Goal: Task Accomplishment & Management: Complete application form

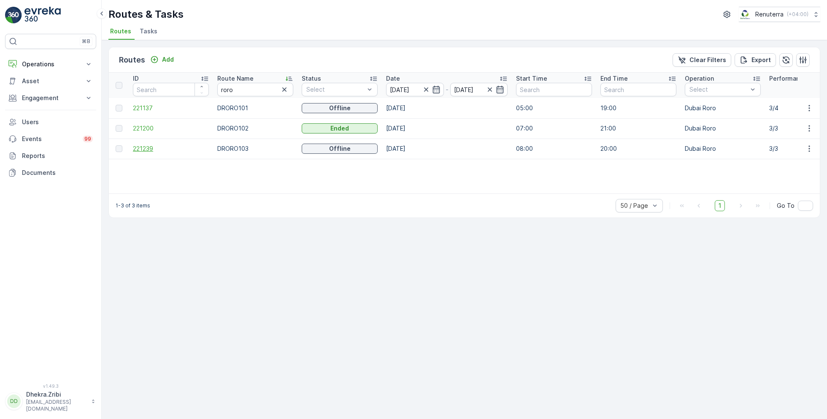
click at [138, 146] on span "221239" at bounding box center [171, 148] width 76 height 8
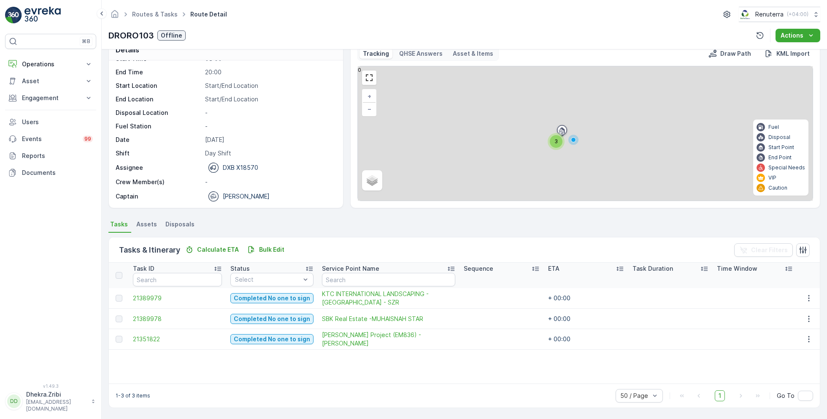
scroll to position [16, 0]
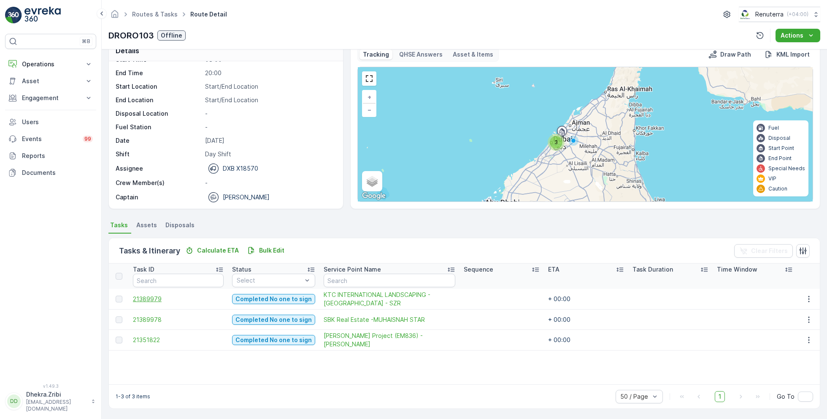
click at [149, 301] on span "21389979" at bounding box center [178, 298] width 91 height 8
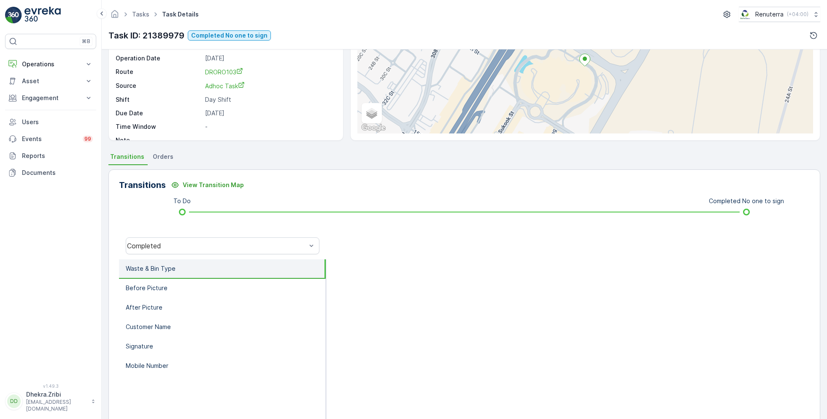
scroll to position [113, 0]
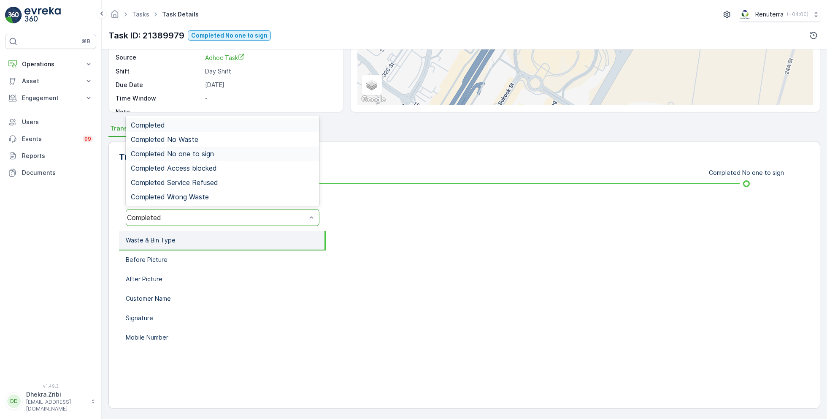
click at [199, 153] on span "Completed No one to sign" at bounding box center [172, 154] width 83 height 8
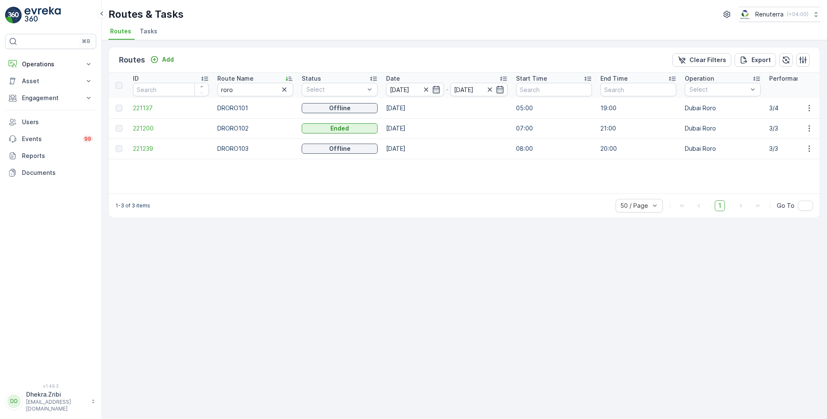
click at [150, 30] on span "Tasks" at bounding box center [149, 31] width 18 height 8
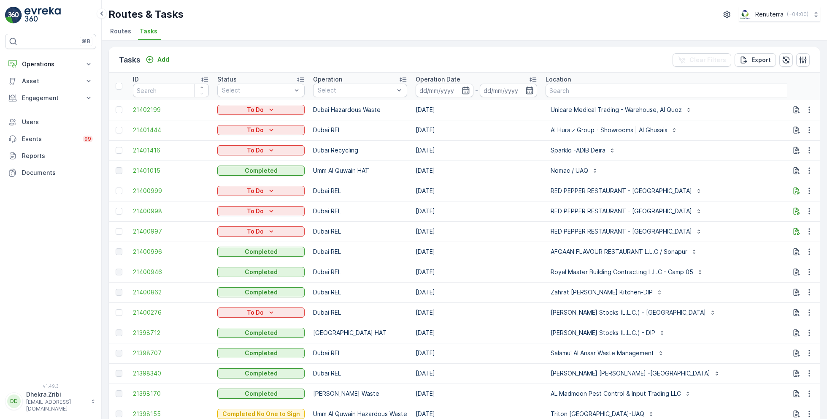
click at [125, 29] on span "Routes" at bounding box center [120, 31] width 21 height 8
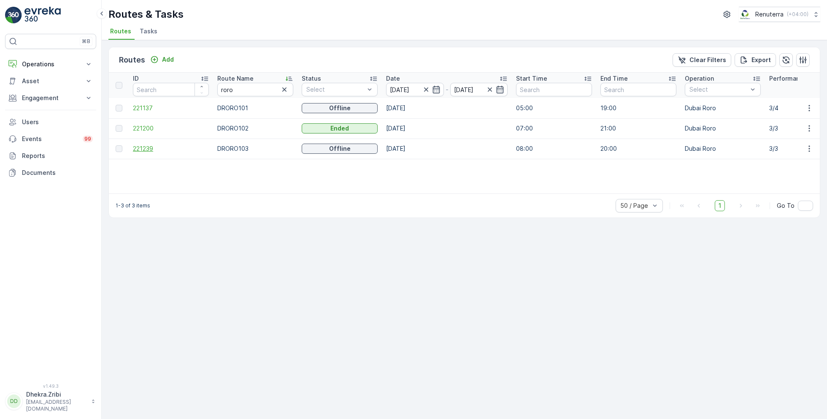
click at [155, 148] on span "221239" at bounding box center [171, 148] width 76 height 8
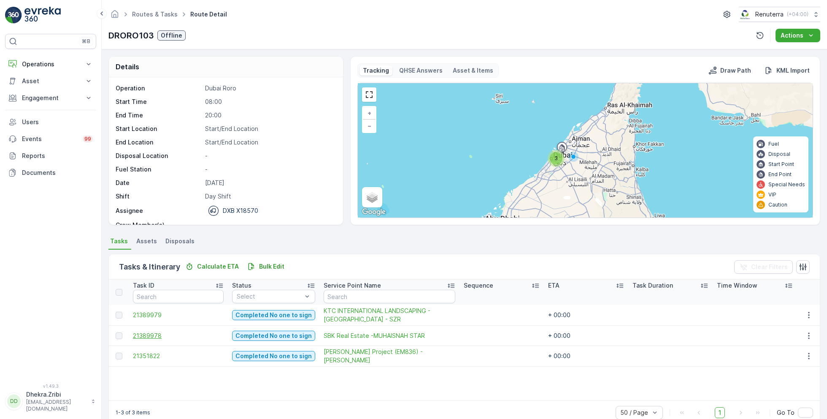
click at [149, 331] on span "21389978" at bounding box center [178, 335] width 91 height 8
click at [156, 356] on span "21351822" at bounding box center [178, 355] width 91 height 8
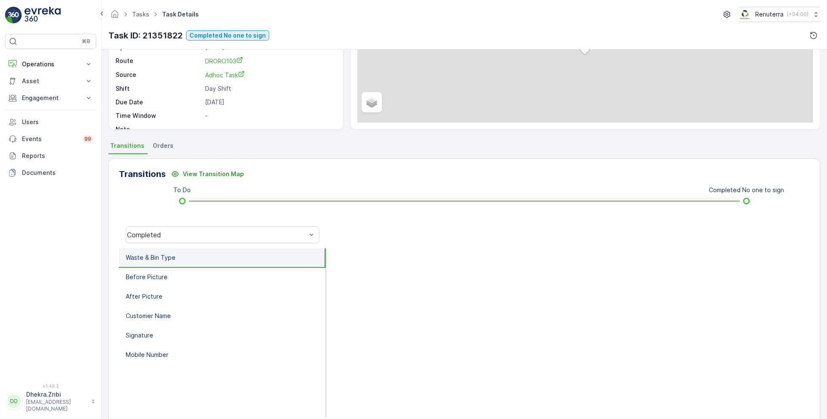
scroll to position [104, 0]
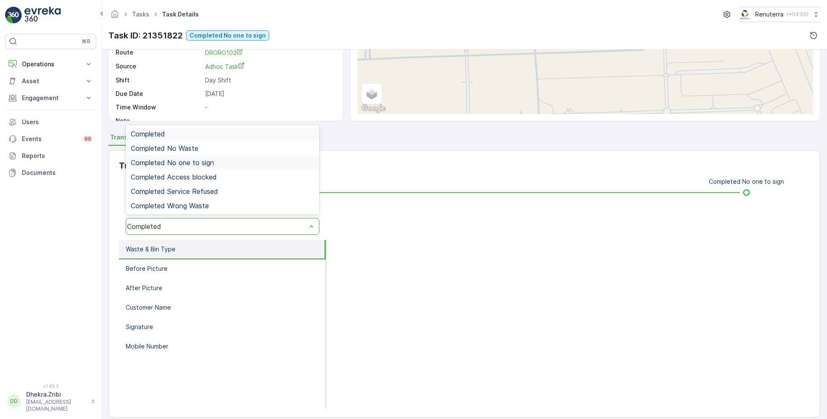
click at [219, 161] on div "Completed No one to sign" at bounding box center [223, 163] width 184 height 8
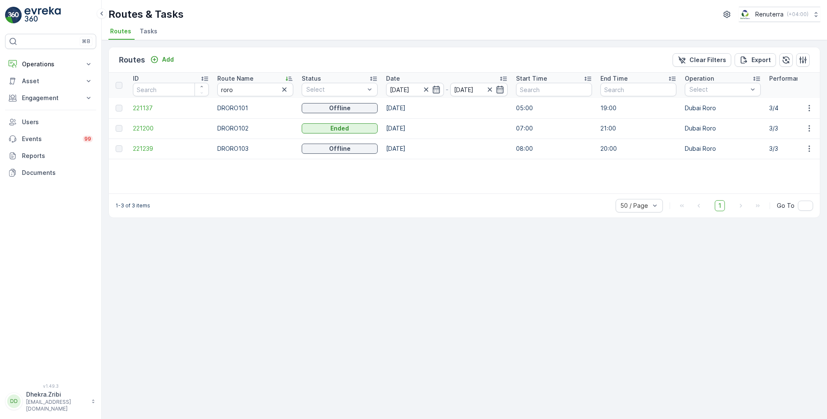
click at [147, 30] on span "Tasks" at bounding box center [149, 31] width 18 height 8
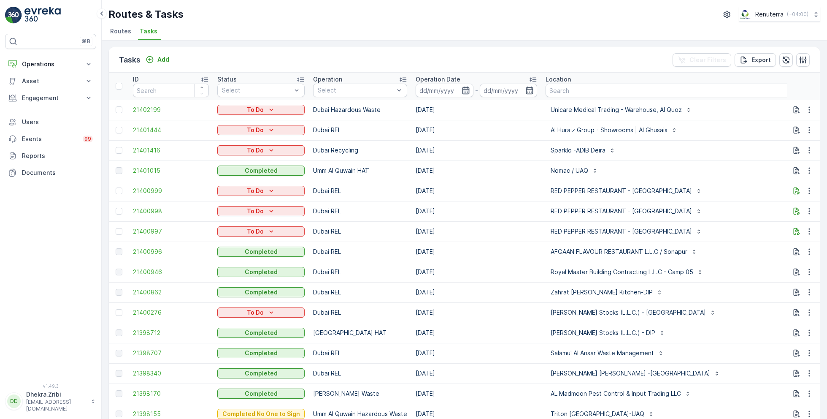
click at [465, 88] on icon "button" at bounding box center [466, 90] width 8 height 8
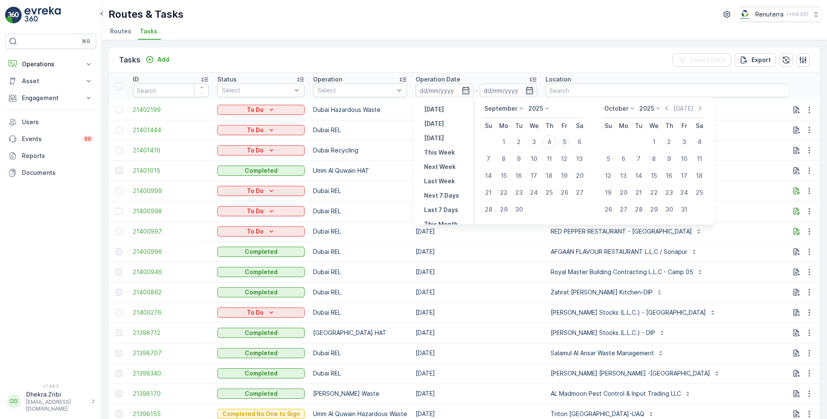
click at [565, 140] on div "5" at bounding box center [565, 142] width 14 height 14
type input "[DATE]"
click at [565, 140] on div "5" at bounding box center [565, 142] width 14 height 14
type input "[DATE]"
click at [484, 41] on div "Tasks Add Clear Filters Export ID Status Select Operation Select Operation Date…" at bounding box center [464, 229] width 725 height 378
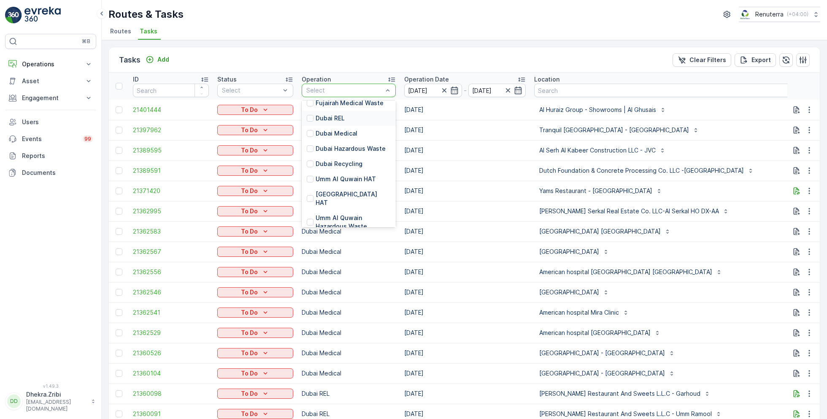
scroll to position [64, 0]
click at [339, 189] on p "[GEOGRAPHIC_DATA] HAT" at bounding box center [353, 194] width 75 height 17
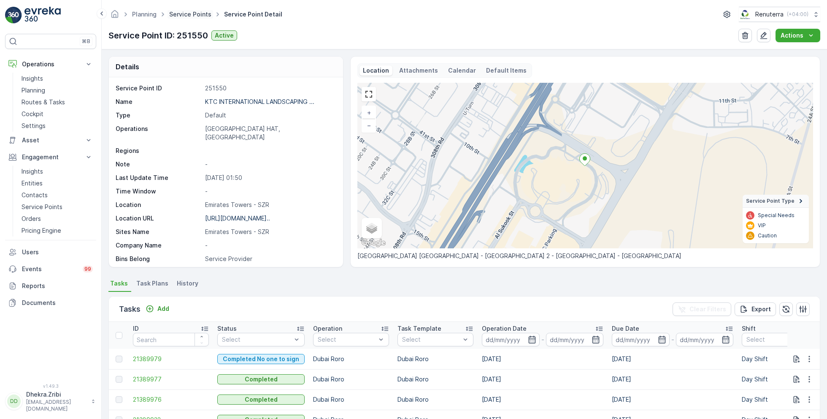
click at [192, 14] on link "Service Points" at bounding box center [190, 14] width 42 height 7
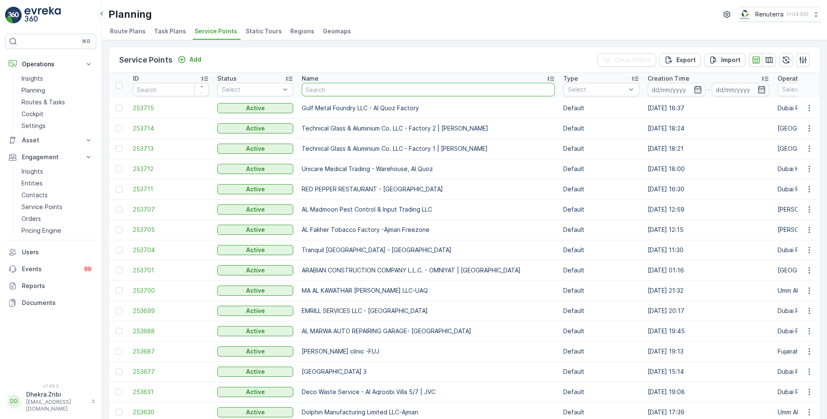
click at [331, 85] on input "text" at bounding box center [428, 90] width 253 height 14
paste input "Al Kayed Workshop"
type input "Al Kayed Workshop"
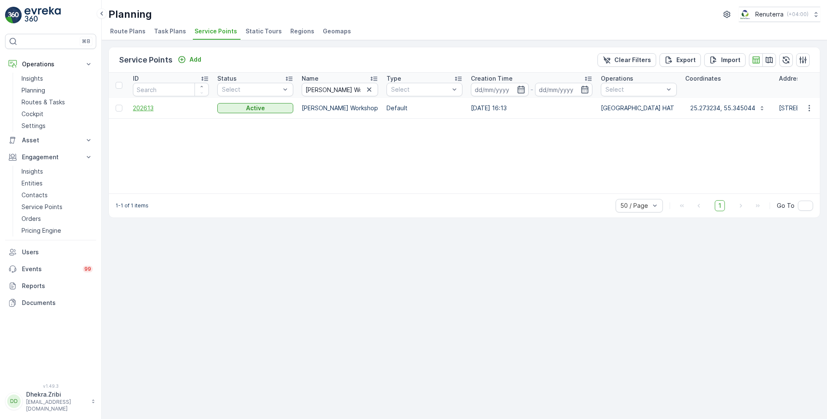
click at [151, 104] on span "202613" at bounding box center [171, 108] width 76 height 8
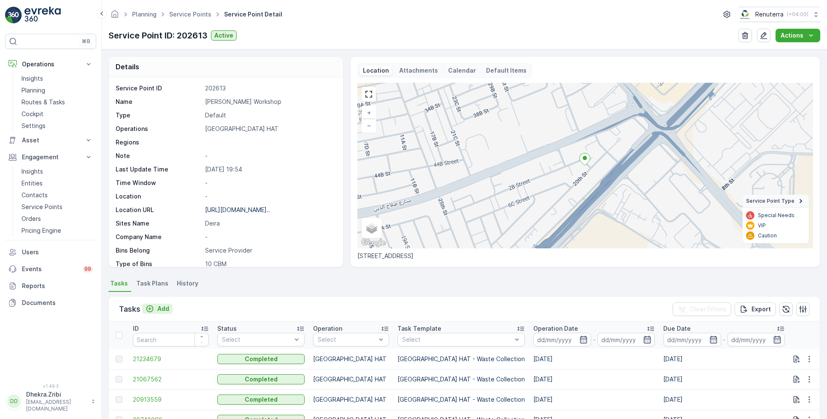
click at [159, 307] on p "Add" at bounding box center [163, 308] width 12 height 8
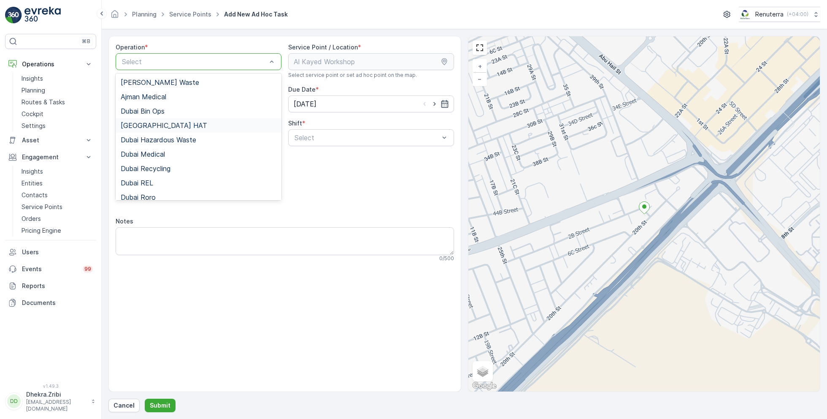
click at [159, 127] on div "[GEOGRAPHIC_DATA] HAT" at bounding box center [199, 126] width 156 height 8
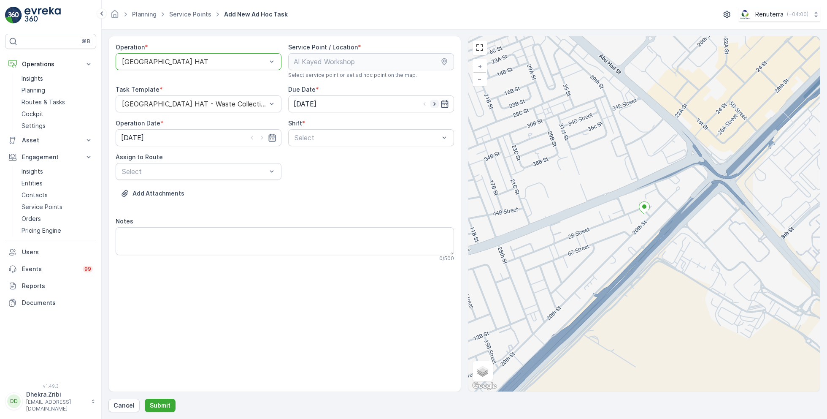
click at [435, 106] on icon "button" at bounding box center [434, 104] width 8 height 8
type input "[DATE]"
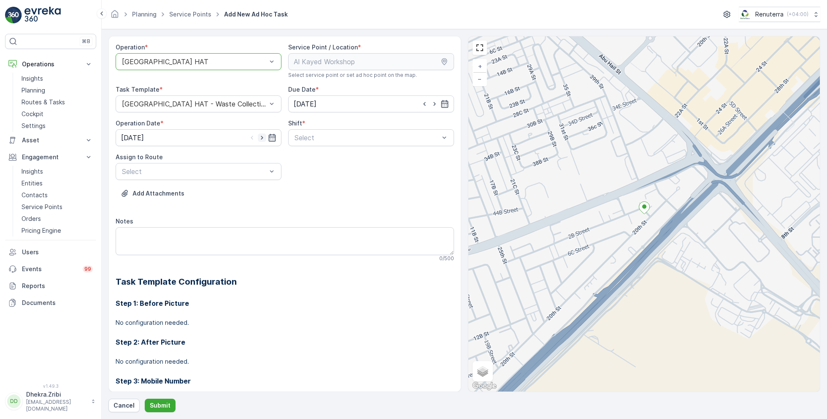
click at [260, 135] on icon "button" at bounding box center [262, 137] width 8 height 8
type input "[DATE]"
click at [306, 162] on div "Day Shift" at bounding box center [371, 158] width 166 height 14
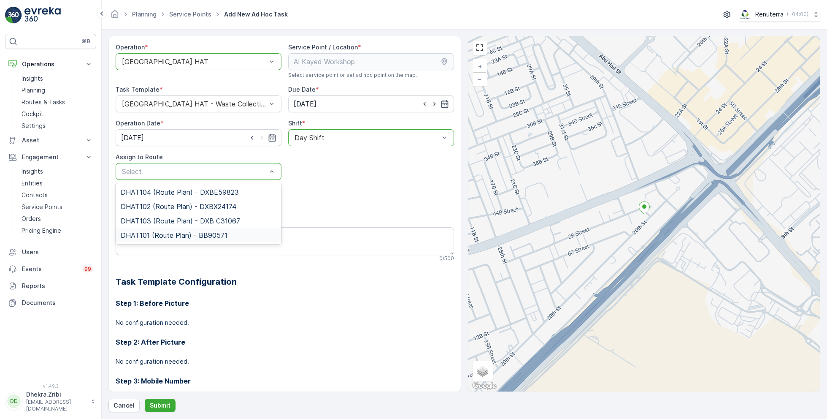
click at [169, 234] on span "DHAT101 (Route Plan) - BB90571" at bounding box center [174, 235] width 107 height 8
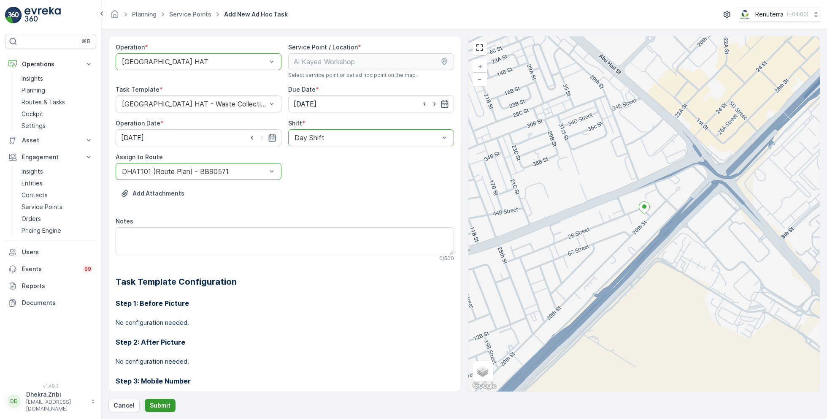
click at [159, 403] on p "Submit" at bounding box center [160, 405] width 21 height 8
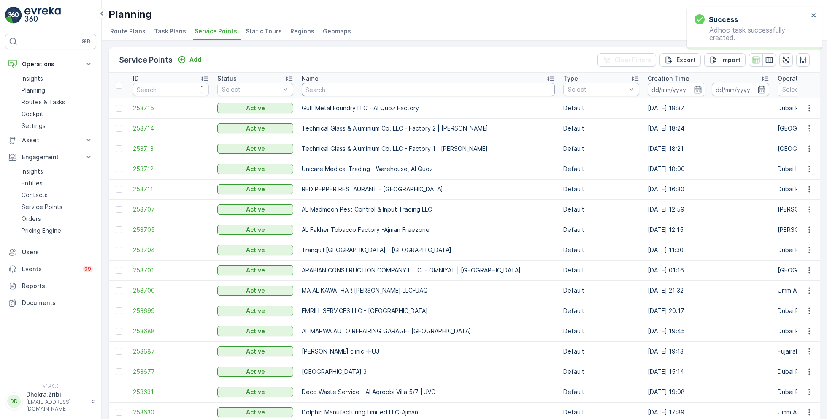
click at [346, 87] on input "text" at bounding box center [428, 90] width 253 height 14
paste input "Italian Planters L.L.C -R1082 – Wasl Village + Retail – Al Qusais"
type input "Italian Planters L.L.C -R1082 – Wasl Village + Retail – Al Qusais"
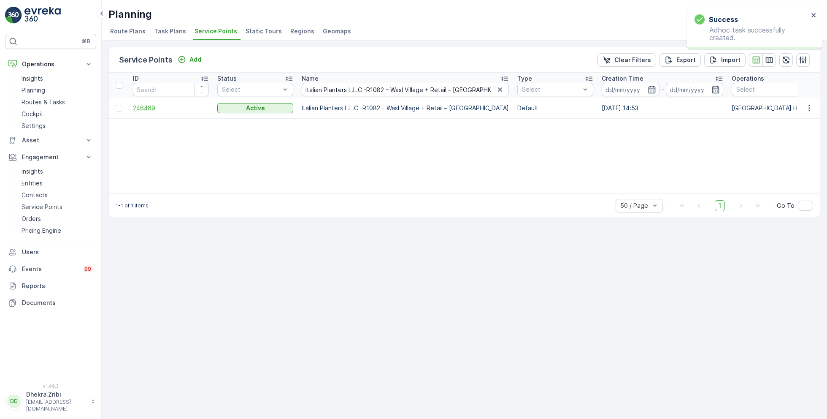
click at [148, 105] on span "246469" at bounding box center [171, 108] width 76 height 8
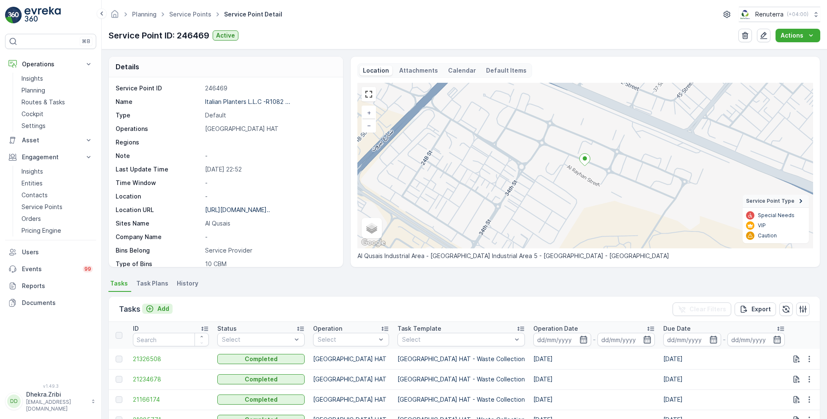
click at [160, 309] on p "Add" at bounding box center [163, 308] width 12 height 8
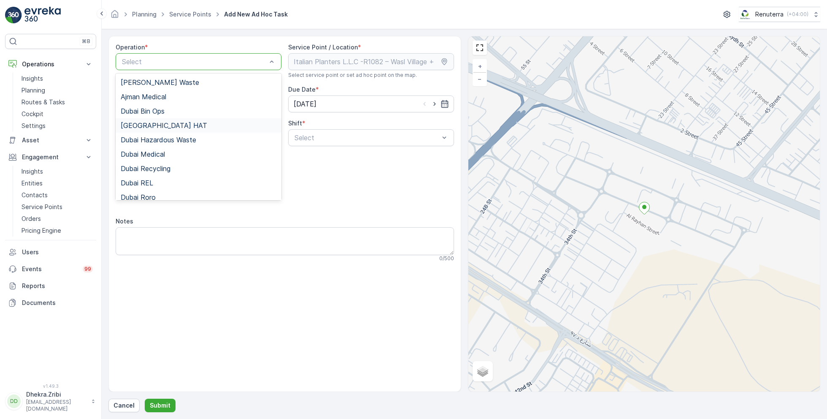
click at [161, 126] on div "Dubai HAT" at bounding box center [199, 126] width 156 height 8
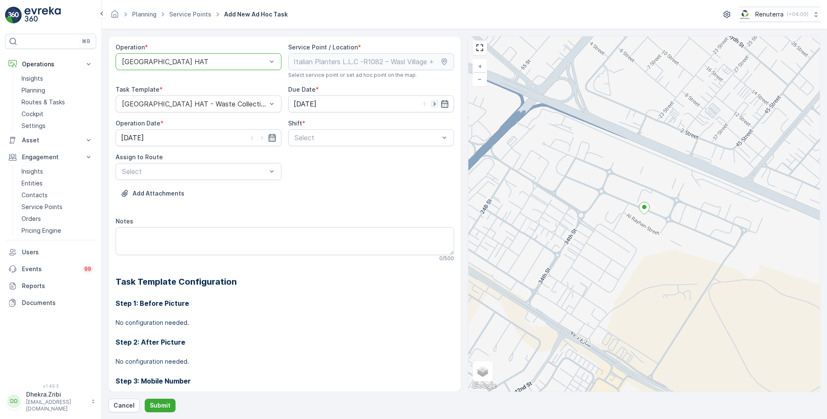
click at [434, 105] on icon "button" at bounding box center [434, 104] width 8 height 8
type input "[DATE]"
click at [263, 136] on icon "button" at bounding box center [262, 137] width 8 height 8
type input "[DATE]"
click at [313, 154] on span "Day Shift" at bounding box center [308, 158] width 30 height 8
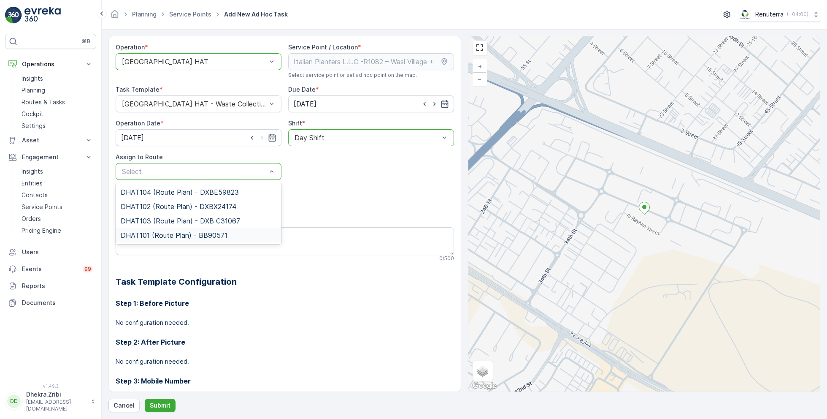
click at [168, 231] on span "DHAT101 (Route Plan) - BB90571" at bounding box center [174, 235] width 107 height 8
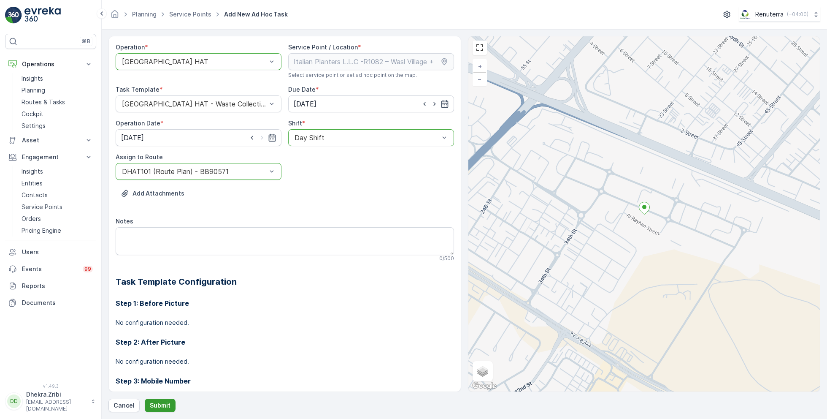
click at [162, 407] on p "Submit" at bounding box center [160, 405] width 21 height 8
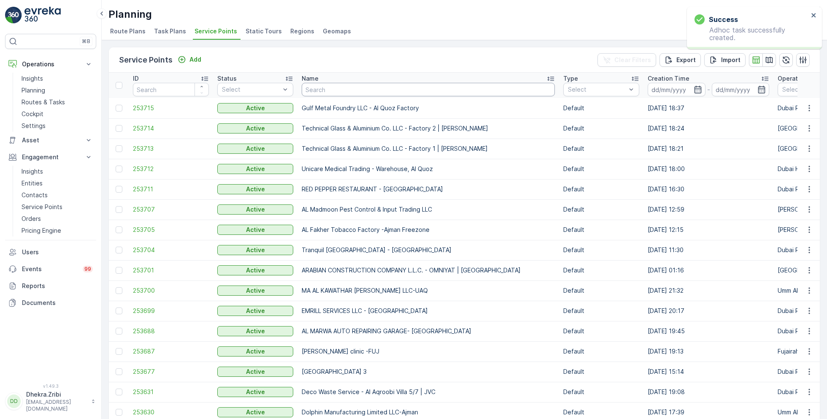
click at [346, 89] on input "text" at bounding box center [428, 90] width 253 height 14
paste input "Al Tayer Stocks (L.L.C.) - Umm Ramool"
type input "Al Tayer Stocks (L.L.C.) - Umm Ramool"
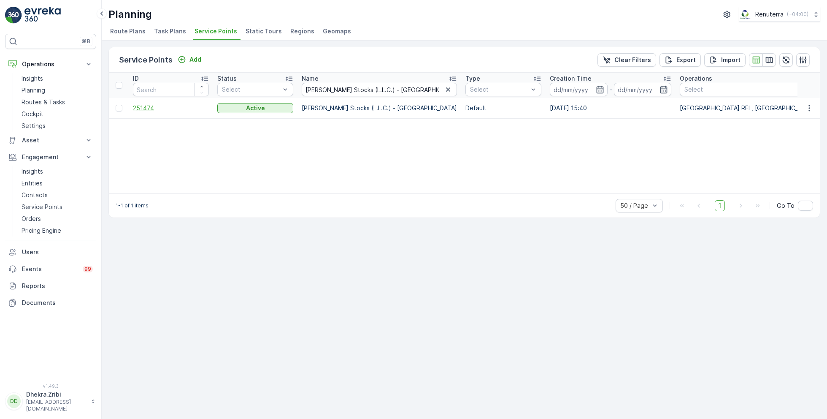
click at [144, 106] on span "251474" at bounding box center [171, 108] width 76 height 8
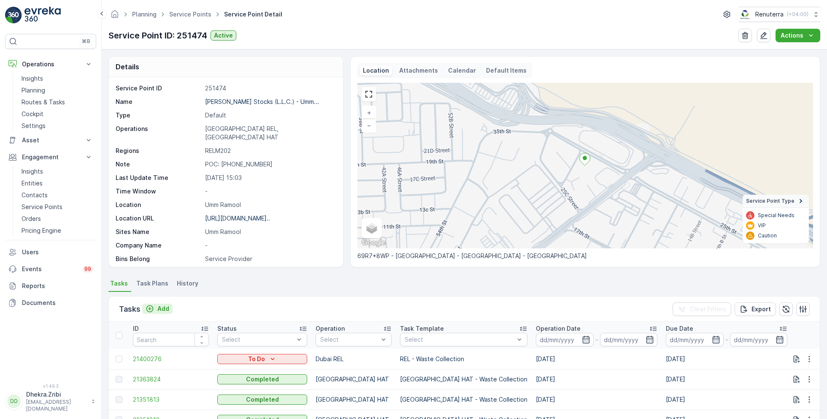
click at [161, 305] on p "Add" at bounding box center [163, 308] width 12 height 8
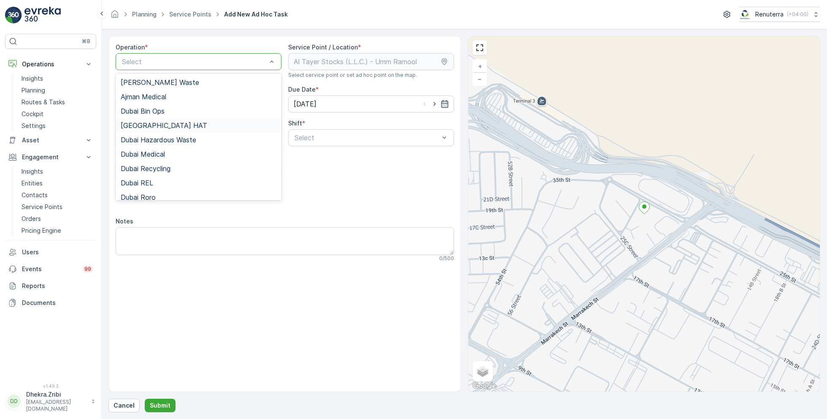
click at [159, 122] on div "Dubai HAT" at bounding box center [199, 126] width 156 height 8
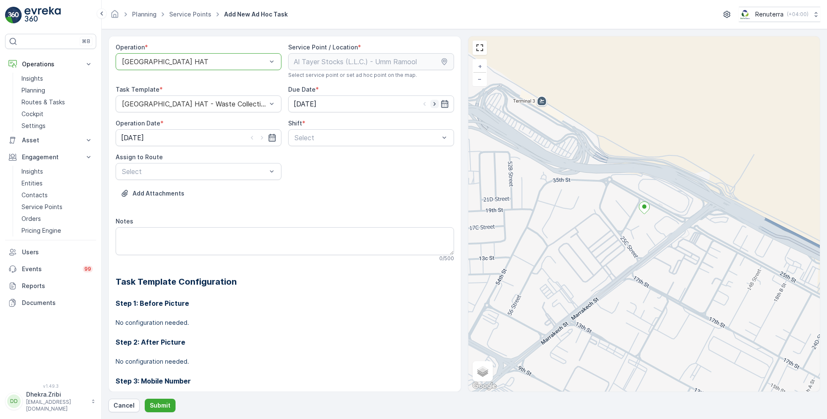
click at [431, 101] on icon "button" at bounding box center [434, 104] width 8 height 8
type input "[DATE]"
click at [260, 136] on icon "button" at bounding box center [262, 137] width 8 height 8
type input "[DATE]"
click at [312, 157] on span "Day Shift" at bounding box center [308, 158] width 30 height 8
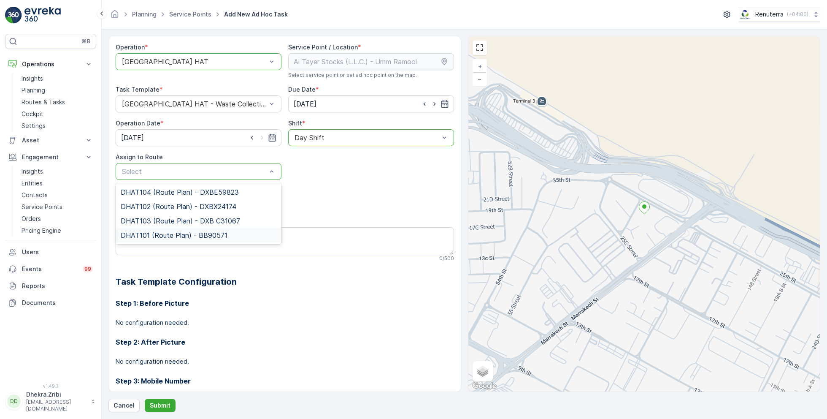
click at [192, 231] on span "DHAT101 (Route Plan) - BB90571" at bounding box center [174, 235] width 107 height 8
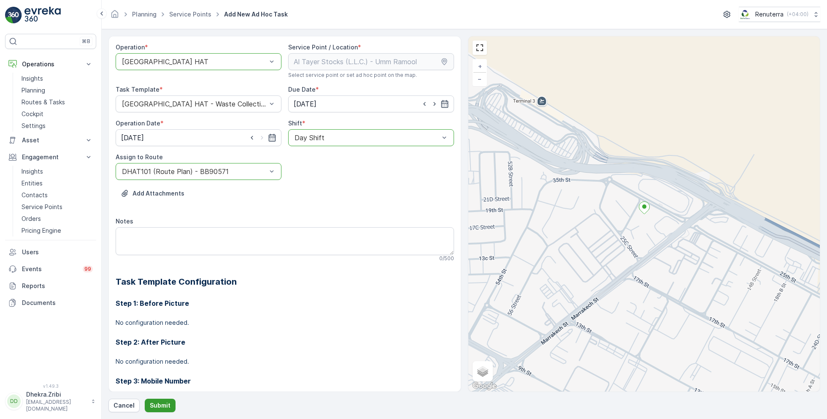
click at [154, 405] on p "Submit" at bounding box center [160, 405] width 21 height 8
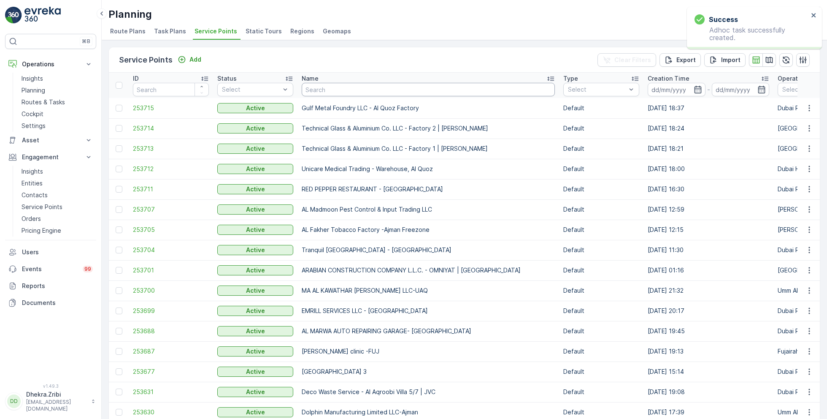
click at [364, 89] on input "text" at bounding box center [428, 90] width 253 height 14
paste input "Madar Emirates for Building Materials"
type input "Madar Emirates for Building Materials"
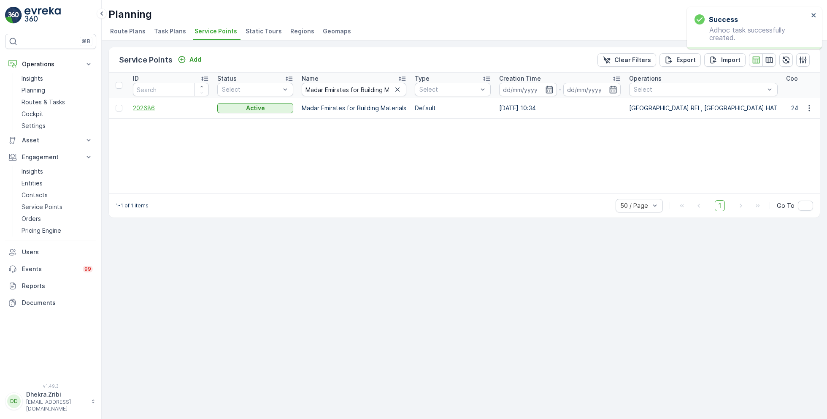
click at [160, 108] on span "202686" at bounding box center [171, 108] width 76 height 8
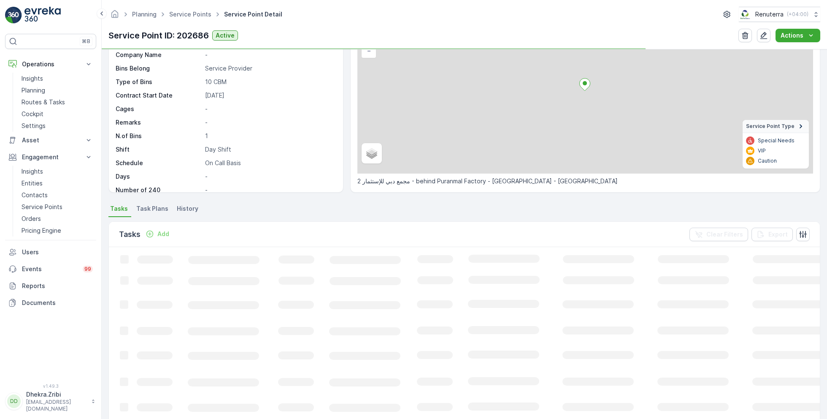
scroll to position [81, 0]
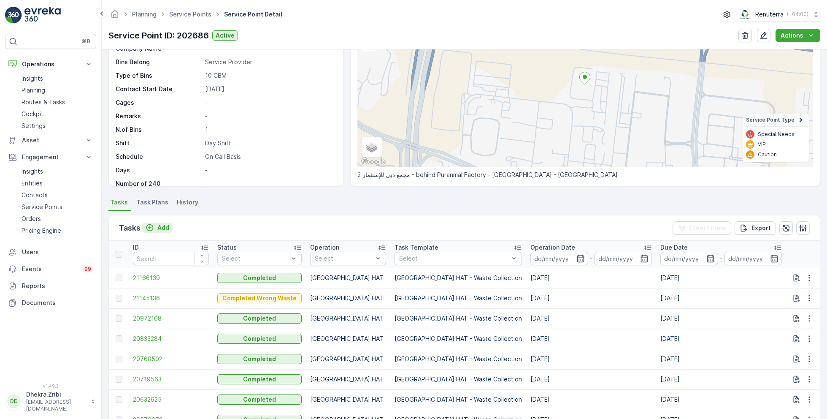
click at [161, 226] on p "Add" at bounding box center [163, 227] width 12 height 8
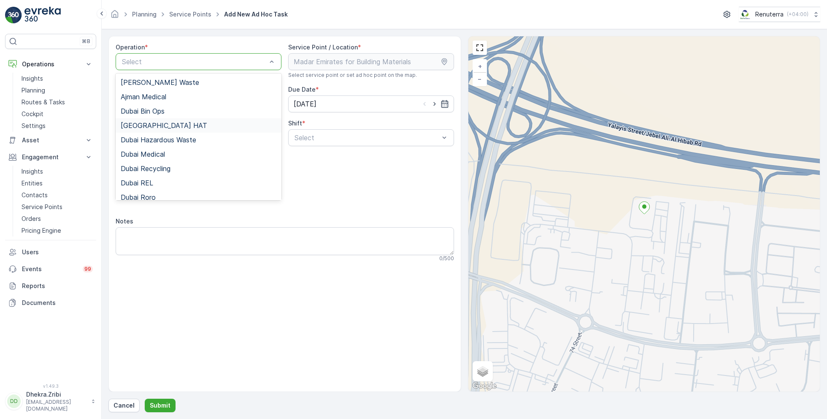
click at [157, 125] on div "Dubai HAT" at bounding box center [199, 126] width 156 height 8
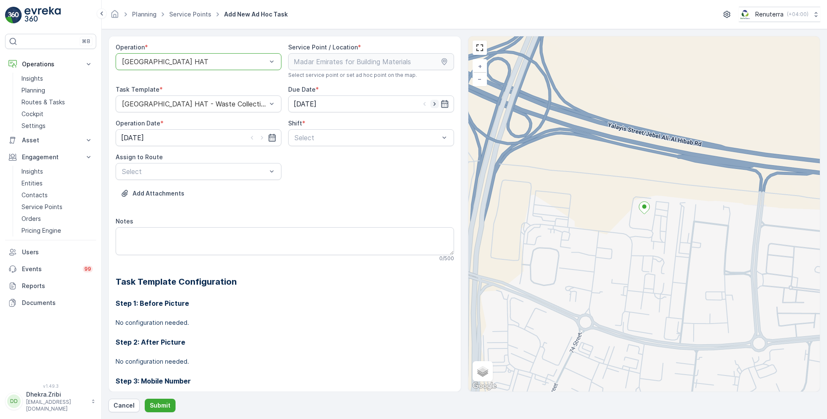
click at [434, 102] on icon "button" at bounding box center [434, 104] width 8 height 8
type input "[DATE]"
click at [261, 138] on icon "button" at bounding box center [262, 137] width 8 height 8
type input "[DATE]"
click at [310, 159] on span "Day Shift" at bounding box center [308, 158] width 30 height 8
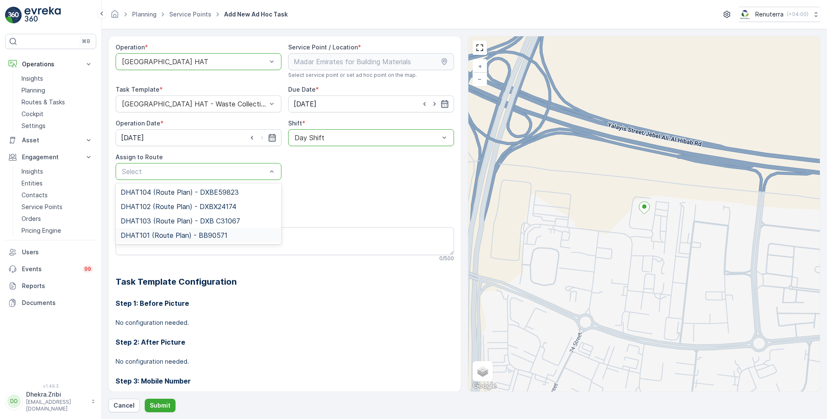
click at [160, 232] on span "DHAT101 (Route Plan) - BB90571" at bounding box center [174, 235] width 107 height 8
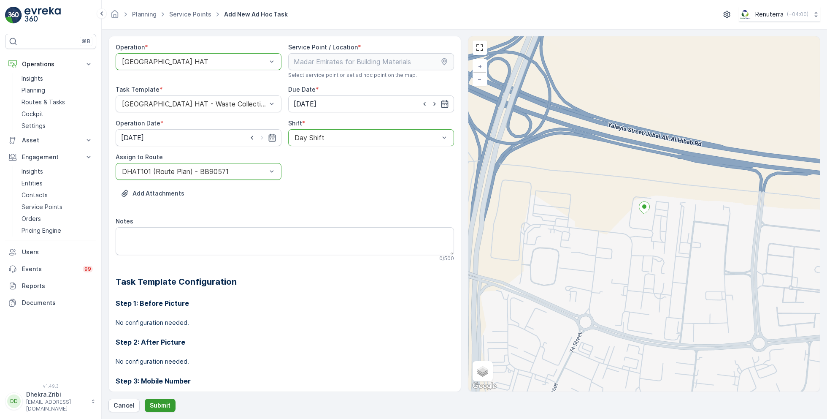
click at [154, 405] on p "Submit" at bounding box center [160, 405] width 21 height 8
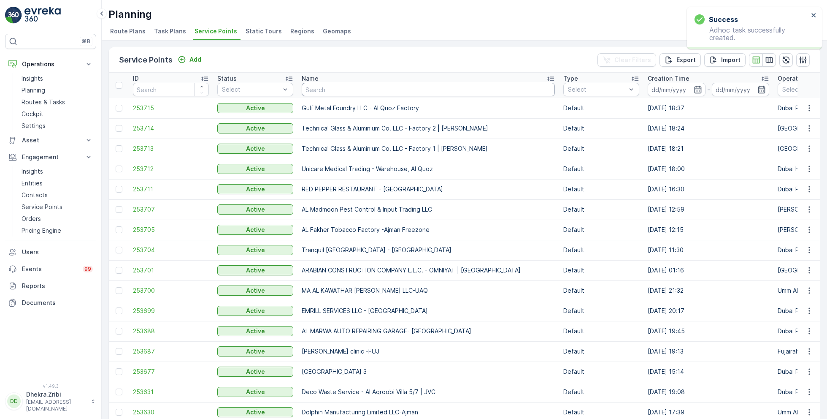
click at [332, 88] on input "text" at bounding box center [428, 90] width 253 height 14
paste input "OTTO BUILDING CONTRACTING L.L.C"
type input "OTTO BUILDING CONTRACTING L.L.C"
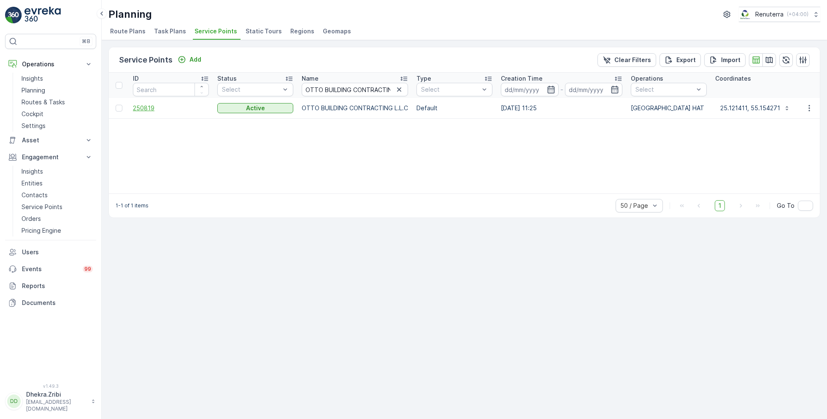
click at [142, 106] on span "250819" at bounding box center [171, 108] width 76 height 8
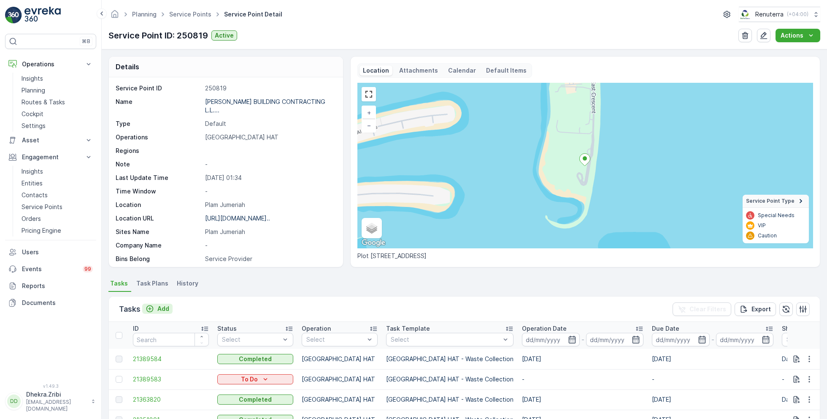
click at [162, 303] on button "Add" at bounding box center [157, 308] width 30 height 10
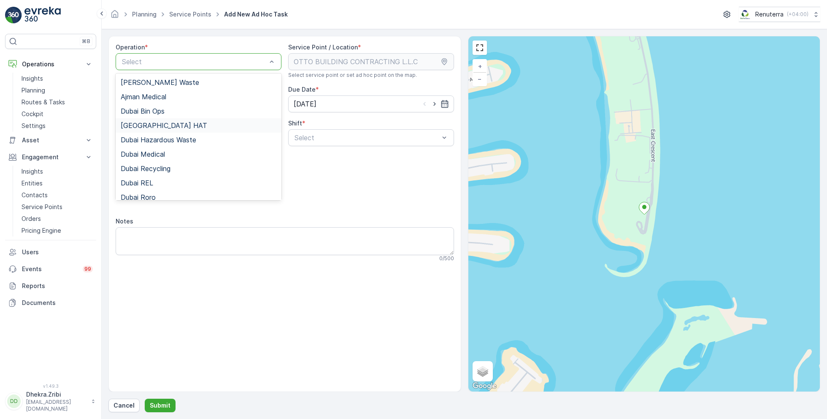
click at [149, 125] on span "Dubai HAT" at bounding box center [164, 126] width 86 height 8
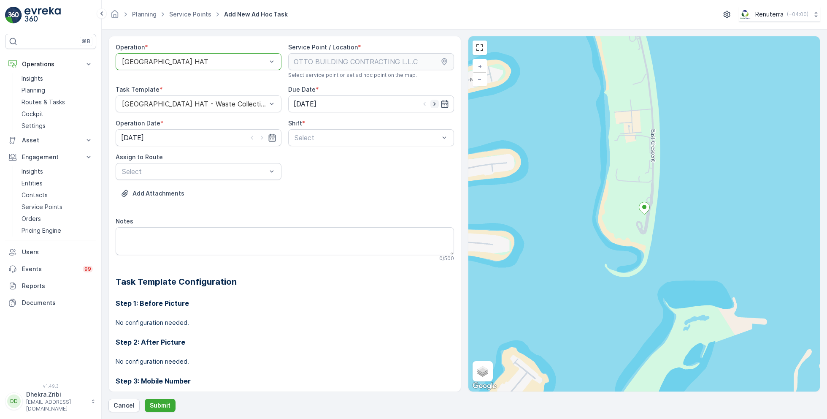
click at [433, 102] on icon "button" at bounding box center [434, 104] width 8 height 8
type input "[DATE]"
click at [263, 138] on icon "button" at bounding box center [262, 137] width 8 height 8
type input "[DATE]"
click at [313, 157] on span "Day Shift" at bounding box center [308, 158] width 30 height 8
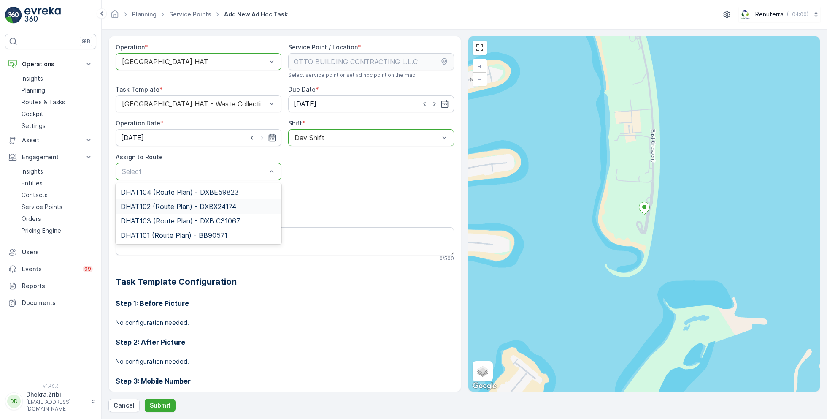
click at [169, 203] on span "DHAT102 (Route Plan) - DXBX24174" at bounding box center [179, 207] width 116 height 8
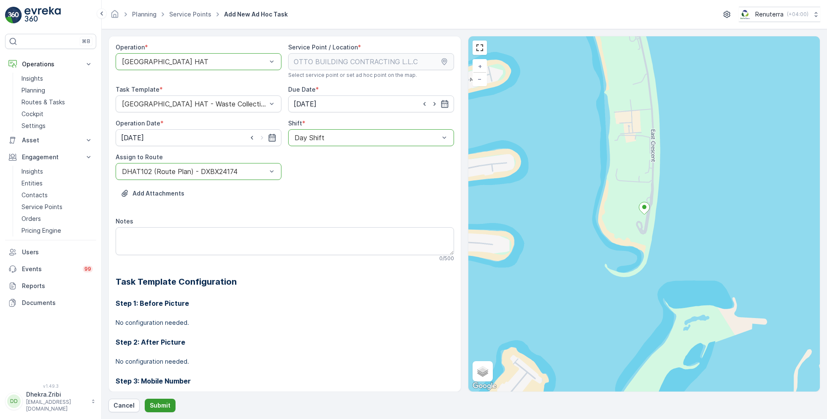
click at [153, 405] on p "Submit" at bounding box center [160, 405] width 21 height 8
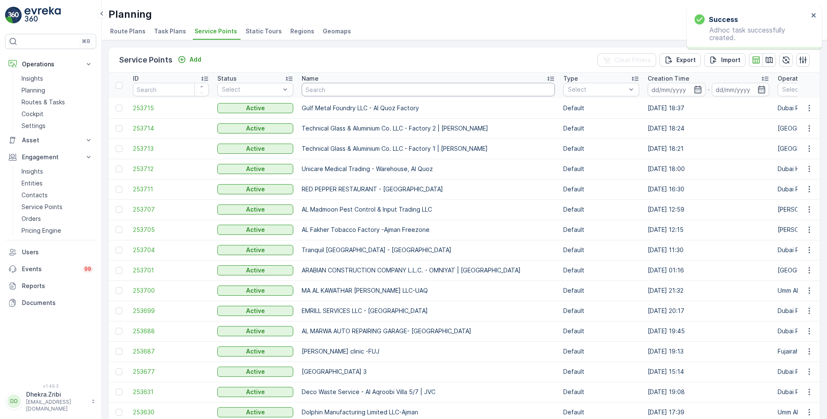
click at [335, 86] on input "text" at bounding box center [428, 90] width 253 height 14
paste input "BEACH PARK PLAZA CENTRE"
type input "BEACH PARK PLAZA CENTRE"
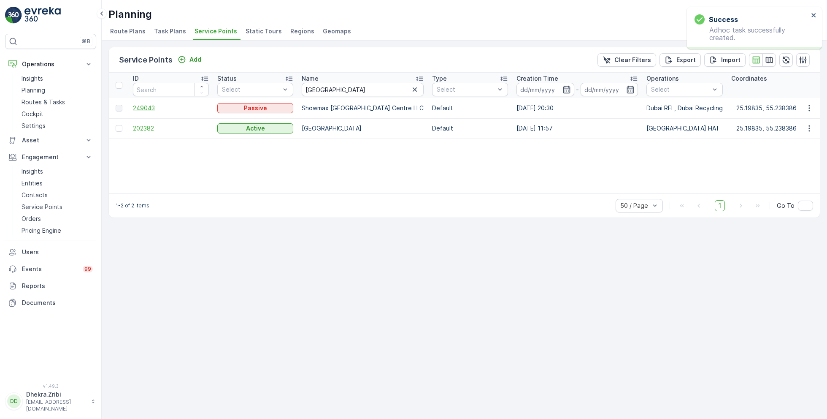
click at [147, 106] on span "249043" at bounding box center [171, 108] width 76 height 8
click at [141, 128] on span "202382" at bounding box center [171, 128] width 76 height 8
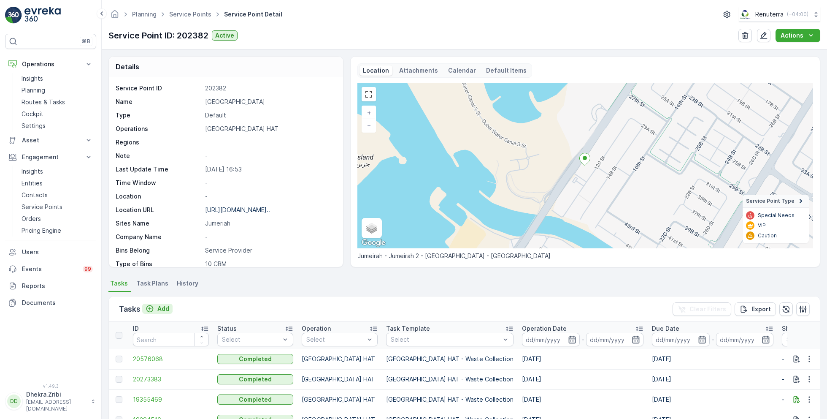
click at [161, 309] on p "Add" at bounding box center [163, 308] width 12 height 8
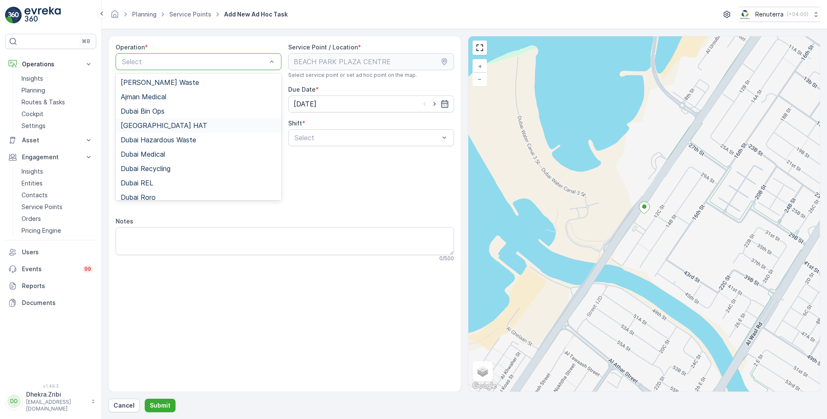
click at [162, 127] on div "Dubai HAT" at bounding box center [199, 126] width 156 height 8
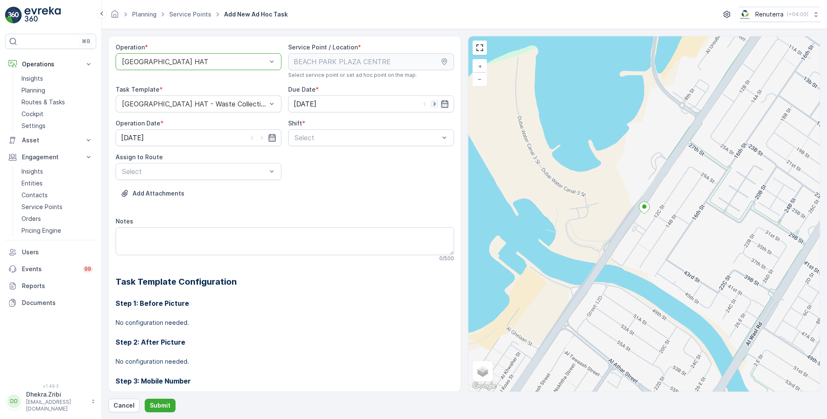
click at [432, 100] on icon "button" at bounding box center [434, 104] width 8 height 8
type input "[DATE]"
click at [263, 139] on icon "button" at bounding box center [262, 137] width 8 height 8
type input "[DATE]"
click at [304, 159] on span "Day Shift" at bounding box center [308, 158] width 30 height 8
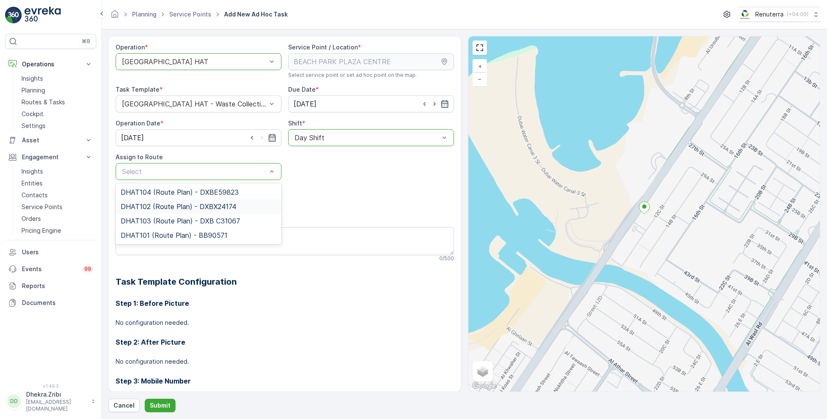
click at [160, 209] on span "DHAT102 (Route Plan) - DXBX24174" at bounding box center [179, 207] width 116 height 8
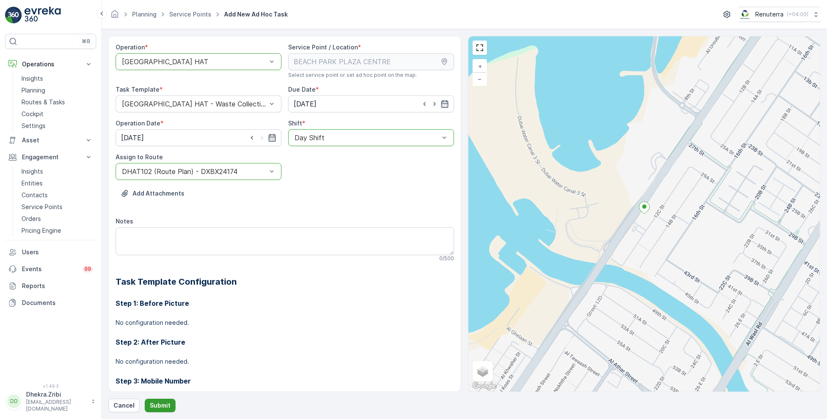
click at [152, 400] on button "Submit" at bounding box center [160, 405] width 31 height 14
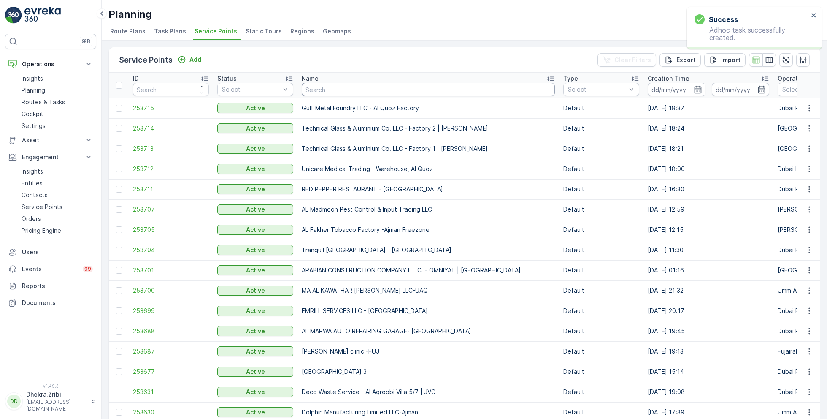
click at [345, 88] on input "text" at bounding box center [428, 90] width 253 height 14
paste input "OTTO BUILDING CONTRACTING L.L.C"
type input "OTTO BUILDING CONTRACTING L.L.C"
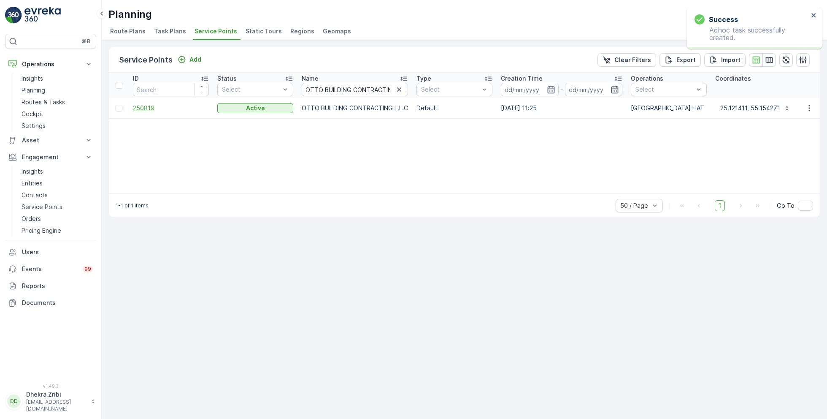
click at [144, 106] on span "250819" at bounding box center [171, 108] width 76 height 8
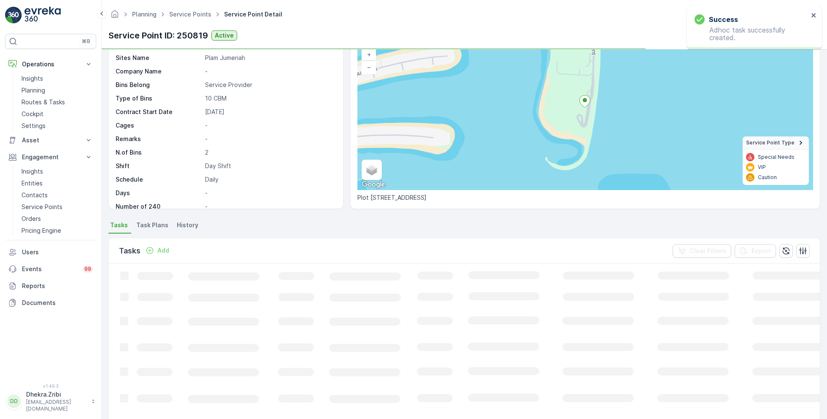
scroll to position [62, 0]
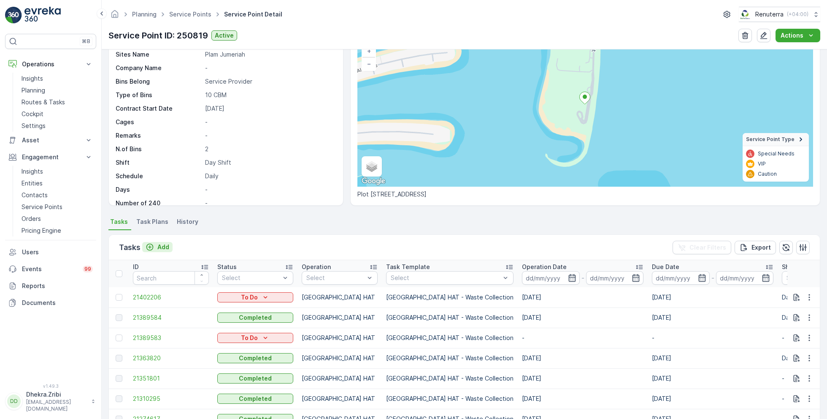
click at [161, 245] on p "Add" at bounding box center [163, 247] width 12 height 8
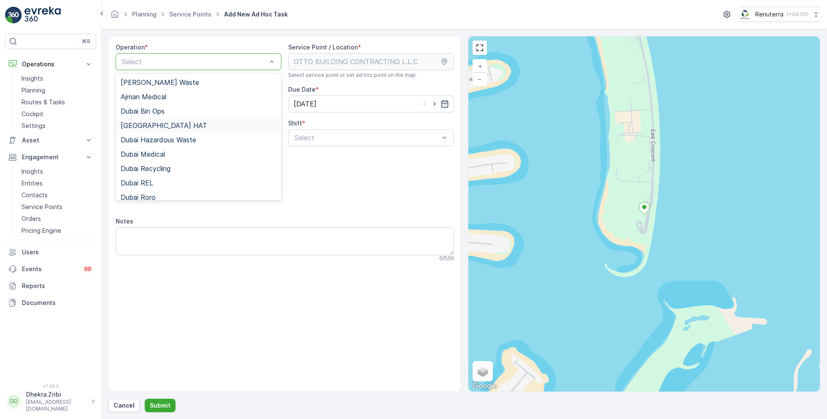
click at [147, 125] on span "Dubai HAT" at bounding box center [164, 126] width 86 height 8
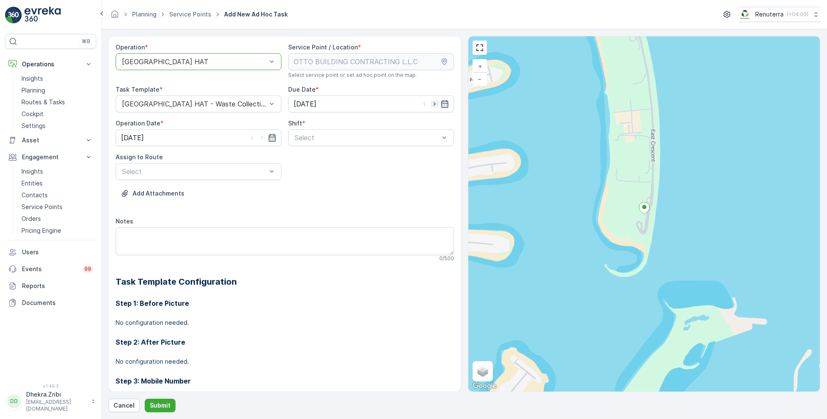
click at [434, 103] on icon "button" at bounding box center [434, 104] width 8 height 8
type input "[DATE]"
click at [262, 136] on icon "button" at bounding box center [262, 137] width 8 height 8
type input "[DATE]"
click at [308, 156] on span "Day Shift" at bounding box center [308, 158] width 30 height 8
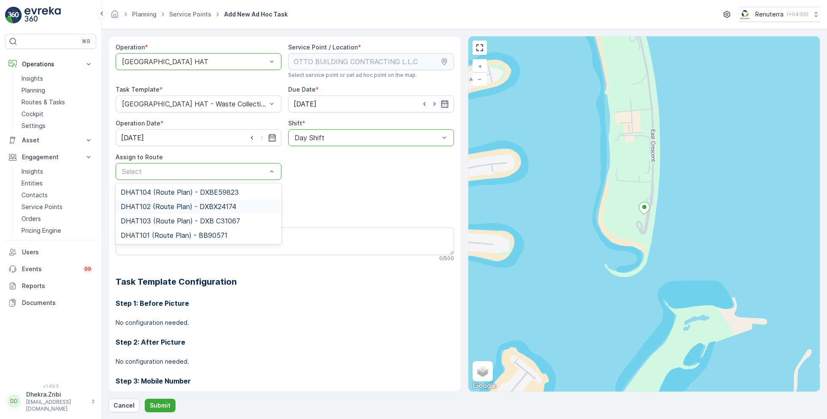
click at [162, 205] on span "DHAT102 (Route Plan) - DXBX24174" at bounding box center [179, 207] width 116 height 8
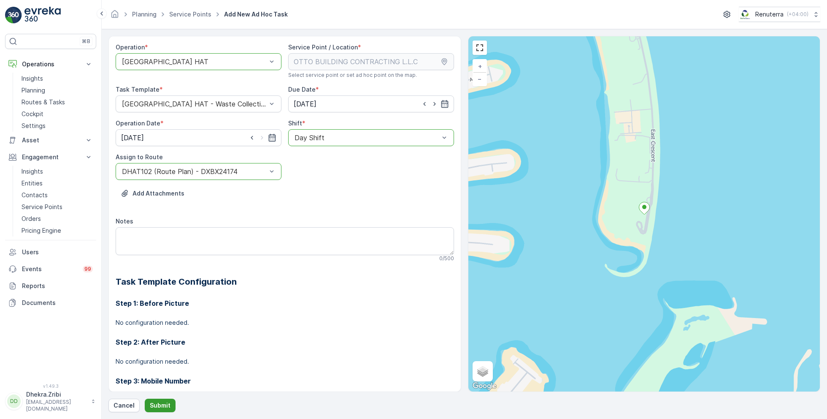
click at [159, 402] on p "Submit" at bounding box center [160, 405] width 21 height 8
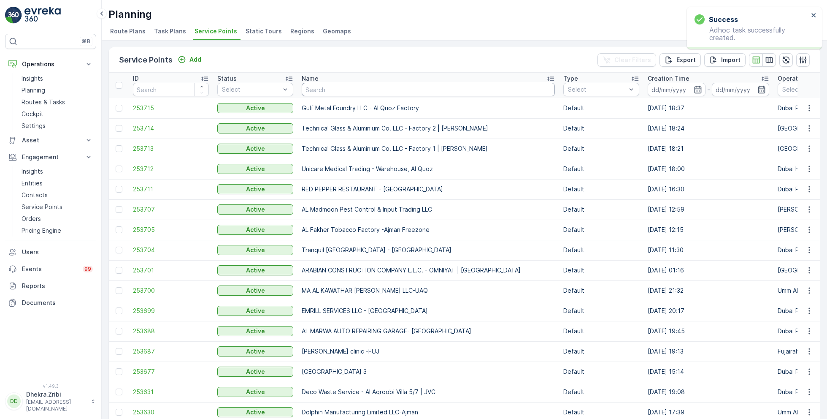
click at [350, 87] on input "text" at bounding box center [428, 90] width 253 height 14
paste input "ARABIAN CONSTRUCTION COMPANY L.L.C. - OMNIYAT | Business Bay"
type input "ARABIAN CONSTRUCTION COMPANY L.L.C. - OMNIYAT | Business Bay"
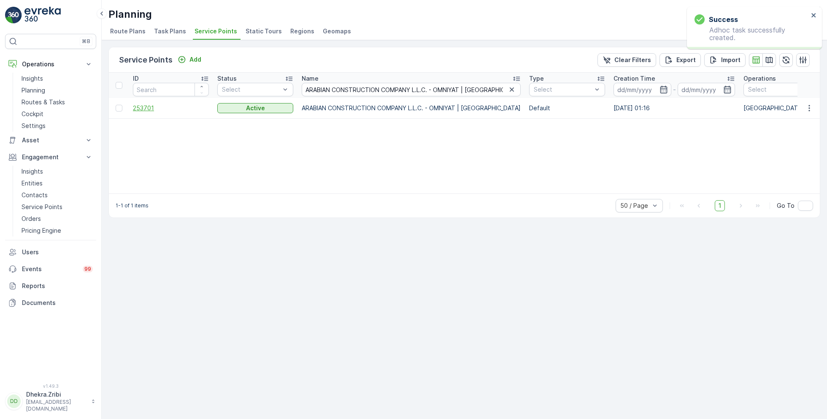
click at [147, 105] on span "253701" at bounding box center [171, 108] width 76 height 8
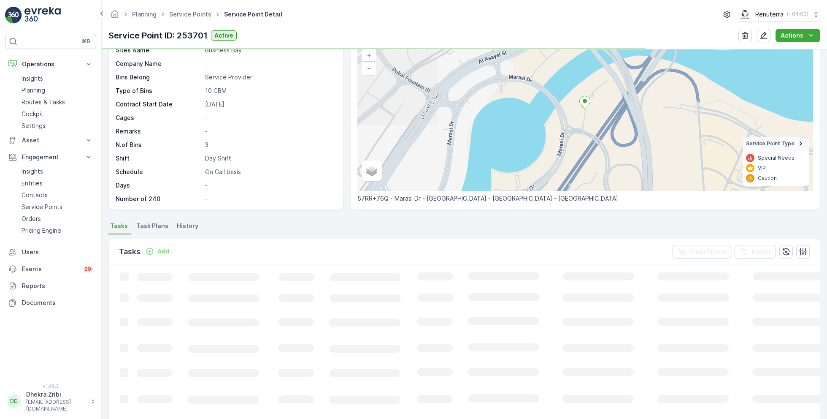
scroll to position [62, 0]
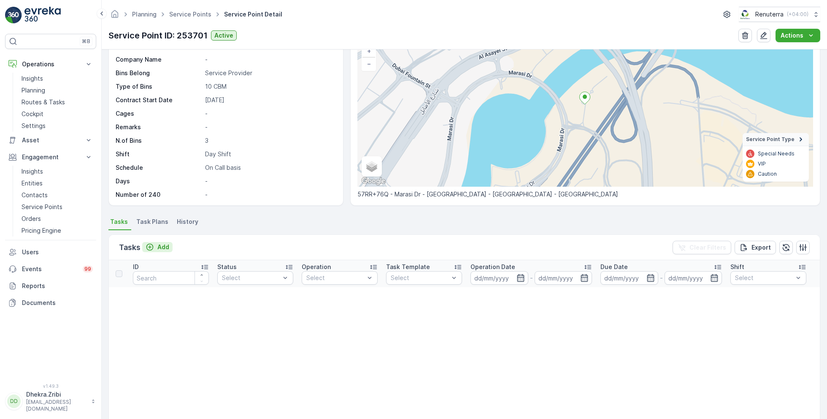
click at [160, 243] on p "Add" at bounding box center [163, 247] width 12 height 8
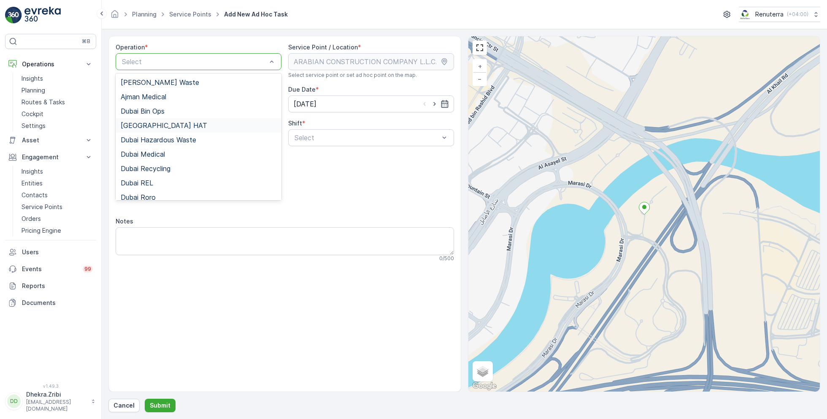
click at [153, 122] on span "Dubai HAT" at bounding box center [164, 126] width 86 height 8
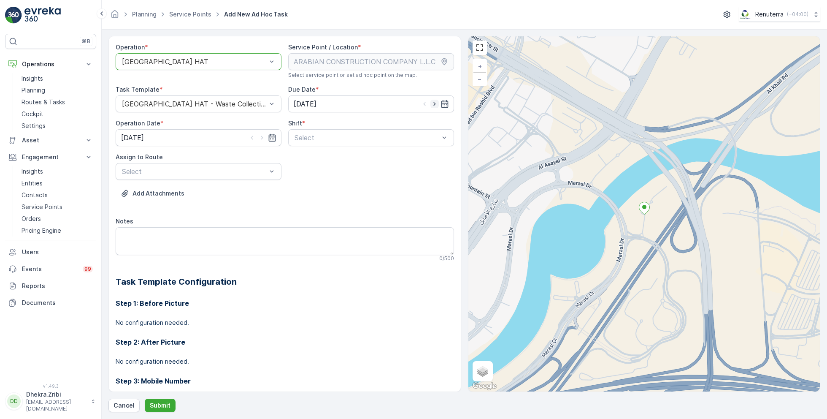
click at [436, 103] on icon "button" at bounding box center [434, 104] width 8 height 8
type input "[DATE]"
click at [261, 138] on icon "button" at bounding box center [262, 137] width 8 height 8
type input "[DATE]"
click at [313, 158] on span "Day Shift" at bounding box center [308, 158] width 30 height 8
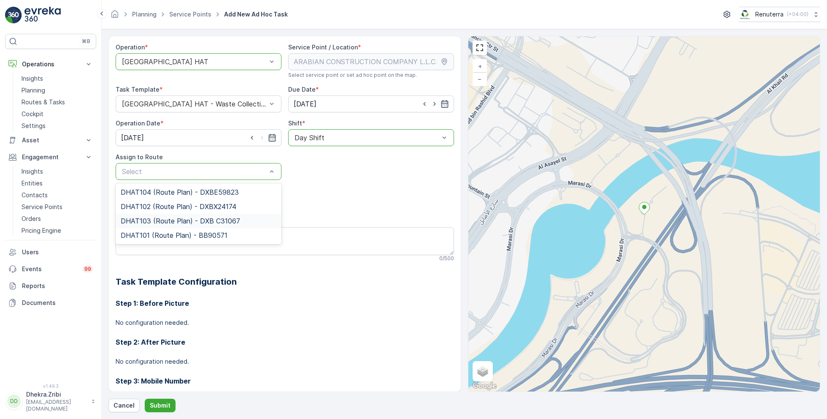
click at [175, 218] on span "DHAT103 (Route Plan) - DXB C31067" at bounding box center [180, 221] width 119 height 8
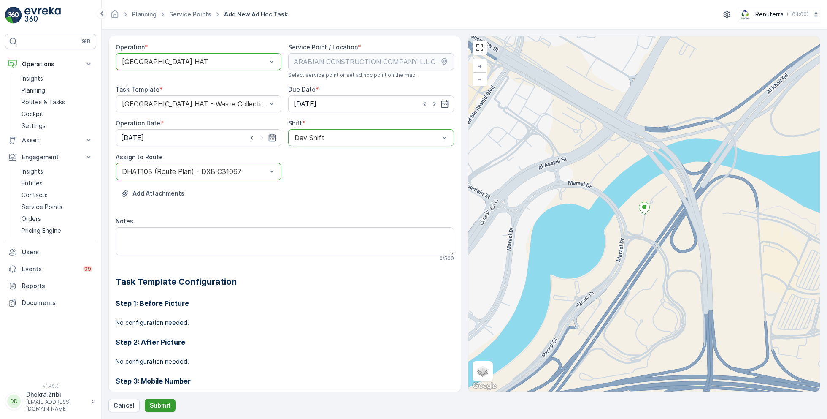
click at [157, 404] on p "Submit" at bounding box center [160, 405] width 21 height 8
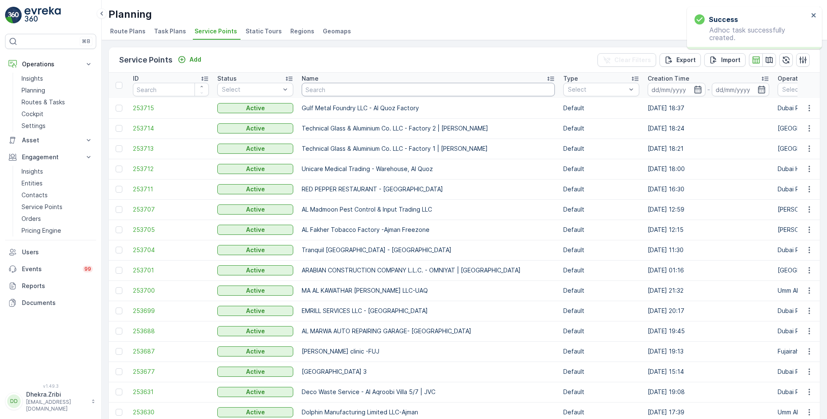
click at [375, 90] on input "text" at bounding box center [428, 90] width 253 height 14
paste input "ARABIAN CONSTRUCTION COMPANY L.L.C. - OMNIYAT | Business Bay"
type input "ARABIAN CONSTRUCTION COMPANY L.L.C. - OMNIYAT | Business Bay"
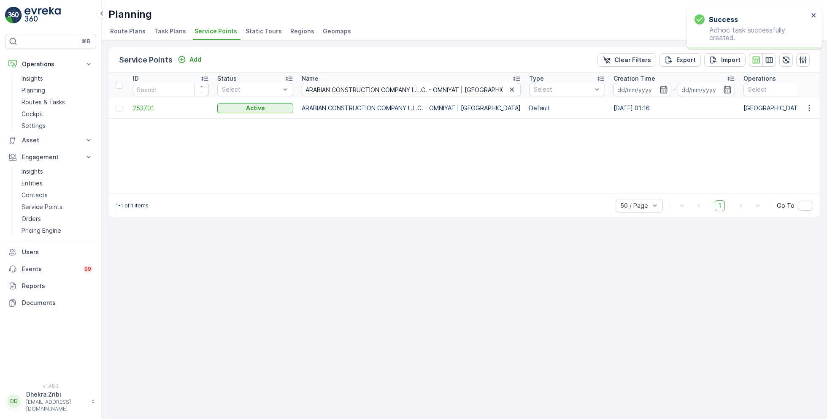
click at [151, 105] on span "253701" at bounding box center [171, 108] width 76 height 8
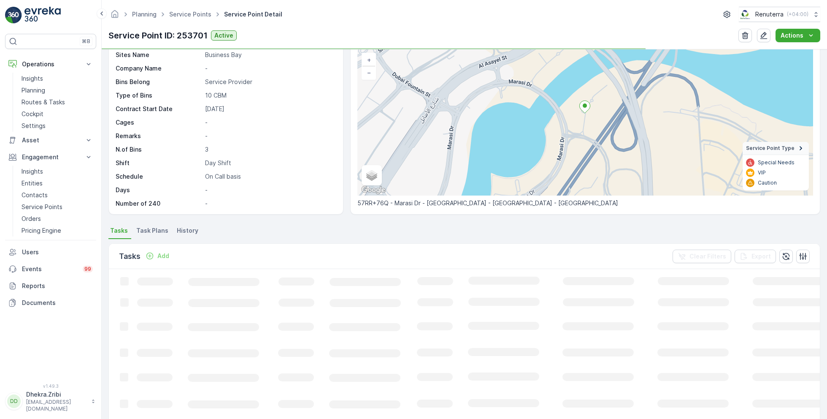
scroll to position [58, 0]
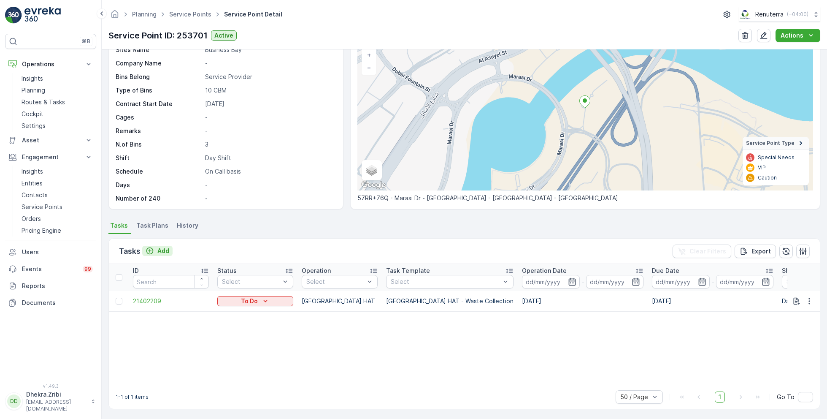
click at [161, 247] on p "Add" at bounding box center [163, 250] width 12 height 8
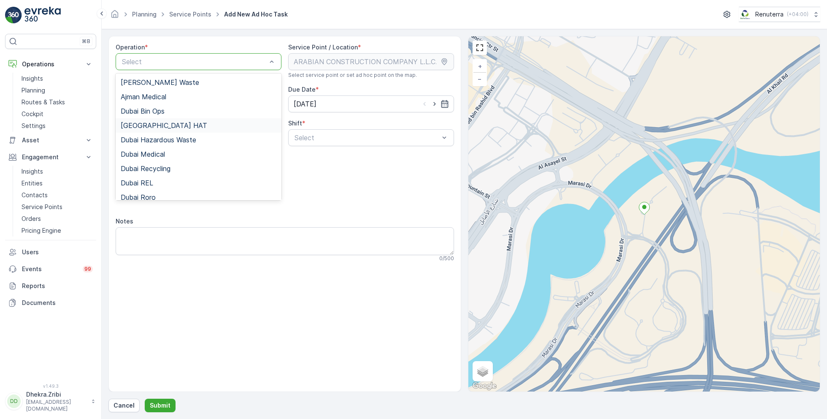
click at [163, 122] on div "Dubai HAT" at bounding box center [199, 126] width 156 height 8
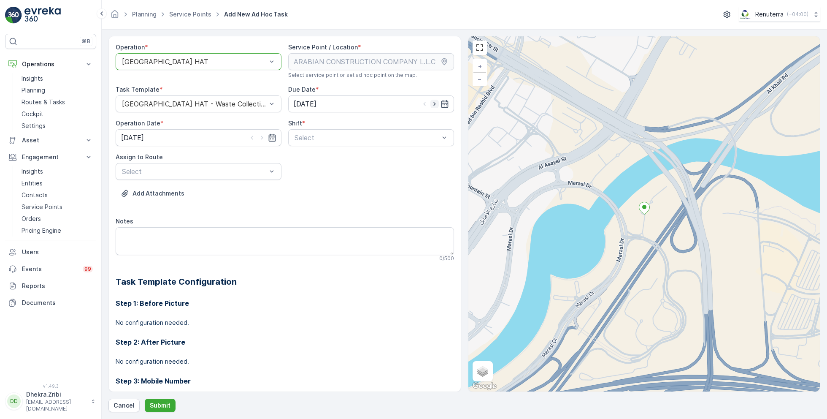
click at [432, 100] on icon "button" at bounding box center [434, 104] width 8 height 8
type input "[DATE]"
click at [263, 138] on icon "button" at bounding box center [262, 137] width 8 height 8
type input "[DATE]"
click at [319, 161] on span "Day Shift" at bounding box center [308, 158] width 30 height 8
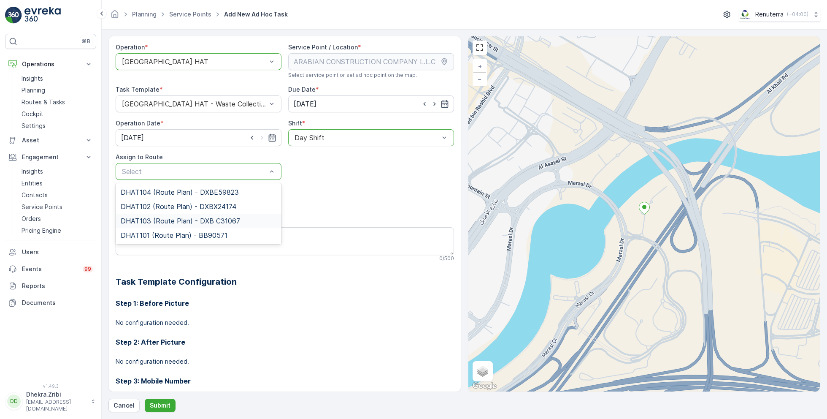
click at [179, 218] on span "DHAT103 (Route Plan) - DXB C31067" at bounding box center [180, 221] width 119 height 8
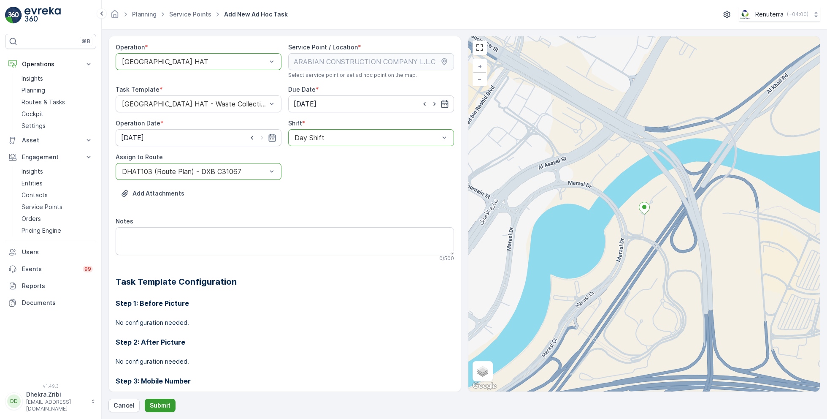
click at [157, 409] on p "Submit" at bounding box center [160, 405] width 21 height 8
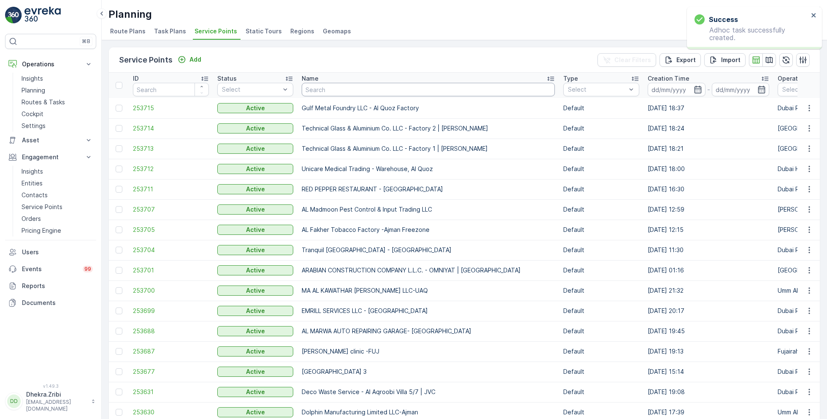
click at [382, 89] on input "text" at bounding box center [428, 90] width 253 height 14
paste input "DELTA AL WADI CONTRACTING (L.L.C)"
type input "DELTA AL WADI CONTRACTING (L.L.C)"
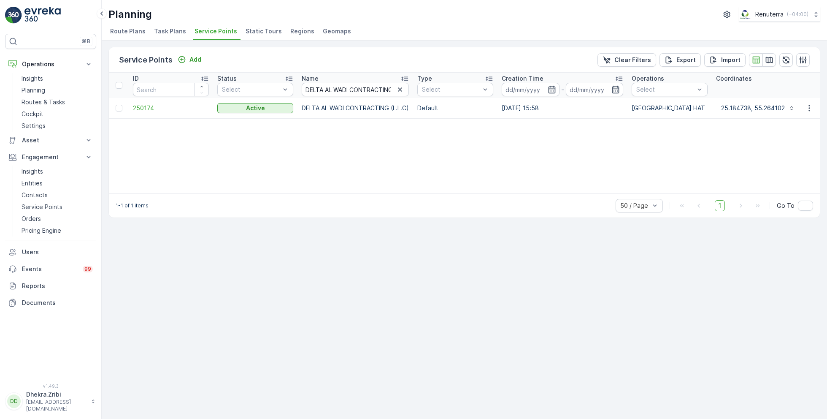
click at [147, 112] on td "250174" at bounding box center [171, 108] width 84 height 20
click at [145, 105] on span "250174" at bounding box center [171, 108] width 76 height 8
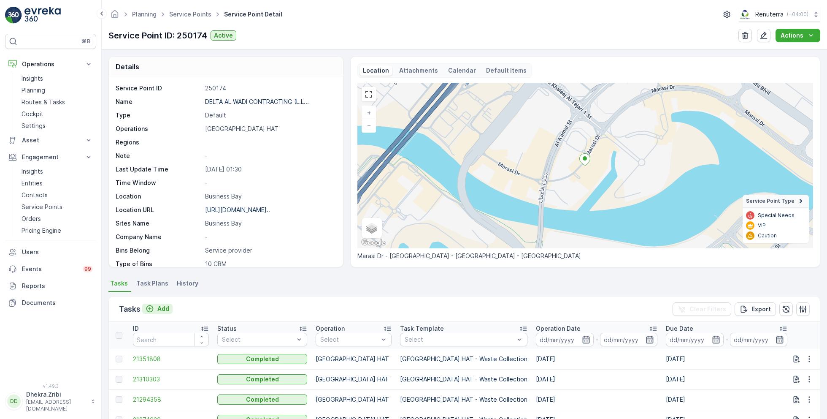
click at [160, 308] on p "Add" at bounding box center [163, 308] width 12 height 8
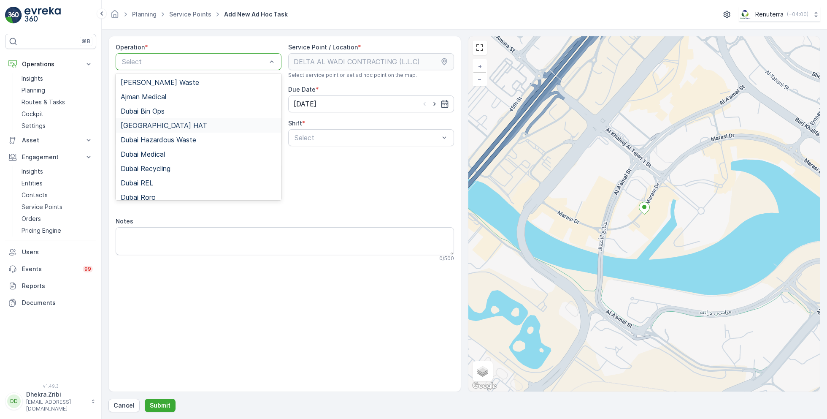
click at [179, 123] on div "Dubai HAT" at bounding box center [199, 126] width 156 height 8
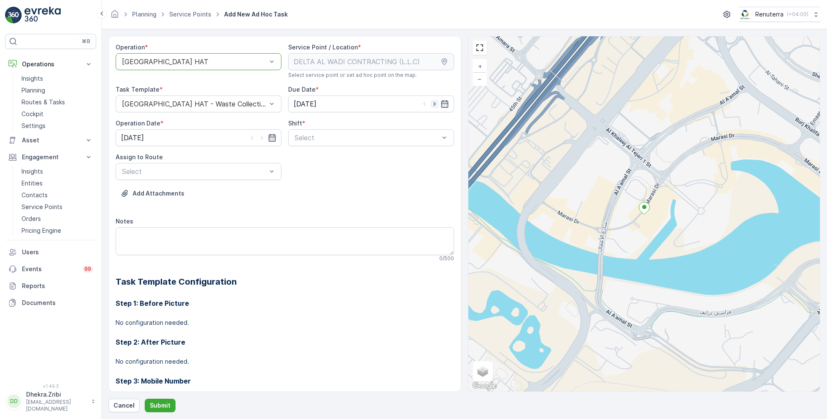
click at [432, 100] on icon "button" at bounding box center [434, 104] width 8 height 8
type input "[DATE]"
click at [261, 138] on icon "button" at bounding box center [262, 138] width 2 height 4
type input "[DATE]"
click at [322, 159] on div "Day Shift" at bounding box center [371, 158] width 156 height 8
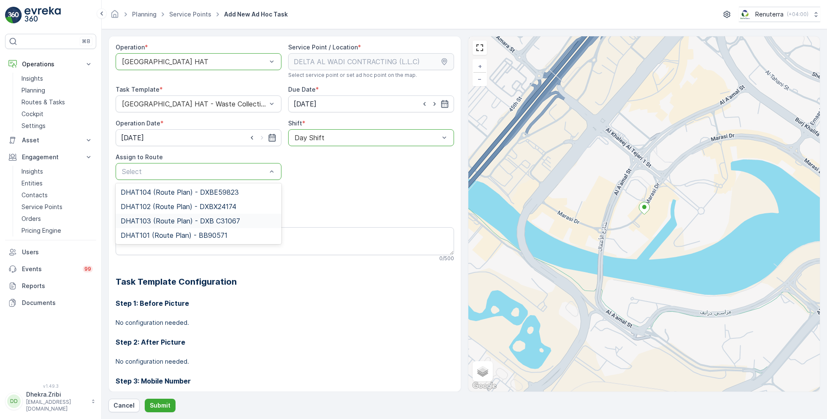
click at [172, 217] on span "DHAT103 (Route Plan) - DXB C31067" at bounding box center [180, 221] width 119 height 8
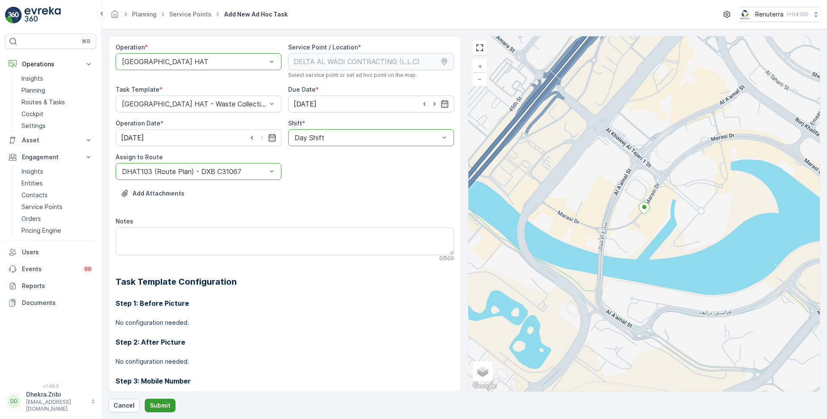
click at [162, 398] on button "Submit" at bounding box center [160, 405] width 31 height 14
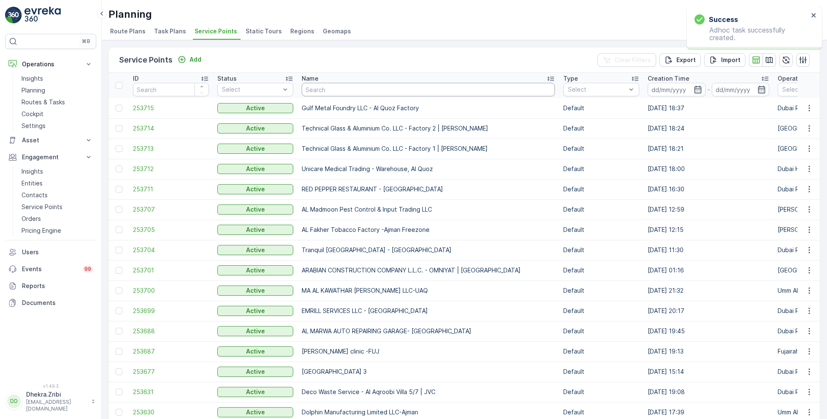
click at [357, 85] on input "text" at bounding box center [428, 90] width 253 height 14
paste input "Al Serh Al Kabeer Construction LLC - Al Barsha"
type input "Al Serh Al Kabeer Construction LLC - Al Barsha"
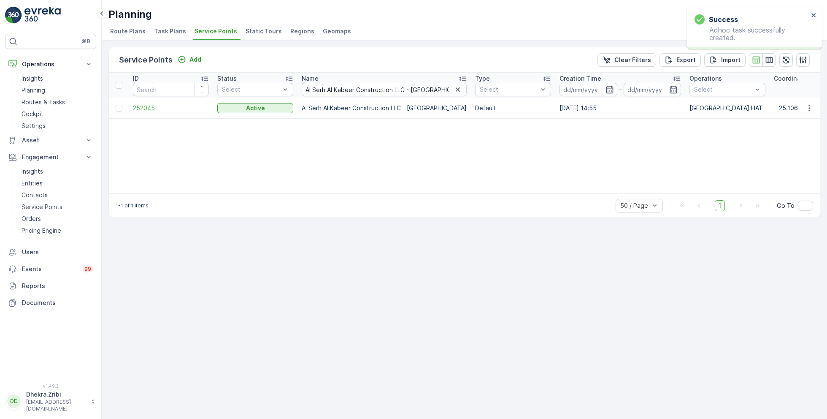
click at [145, 104] on span "252045" at bounding box center [171, 108] width 76 height 8
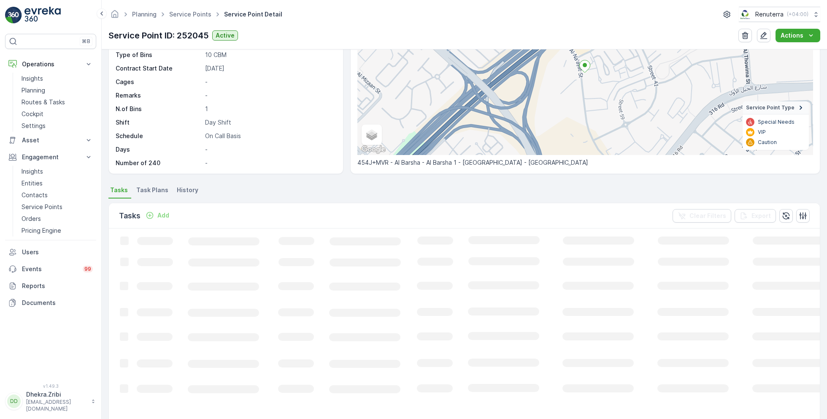
scroll to position [95, 0]
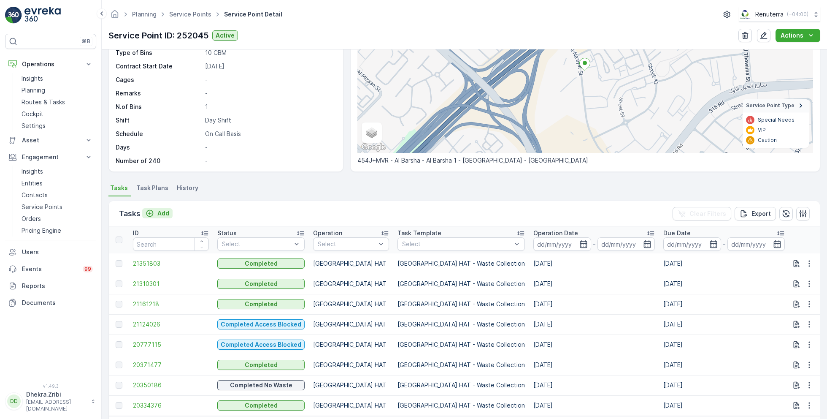
click at [161, 210] on p "Add" at bounding box center [163, 213] width 12 height 8
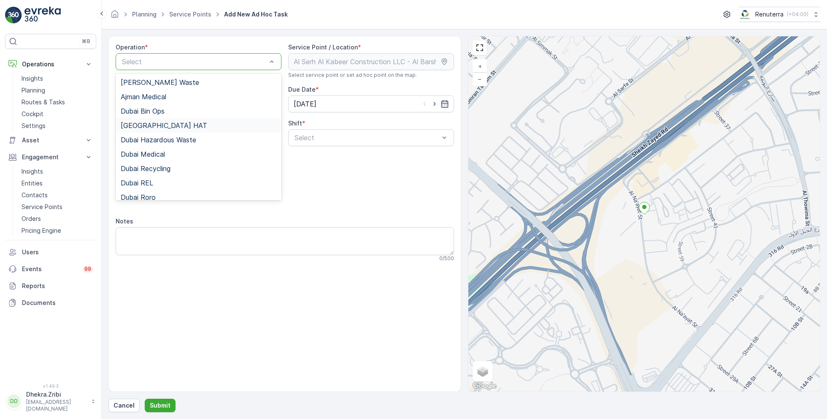
click at [161, 123] on div "Dubai HAT" at bounding box center [199, 126] width 156 height 8
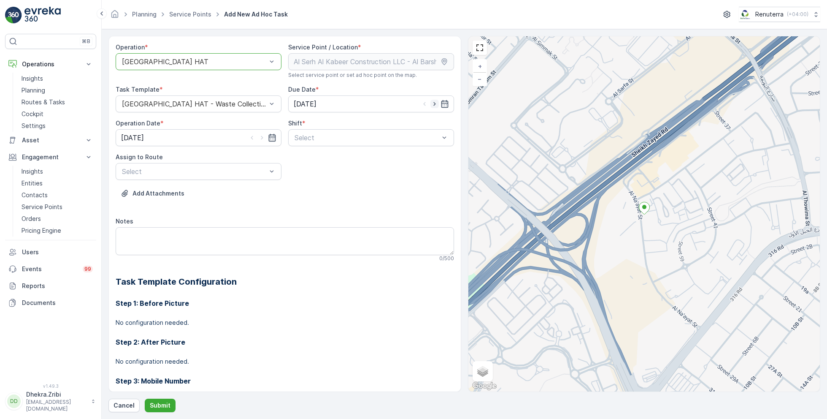
click at [435, 104] on icon "button" at bounding box center [434, 104] width 8 height 8
type input "[DATE]"
click at [262, 135] on icon "button" at bounding box center [262, 137] width 8 height 8
type input "[DATE]"
click at [308, 155] on span "Day Shift" at bounding box center [308, 158] width 30 height 8
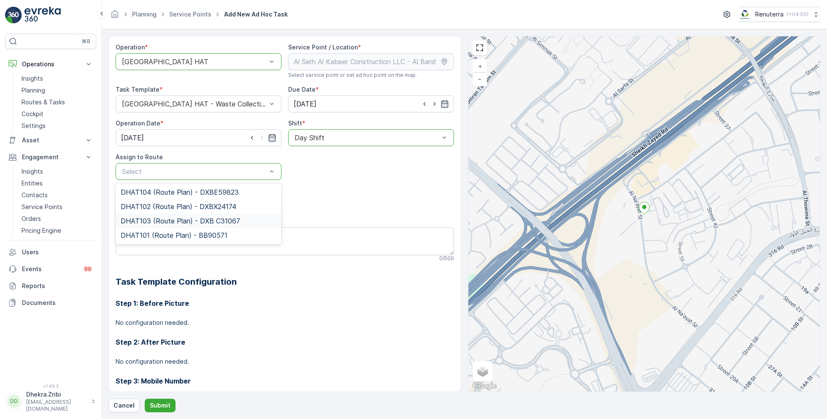
click at [167, 220] on span "DHAT103 (Route Plan) - DXB C31067" at bounding box center [180, 221] width 119 height 8
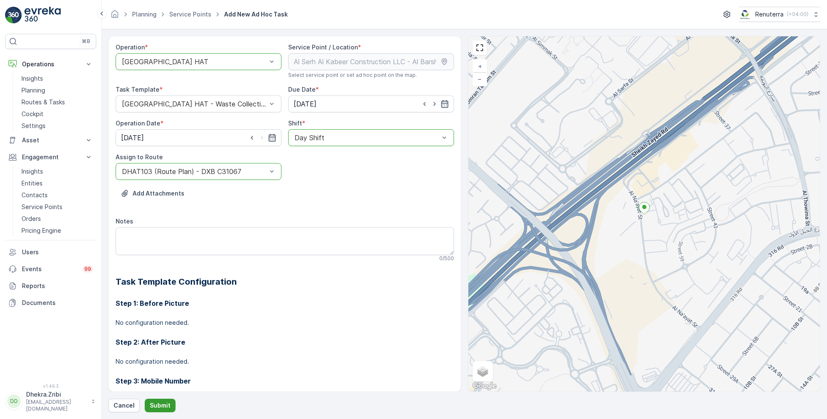
click at [161, 400] on button "Submit" at bounding box center [160, 405] width 31 height 14
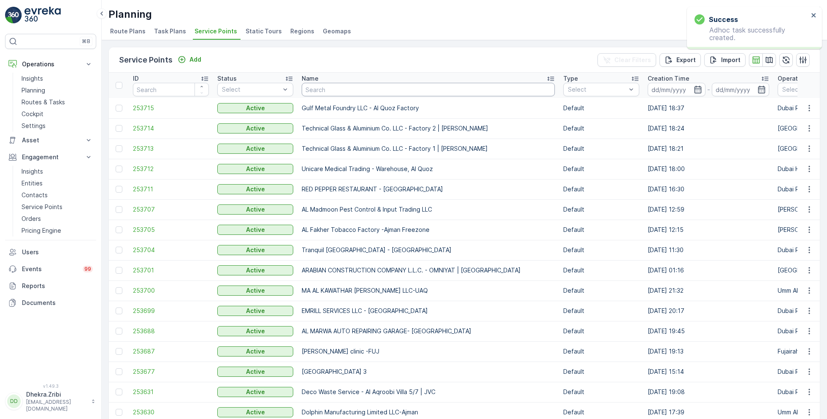
click at [362, 94] on input "text" at bounding box center [428, 90] width 253 height 14
paste input "SOBHA CONSTRUCTIONS LLC - Jumeirah Lakes Towers"
type input "SOBHA CONSTRUCTIONS LLC - Jumeirah Lakes Towers"
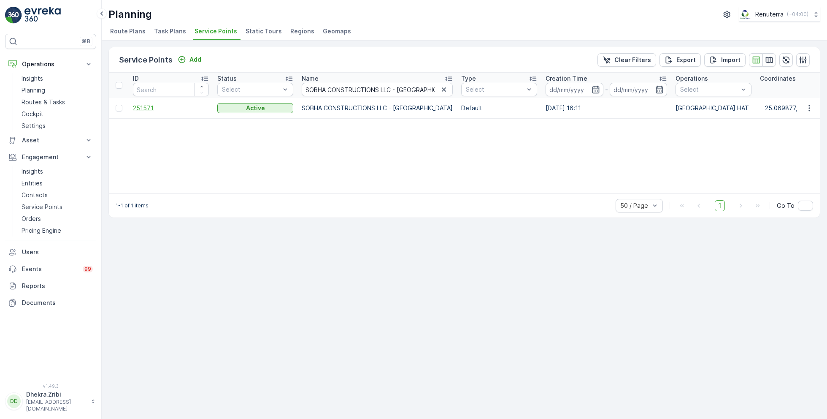
click at [148, 105] on span "251571" at bounding box center [171, 108] width 76 height 8
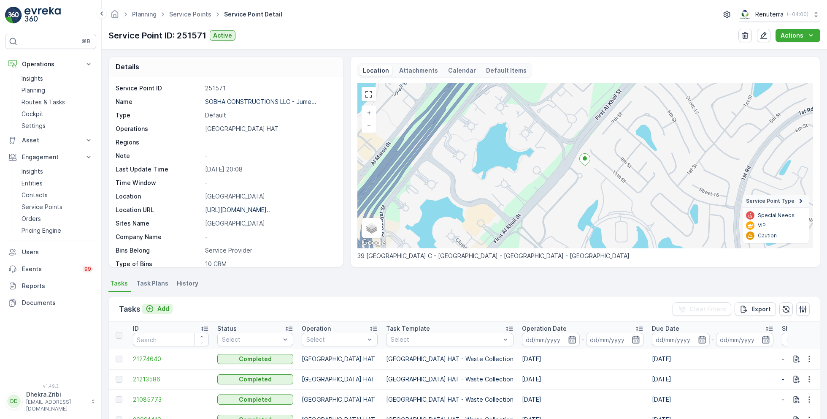
click at [166, 305] on p "Add" at bounding box center [163, 308] width 12 height 8
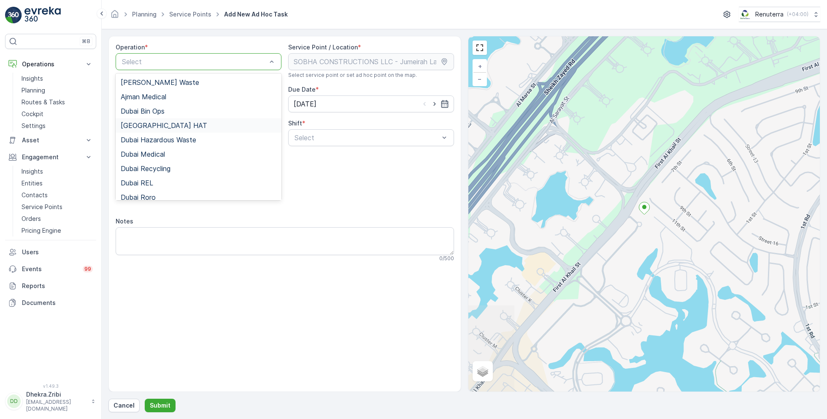
click at [167, 128] on div "Dubai HAT" at bounding box center [199, 126] width 156 height 8
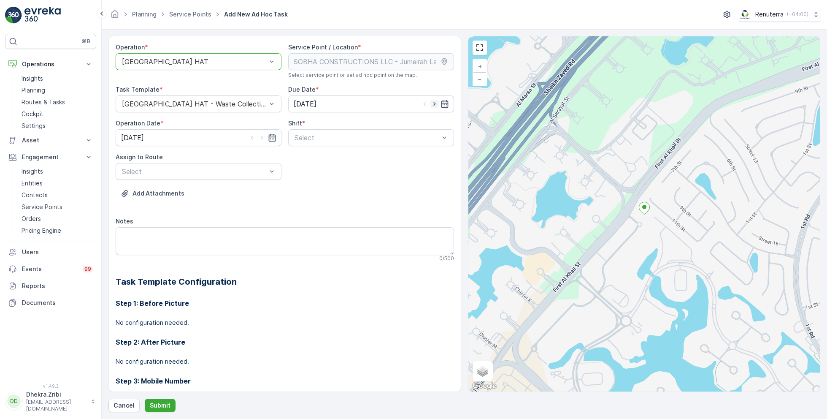
click at [436, 103] on icon "button" at bounding box center [434, 104] width 8 height 8
type input "[DATE]"
click at [263, 139] on icon "button" at bounding box center [262, 137] width 8 height 8
type input "[DATE]"
click at [315, 159] on span "Day Shift" at bounding box center [308, 158] width 30 height 8
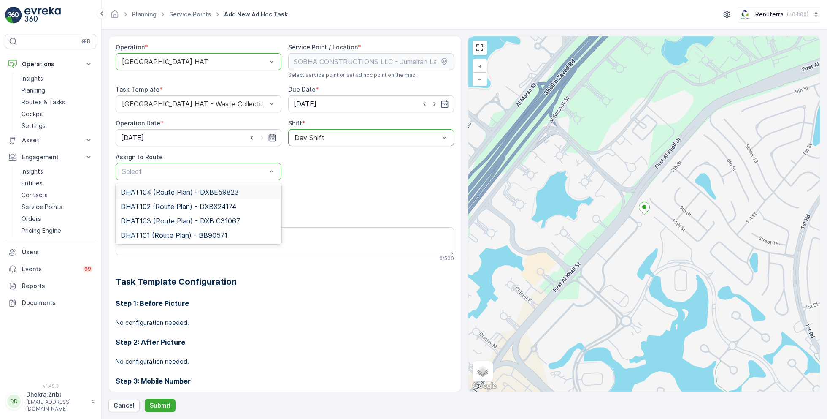
click at [159, 188] on span "DHAT104 (Route Plan) - DXBE59823" at bounding box center [180, 192] width 118 height 8
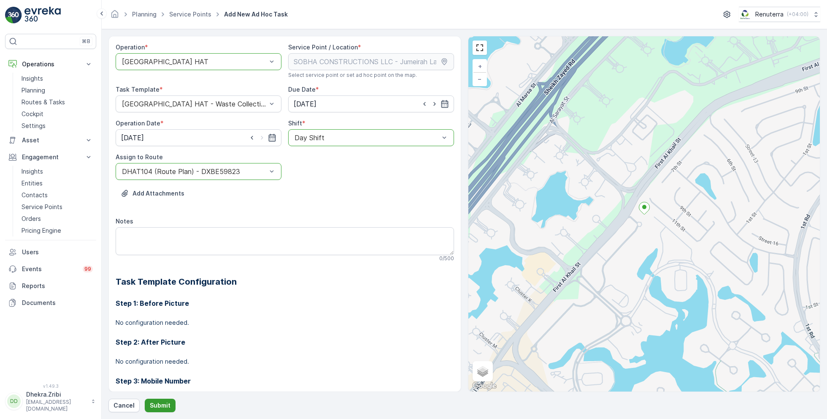
click at [154, 408] on p "Submit" at bounding box center [160, 405] width 21 height 8
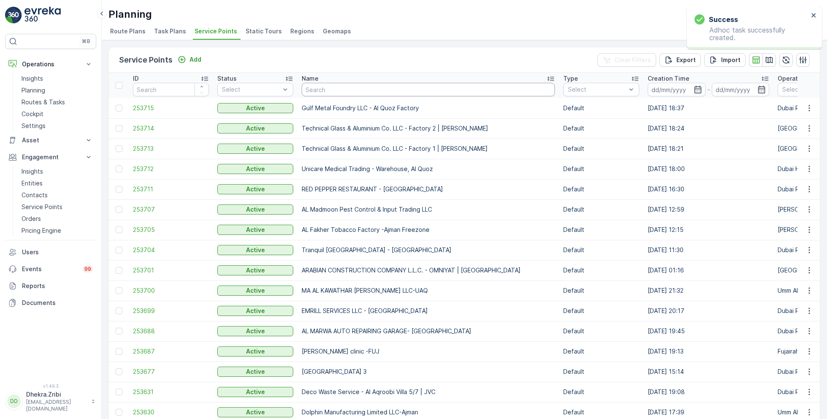
click at [328, 93] on input "text" at bounding box center [428, 90] width 253 height 14
paste input "Al Tayer Stocks (L.L.C.) - Qudra Road"
type input "Al Tayer Stocks (L.L.C.) - Qudra Road"
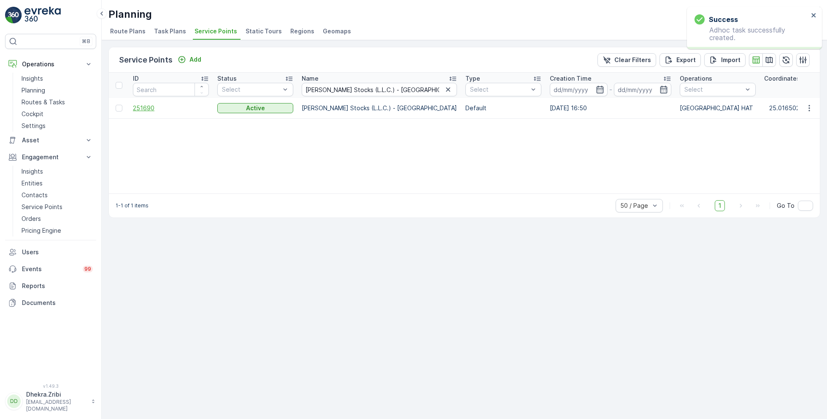
click at [149, 108] on span "251690" at bounding box center [171, 108] width 76 height 8
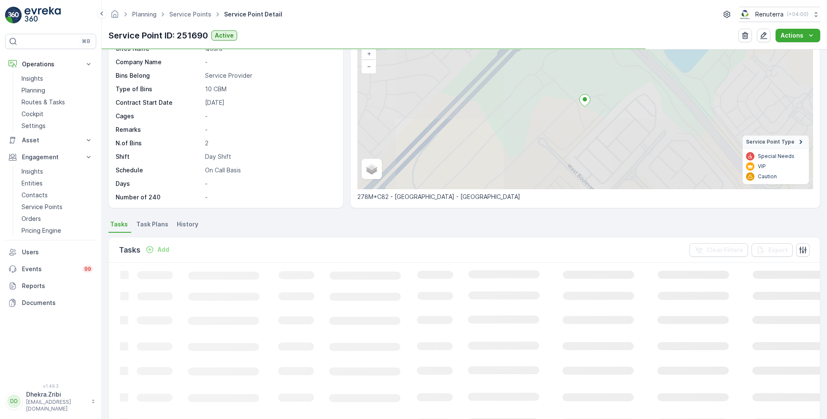
scroll to position [63, 0]
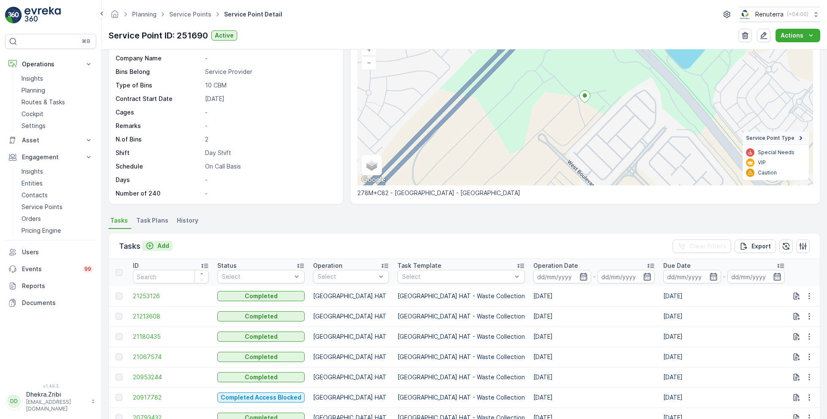
click at [160, 244] on p "Add" at bounding box center [163, 245] width 12 height 8
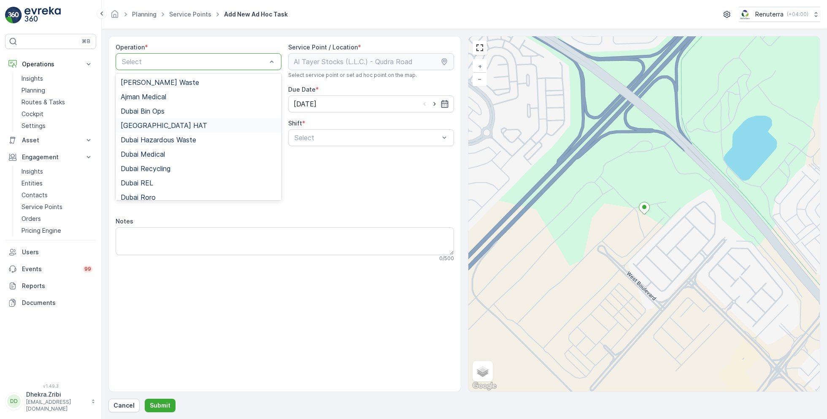
click at [167, 124] on div "Dubai HAT" at bounding box center [199, 126] width 156 height 8
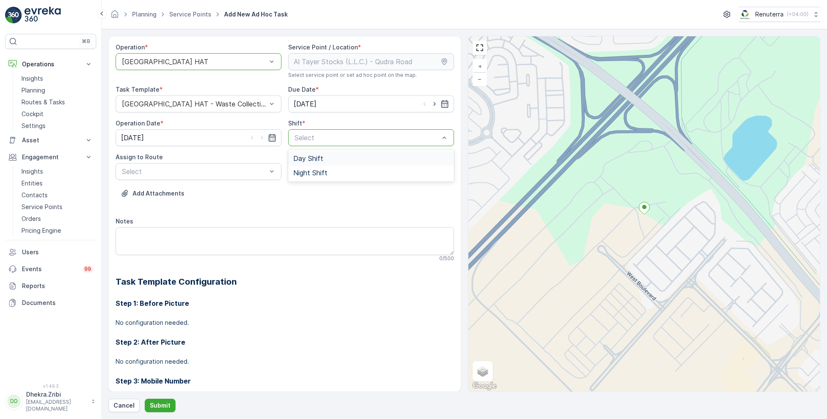
click at [310, 156] on span "Day Shift" at bounding box center [308, 158] width 30 height 8
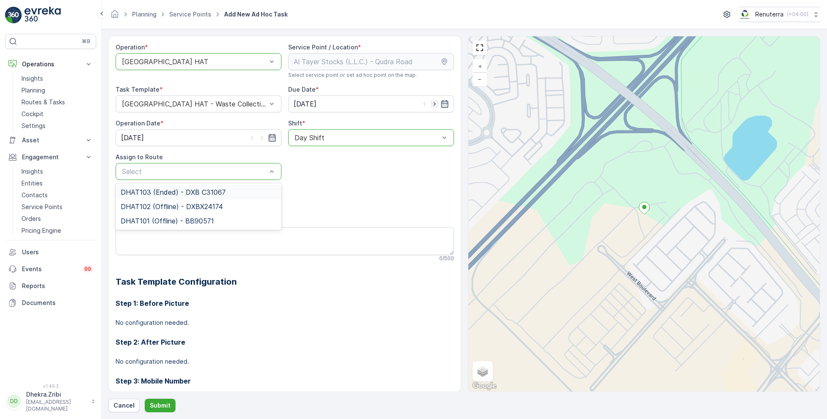
click at [433, 102] on icon "button" at bounding box center [434, 104] width 8 height 8
type input "[DATE]"
click at [261, 138] on icon "button" at bounding box center [262, 138] width 2 height 4
type input "[DATE]"
click at [168, 194] on span "DHAT104 (Route Plan) - DXBE59823" at bounding box center [180, 192] width 118 height 8
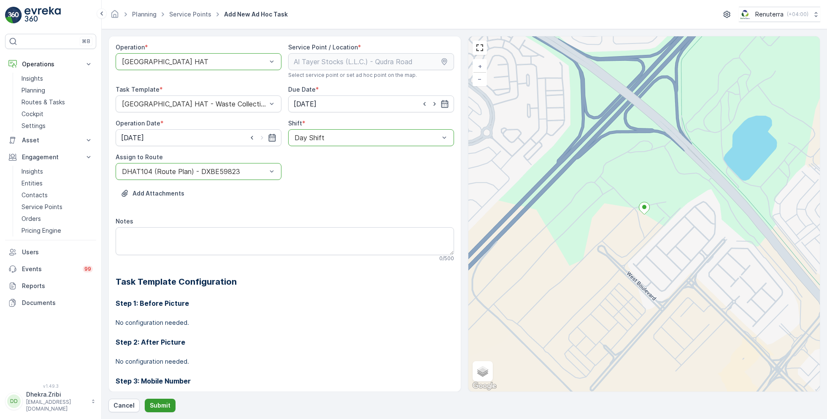
click at [161, 404] on p "Submit" at bounding box center [160, 405] width 21 height 8
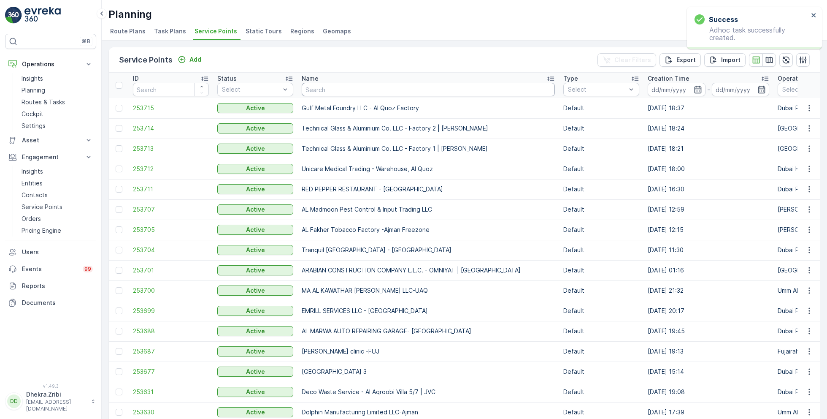
click at [349, 90] on input "text" at bounding box center [428, 90] width 253 height 14
paste input "Deco Waste Service - Cheshno | Jabel Ali"
type input "Deco Waste Service - Cheshno | Jabel Ali"
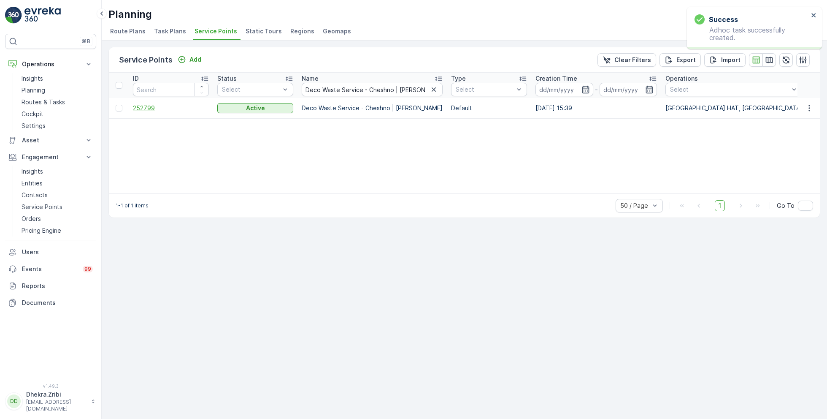
click at [149, 110] on span "252799" at bounding box center [171, 108] width 76 height 8
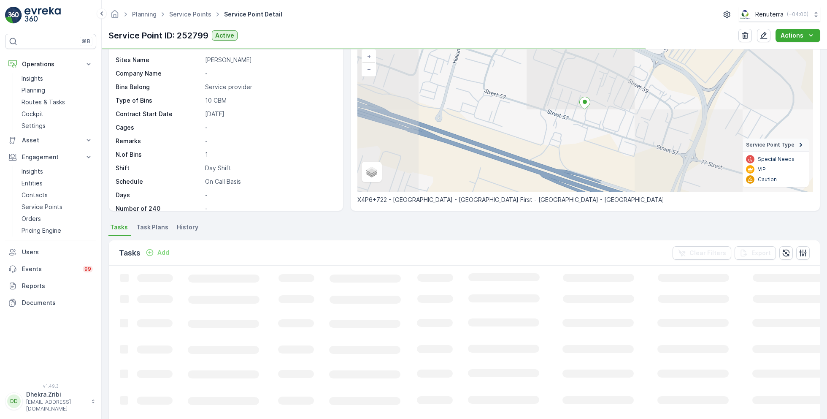
scroll to position [65, 0]
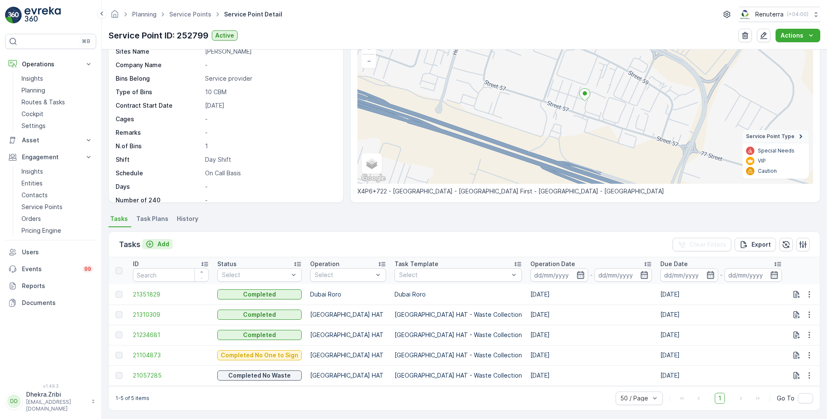
click at [161, 242] on p "Add" at bounding box center [163, 244] width 12 height 8
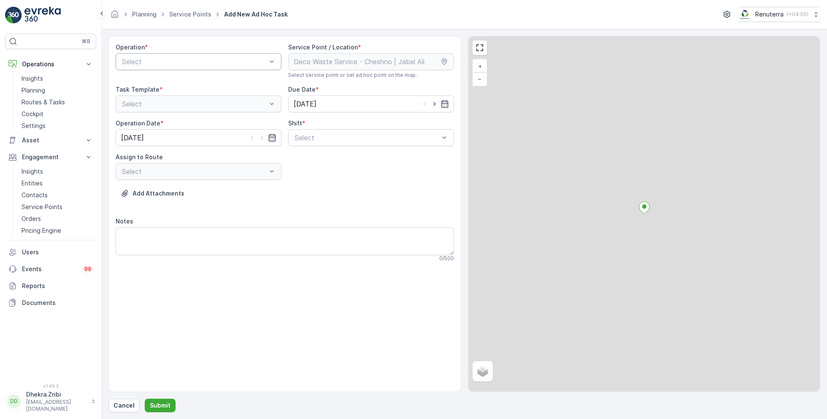
click at [208, 54] on div "Select" at bounding box center [199, 61] width 166 height 17
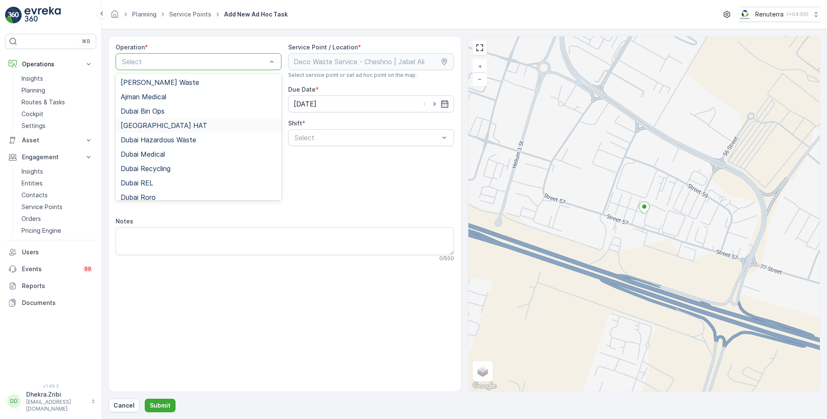
click at [151, 123] on span "Dubai HAT" at bounding box center [164, 126] width 86 height 8
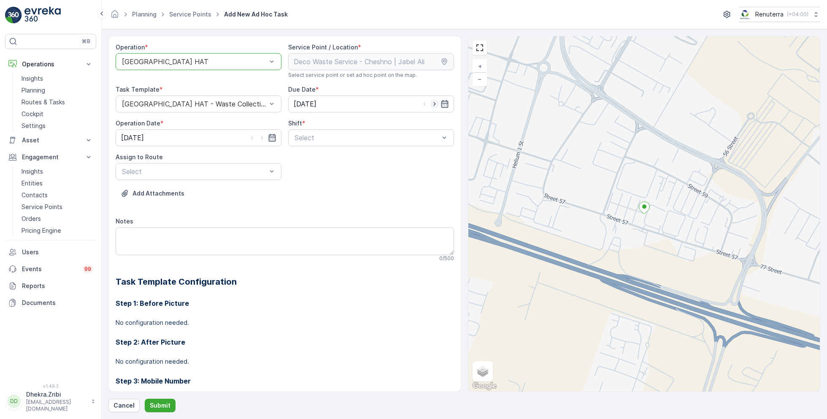
click at [434, 102] on icon "button" at bounding box center [434, 104] width 8 height 8
type input "[DATE]"
click at [262, 136] on icon "button" at bounding box center [262, 137] width 8 height 8
type input "[DATE]"
click at [311, 159] on span "Day Shift" at bounding box center [308, 158] width 30 height 8
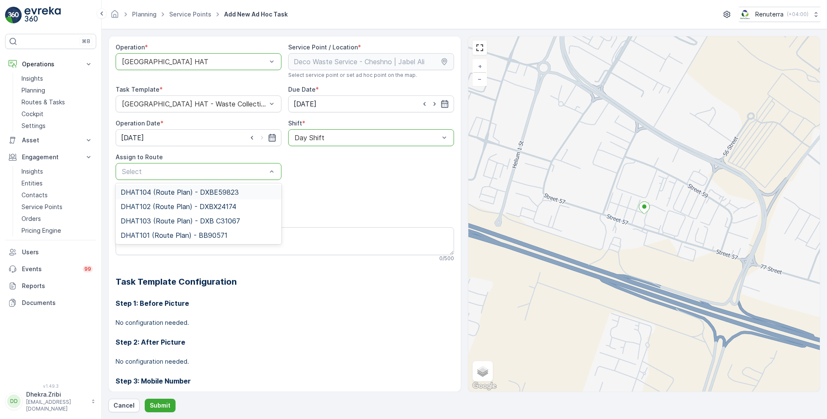
click at [193, 186] on div "DHAT104 (Route Plan) - DXBE59823" at bounding box center [199, 192] width 166 height 14
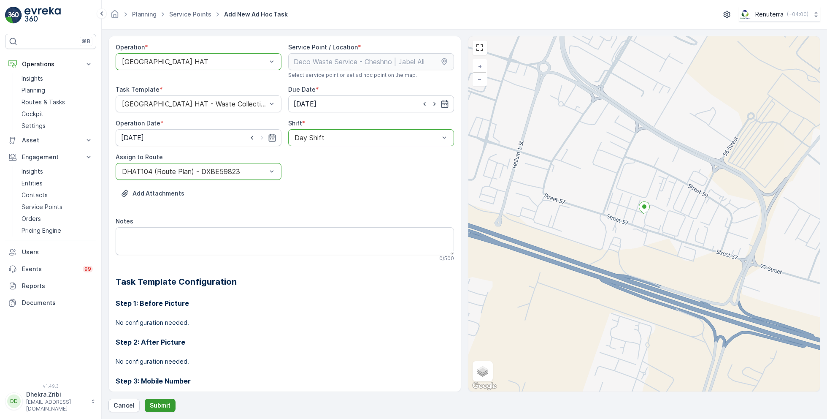
click at [157, 406] on p "Submit" at bounding box center [160, 405] width 21 height 8
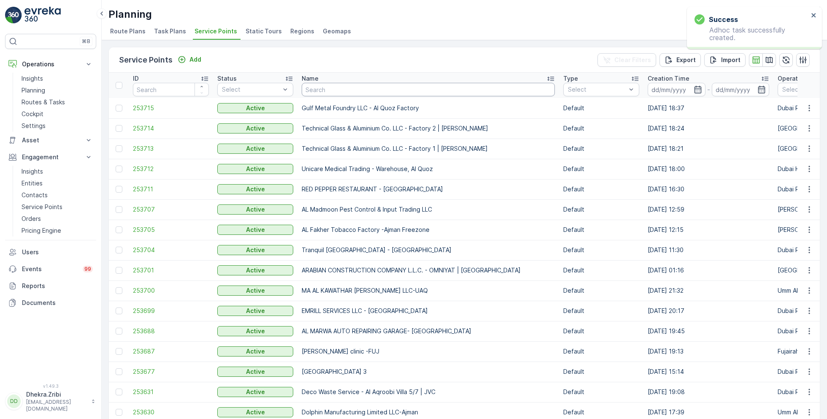
click at [341, 90] on input "text" at bounding box center [428, 90] width 253 height 14
paste input "Besix Construct LLC- CST"
type input "Besix Construct LLC- CST"
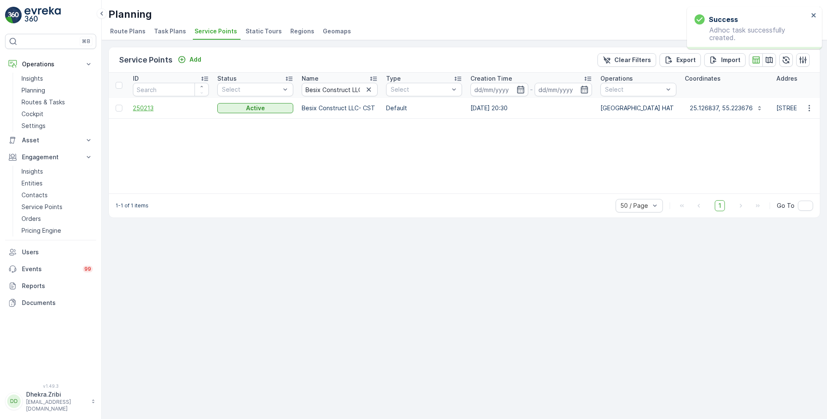
click at [139, 108] on span "250213" at bounding box center [171, 108] width 76 height 8
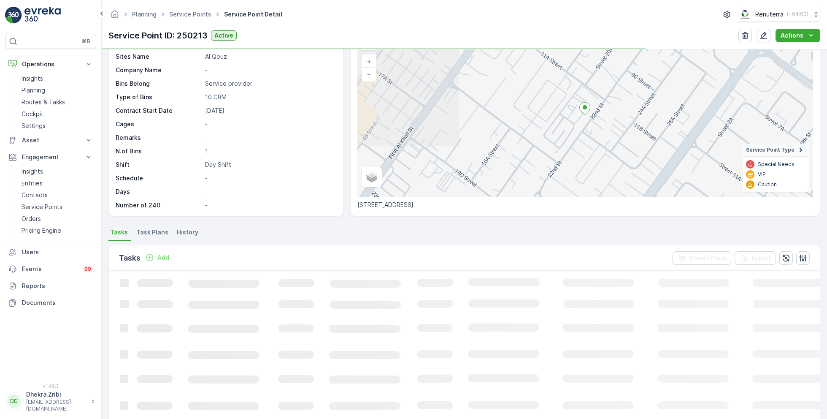
scroll to position [54, 0]
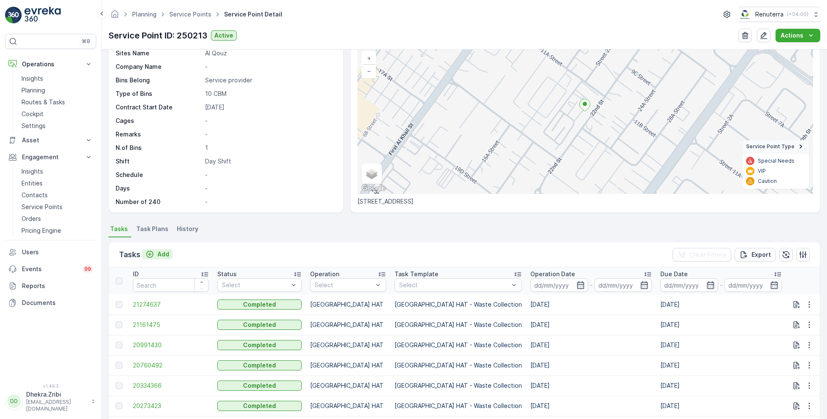
click at [165, 251] on p "Add" at bounding box center [163, 254] width 12 height 8
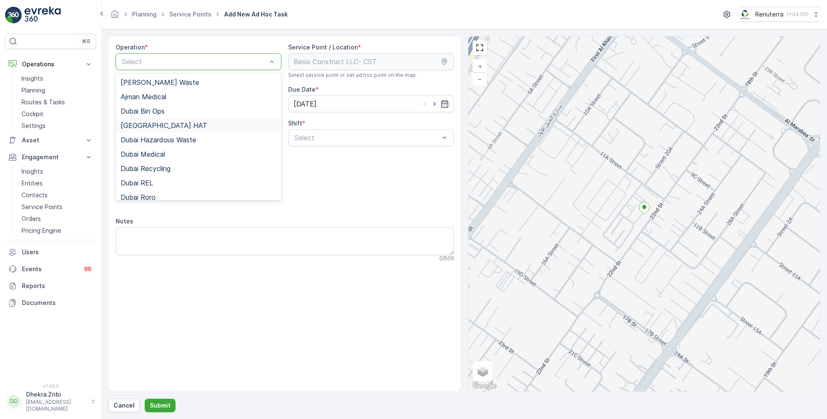
click at [155, 125] on div "Dubai HAT" at bounding box center [199, 126] width 156 height 8
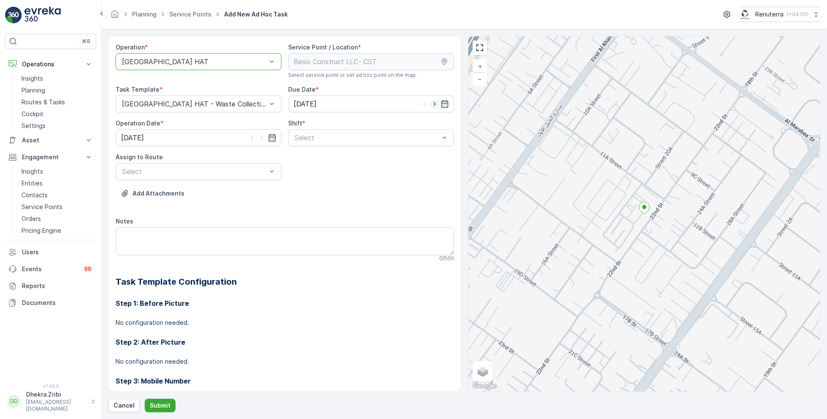
click at [436, 103] on icon "button" at bounding box center [434, 104] width 8 height 8
type input "[DATE]"
click at [260, 135] on icon "button" at bounding box center [262, 137] width 8 height 8
type input "[DATE]"
click at [323, 159] on div "Day Shift" at bounding box center [371, 158] width 156 height 8
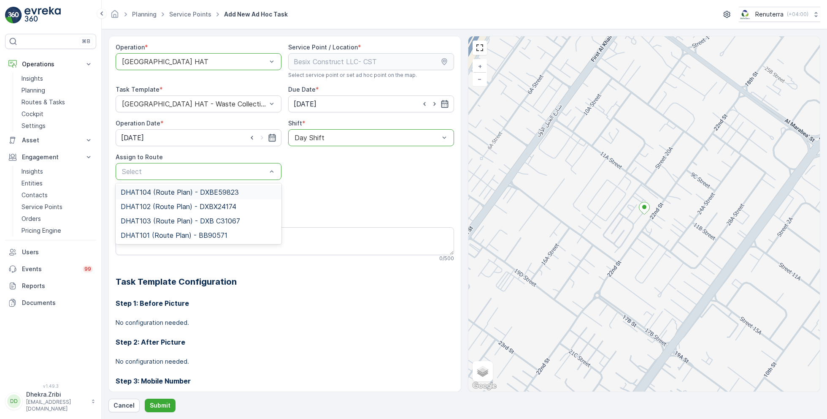
click at [170, 194] on span "DHAT104 (Route Plan) - DXBE59823" at bounding box center [180, 192] width 118 height 8
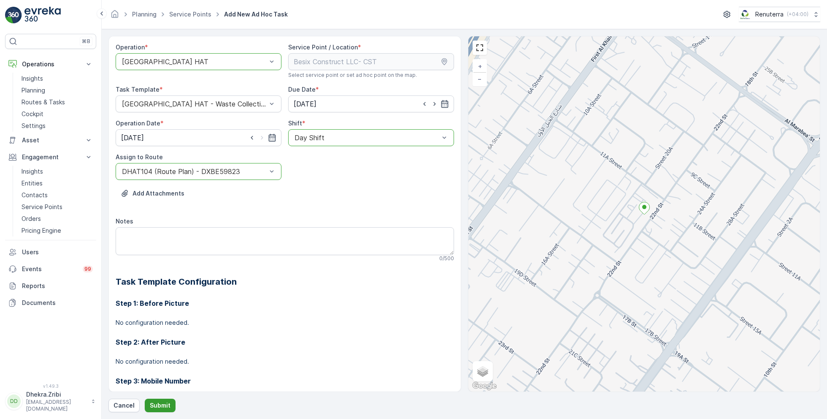
click at [157, 399] on button "Submit" at bounding box center [160, 405] width 31 height 14
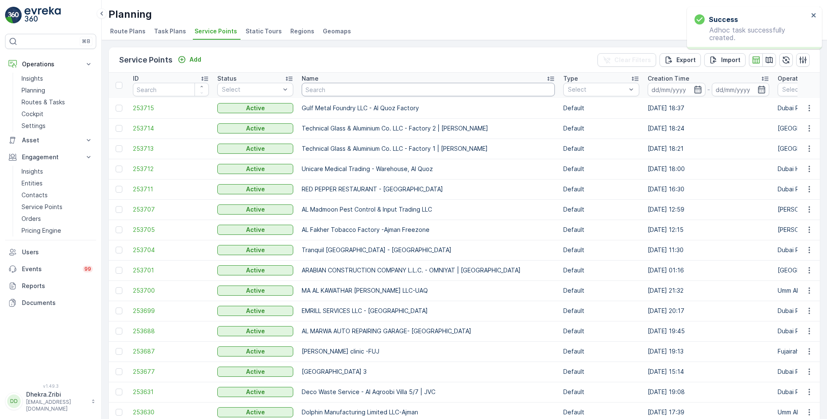
click at [346, 89] on input "text" at bounding box center [428, 90] width 253 height 14
paste input "SOBHA CONSTRUCTIONS LLC - RIVERSIDE CRESCENT Module 1 | Ras Al Khor"
type input "SOBHA CONSTRUCTIONS LLC - RIVERSIDE CRESCENT Module 1 | Ras Al Khor"
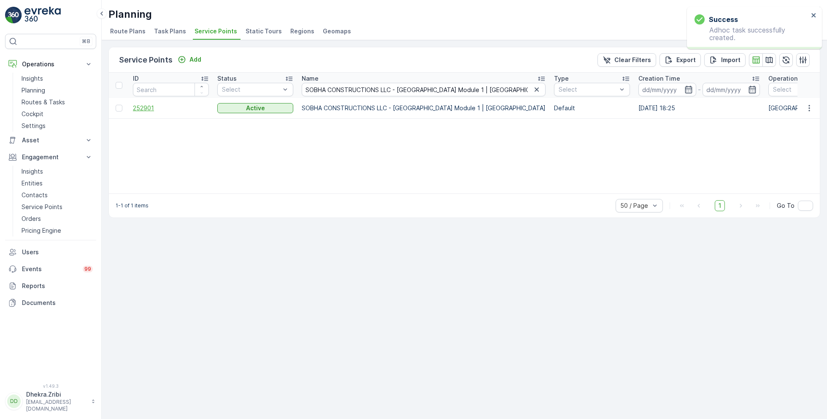
click at [148, 110] on span "252901" at bounding box center [171, 108] width 76 height 8
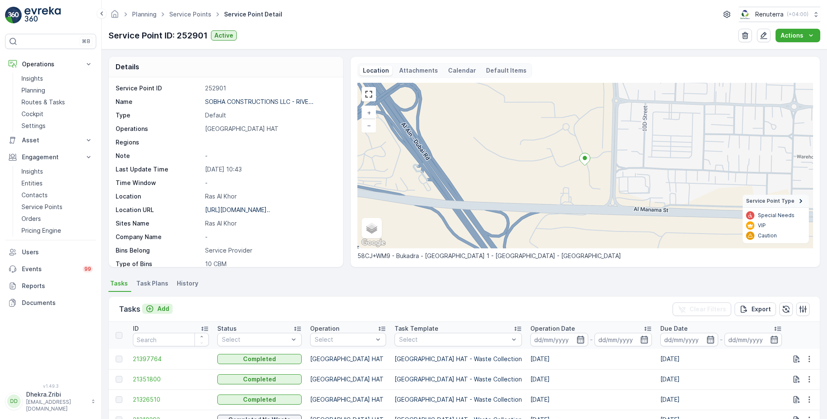
click at [157, 306] on p "Add" at bounding box center [163, 308] width 12 height 8
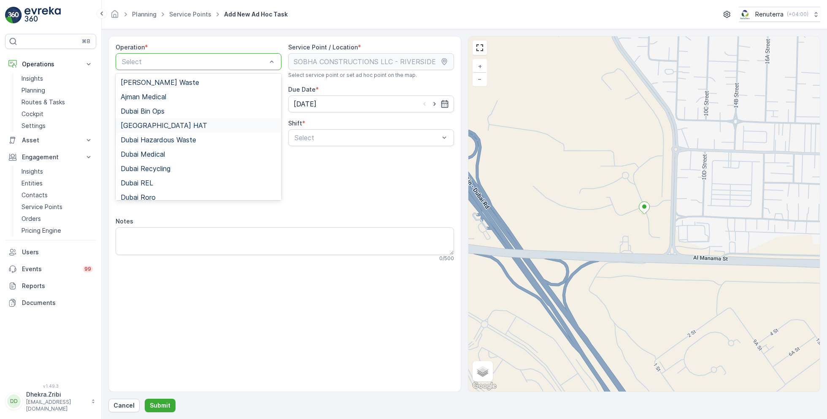
click at [154, 124] on div "Dubai HAT" at bounding box center [199, 126] width 156 height 8
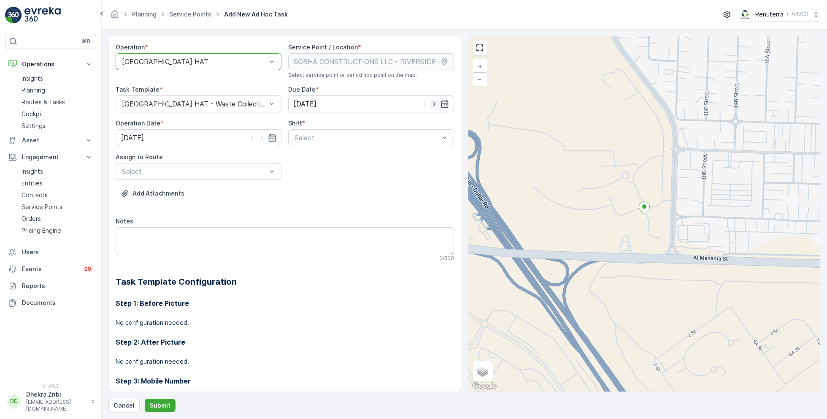
click at [434, 102] on icon "button" at bounding box center [434, 104] width 8 height 8
type input "[DATE]"
click at [261, 138] on icon "button" at bounding box center [262, 137] width 8 height 8
type input "[DATE]"
click at [328, 154] on div "Day Shift" at bounding box center [371, 158] width 156 height 8
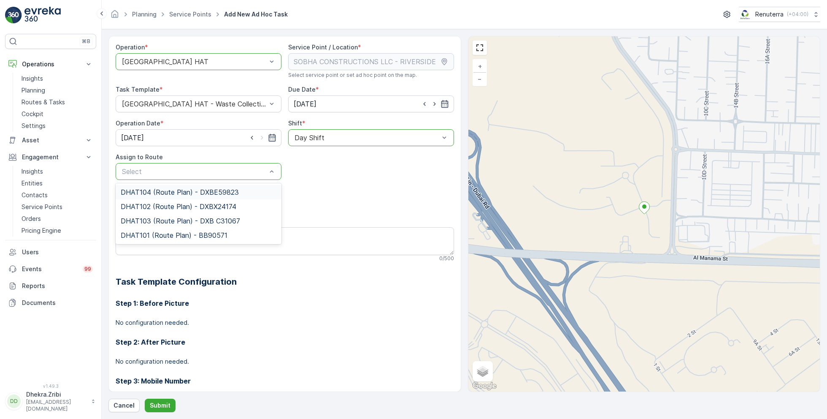
click at [180, 192] on span "DHAT104 (Route Plan) - DXBE59823" at bounding box center [180, 192] width 118 height 8
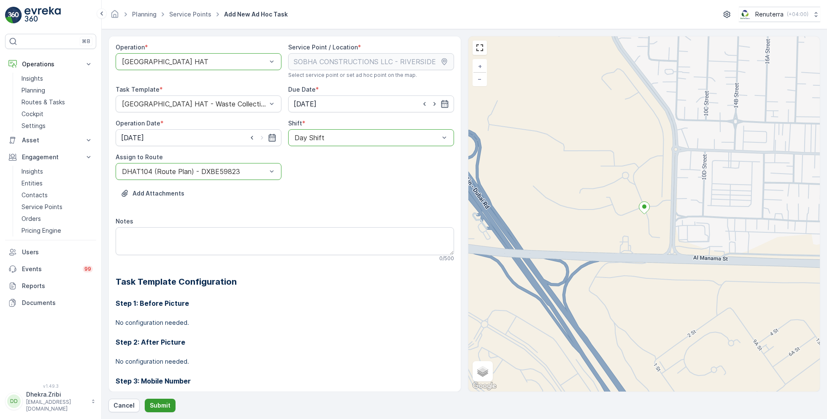
click at [162, 403] on p "Submit" at bounding box center [160, 405] width 21 height 8
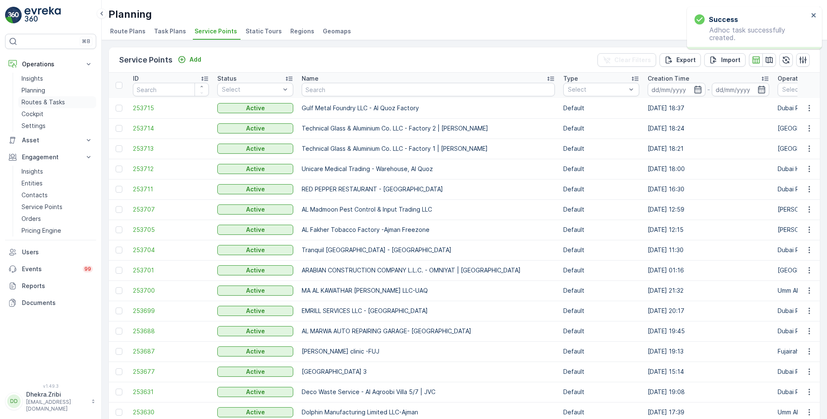
click at [46, 99] on p "Routes & Tasks" at bounding box center [43, 102] width 43 height 8
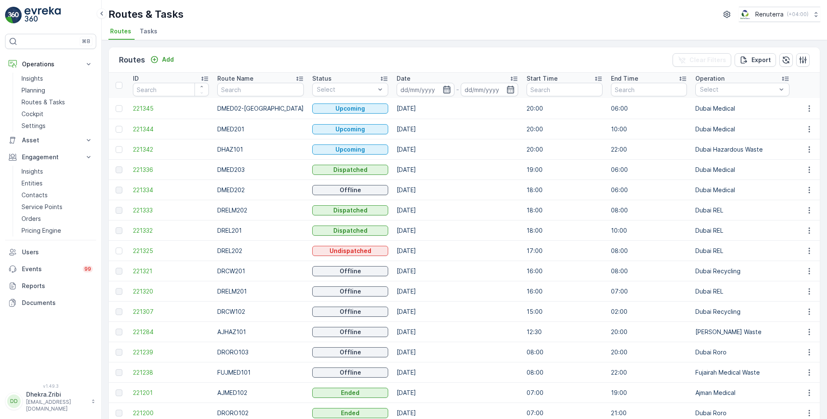
click at [443, 86] on icon "button" at bounding box center [446, 90] width 7 height 8
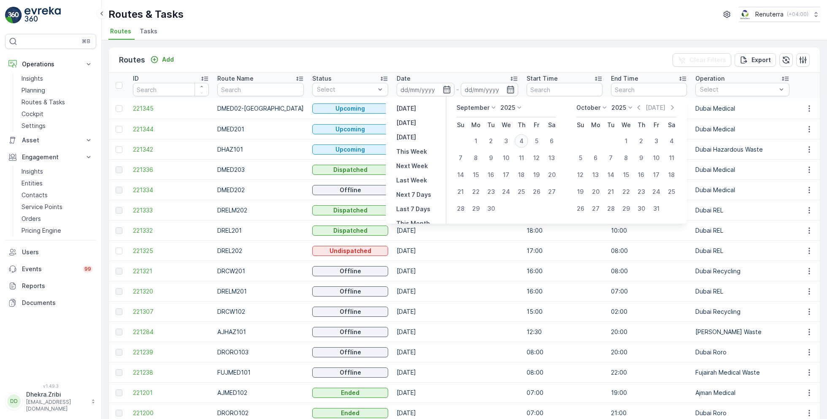
click at [523, 140] on div "4" at bounding box center [522, 141] width 14 height 14
type input "04.09.2025"
click at [523, 140] on div "4" at bounding box center [522, 141] width 14 height 14
type input "04.09.2025"
click at [401, 46] on div "Routes Add Clear Filters Export ID Route Name Status Select Date 04.09.2025 - 0…" at bounding box center [464, 229] width 725 height 378
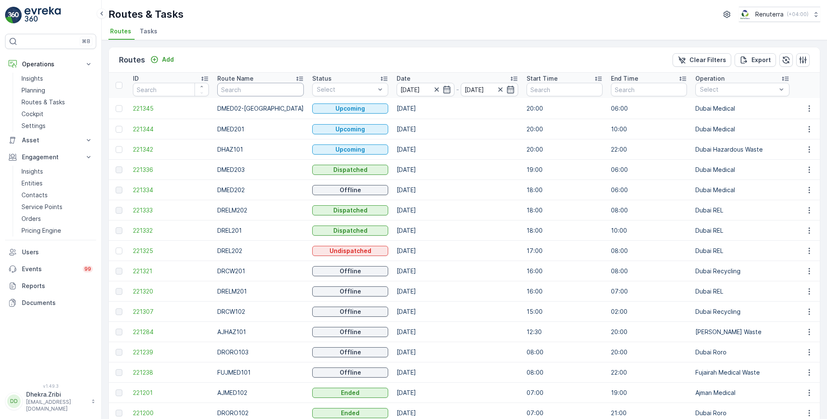
click at [244, 91] on input "text" at bounding box center [260, 90] width 86 height 14
type input "rcw"
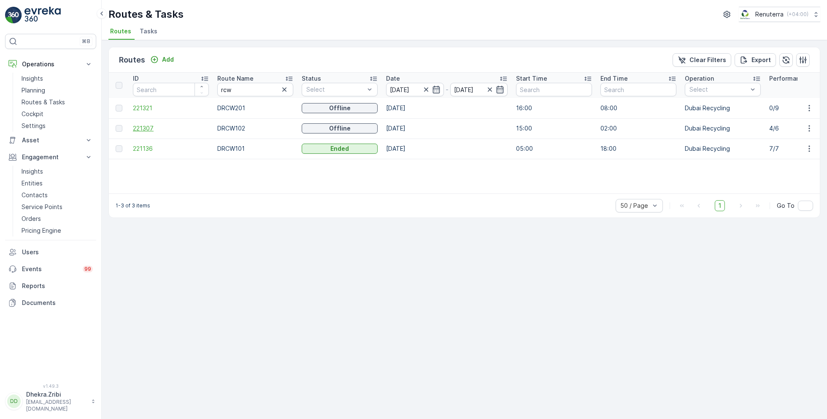
click at [138, 125] on span "221307" at bounding box center [171, 128] width 76 height 8
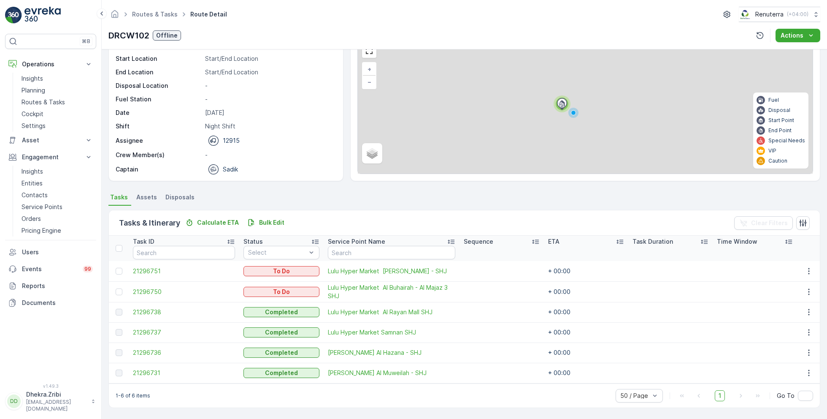
scroll to position [42, 0]
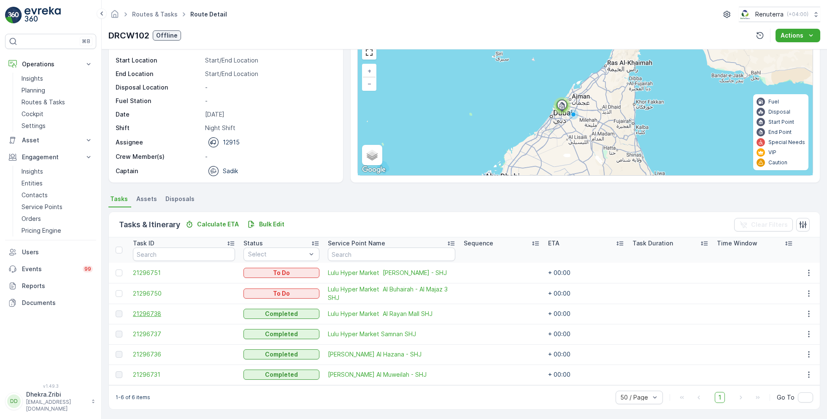
click at [159, 312] on span "21296738" at bounding box center [184, 313] width 102 height 8
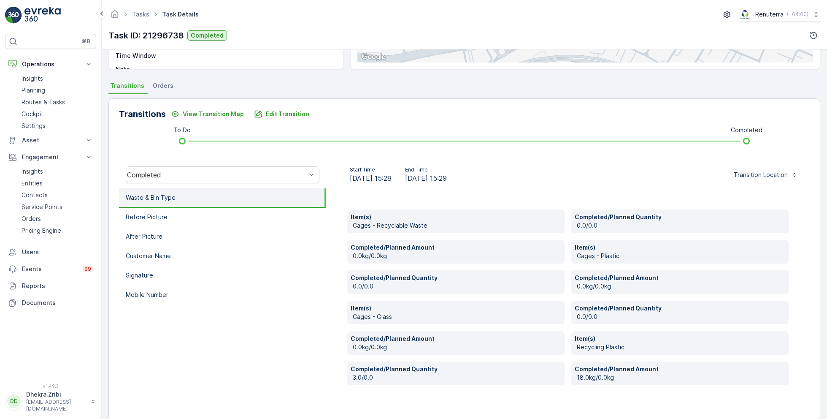
scroll to position [168, 0]
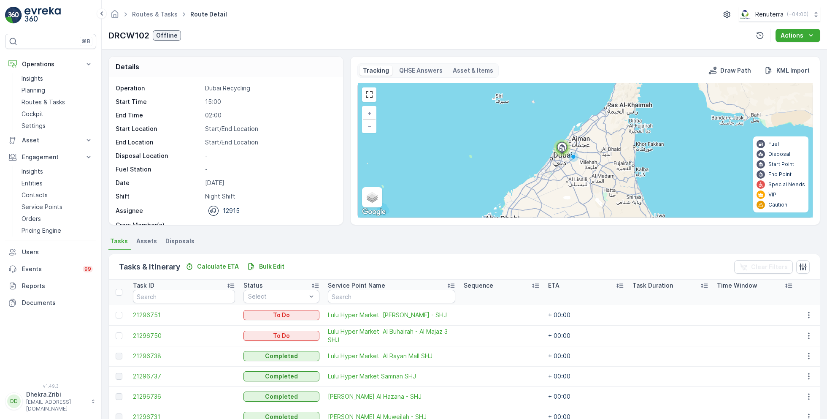
click at [149, 372] on span "21296737" at bounding box center [184, 376] width 102 height 8
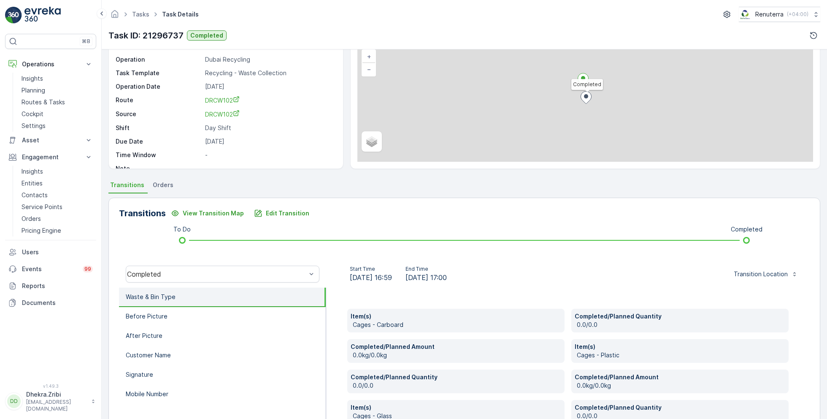
scroll to position [168, 0]
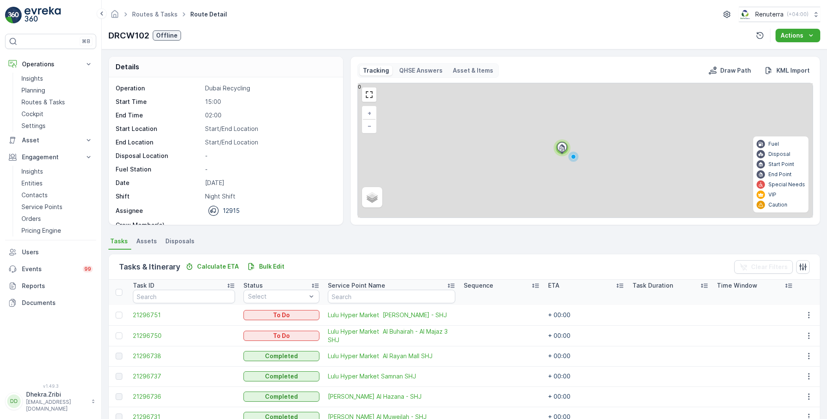
scroll to position [42, 0]
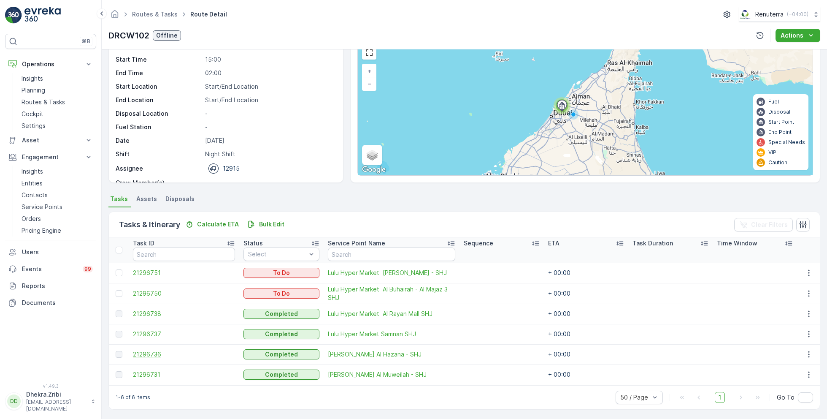
click at [144, 354] on span "21296736" at bounding box center [184, 354] width 102 height 8
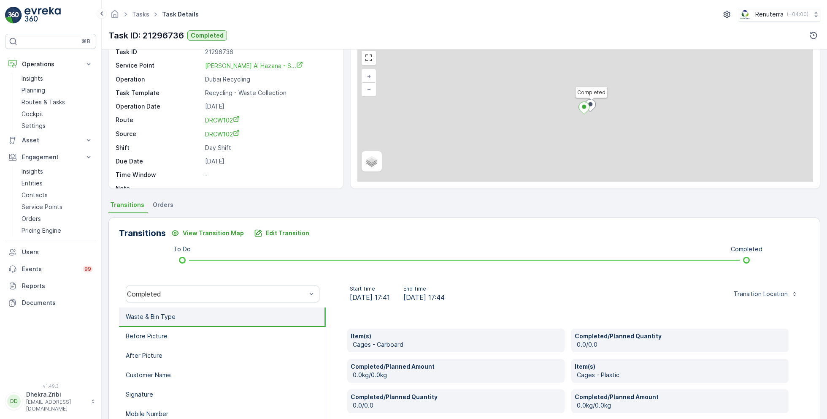
scroll to position [168, 0]
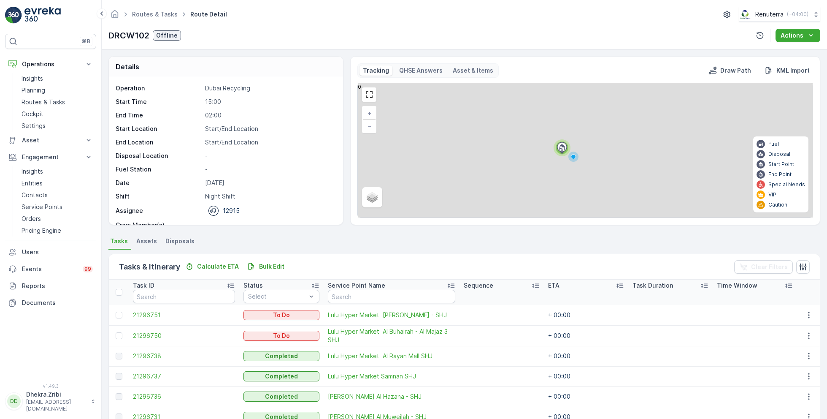
scroll to position [42, 0]
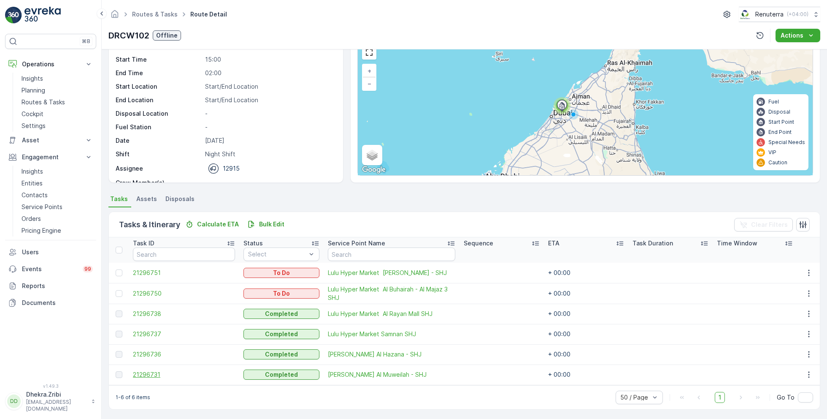
click at [154, 374] on span "21296731" at bounding box center [184, 374] width 102 height 8
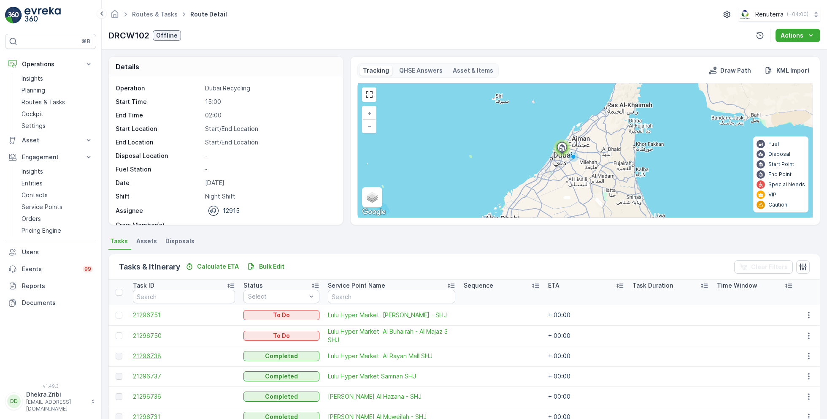
click at [146, 353] on span "21296738" at bounding box center [184, 355] width 102 height 8
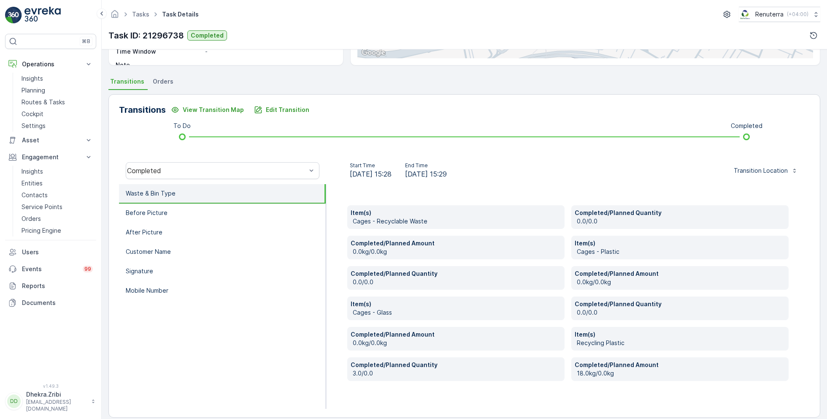
scroll to position [168, 0]
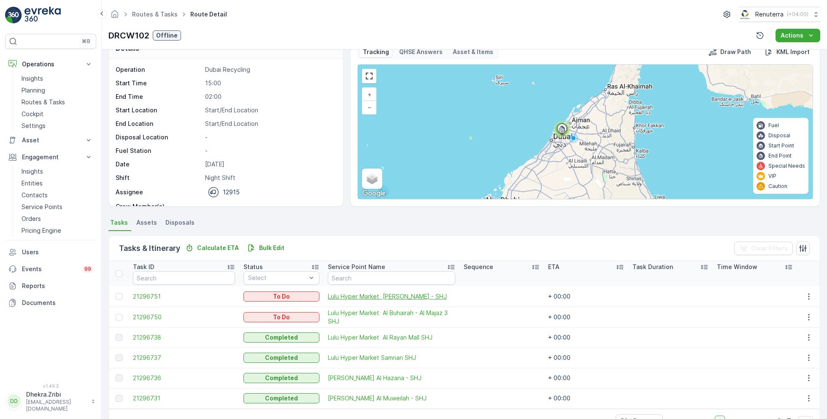
scroll to position [22, 0]
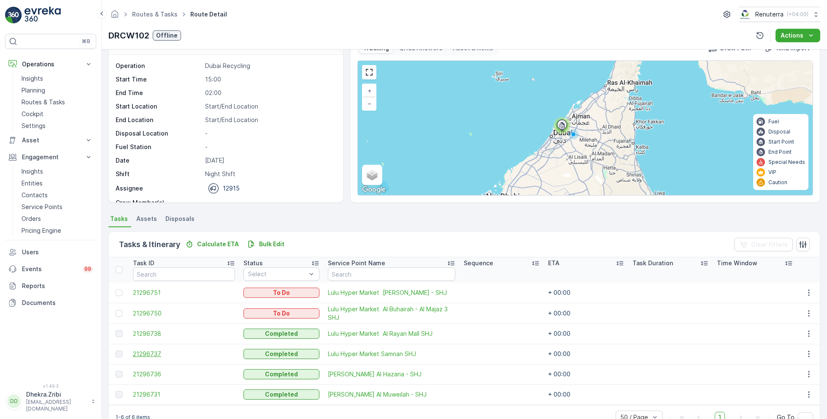
click at [153, 351] on span "21296737" at bounding box center [184, 353] width 102 height 8
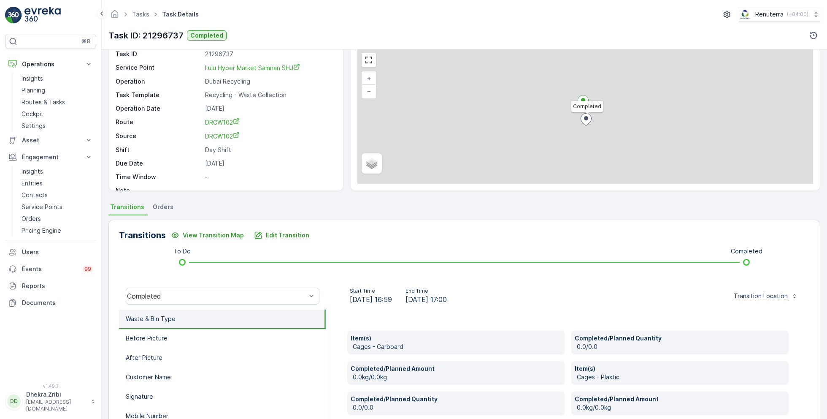
scroll to position [168, 0]
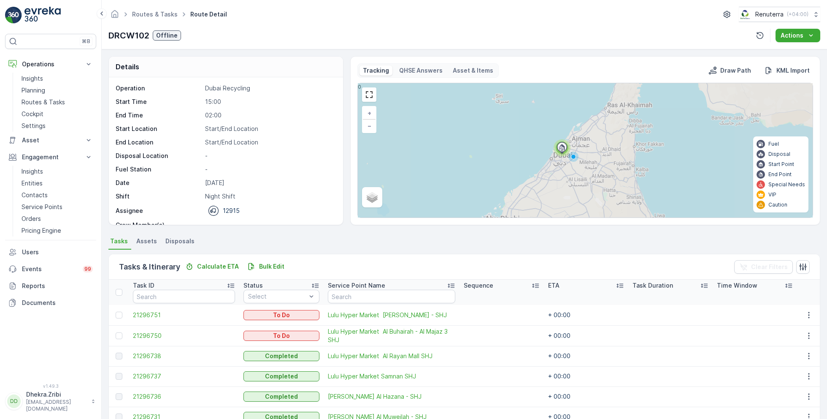
scroll to position [42, 0]
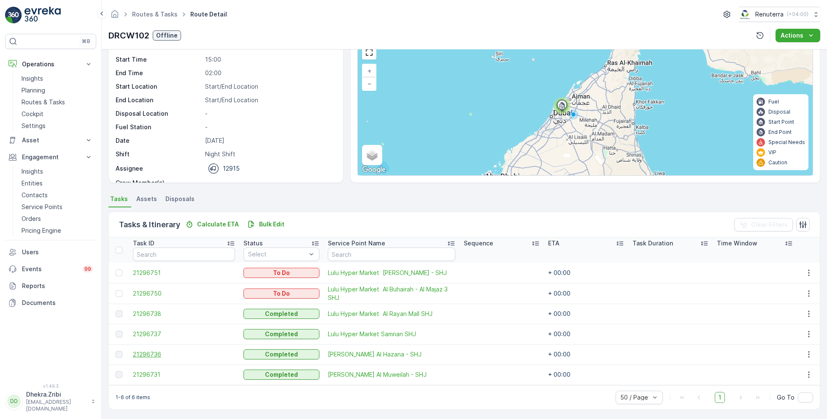
click at [148, 353] on span "21296736" at bounding box center [184, 354] width 102 height 8
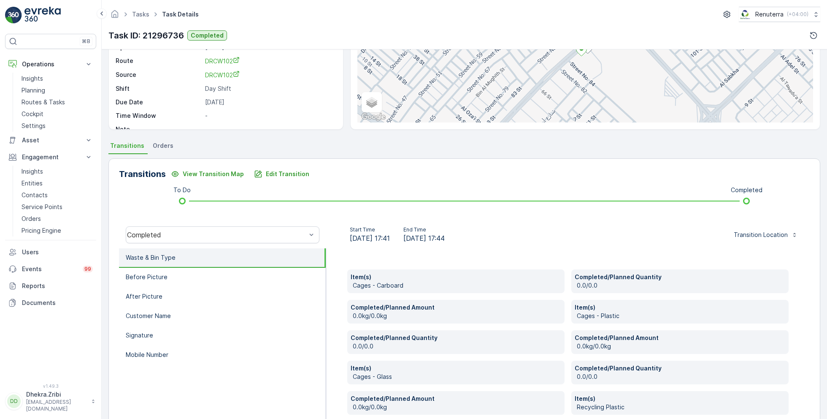
scroll to position [168, 0]
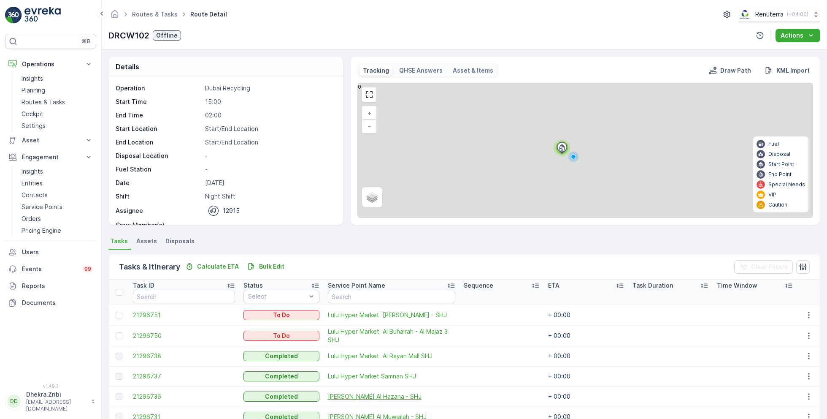
scroll to position [42, 0]
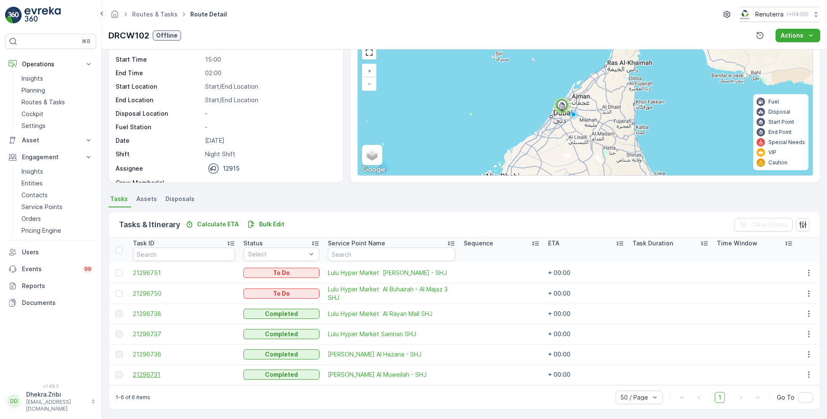
click at [148, 372] on span "21296731" at bounding box center [184, 374] width 102 height 8
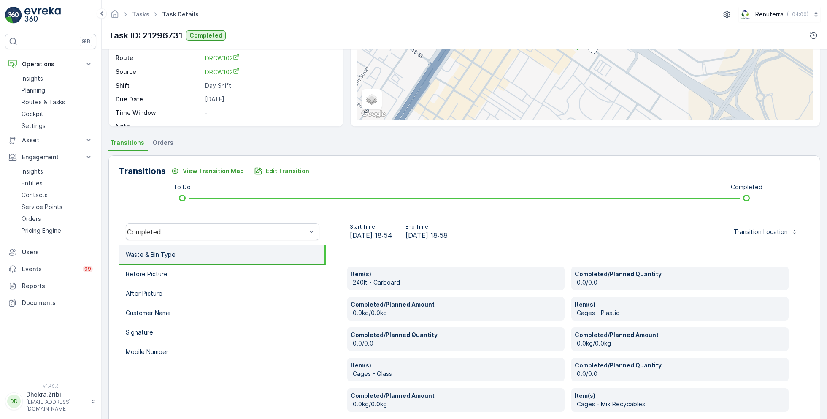
scroll to position [229, 0]
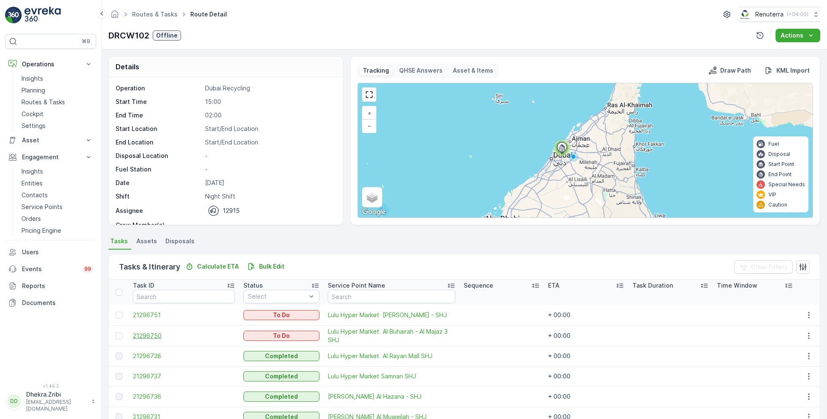
click at [148, 337] on span "21296750" at bounding box center [184, 335] width 102 height 8
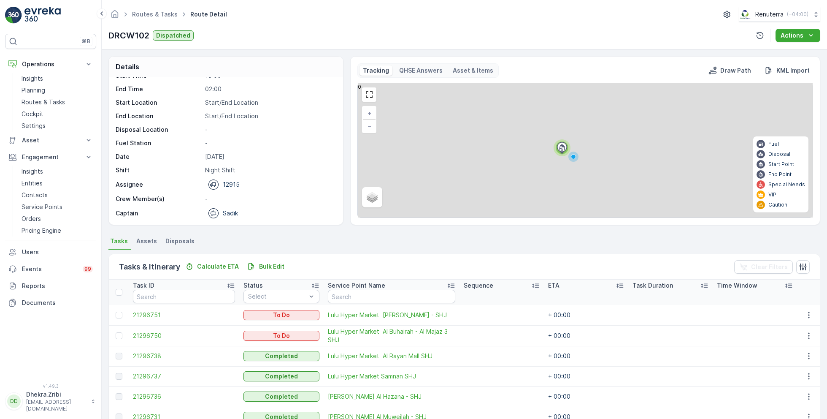
scroll to position [42, 0]
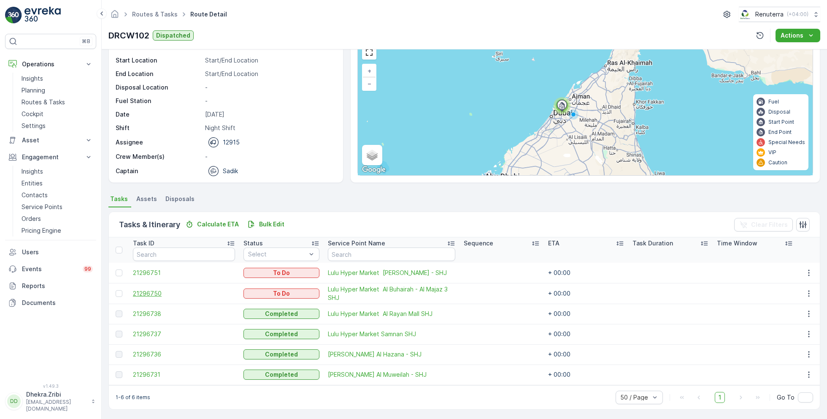
click at [146, 291] on span "21296750" at bounding box center [184, 293] width 102 height 8
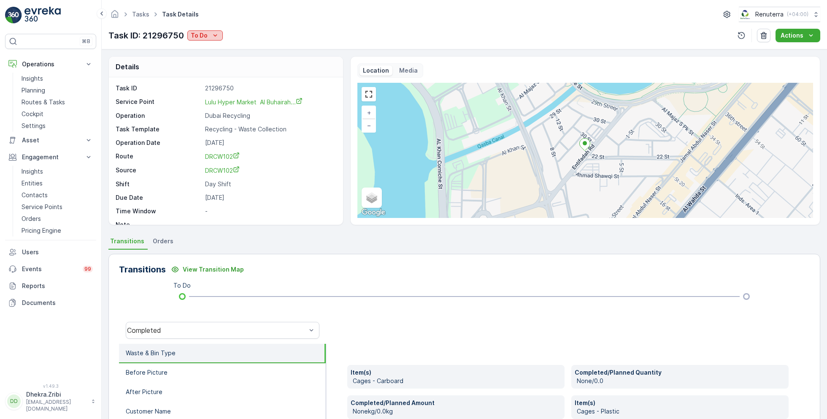
click at [205, 40] on button "To Do" at bounding box center [204, 35] width 35 height 10
click at [230, 48] on div "Completed" at bounding box center [232, 48] width 87 height 12
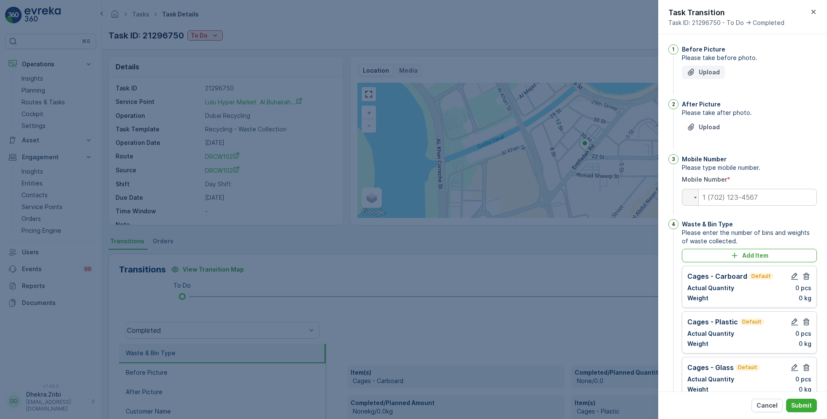
click at [707, 72] on p "Upload" at bounding box center [709, 72] width 21 height 8
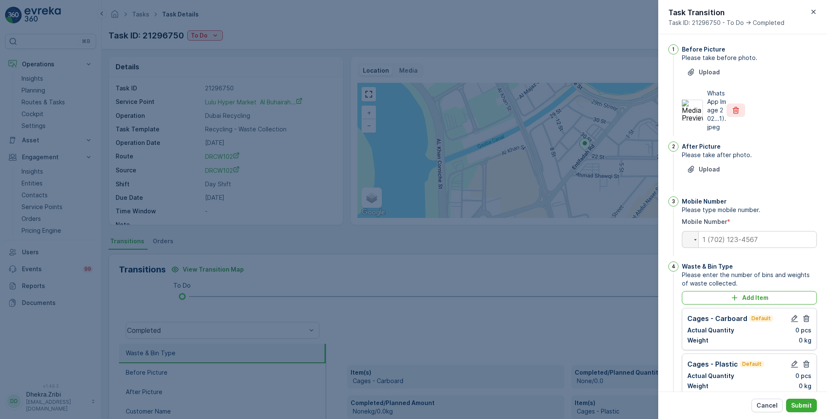
click at [735, 113] on icon "button" at bounding box center [736, 110] width 6 height 7
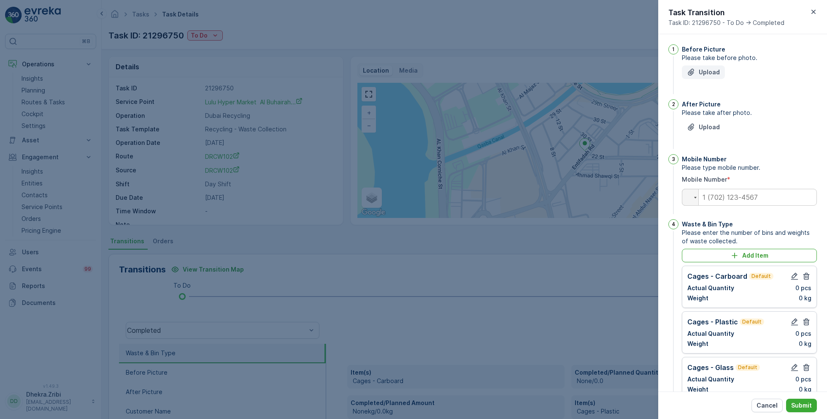
click at [706, 73] on p "Upload" at bounding box center [709, 72] width 21 height 8
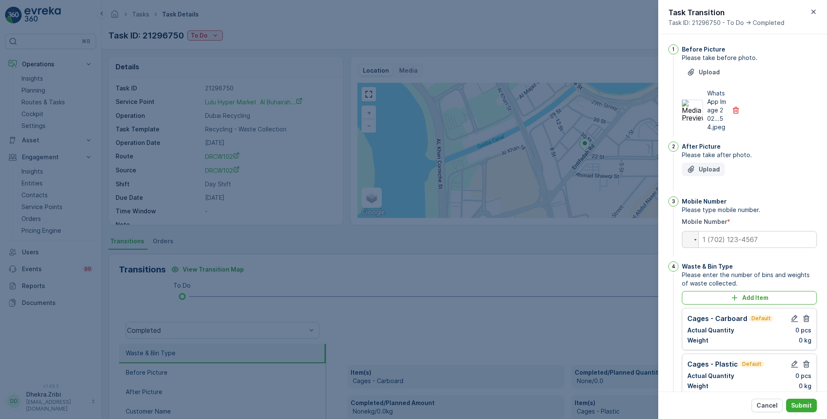
click at [701, 173] on p "Upload" at bounding box center [709, 169] width 21 height 8
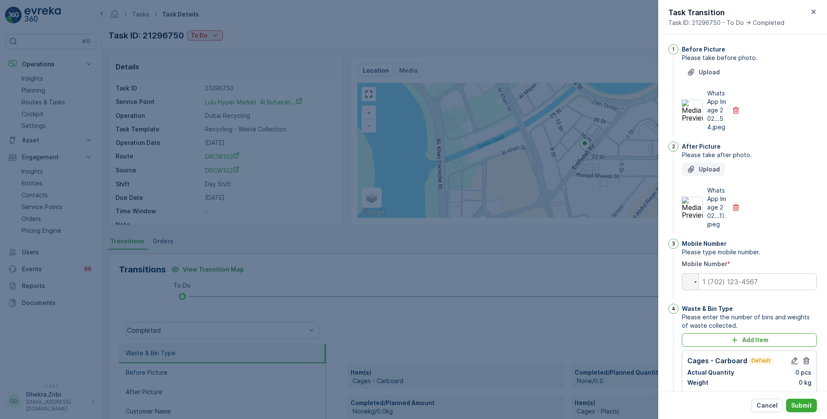
click at [704, 173] on p "Upload" at bounding box center [709, 169] width 21 height 8
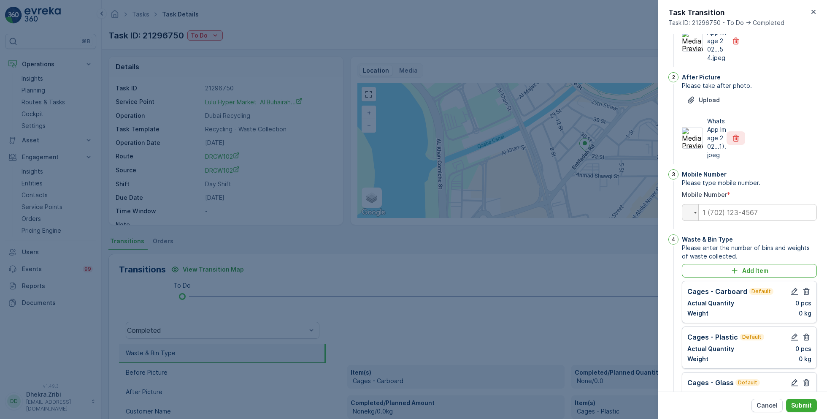
scroll to position [71, 0]
click at [729, 219] on input "tel" at bounding box center [749, 210] width 135 height 17
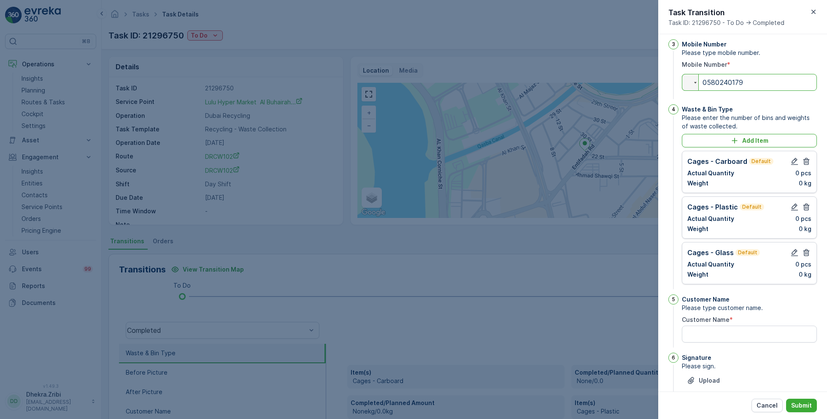
scroll to position [216, 0]
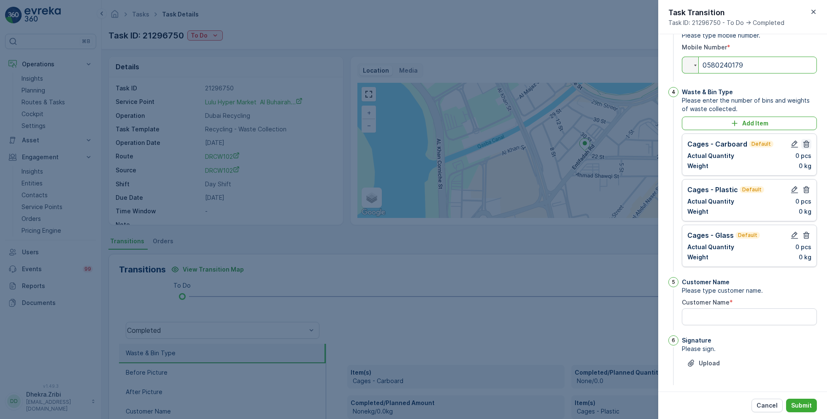
type input "0580240179"
click at [802, 148] on icon "button" at bounding box center [806, 144] width 8 height 8
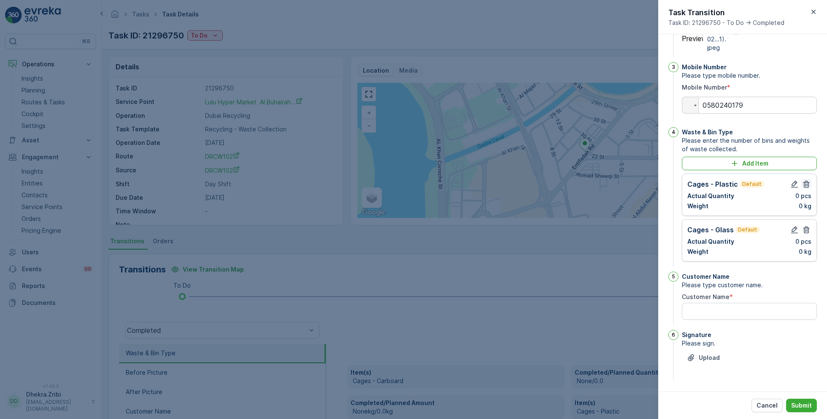
click at [803, 183] on icon "button" at bounding box center [806, 184] width 8 height 8
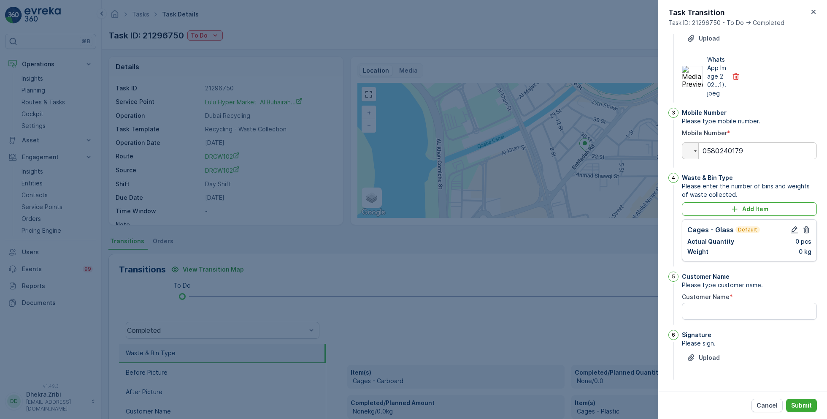
scroll to position [147, 0]
click at [804, 232] on icon "button" at bounding box center [806, 229] width 8 height 8
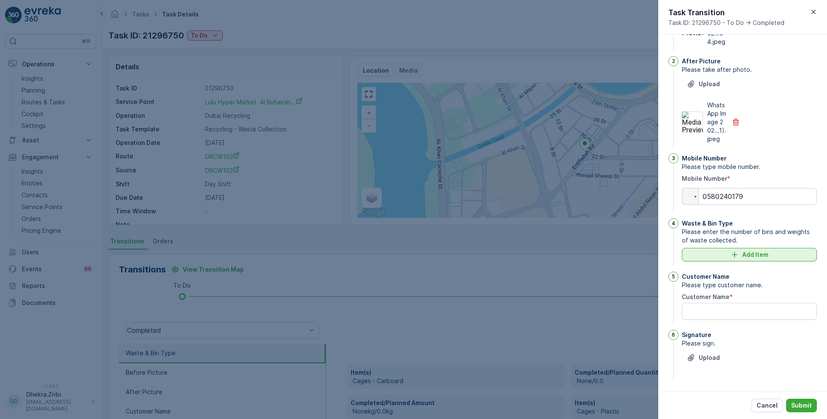
click at [744, 250] on p "Add Item" at bounding box center [755, 254] width 26 height 8
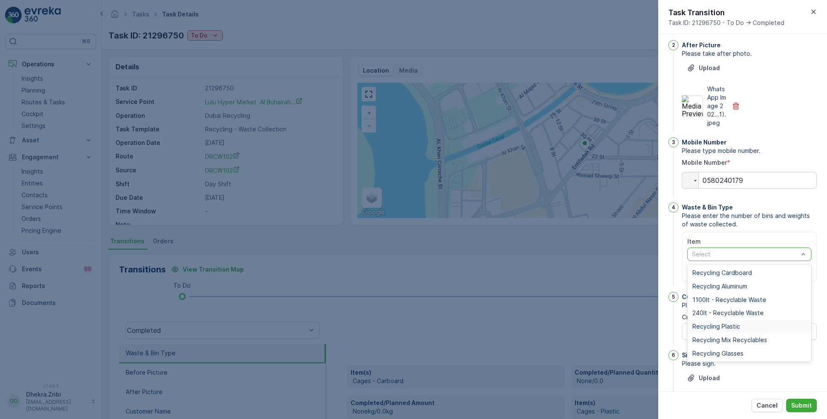
click at [732, 330] on span "Recycling Plastic" at bounding box center [716, 326] width 48 height 7
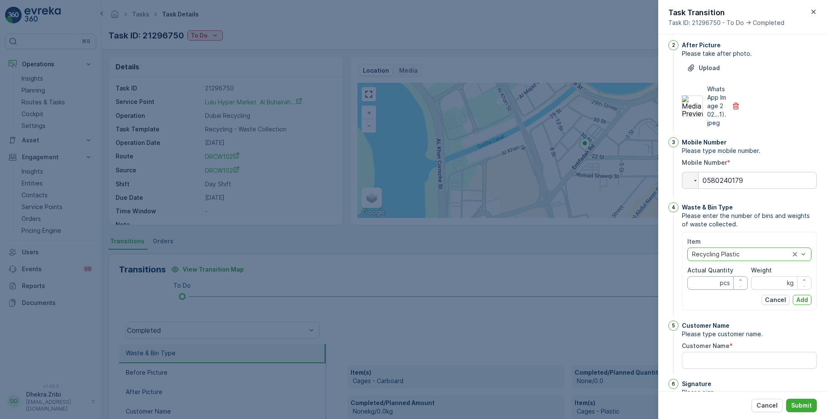
click at [708, 289] on Quantity "Actual Quantity" at bounding box center [717, 283] width 60 height 14
type Quantity "7"
click at [778, 289] on input "Weight" at bounding box center [781, 283] width 60 height 14
type input "48"
click at [740, 368] on Name "Customer Name" at bounding box center [749, 359] width 135 height 17
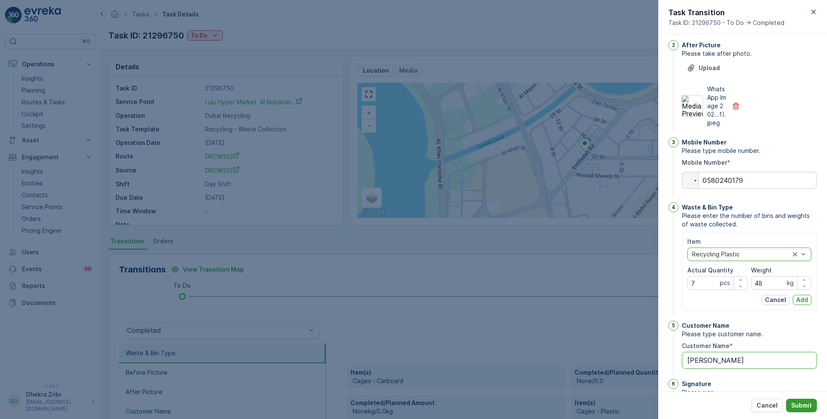
type Name "Lulu Buhairah"
click at [802, 408] on p "Submit" at bounding box center [801, 405] width 21 height 8
click at [794, 305] on button "Add" at bounding box center [802, 299] width 19 height 10
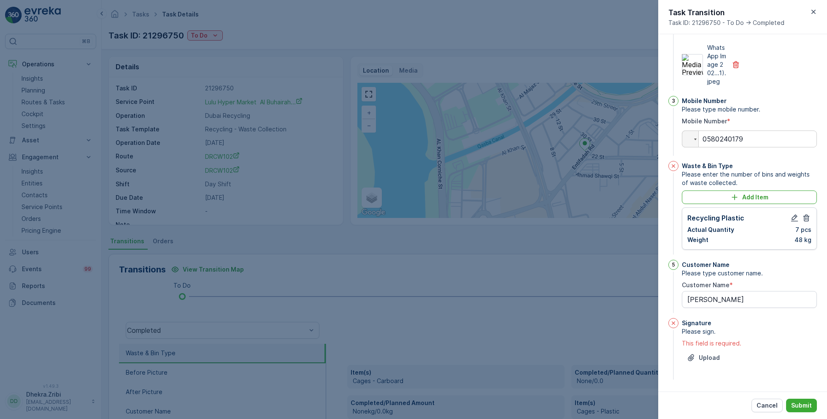
scroll to position [159, 0]
click at [708, 355] on p "Upload" at bounding box center [709, 357] width 21 height 8
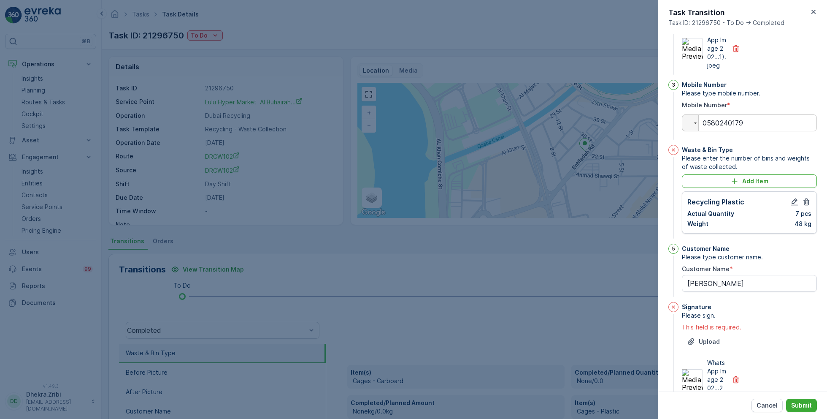
scroll to position [178, 0]
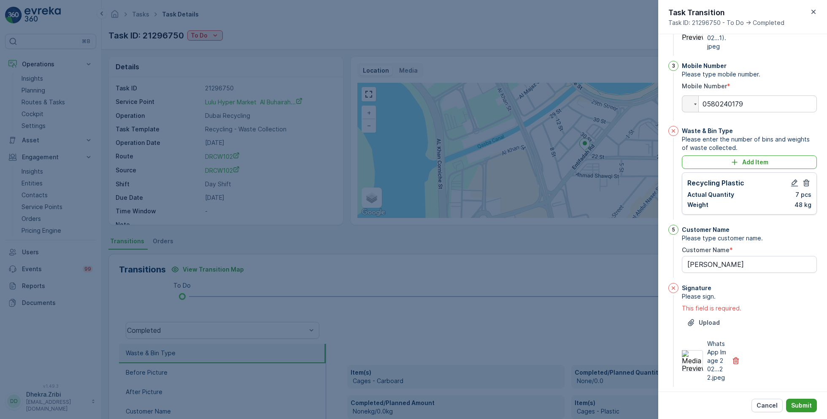
click at [798, 405] on p "Submit" at bounding box center [801, 405] width 21 height 8
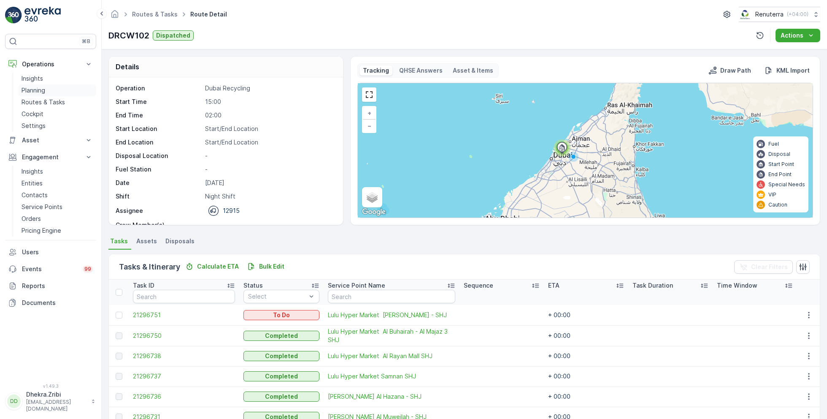
click at [39, 90] on p "Planning" at bounding box center [34, 90] width 24 height 8
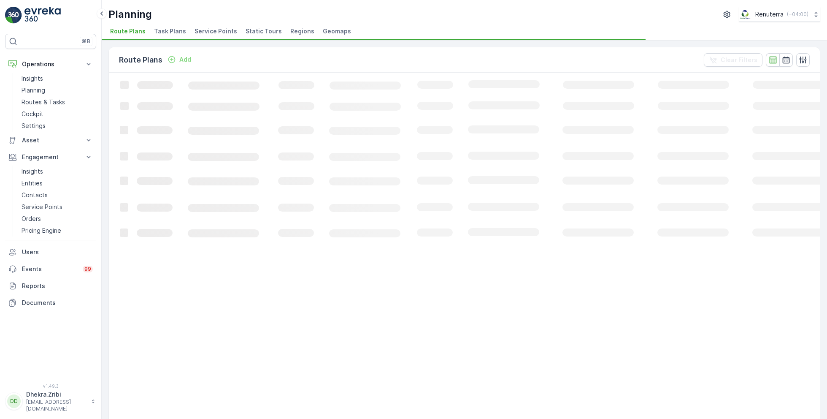
click at [220, 32] on span "Service Points" at bounding box center [216, 31] width 43 height 8
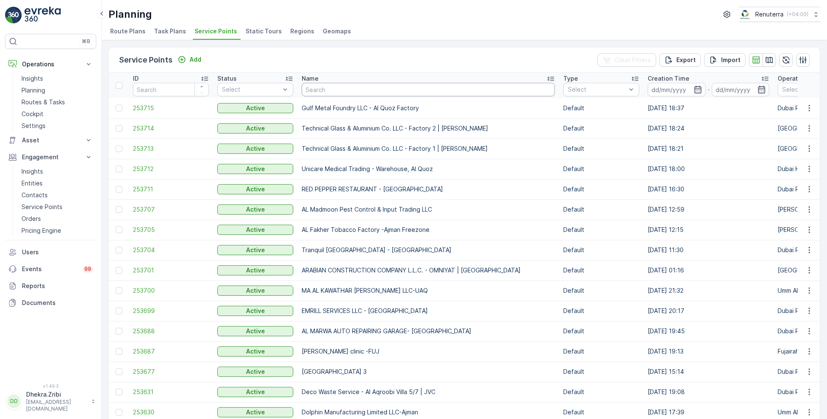
click at [340, 86] on input "text" at bounding box center [428, 90] width 253 height 14
paste input "[GEOGRAPHIC_DATA] - [GEOGRAPHIC_DATA]"
type input "[GEOGRAPHIC_DATA] - [GEOGRAPHIC_DATA]"
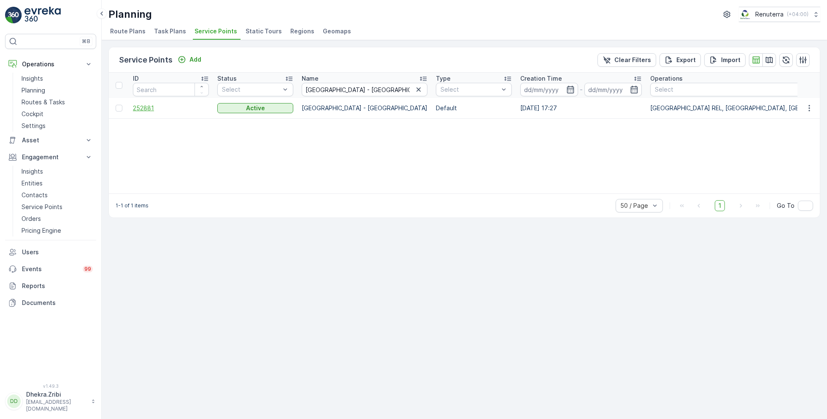
click at [143, 106] on span "252881" at bounding box center [171, 108] width 76 height 8
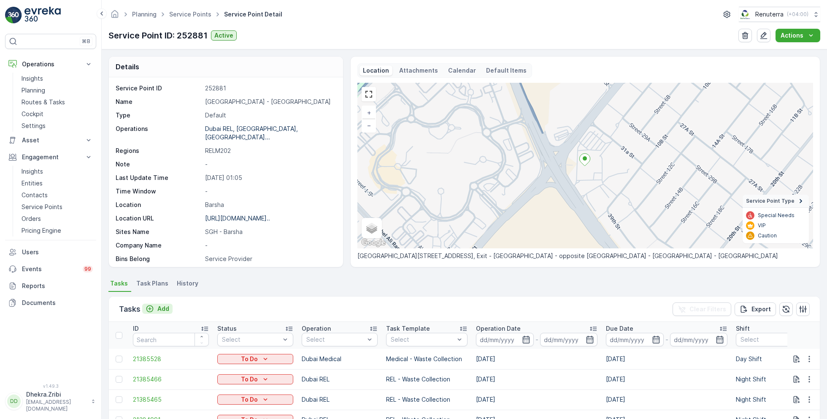
click at [157, 308] on p "Add" at bounding box center [163, 308] width 12 height 8
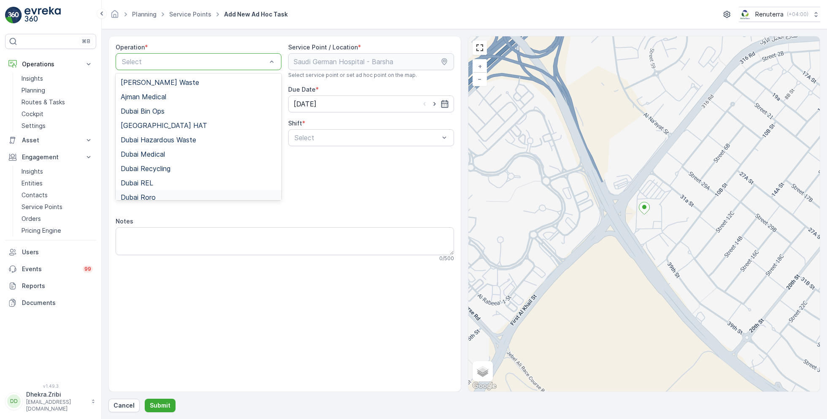
click at [158, 196] on div "Dubai Roro" at bounding box center [199, 197] width 156 height 8
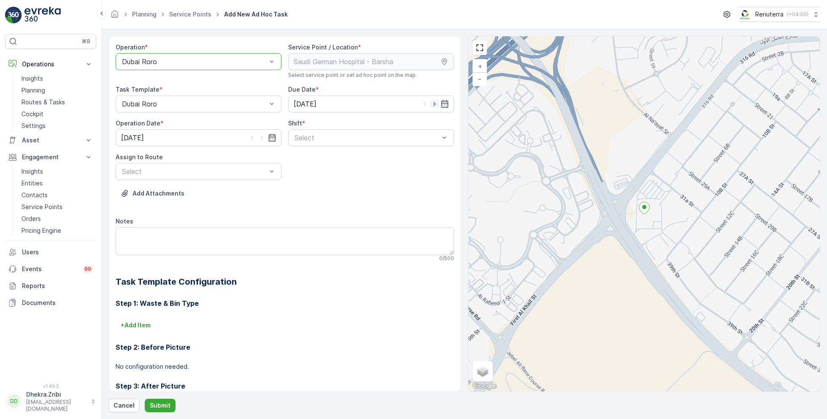
click at [435, 103] on icon "button" at bounding box center [434, 104] width 8 height 8
type input "[DATE]"
click at [262, 137] on icon "button" at bounding box center [262, 138] width 2 height 4
type input "[DATE]"
click at [314, 161] on span "Day Shift" at bounding box center [308, 158] width 30 height 8
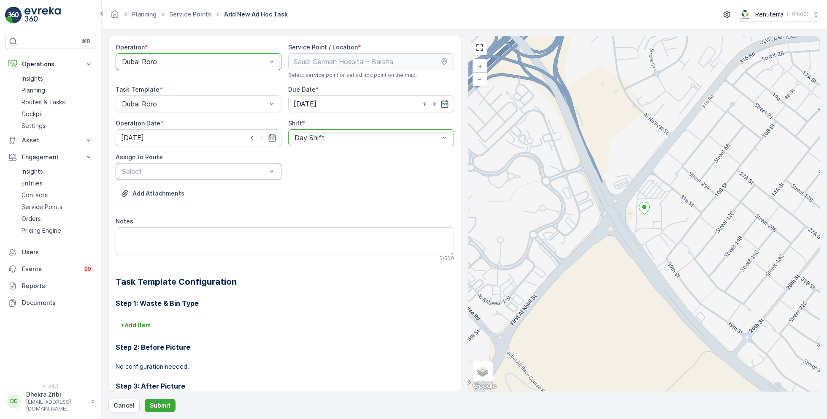
click at [222, 177] on div "Select" at bounding box center [199, 171] width 166 height 17
click at [168, 207] on span "DRORO101 (Route Plan) - DXBCC95212" at bounding box center [184, 207] width 126 height 8
click at [162, 406] on p "Submit" at bounding box center [160, 405] width 21 height 8
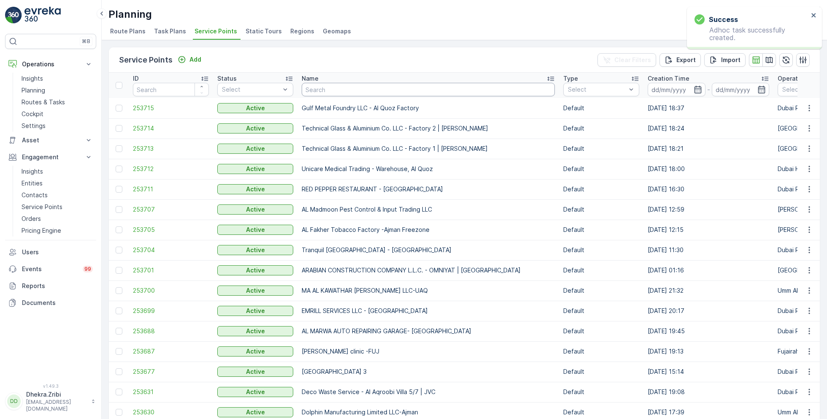
click at [345, 93] on input "text" at bounding box center [428, 90] width 253 height 14
paste input "Italian Planters L.L.C -R1050 – [GEOGRAPHIC_DATA] – [GEOGRAPHIC_DATA]"
type input "Italian Planters L.L.C -R1050 – [GEOGRAPHIC_DATA] – [GEOGRAPHIC_DATA]"
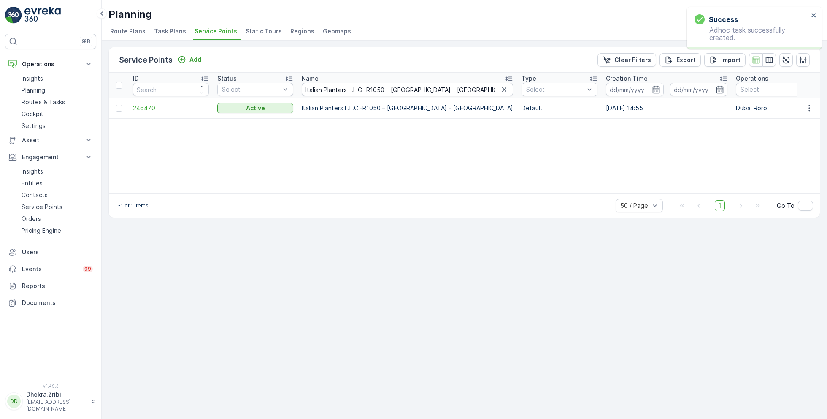
click at [144, 105] on span "246470" at bounding box center [171, 108] width 76 height 8
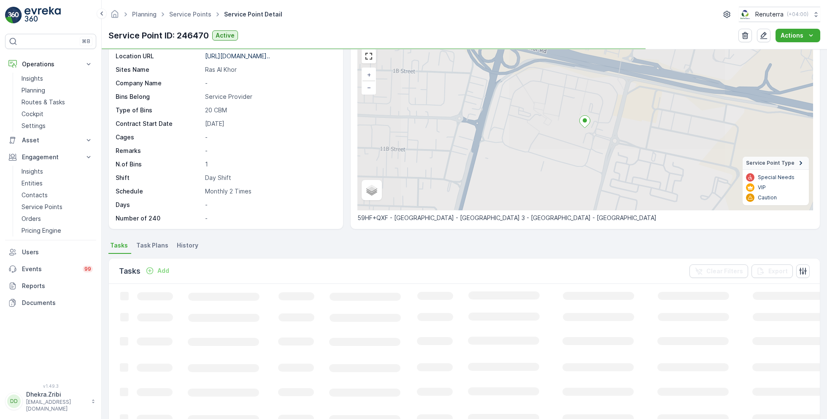
scroll to position [57, 0]
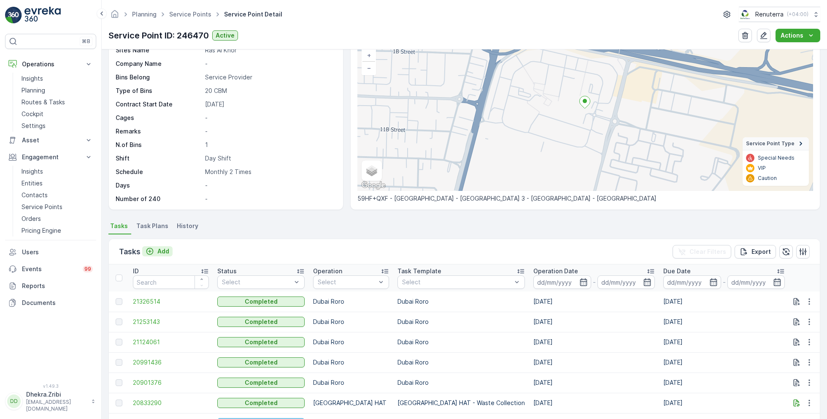
click at [162, 250] on p "Add" at bounding box center [163, 251] width 12 height 8
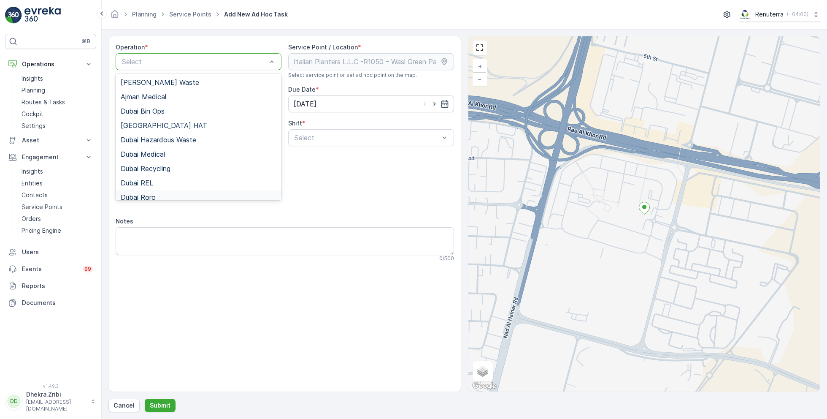
click at [151, 193] on span "Dubai Roro" at bounding box center [138, 197] width 35 height 8
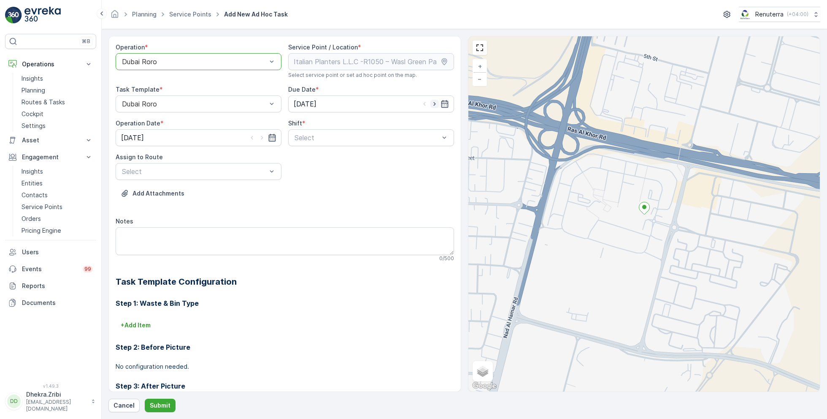
click at [432, 103] on icon "button" at bounding box center [434, 104] width 8 height 8
type input "[DATE]"
click at [258, 139] on icon "button" at bounding box center [262, 137] width 8 height 8
type input "[DATE]"
click at [313, 161] on span "Day Shift" at bounding box center [308, 158] width 30 height 8
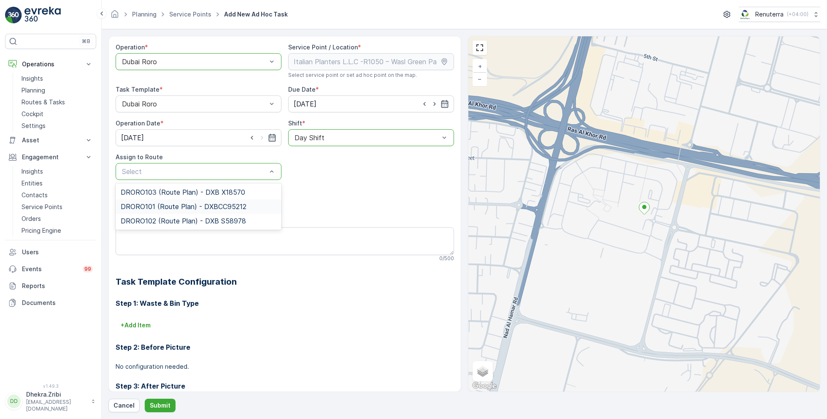
click at [162, 204] on span "DRORO101 (Route Plan) - DXBCC95212" at bounding box center [184, 207] width 126 height 8
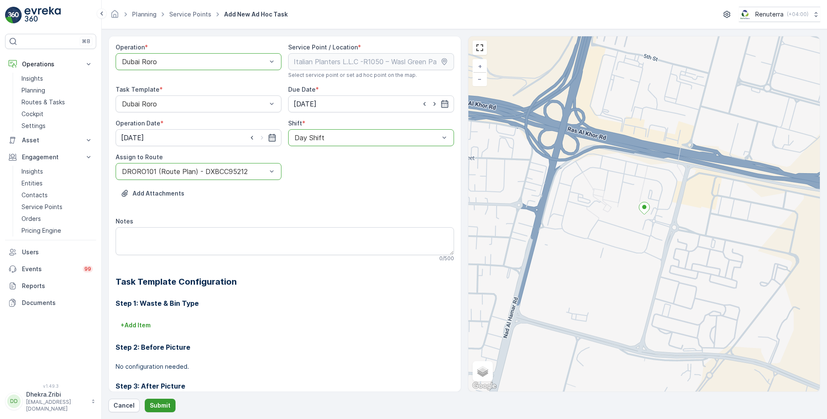
click at [159, 401] on p "Submit" at bounding box center [160, 405] width 21 height 8
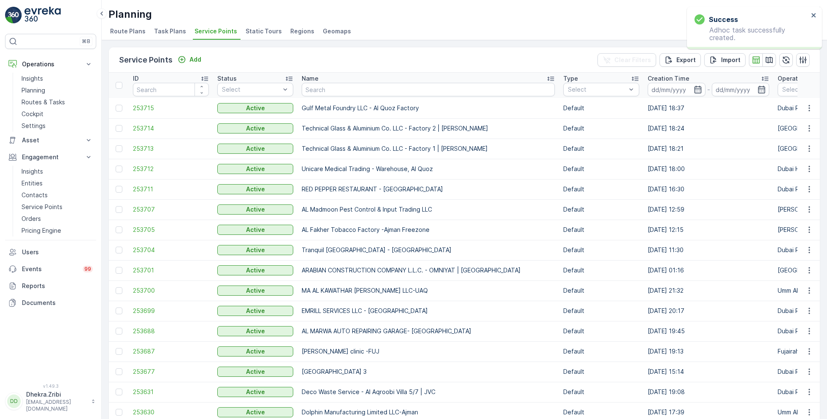
click at [354, 89] on input "text" at bounding box center [428, 90] width 253 height 14
paste input "ROTO PACKING METERIALS"
type input "ROTO PACKING METERIALS"
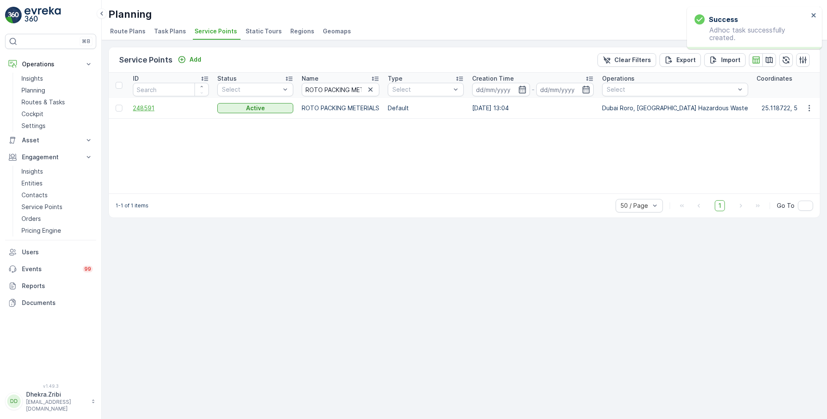
click at [145, 104] on span "248591" at bounding box center [171, 108] width 76 height 8
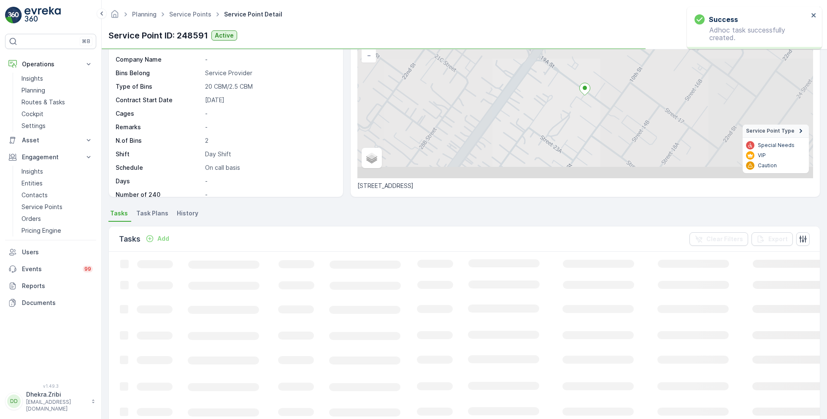
scroll to position [77, 0]
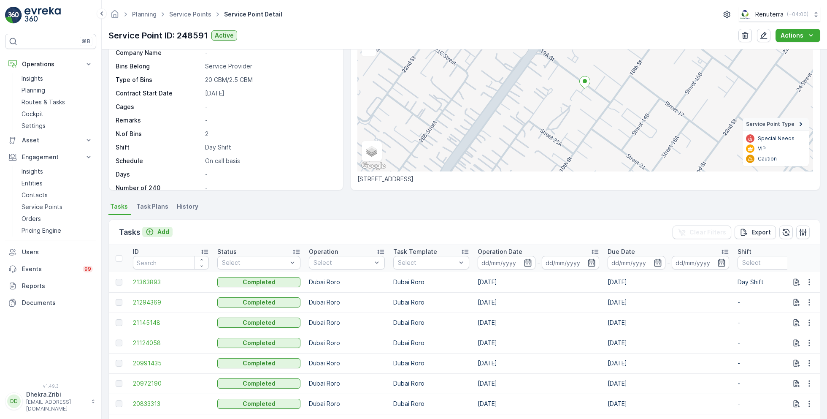
click at [159, 231] on p "Add" at bounding box center [163, 231] width 12 height 8
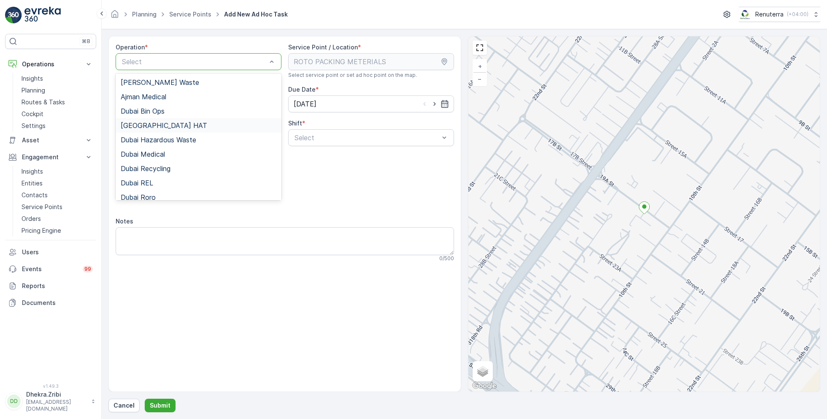
click at [150, 127] on span "Dubai HAT" at bounding box center [164, 126] width 86 height 8
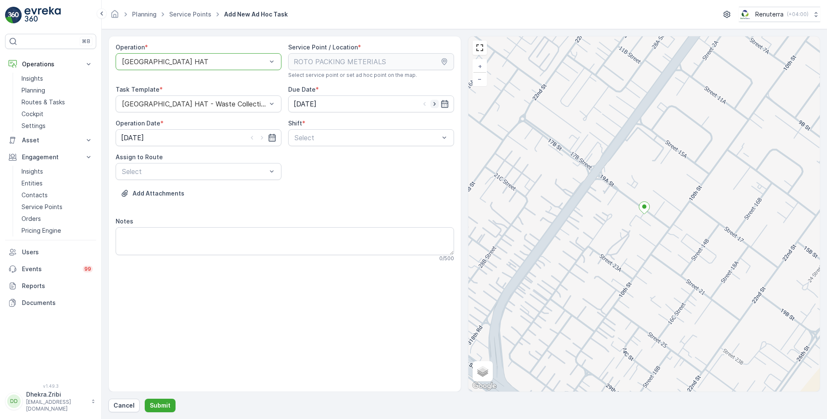
click at [436, 103] on icon "button" at bounding box center [434, 104] width 8 height 8
type input "[DATE]"
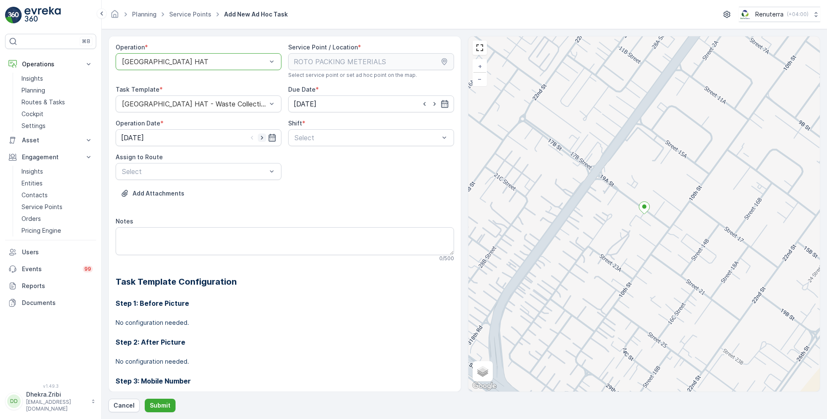
click at [259, 137] on icon "button" at bounding box center [262, 137] width 8 height 8
type input "[DATE]"
click at [303, 159] on span "Day Shift" at bounding box center [308, 158] width 30 height 8
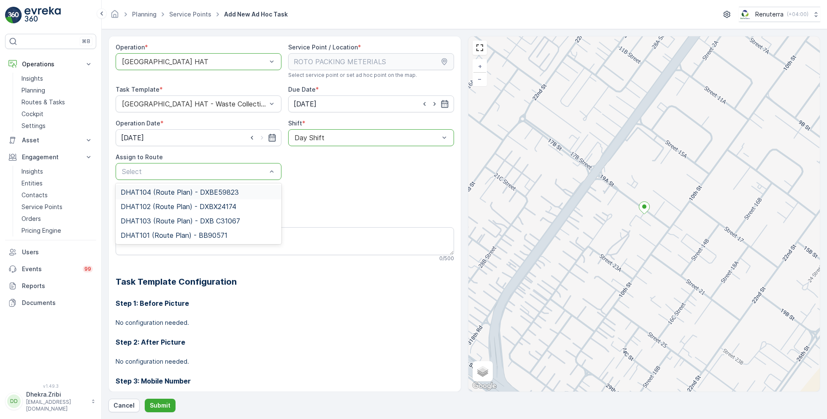
click at [223, 67] on div "Dubai HAT" at bounding box center [199, 61] width 166 height 17
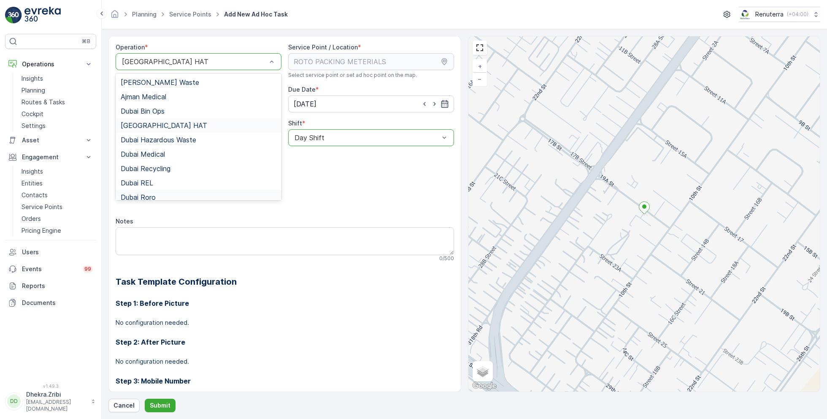
click at [162, 194] on div "Dubai Roro" at bounding box center [199, 197] width 156 height 8
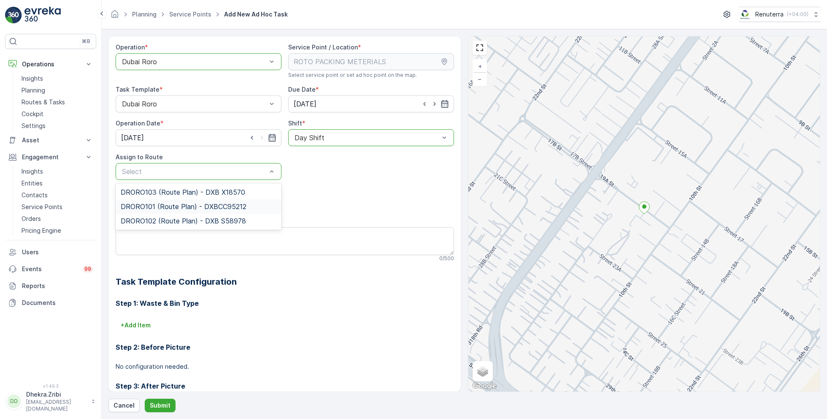
click at [161, 204] on span "DRORO101 (Route Plan) - DXBCC95212" at bounding box center [184, 207] width 126 height 8
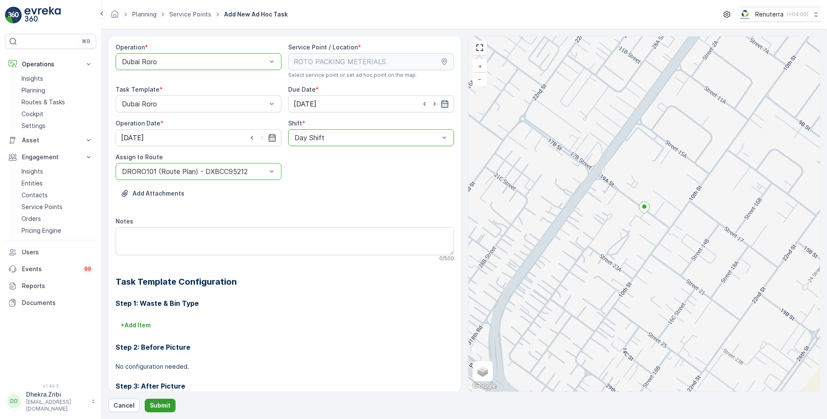
click at [161, 406] on p "Submit" at bounding box center [160, 405] width 21 height 8
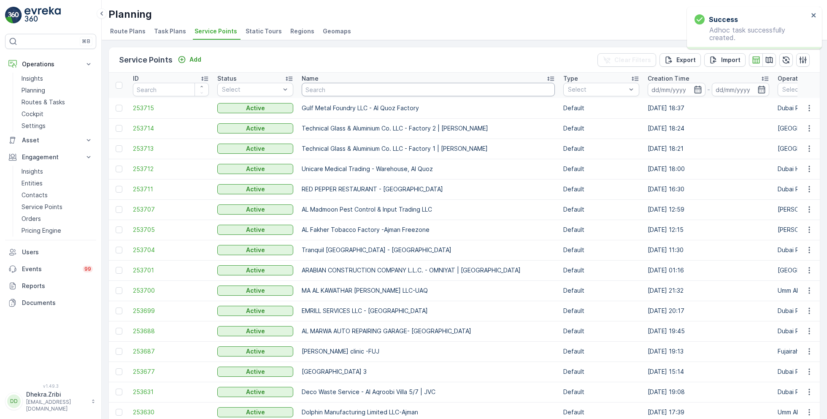
click at [340, 84] on input "text" at bounding box center [428, 90] width 253 height 14
paste input "EMIRATES LANDSCAPING L.L.C"
type input "EMIRATES LANDSCAPING L.L.C"
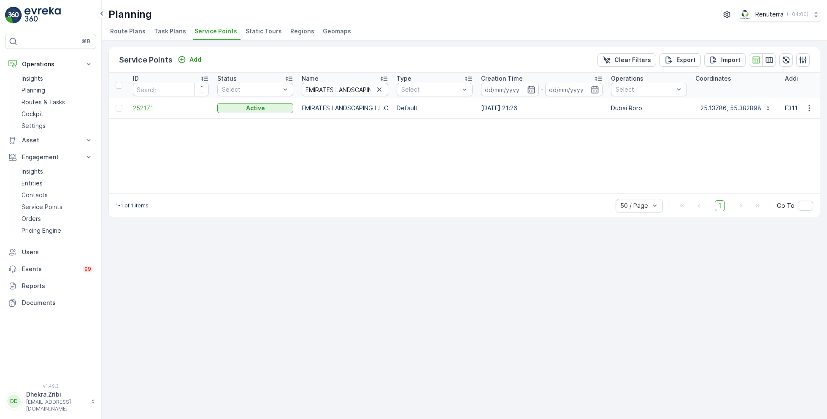
click at [143, 110] on span "252171" at bounding box center [171, 108] width 76 height 8
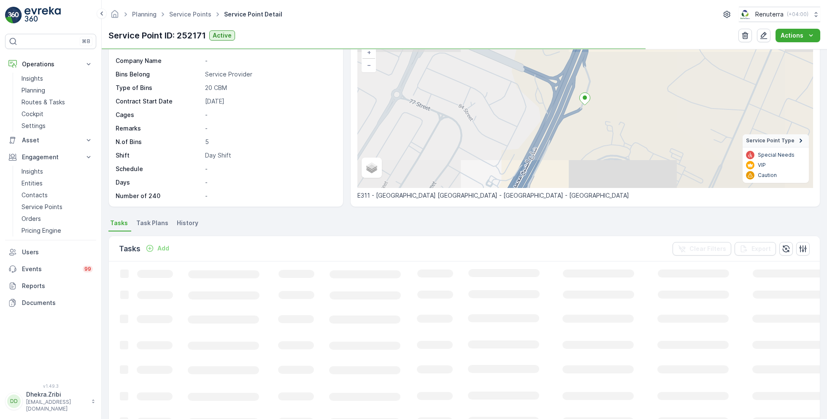
scroll to position [61, 0]
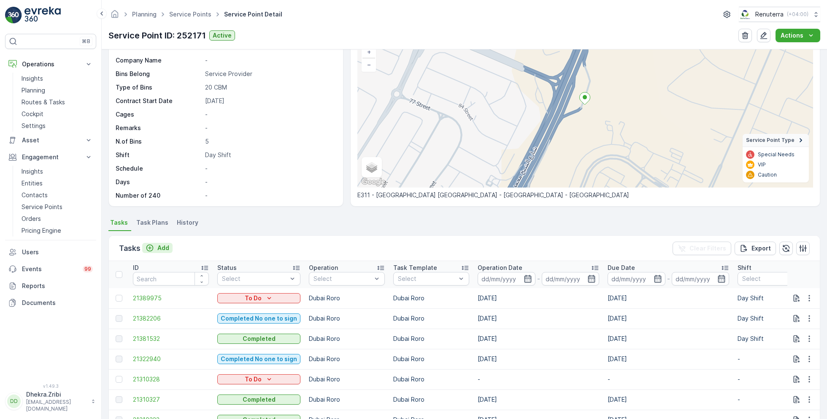
click at [154, 246] on div "Add" at bounding box center [158, 247] width 24 height 8
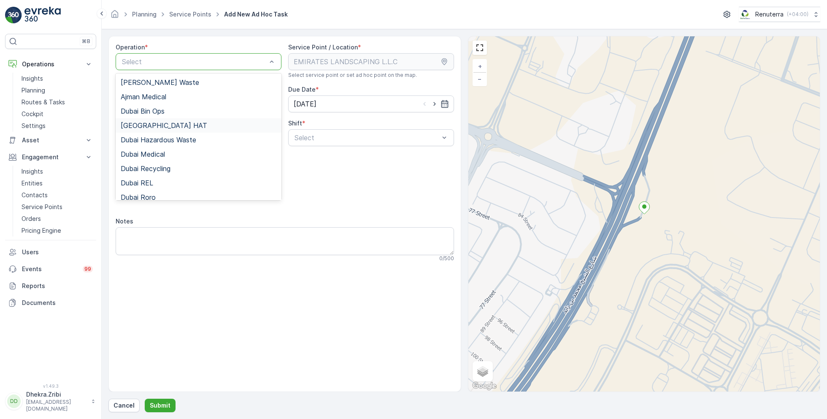
click at [147, 124] on span "Dubai HAT" at bounding box center [164, 126] width 86 height 8
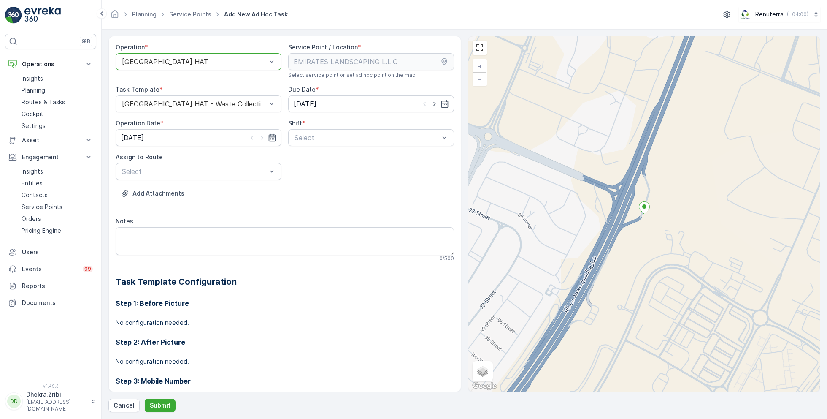
click at [438, 101] on div at bounding box center [434, 104] width 29 height 8
click at [433, 105] on icon "button" at bounding box center [434, 104] width 8 height 8
type input "[DATE]"
click at [261, 134] on icon "button" at bounding box center [262, 137] width 8 height 8
type input "[DATE]"
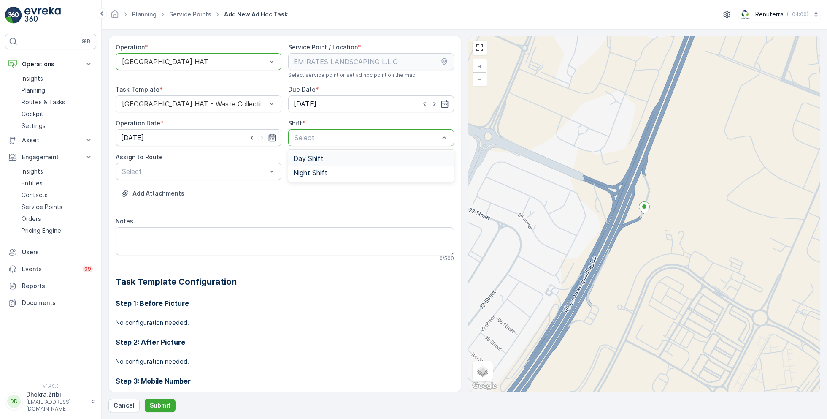
click at [307, 159] on span "Day Shift" at bounding box center [308, 158] width 30 height 8
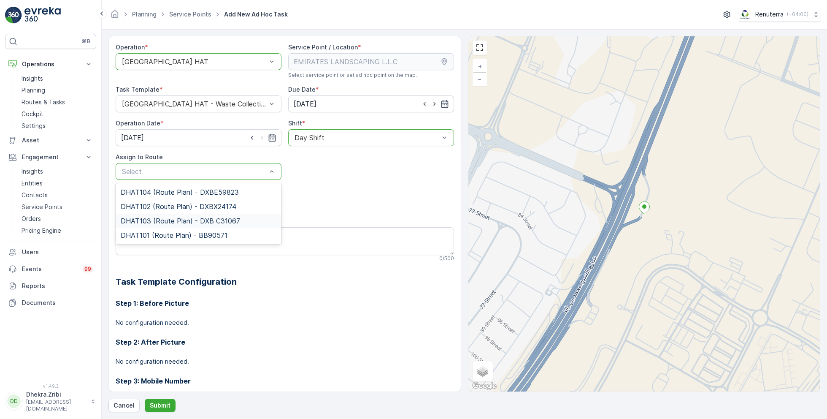
click at [146, 222] on span "DHAT103 (Route Plan) - DXB C31067" at bounding box center [180, 221] width 119 height 8
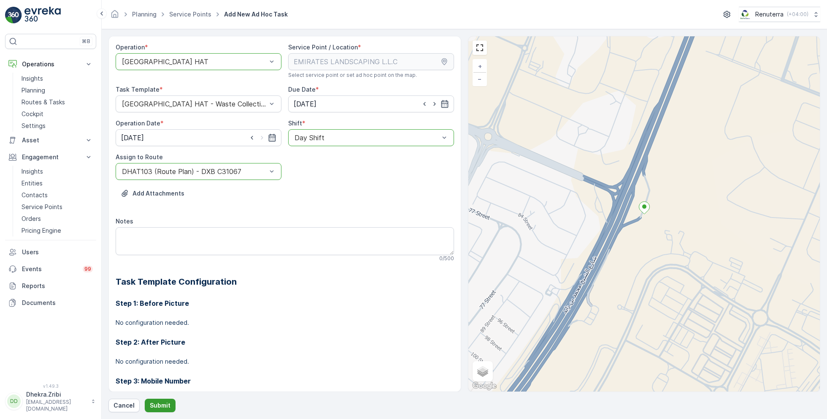
click at [157, 400] on button "Submit" at bounding box center [160, 405] width 31 height 14
click at [227, 63] on div at bounding box center [194, 62] width 146 height 8
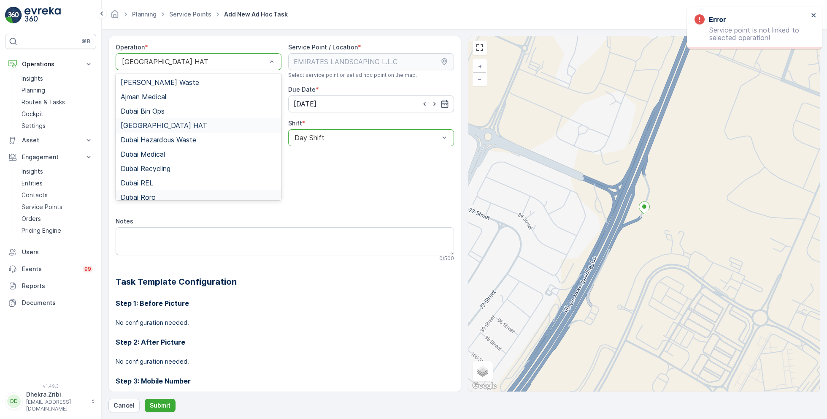
click at [170, 195] on div "Dubai Roro" at bounding box center [199, 197] width 156 height 8
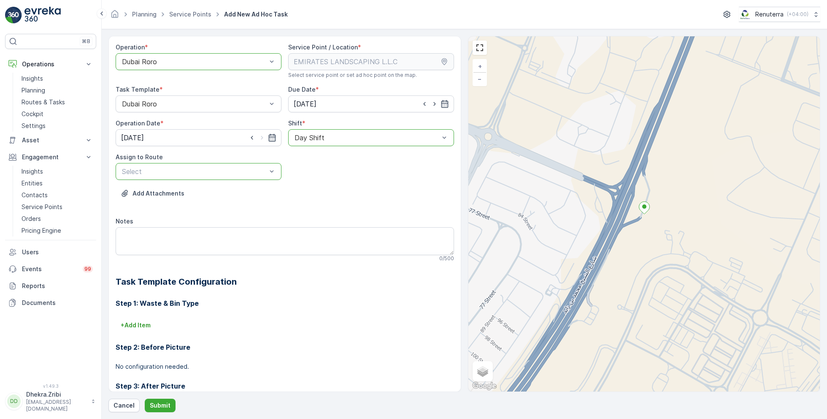
click at [201, 173] on div at bounding box center [194, 172] width 146 height 8
click at [196, 186] on div "DRORO103 (Route Plan) - DXB X18570" at bounding box center [199, 192] width 166 height 14
click at [159, 403] on p "Submit" at bounding box center [160, 405] width 21 height 8
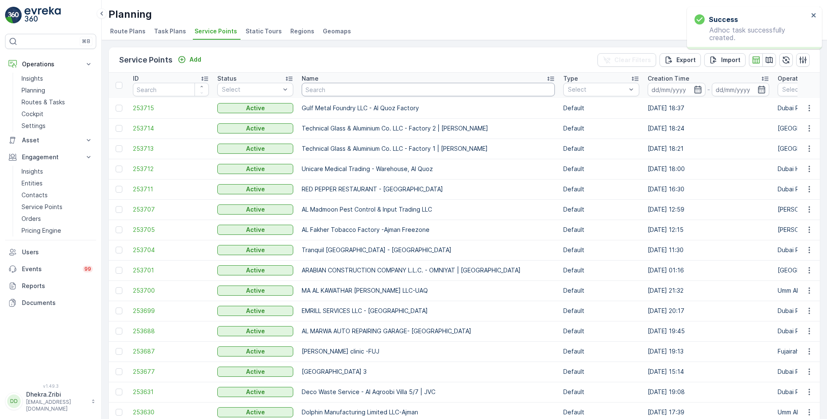
click at [324, 88] on input "text" at bounding box center [428, 90] width 253 height 14
paste input "EMIRATES LANDSCAPING L.L.C"
type input "EMIRATES LANDSCAPING L.L.C"
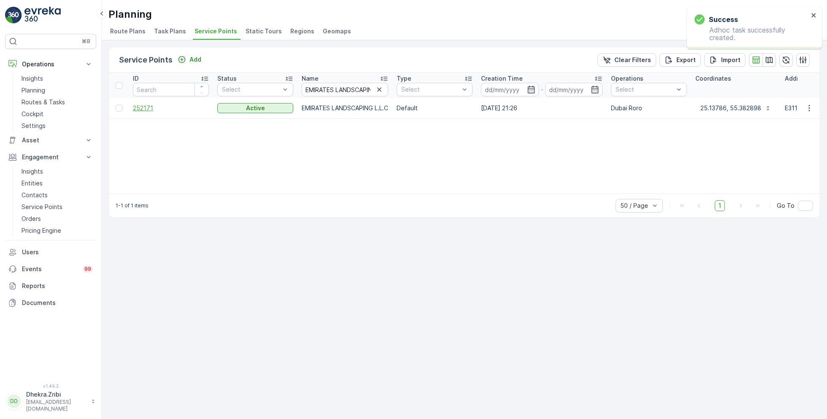
click at [144, 107] on span "252171" at bounding box center [171, 108] width 76 height 8
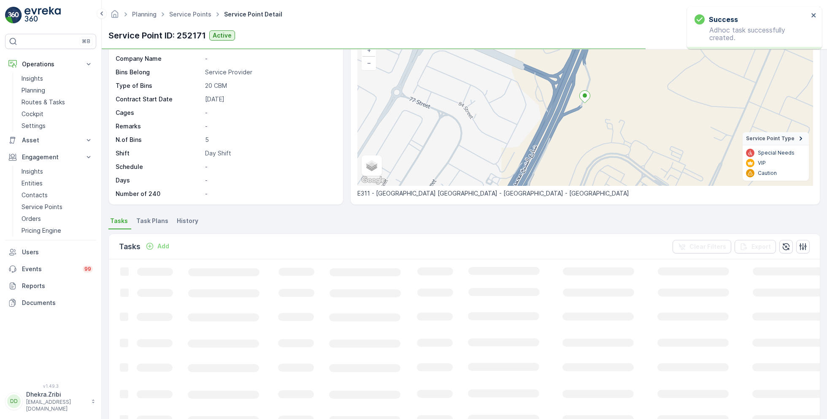
scroll to position [66, 0]
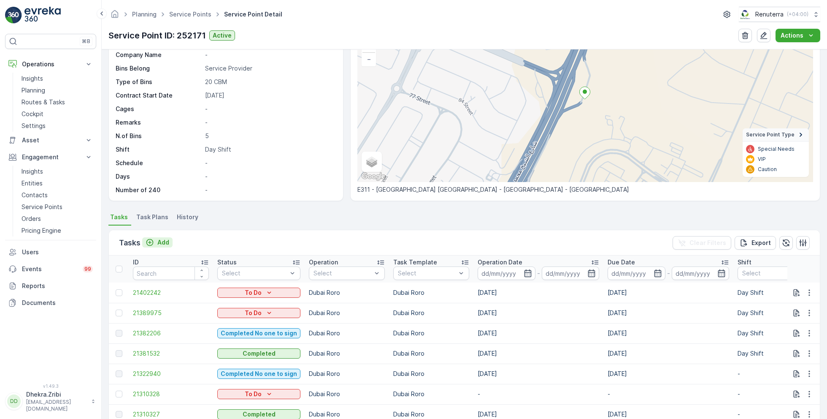
click at [158, 240] on p "Add" at bounding box center [163, 242] width 12 height 8
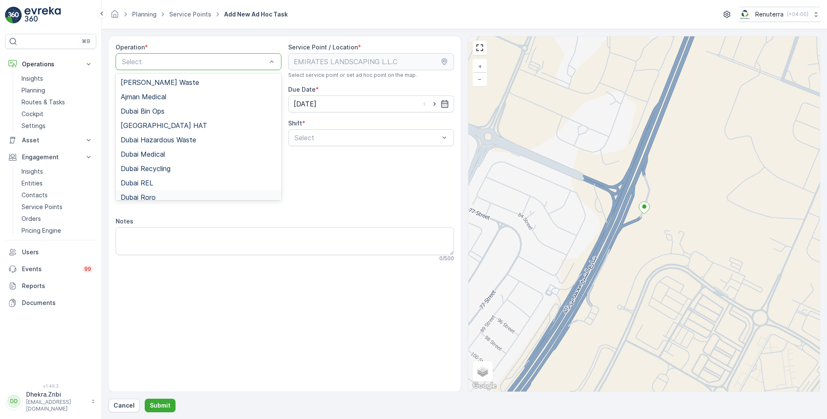
click at [151, 194] on span "Dubai Roro" at bounding box center [138, 197] width 35 height 8
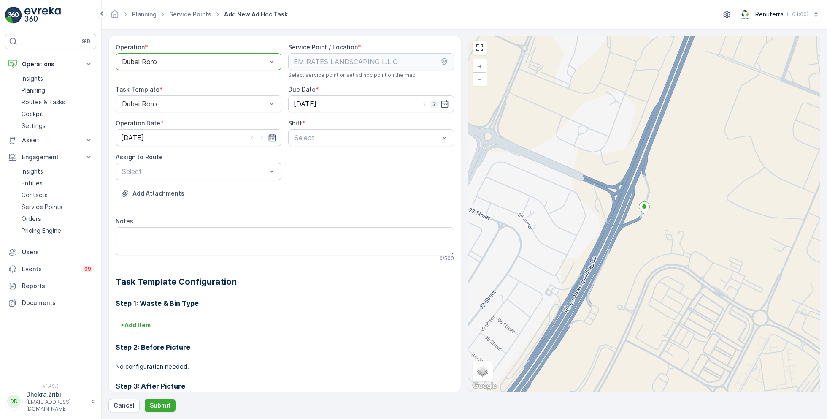
click at [430, 105] on icon "button" at bounding box center [434, 104] width 8 height 8
type input "[DATE]"
click at [268, 135] on icon "button" at bounding box center [272, 137] width 8 height 8
click at [205, 191] on div "5" at bounding box center [206, 191] width 14 height 14
type input "[DATE]"
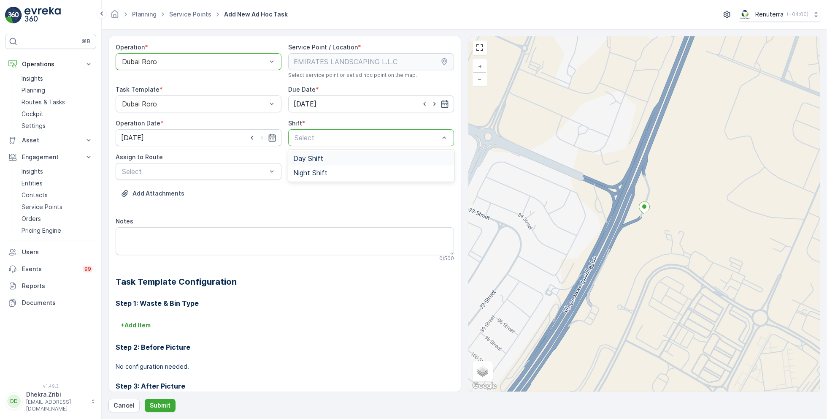
click at [306, 160] on span "Day Shift" at bounding box center [308, 158] width 30 height 8
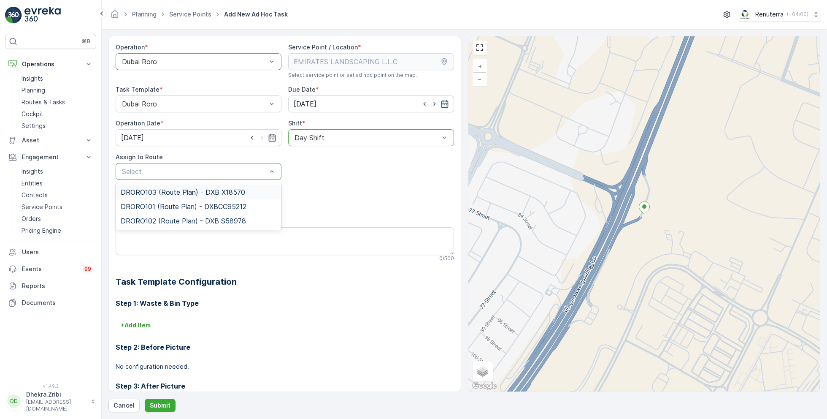
click at [189, 188] on span "DRORO103 (Route Plan) - DXB X18570" at bounding box center [183, 192] width 124 height 8
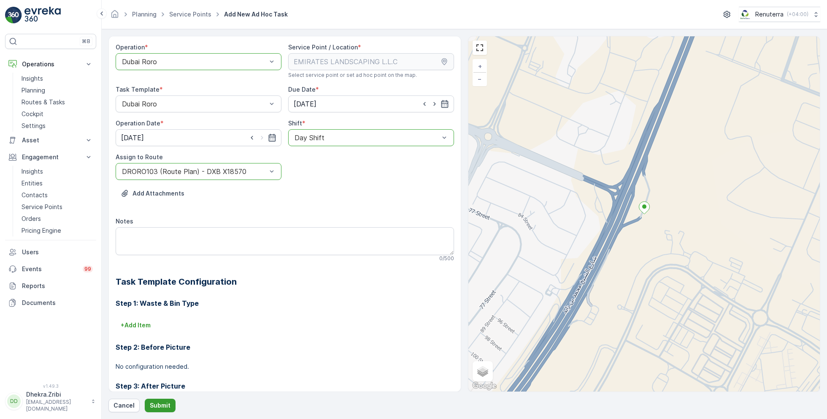
click at [158, 402] on p "Submit" at bounding box center [160, 405] width 21 height 8
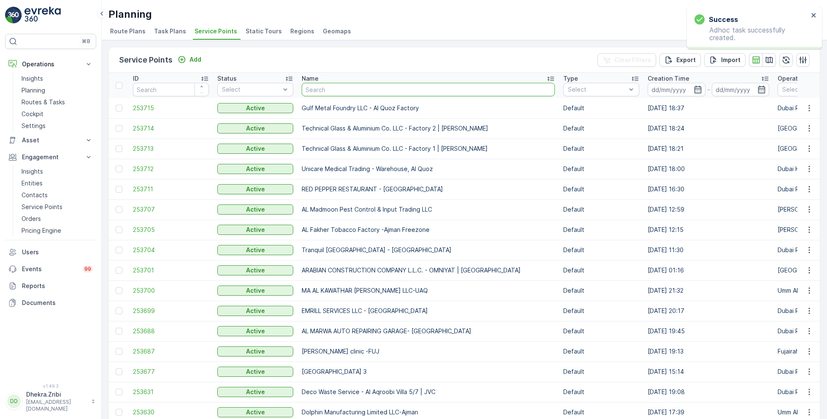
type input "EMIRATES LANDSCAPING L.L.C"
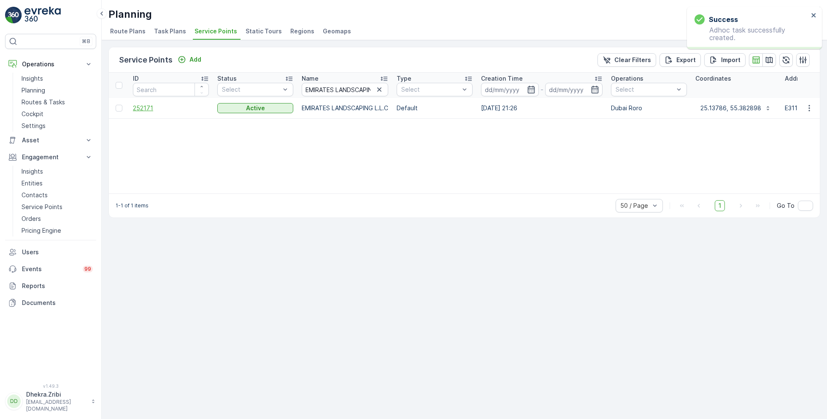
click at [153, 111] on span "252171" at bounding box center [171, 108] width 76 height 8
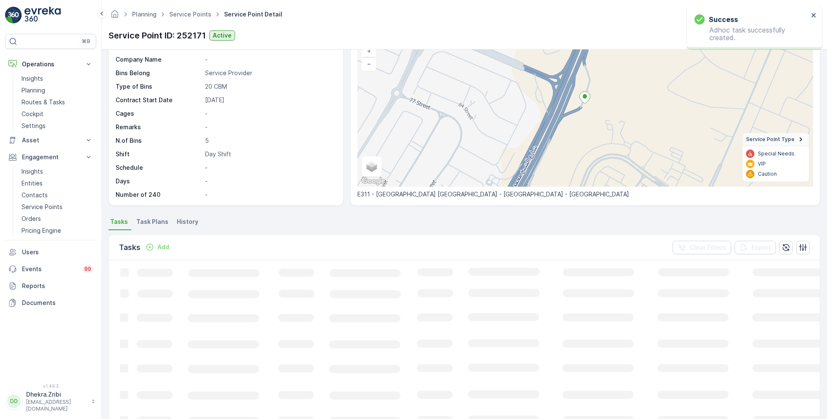
scroll to position [65, 0]
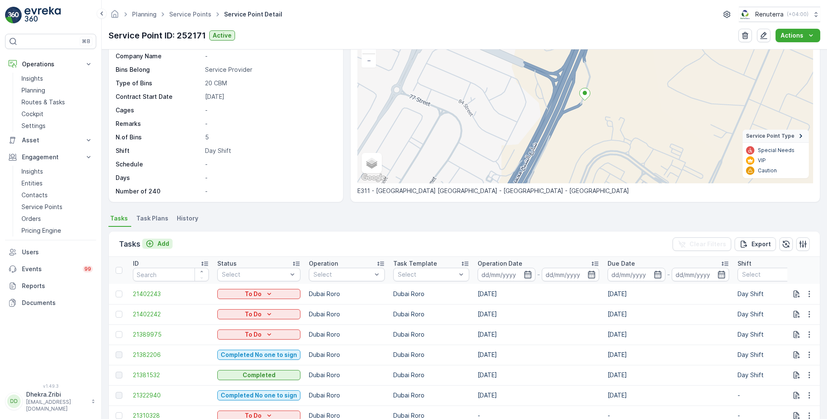
click at [157, 242] on p "Add" at bounding box center [163, 243] width 12 height 8
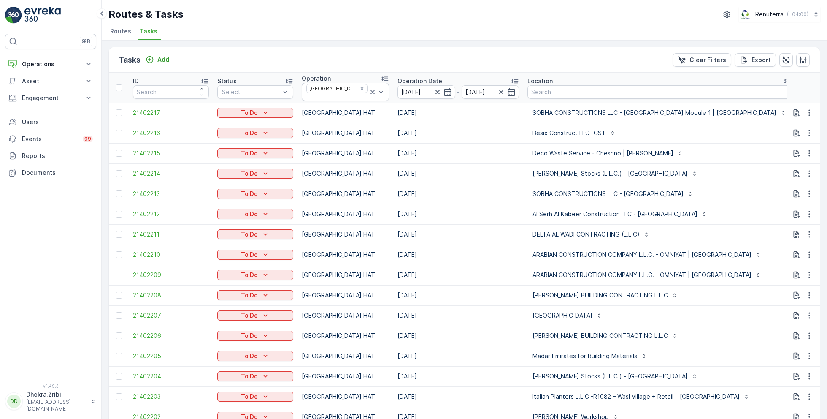
click at [800, 92] on input "text" at bounding box center [838, 93] width 76 height 14
type input "101"
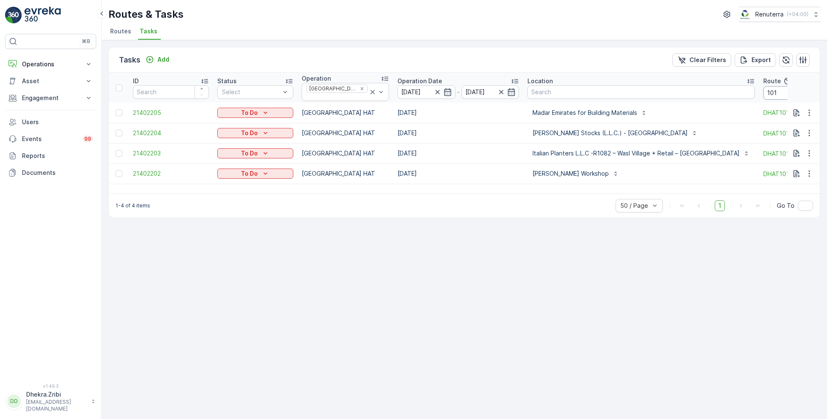
click at [763, 95] on input "101" at bounding box center [801, 93] width 76 height 14
type input "102"
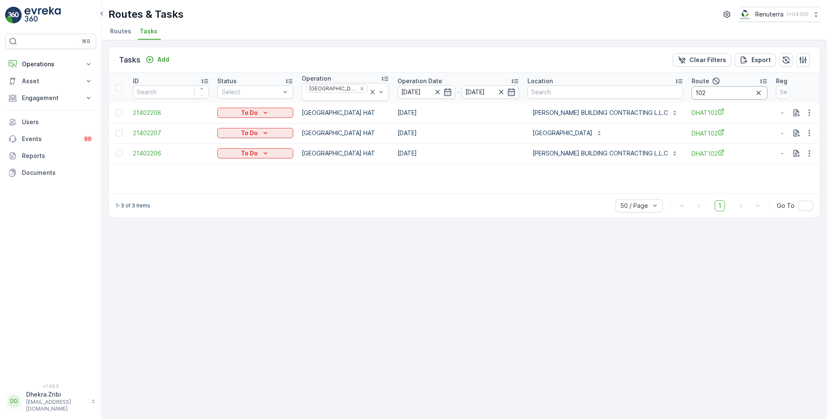
click at [692, 89] on input "102" at bounding box center [730, 93] width 76 height 14
type input "103"
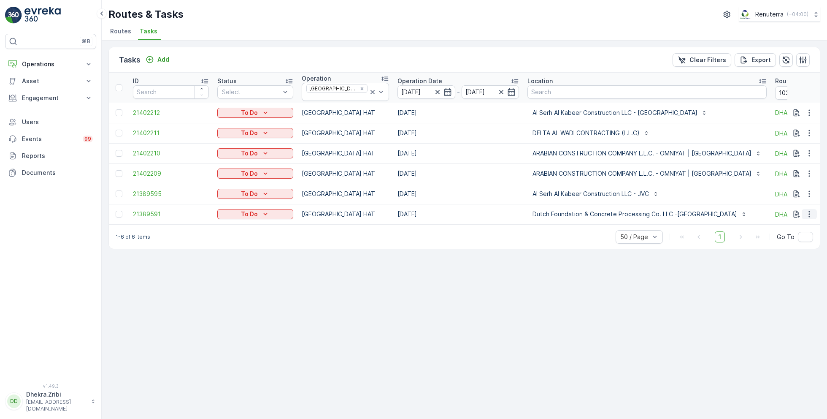
click at [808, 210] on icon "button" at bounding box center [809, 214] width 8 height 8
click at [792, 246] on span "Change Route" at bounding box center [787, 247] width 41 height 8
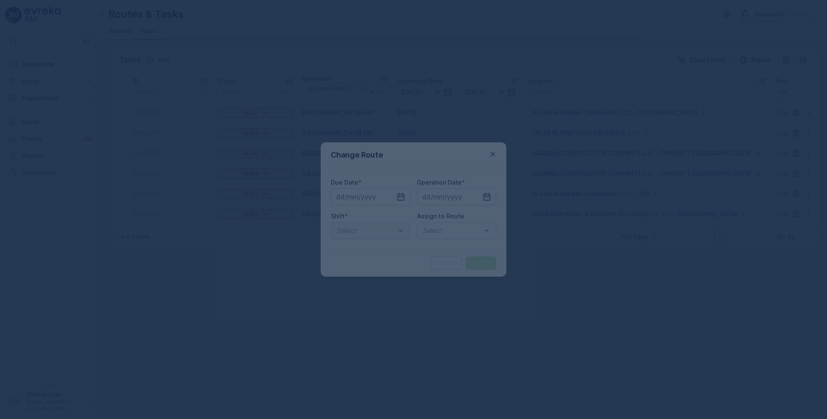
type input "[DATE]"
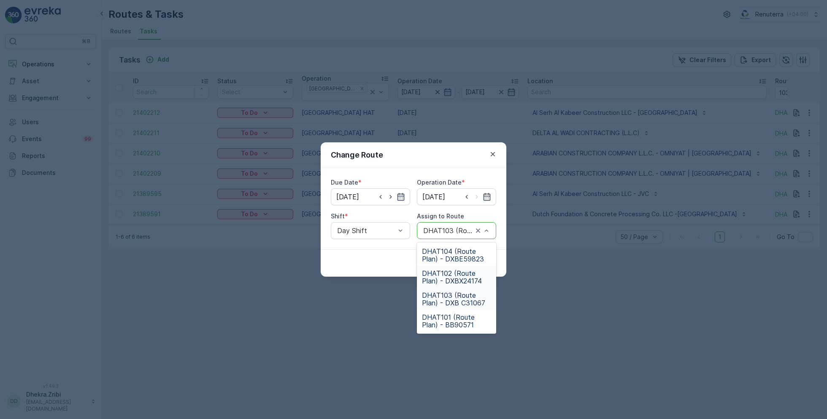
click at [459, 278] on span "DHAT102 (Route Plan) - DXBX24174" at bounding box center [456, 276] width 69 height 15
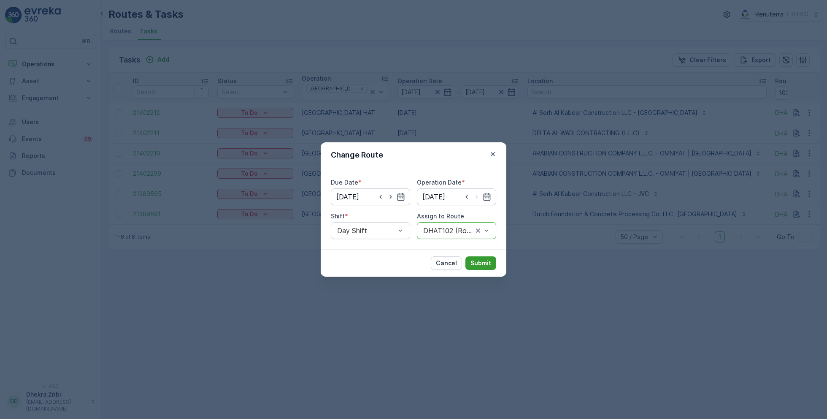
click at [491, 260] on button "Submit" at bounding box center [480, 263] width 31 height 14
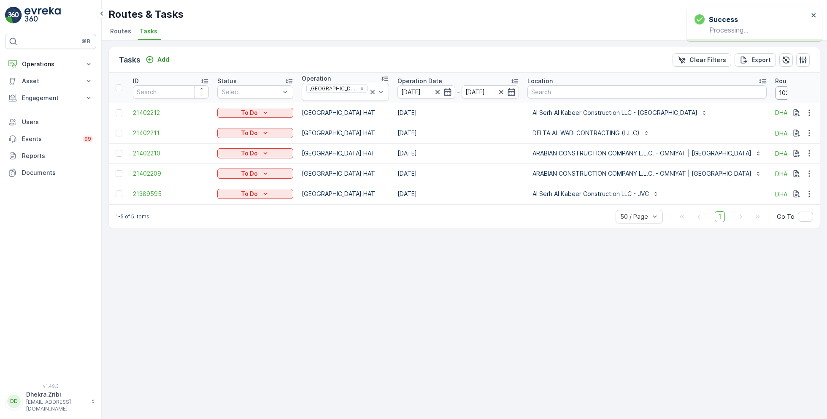
click at [775, 94] on input "103" at bounding box center [813, 93] width 76 height 14
type input "102"
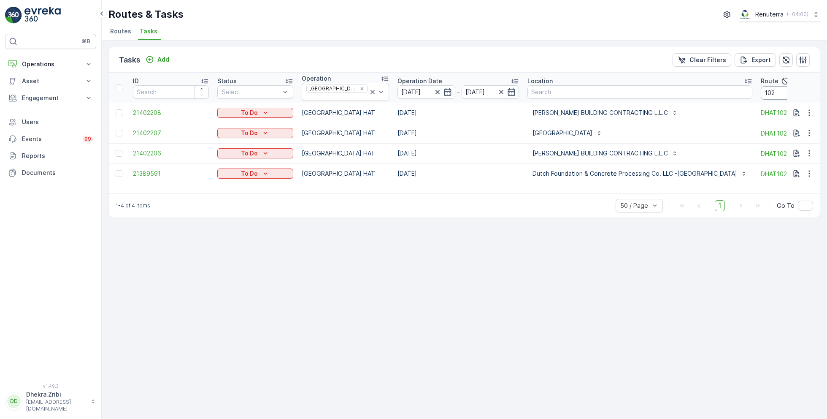
click at [761, 91] on input "102" at bounding box center [799, 93] width 76 height 14
type input "103"
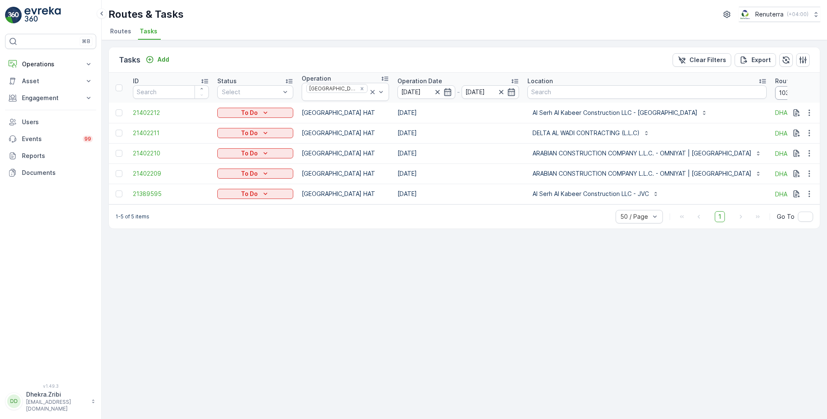
click at [775, 92] on input "103" at bounding box center [813, 93] width 76 height 14
type input "104"
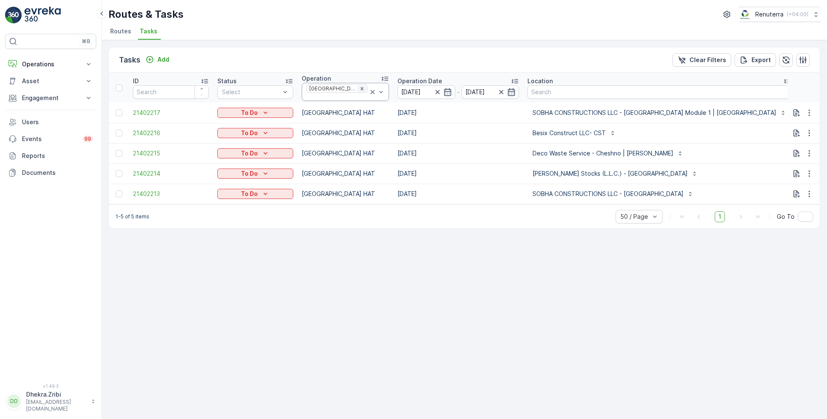
click at [360, 89] on icon "Remove Dubai HAT" at bounding box center [361, 88] width 3 height 3
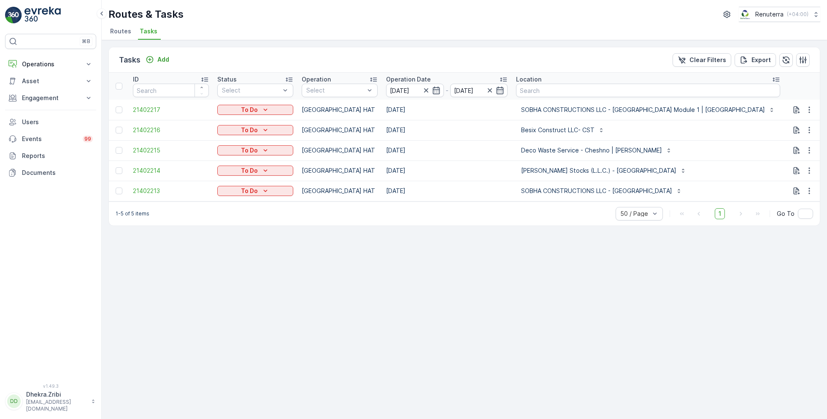
drag, startPoint x: 780, startPoint y: 91, endPoint x: 746, endPoint y: 92, distance: 33.8
click at [746, 92] on tr "ID Status Select Operation Select Operation Date 05.09.2025 - 05.09.2025 Locati…" at bounding box center [547, 86] width 877 height 27
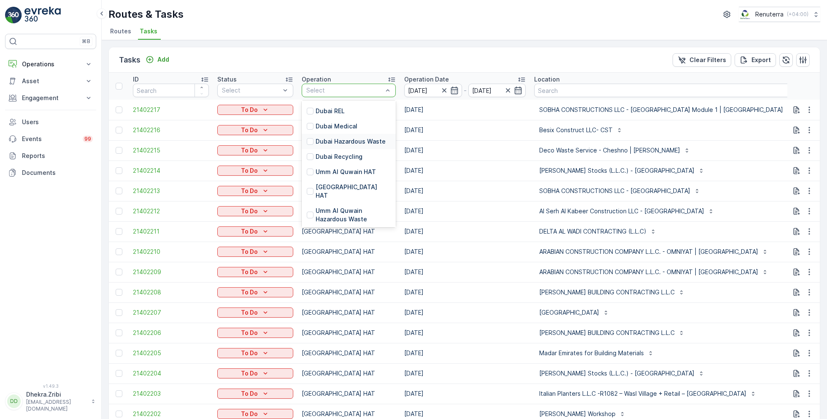
scroll to position [81, 0]
click at [336, 217] on p "Dubai Roro" at bounding box center [332, 221] width 32 height 8
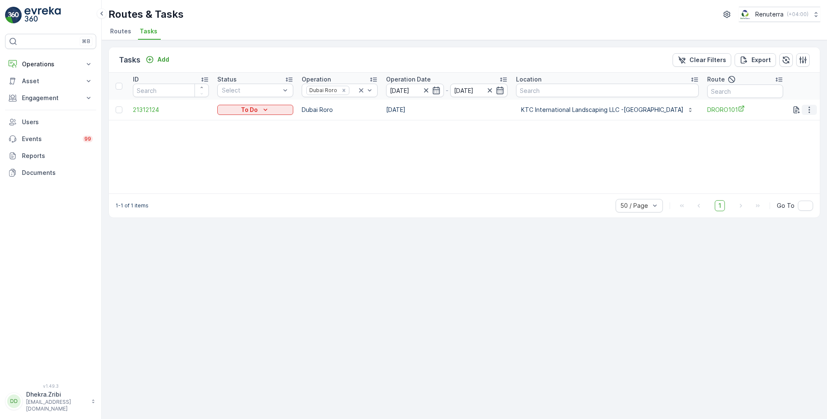
click at [815, 113] on button "button" at bounding box center [809, 110] width 15 height 10
click at [784, 157] on span "Remove from Route" at bounding box center [795, 157] width 57 height 8
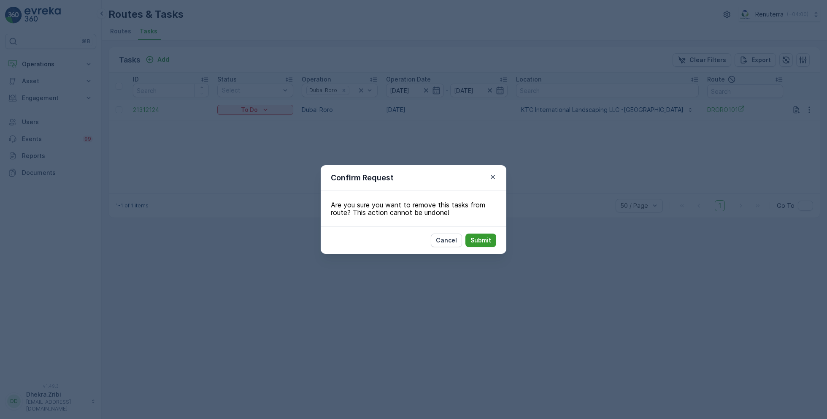
click at [482, 240] on p "Submit" at bounding box center [480, 240] width 21 height 8
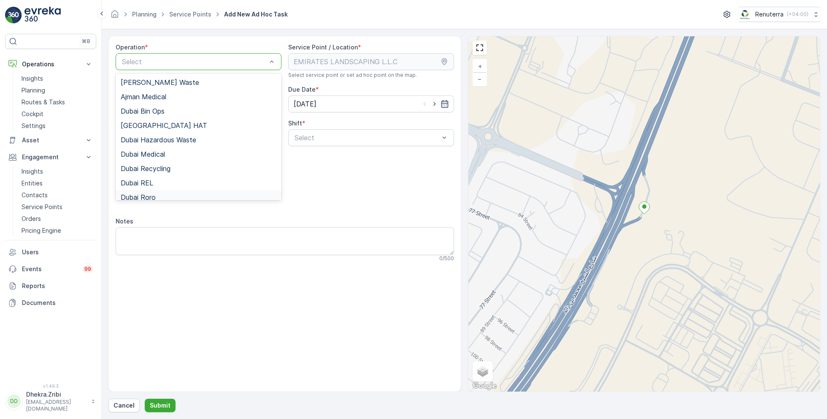
click at [163, 195] on div "Dubai Roro" at bounding box center [199, 197] width 156 height 8
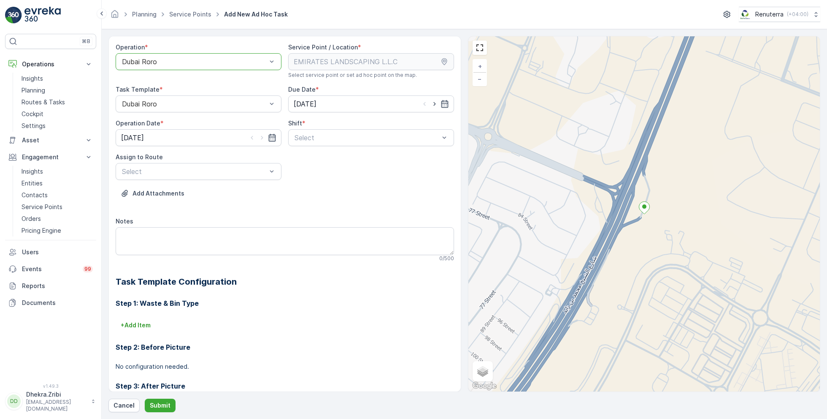
click at [438, 104] on div at bounding box center [434, 104] width 29 height 8
click at [432, 103] on icon "button" at bounding box center [434, 104] width 8 height 8
type input "[DATE]"
click at [260, 137] on icon "button" at bounding box center [262, 137] width 8 height 8
type input "[DATE]"
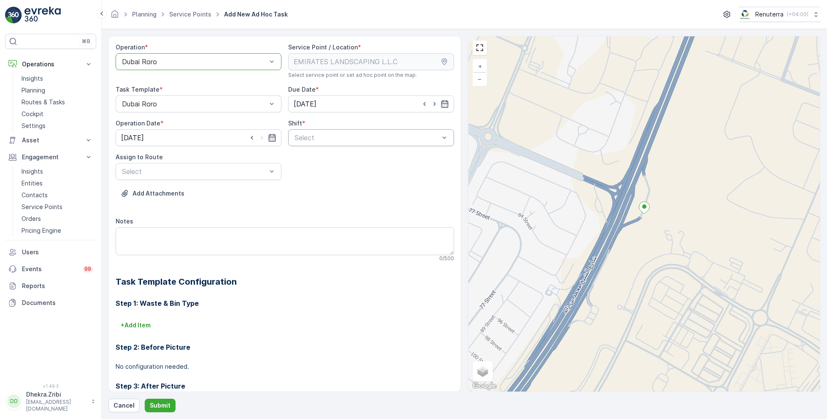
click at [320, 131] on div "Select" at bounding box center [371, 137] width 166 height 17
click at [305, 157] on span "Day Shift" at bounding box center [308, 158] width 30 height 8
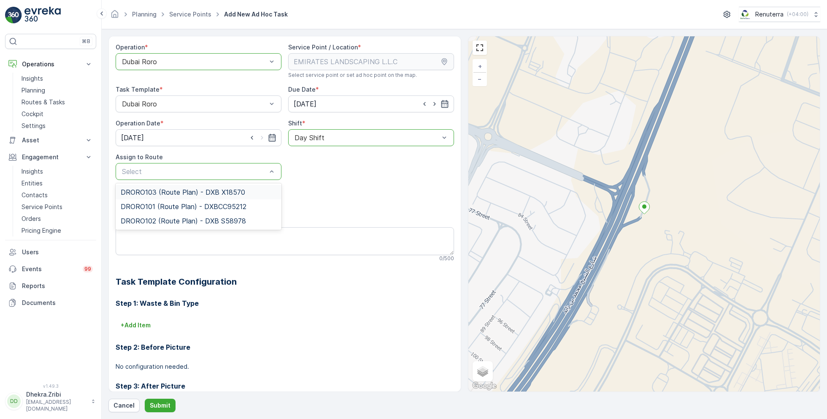
click at [192, 189] on span "DRORO103 (Route Plan) - DXB X18570" at bounding box center [183, 192] width 124 height 8
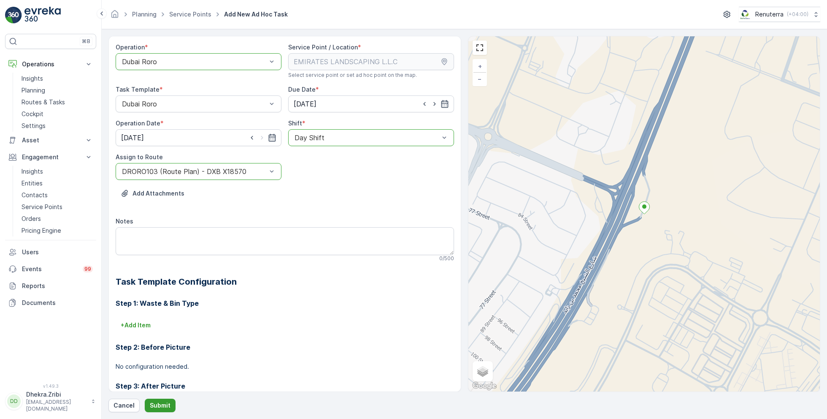
click at [157, 405] on p "Submit" at bounding box center [160, 405] width 21 height 8
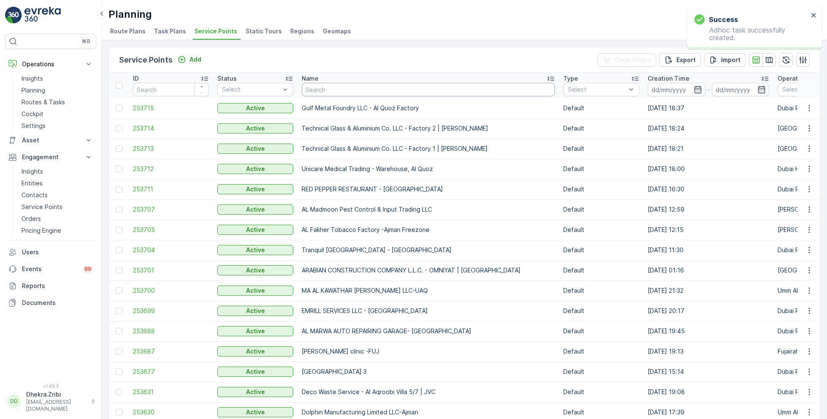
click at [360, 88] on input "text" at bounding box center [428, 90] width 253 height 14
paste input "EMIRATES LANDSCAPING L.L.C"
type input "EMIRATES LANDSCAPING L.L.C"
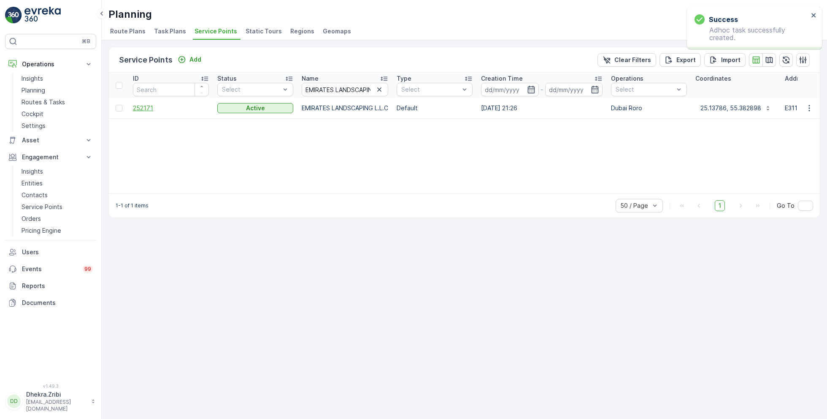
click at [146, 107] on span "252171" at bounding box center [171, 108] width 76 height 8
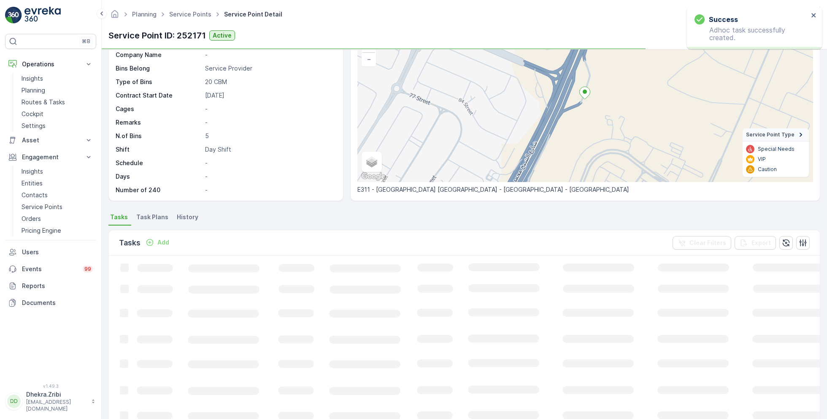
scroll to position [79, 0]
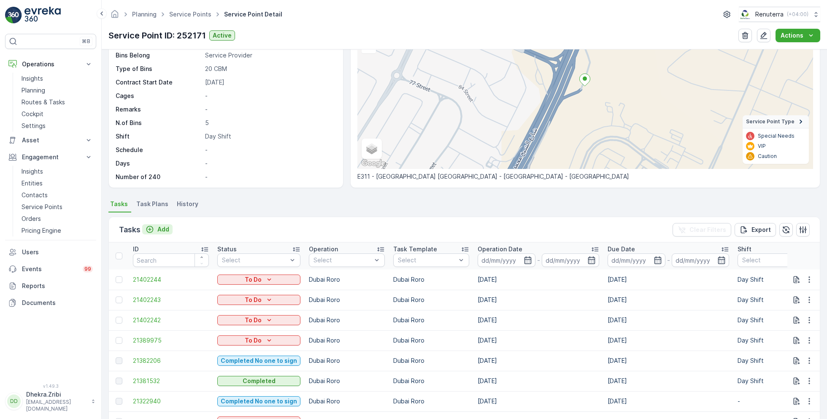
click at [156, 228] on div "Add" at bounding box center [158, 229] width 24 height 8
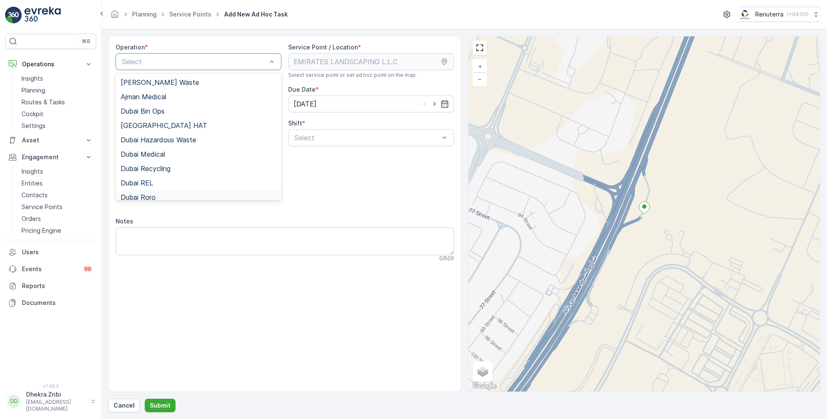
click at [154, 195] on span "Dubai Roro" at bounding box center [138, 197] width 35 height 8
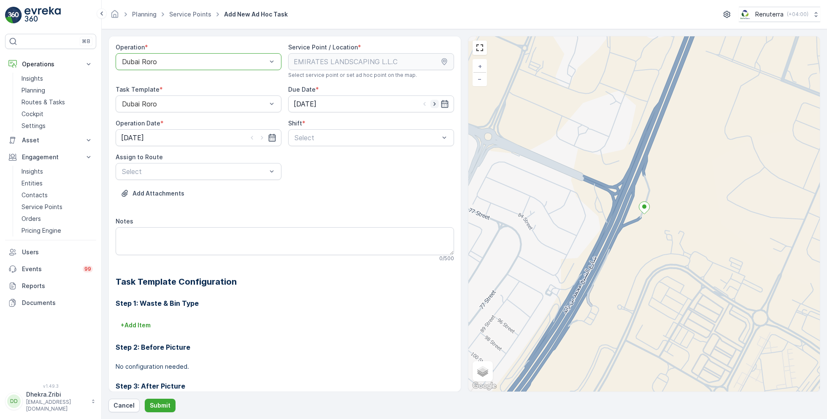
click at [435, 105] on icon "button" at bounding box center [434, 104] width 8 height 8
type input "[DATE]"
click at [260, 136] on icon "button" at bounding box center [262, 137] width 8 height 8
type input "[DATE]"
click at [305, 160] on span "Day Shift" at bounding box center [308, 158] width 30 height 8
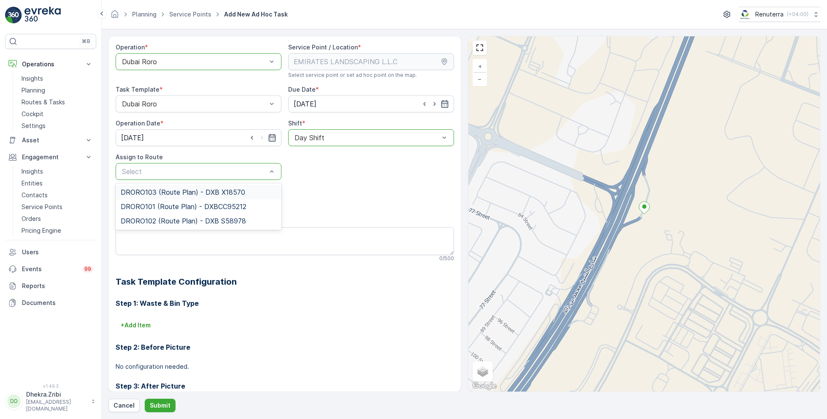
click at [154, 194] on span "DRORO103 (Route Plan) - DXB X18570" at bounding box center [183, 192] width 124 height 8
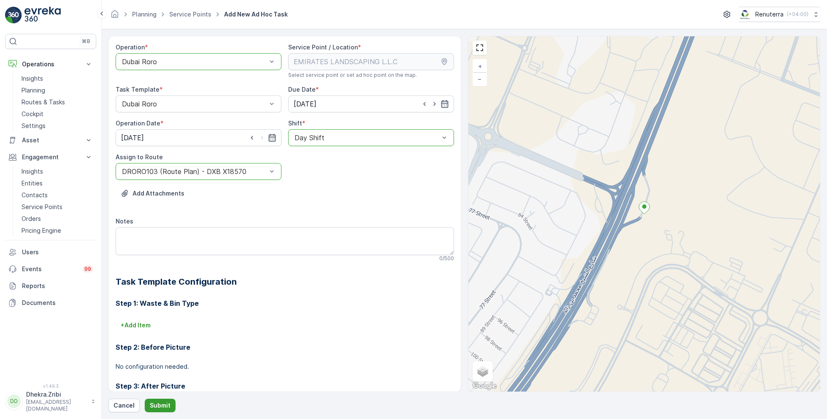
click at [151, 400] on button "Submit" at bounding box center [160, 405] width 31 height 14
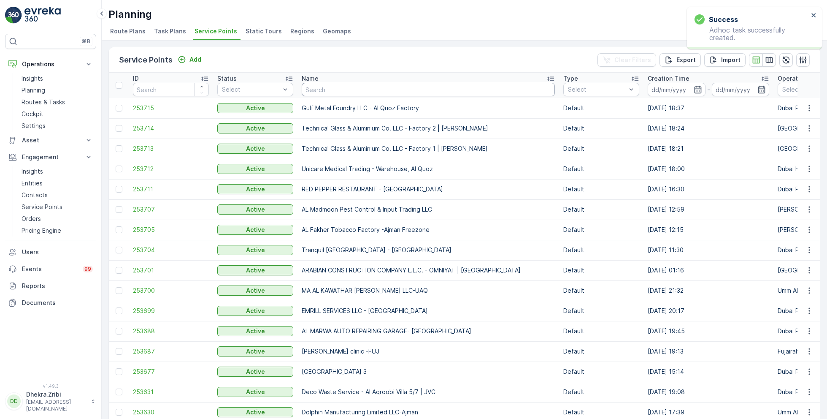
click at [317, 89] on input "text" at bounding box center [428, 90] width 253 height 14
paste input "Deco Waste Service - Hook General Trading | Al Quoz"
type input "Deco Waste Service - Hook General Trading | Al Quoz"
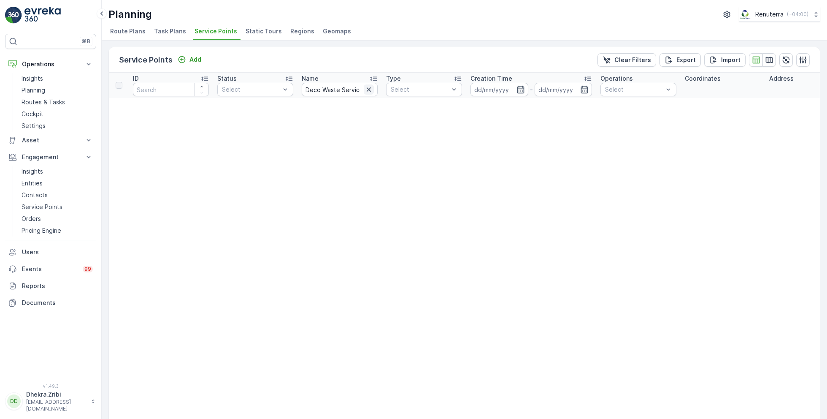
click at [370, 90] on icon "button" at bounding box center [369, 89] width 8 height 8
click at [335, 96] on th "Name" at bounding box center [339, 85] width 84 height 25
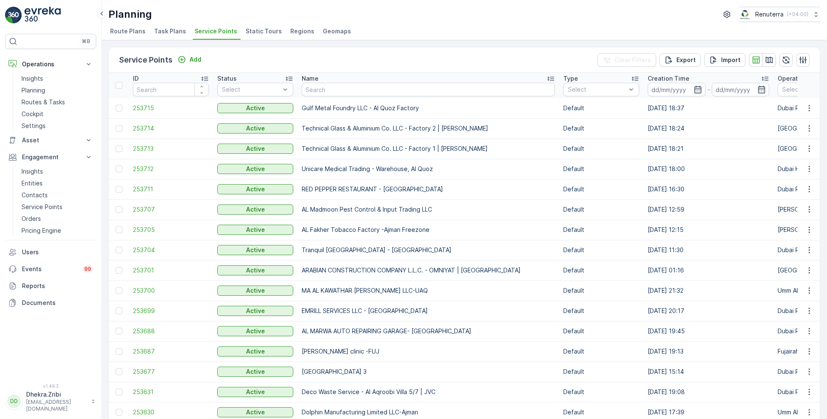
click at [325, 90] on input "text" at bounding box center [428, 90] width 253 height 14
type input "deco"
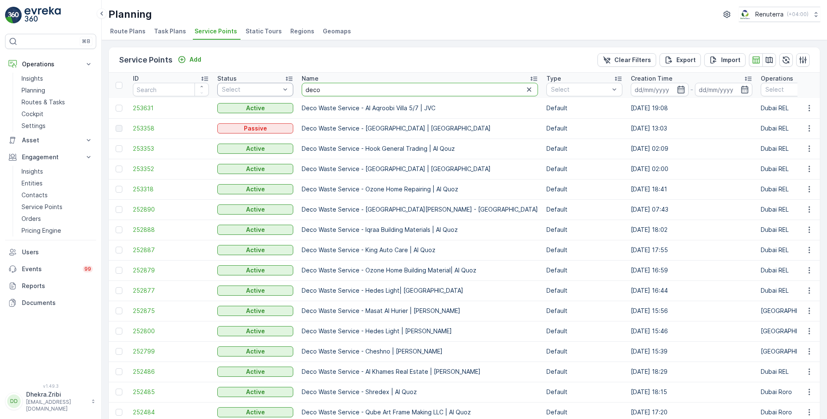
drag, startPoint x: 330, startPoint y: 92, endPoint x: 284, endPoint y: 89, distance: 46.0
type input "hook"
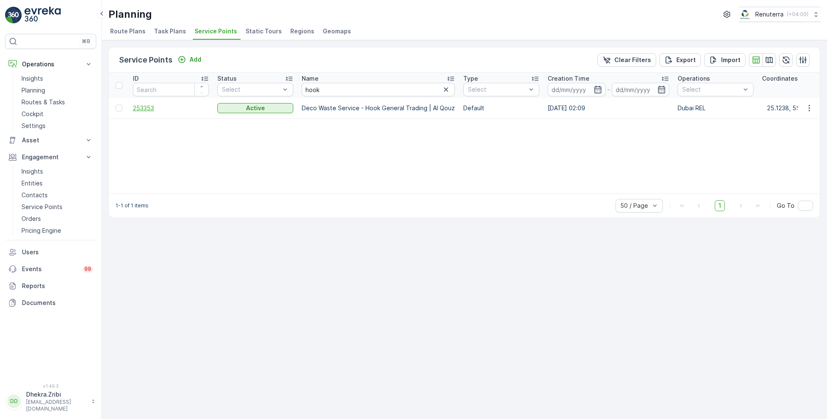
click at [147, 106] on span "253353" at bounding box center [171, 108] width 76 height 8
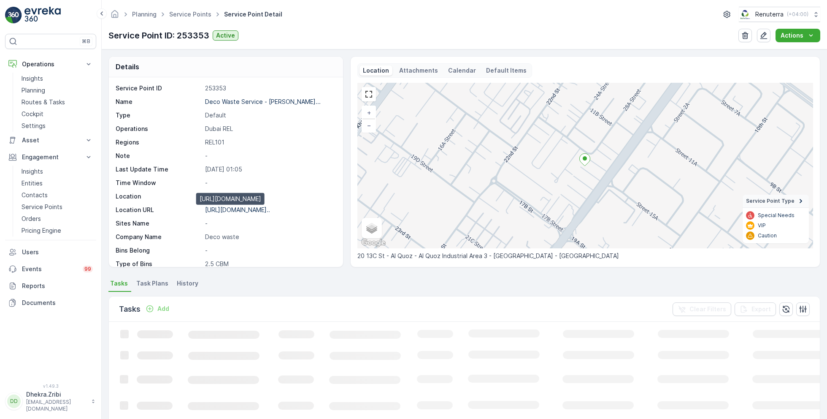
click at [235, 208] on p "https://maps.app.goo.gl/EKbdok..." at bounding box center [237, 209] width 65 height 7
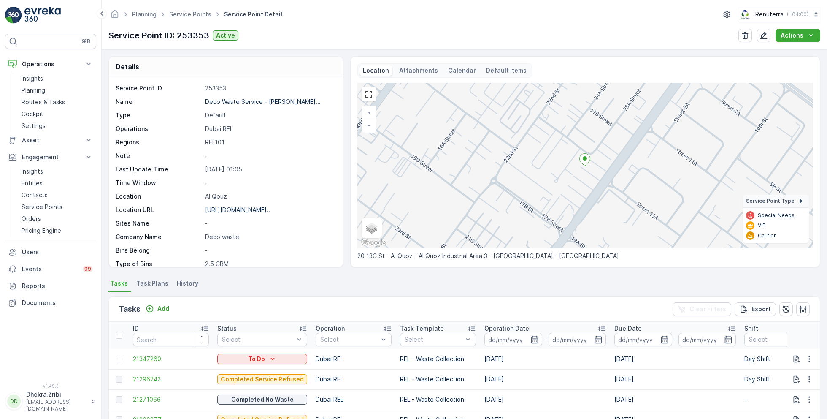
click at [189, 18] on ul "Service Points" at bounding box center [195, 14] width 55 height 12
click at [186, 10] on span "Service Points" at bounding box center [191, 14] width 46 height 8
click at [190, 14] on link "Service Points" at bounding box center [190, 14] width 42 height 7
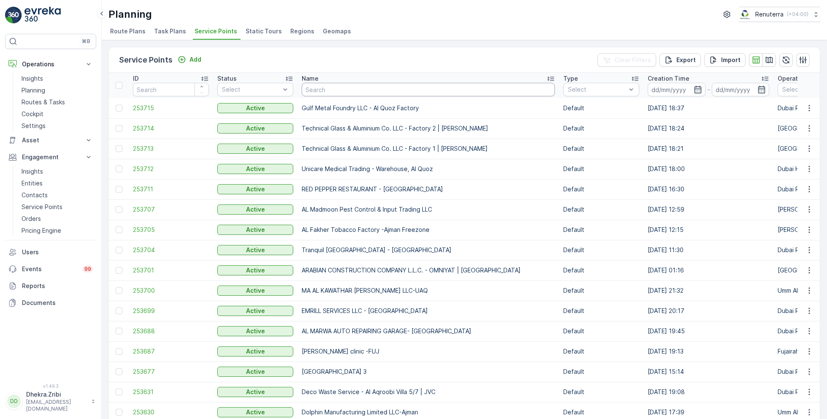
click at [319, 88] on input "text" at bounding box center [428, 90] width 253 height 14
type input "dar al"
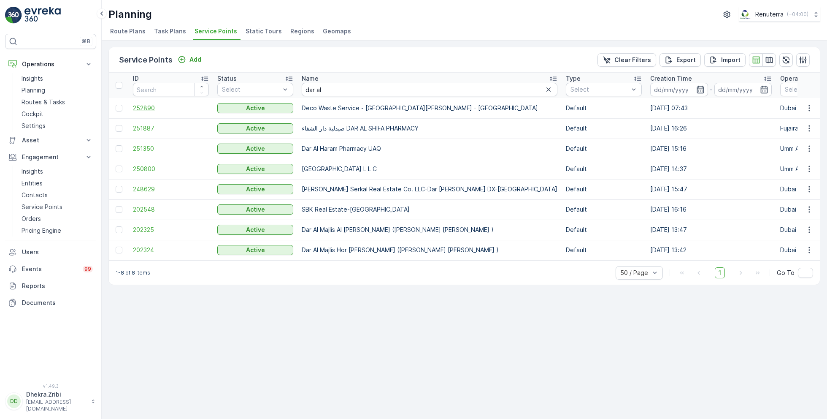
click at [149, 104] on span "252890" at bounding box center [171, 108] width 76 height 8
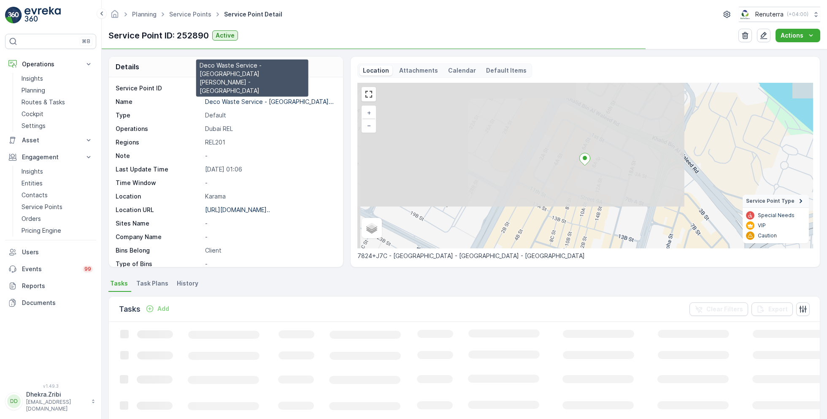
click at [238, 103] on p "Deco Waste Service - Dar Al Am..." at bounding box center [269, 101] width 129 height 7
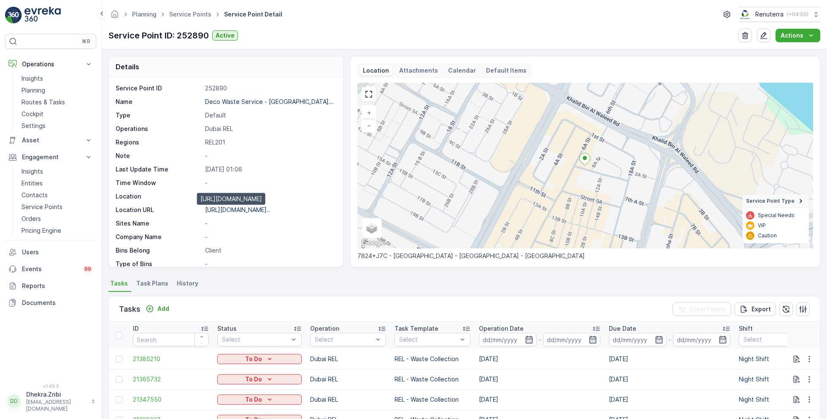
click at [239, 210] on p "https://maps.app.goo.gl/Tv5Mdg..." at bounding box center [237, 209] width 65 height 7
click at [40, 181] on p "Entities" at bounding box center [32, 183] width 21 height 8
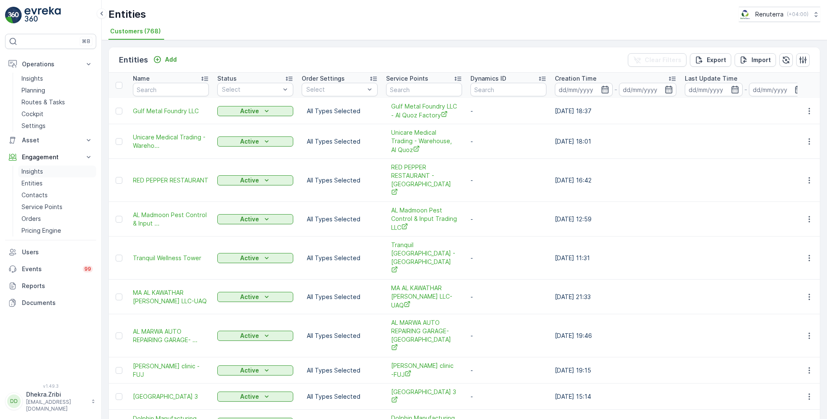
click at [31, 170] on p "Insights" at bounding box center [33, 171] width 22 height 8
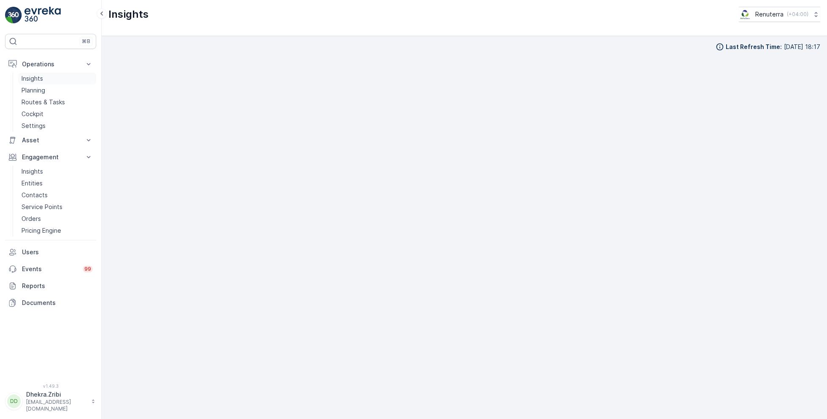
click at [37, 79] on p "Insights" at bounding box center [33, 78] width 22 height 8
click at [693, 9] on div "Insights Renuterra ( +04:00 )" at bounding box center [464, 14] width 712 height 15
click at [31, 89] on p "Planning" at bounding box center [34, 90] width 24 height 8
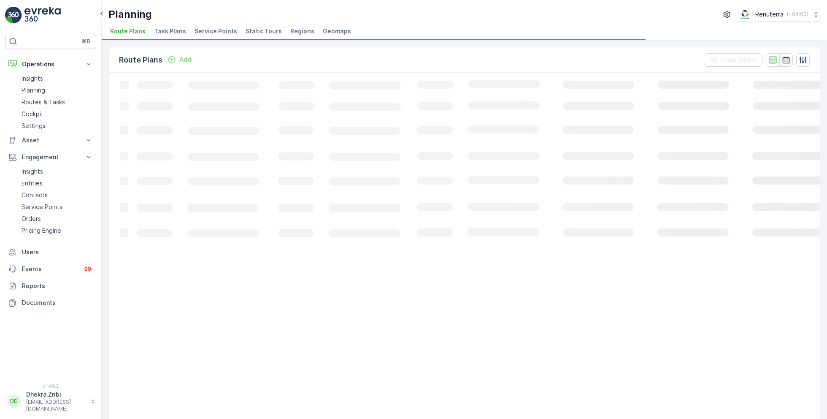
click at [209, 34] on span "Service Points" at bounding box center [216, 31] width 43 height 8
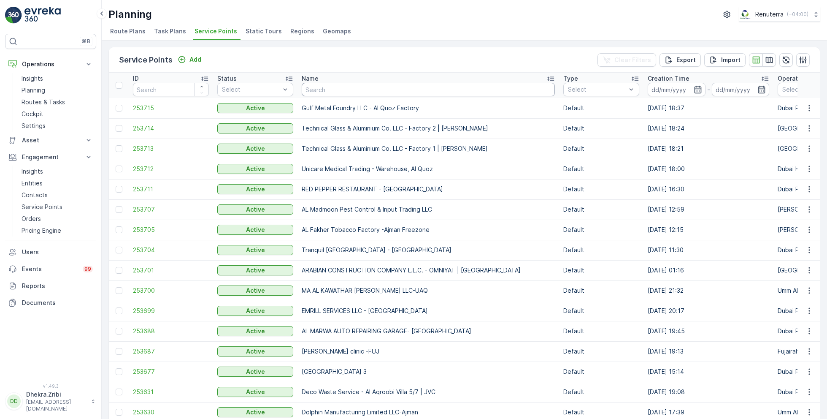
click at [337, 86] on input "text" at bounding box center [428, 90] width 253 height 14
paste input "QUTTAINAH SPECIALIZED HOSPITAL."
type input "QUTTAINAH SPECIALIZED HOSPITAL."
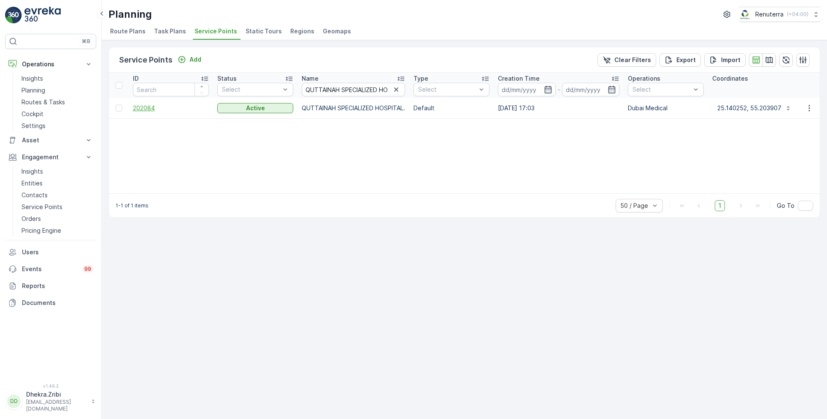
click at [148, 104] on span "202084" at bounding box center [171, 108] width 76 height 8
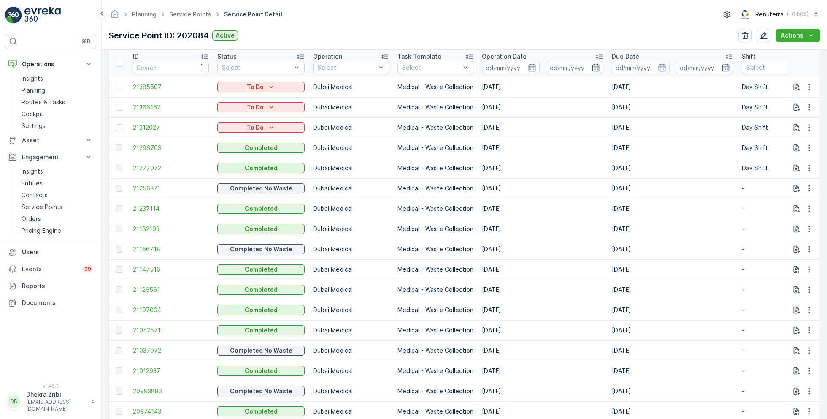
scroll to position [226, 0]
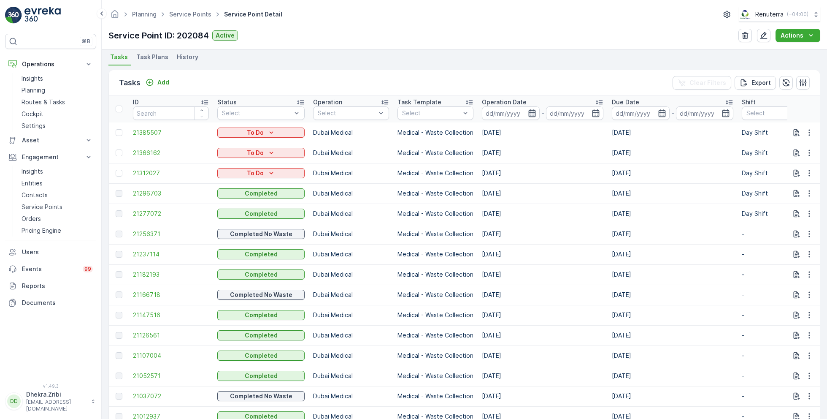
click at [530, 112] on icon "button" at bounding box center [532, 113] width 8 height 8
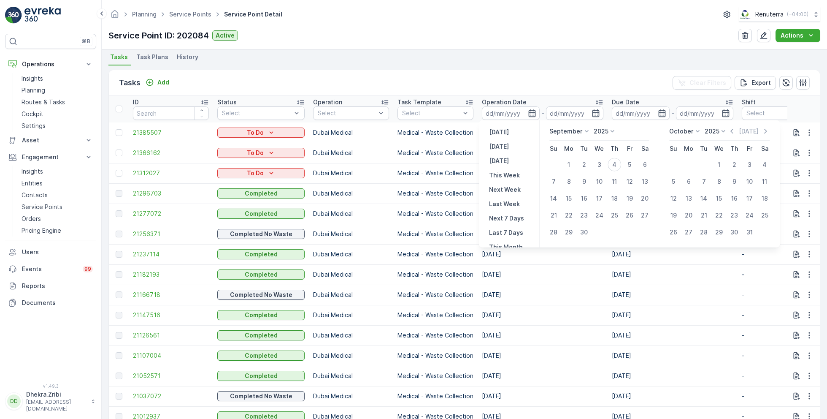
click at [148, 57] on span "Task Plans" at bounding box center [152, 57] width 32 height 8
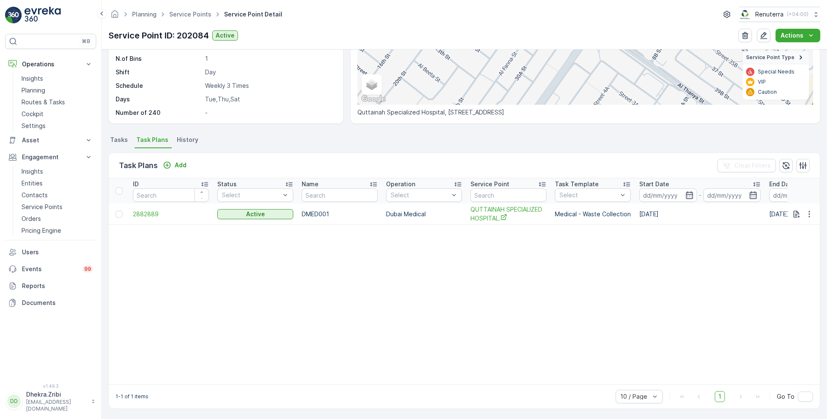
scroll to position [143, 0]
click at [146, 214] on span "2882889" at bounding box center [171, 214] width 76 height 8
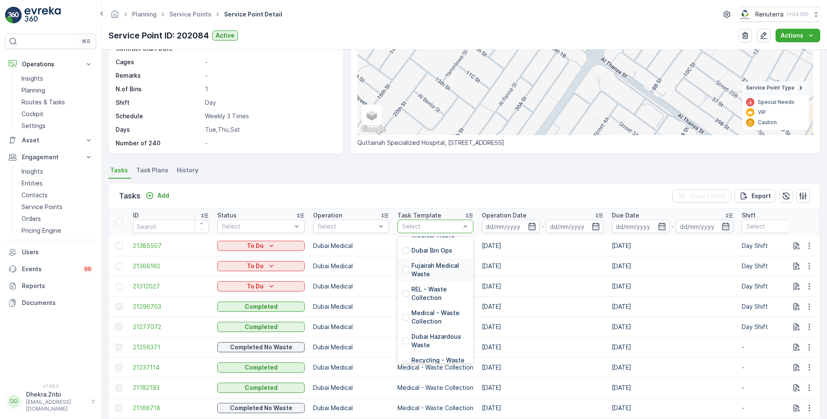
scroll to position [43, 0]
click at [428, 311] on p "Medical - Waste Collection" at bounding box center [439, 316] width 57 height 17
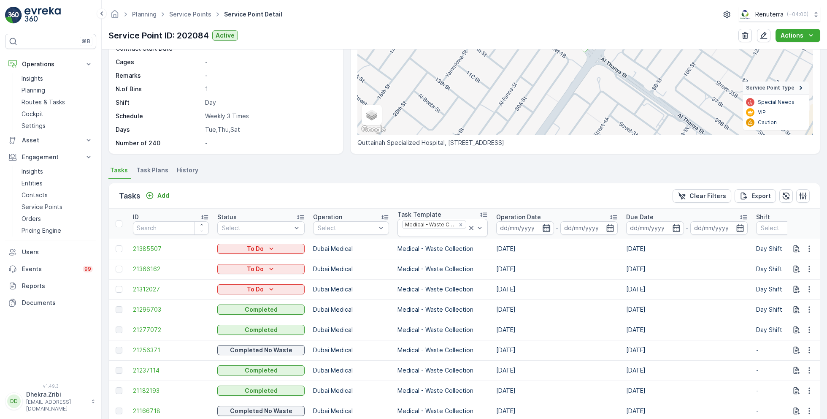
click at [543, 224] on icon "button" at bounding box center [546, 228] width 7 height 8
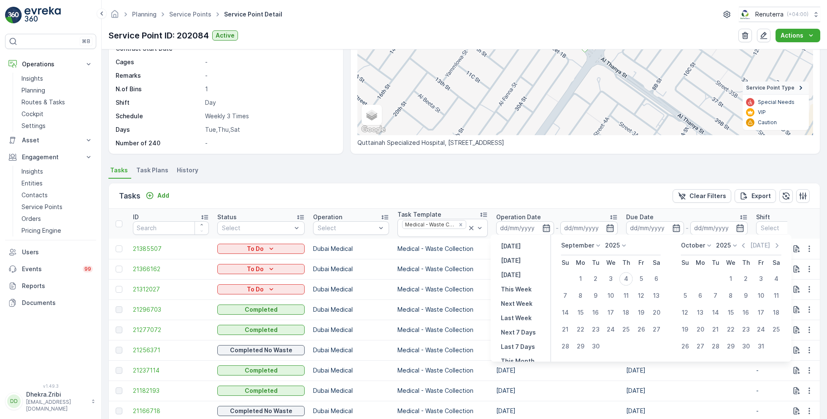
click at [581, 247] on p "September" at bounding box center [577, 245] width 33 height 8
click at [581, 305] on span "August" at bounding box center [576, 305] width 20 height 8
click at [640, 276] on div "1" at bounding box center [642, 279] width 14 height 14
type input "01.08.2025"
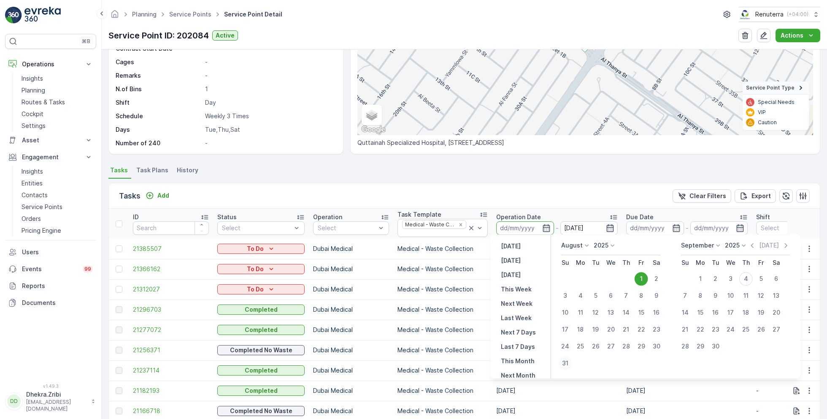
click at [568, 361] on div "31" at bounding box center [566, 363] width 14 height 14
type input "31.08.2025"
click at [640, 280] on div "1" at bounding box center [642, 279] width 14 height 14
type input "01.08.2025"
click at [565, 362] on div "31" at bounding box center [566, 363] width 14 height 14
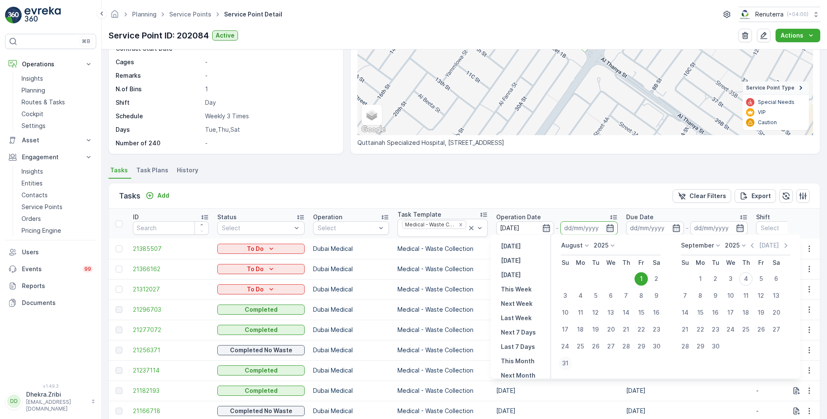
type input "31.08.2025"
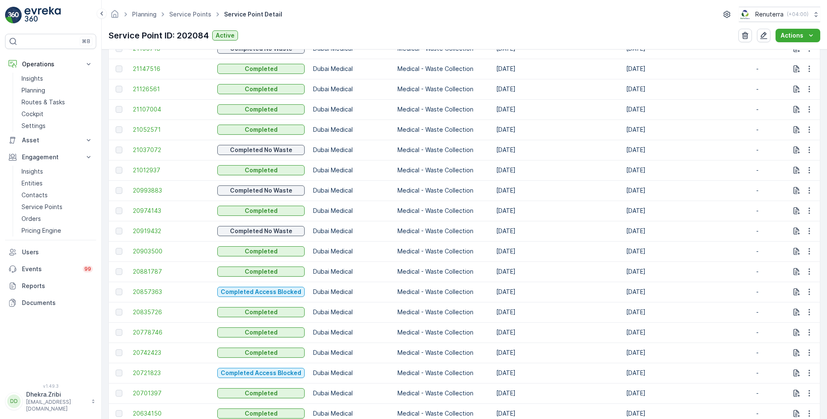
scroll to position [376, 0]
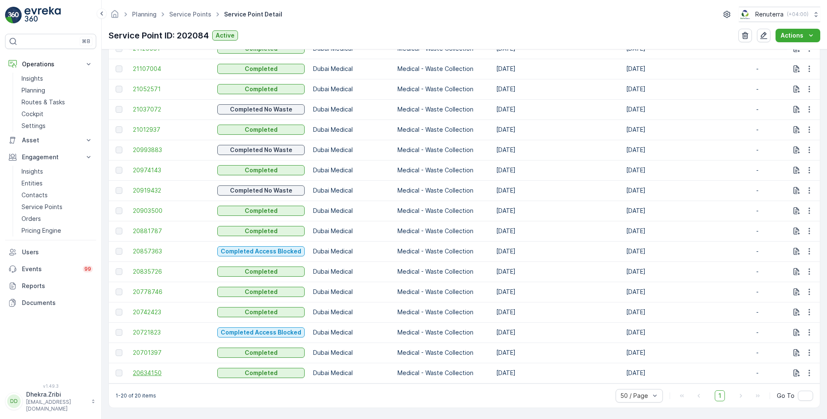
click at [151, 370] on span "20634150" at bounding box center [171, 372] width 76 height 8
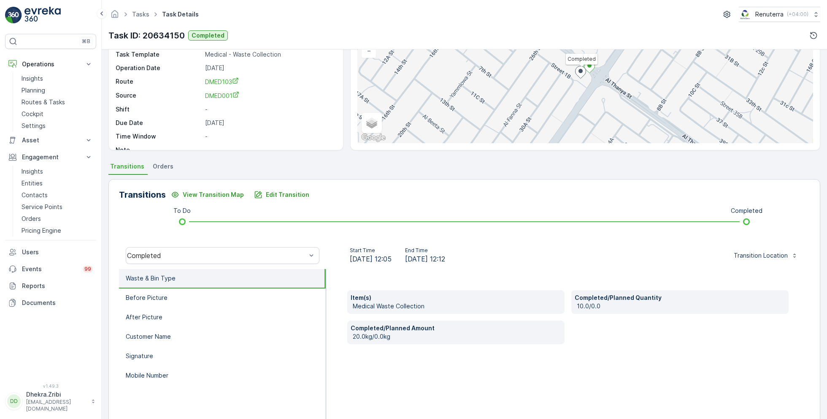
scroll to position [113, 0]
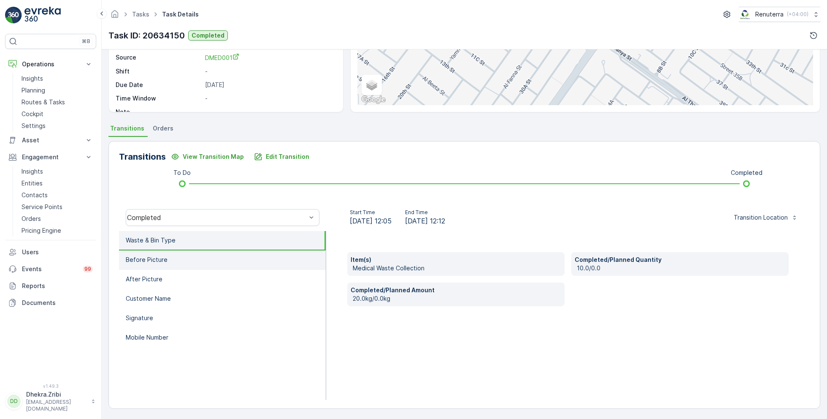
click at [169, 257] on li "Before Picture" at bounding box center [222, 259] width 207 height 19
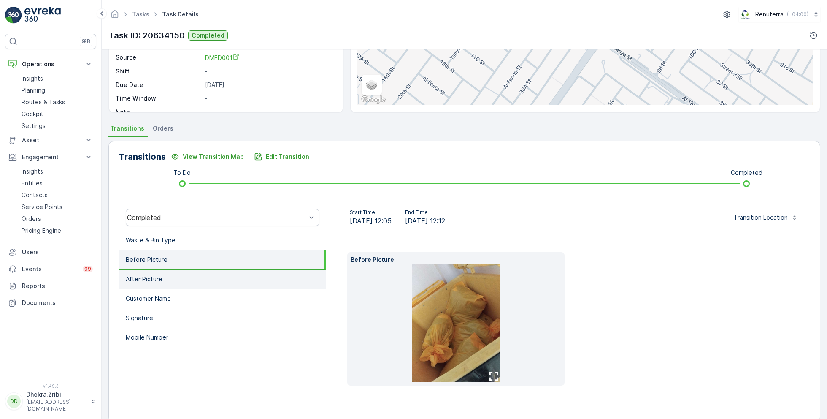
click at [170, 276] on li "After Picture" at bounding box center [222, 279] width 207 height 19
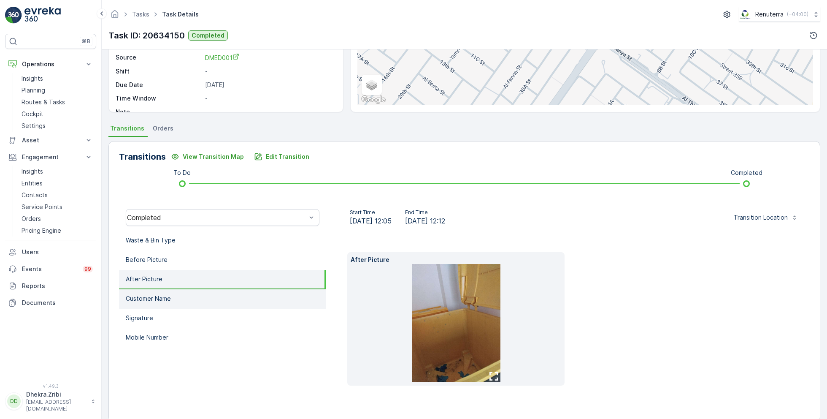
click at [177, 293] on li "Customer Name" at bounding box center [222, 298] width 207 height 19
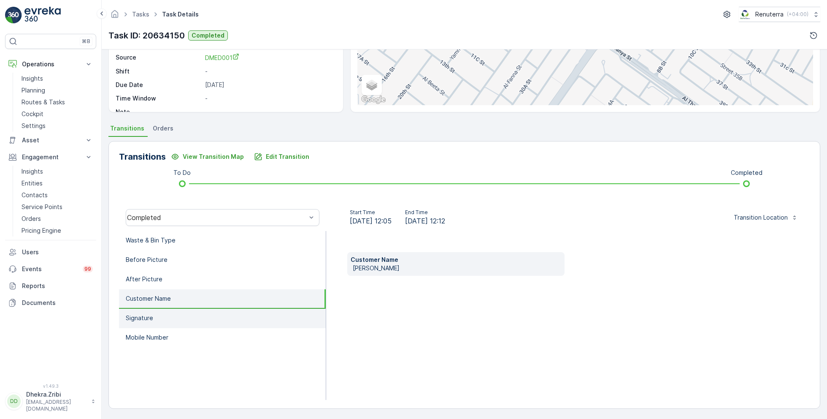
click at [180, 311] on li "Signature" at bounding box center [222, 317] width 207 height 19
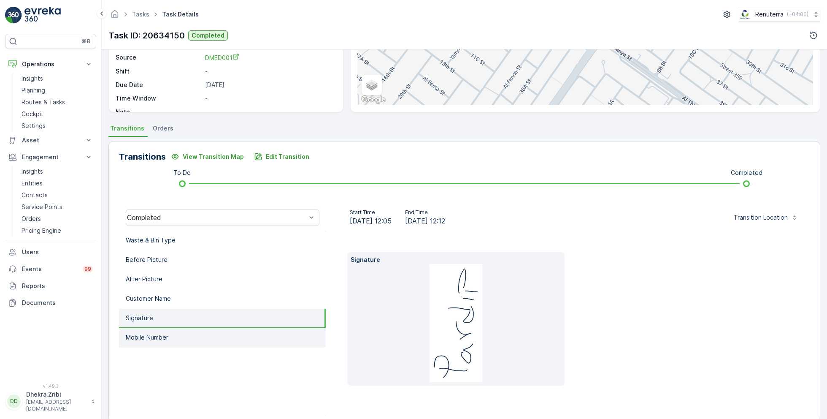
click at [191, 337] on li "Mobile Number" at bounding box center [222, 337] width 207 height 19
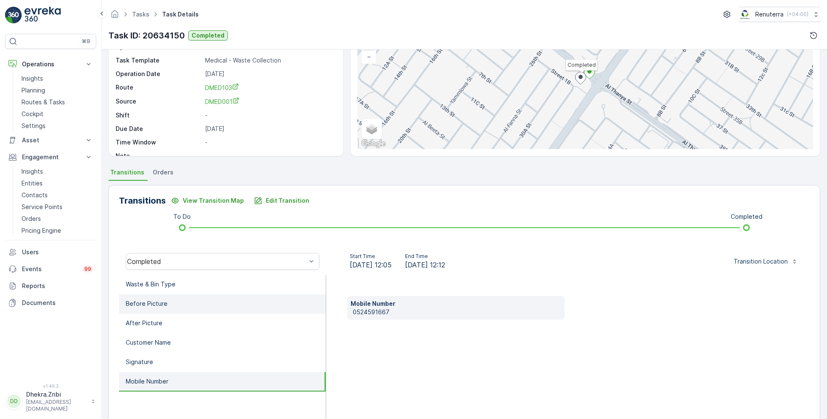
scroll to position [0, 0]
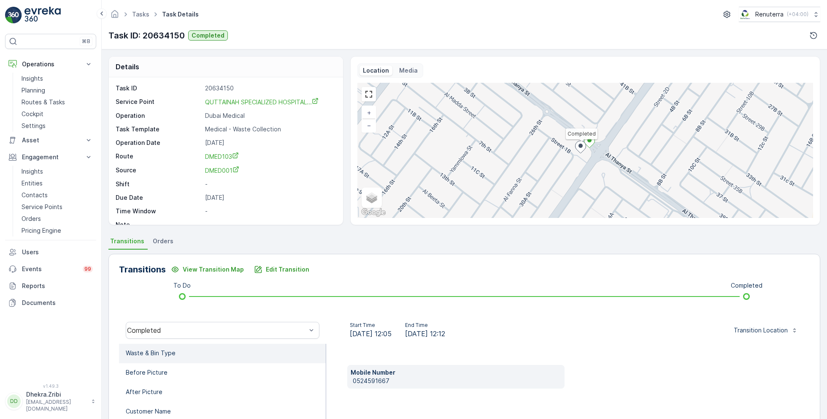
click at [157, 346] on li "Waste & Bin Type" at bounding box center [222, 352] width 207 height 19
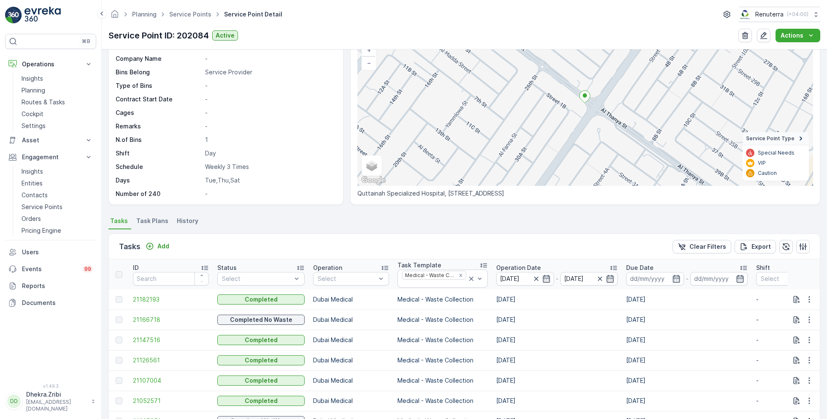
scroll to position [376, 0]
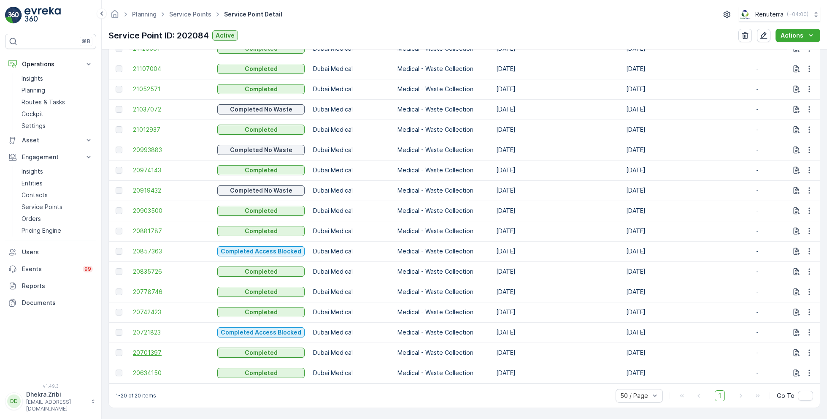
click at [155, 348] on span "20701397" at bounding box center [171, 352] width 76 height 8
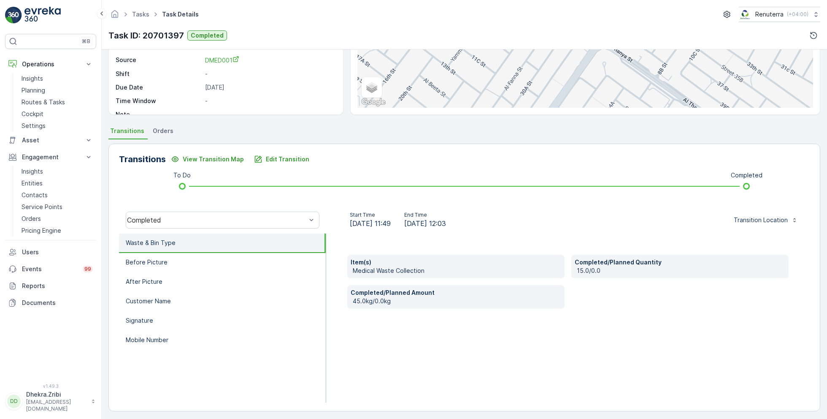
scroll to position [113, 0]
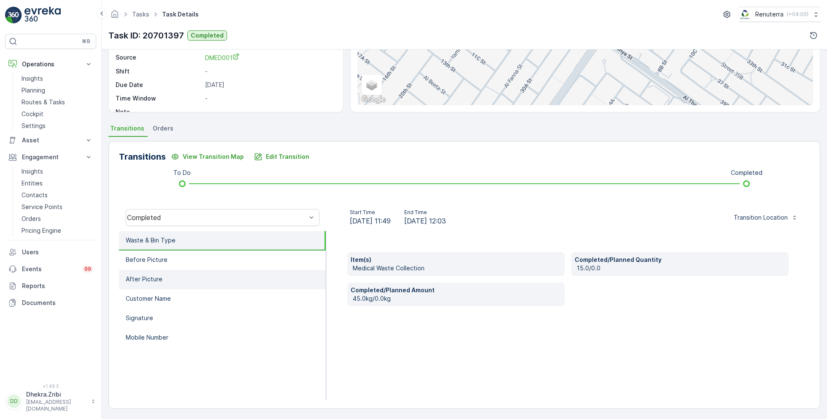
click at [159, 278] on p "After Picture" at bounding box center [144, 279] width 37 height 8
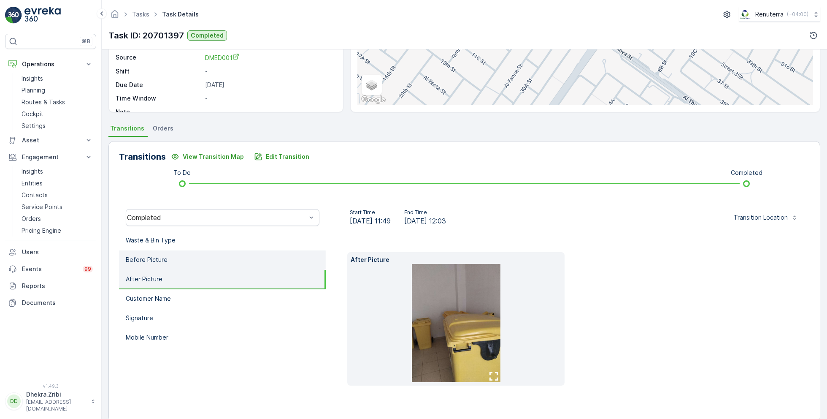
click at [170, 261] on li "Before Picture" at bounding box center [222, 259] width 207 height 19
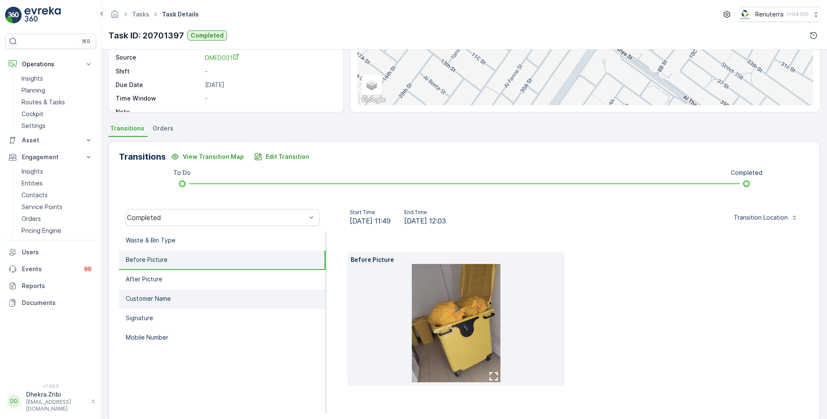
click at [165, 295] on p "Customer Name" at bounding box center [148, 298] width 45 height 8
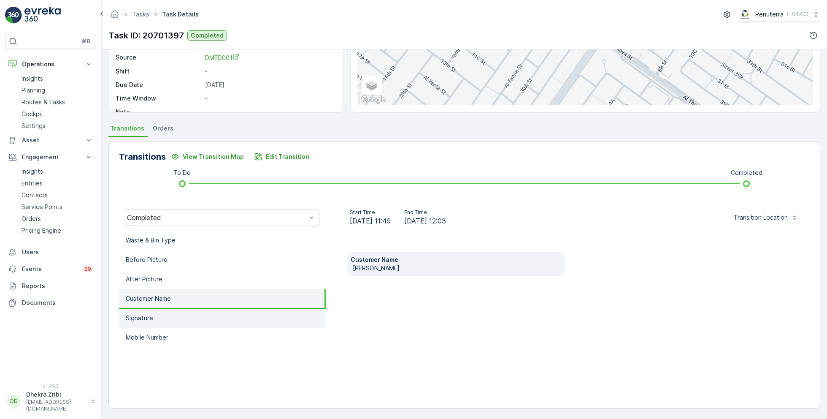
click at [162, 317] on li "Signature" at bounding box center [222, 317] width 207 height 19
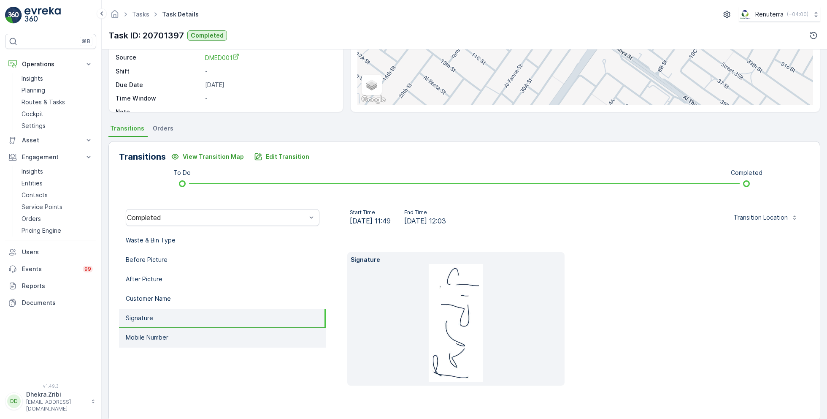
click at [167, 331] on li "Mobile Number" at bounding box center [222, 337] width 207 height 19
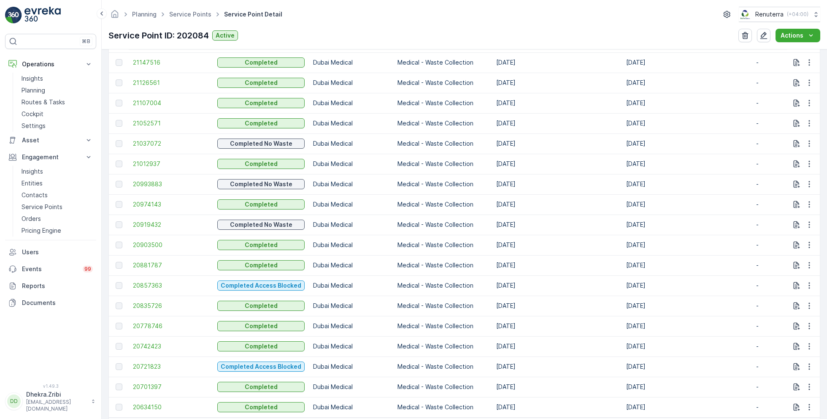
scroll to position [376, 0]
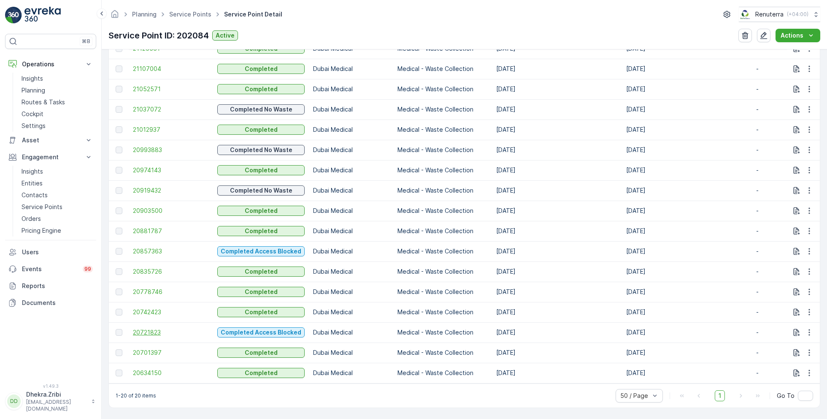
click at [153, 330] on span "20721823" at bounding box center [171, 332] width 76 height 8
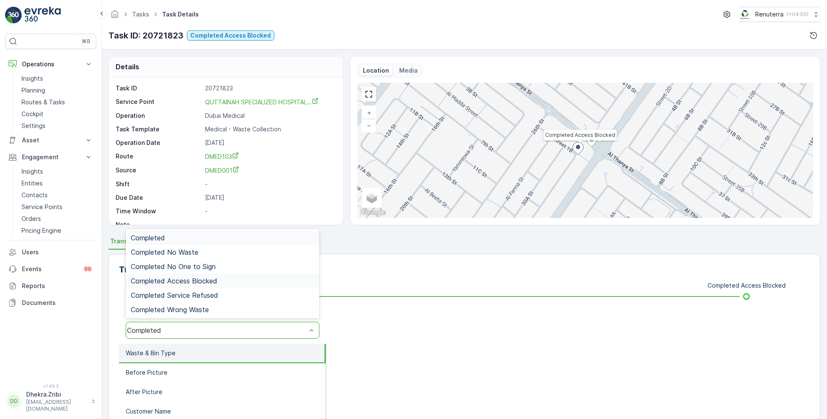
click at [204, 279] on span "Completed Access Blocked" at bounding box center [174, 281] width 86 height 8
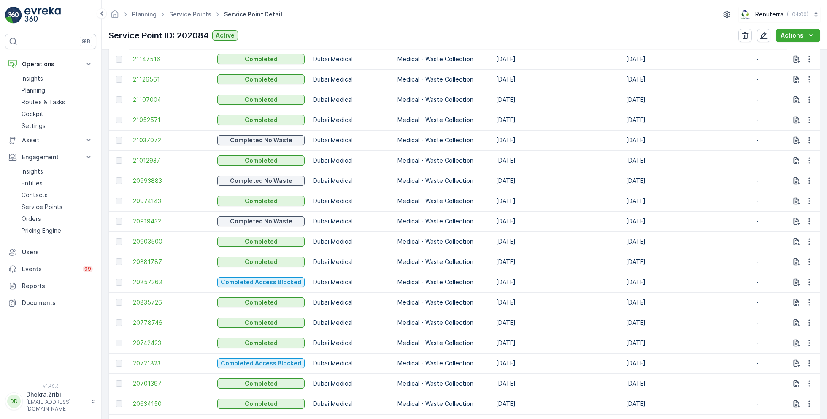
scroll to position [376, 0]
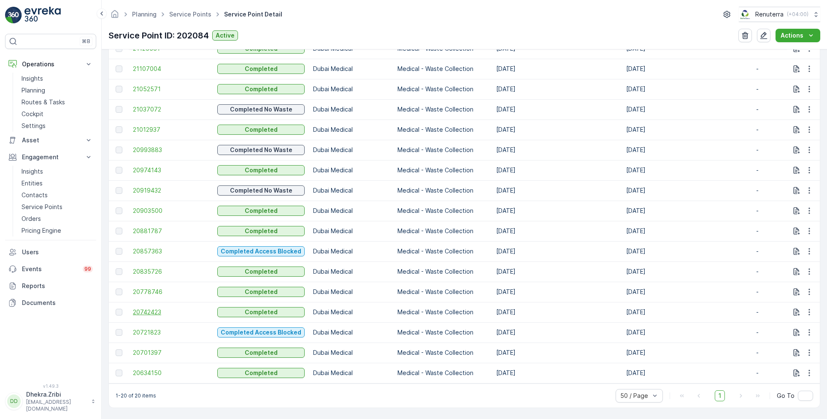
click at [155, 308] on span "20742423" at bounding box center [171, 312] width 76 height 8
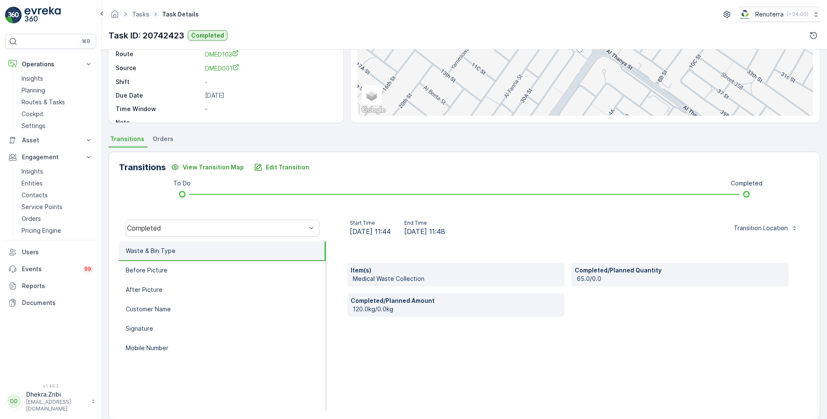
scroll to position [113, 0]
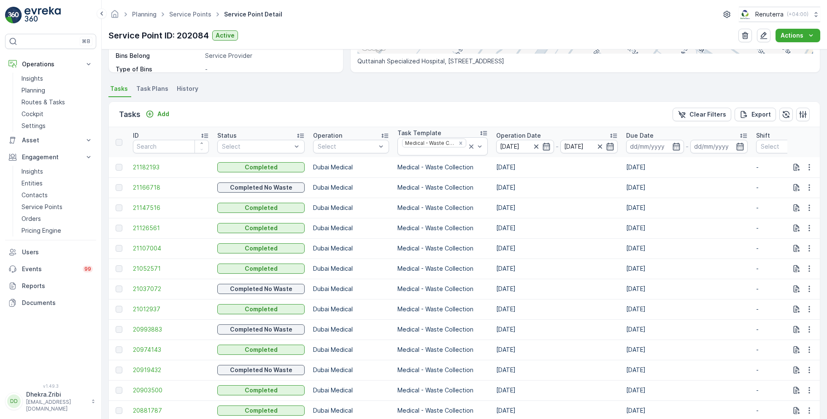
scroll to position [376, 0]
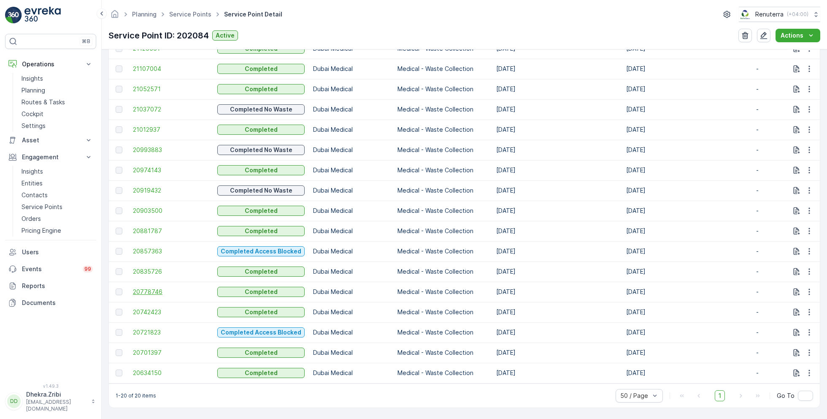
click at [157, 289] on span "20778746" at bounding box center [171, 291] width 76 height 8
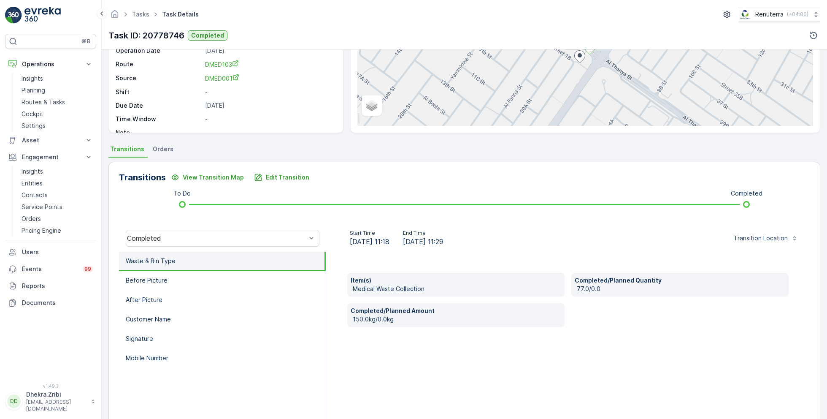
scroll to position [113, 0]
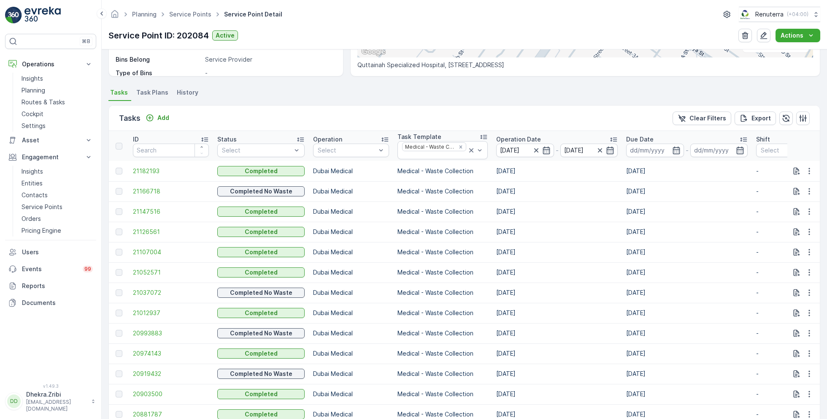
scroll to position [376, 0]
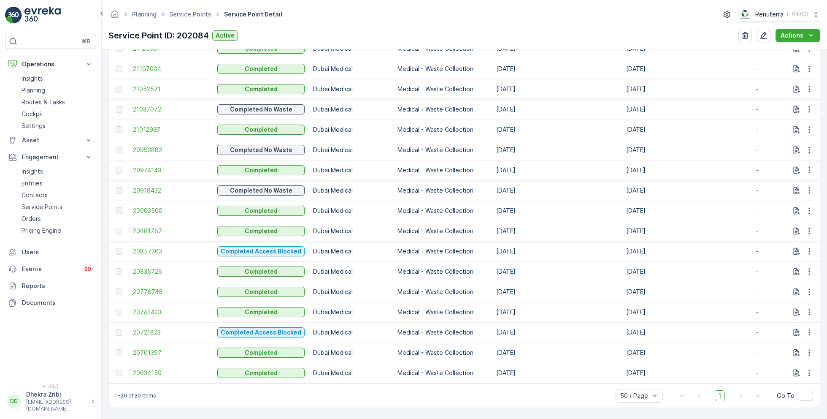
click at [151, 308] on span "20742423" at bounding box center [171, 312] width 76 height 8
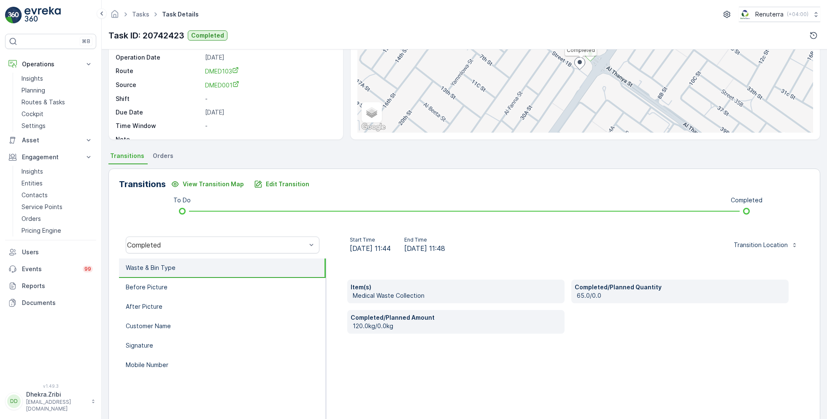
scroll to position [113, 0]
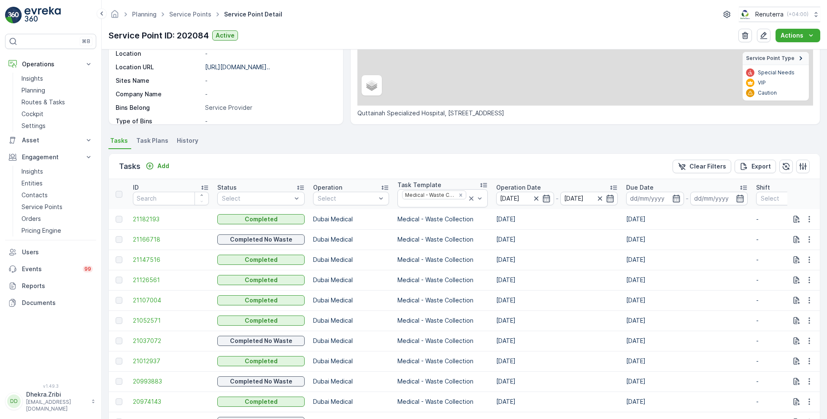
scroll to position [376, 0]
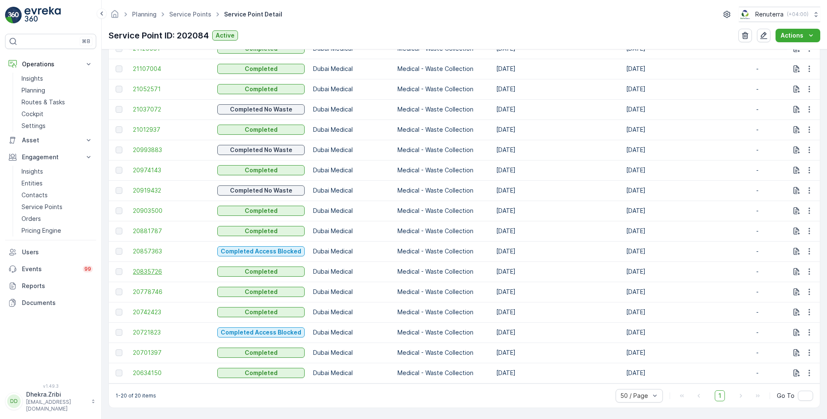
click at [144, 267] on span "20835726" at bounding box center [171, 271] width 76 height 8
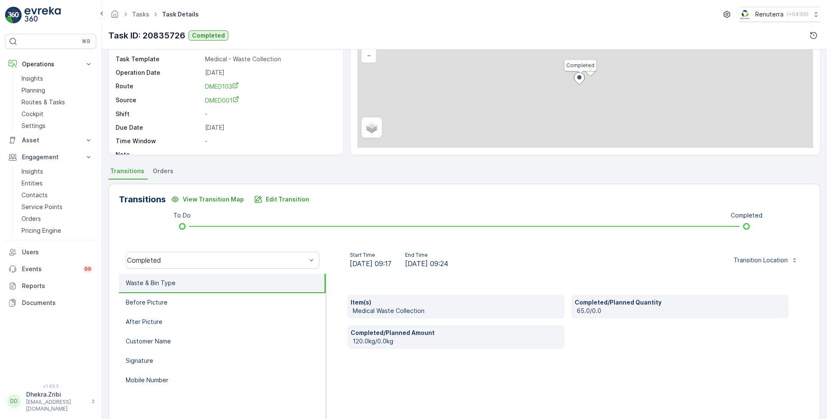
scroll to position [113, 0]
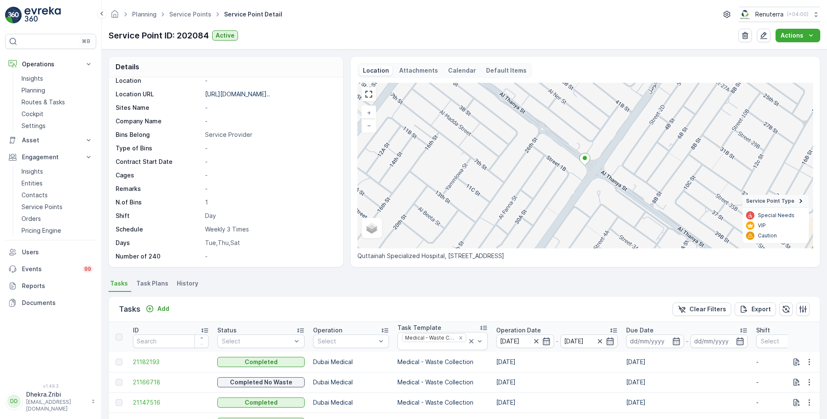
scroll to position [376, 0]
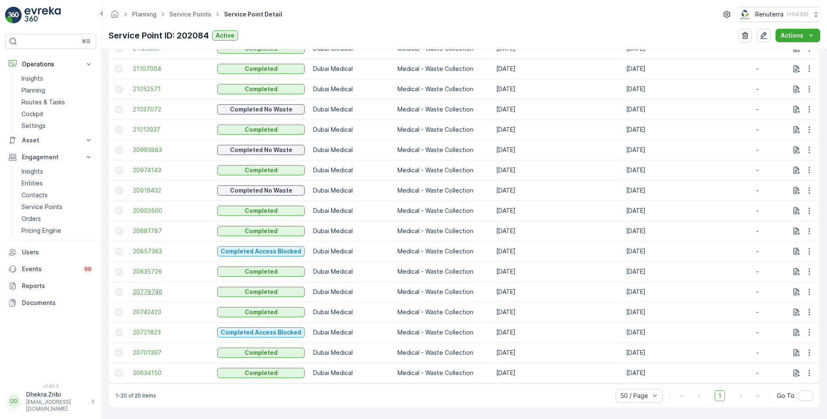
click at [146, 290] on span "20778746" at bounding box center [171, 291] width 76 height 8
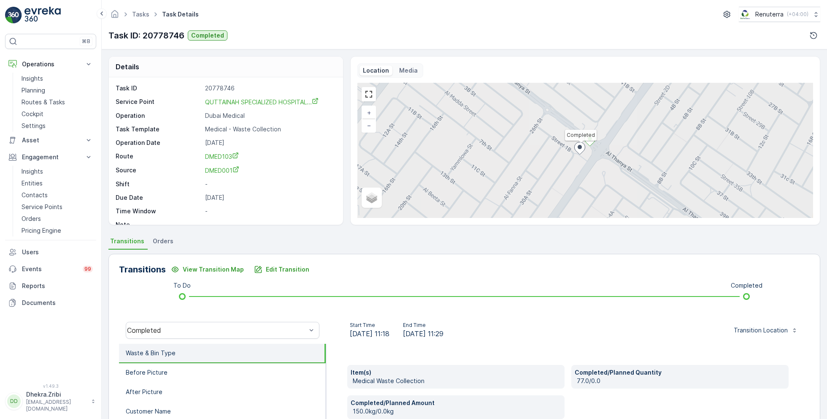
scroll to position [113, 0]
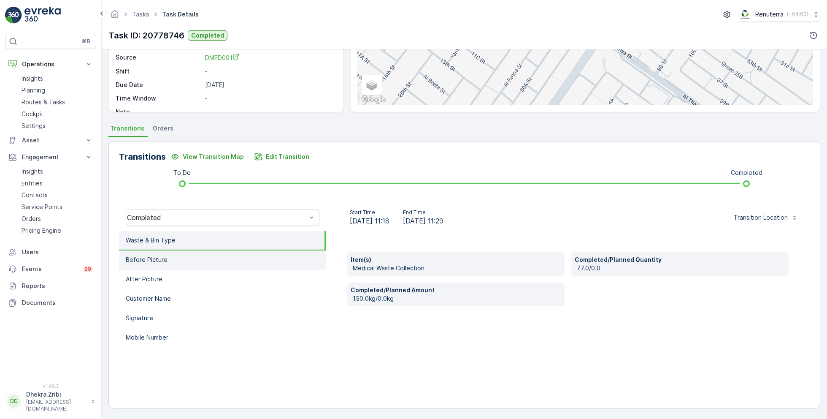
click at [157, 262] on p "Before Picture" at bounding box center [147, 259] width 42 height 8
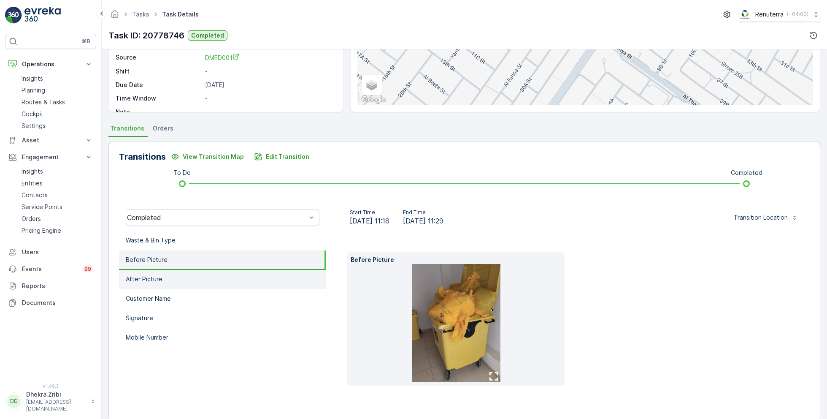
click at [164, 281] on li "After Picture" at bounding box center [222, 279] width 207 height 19
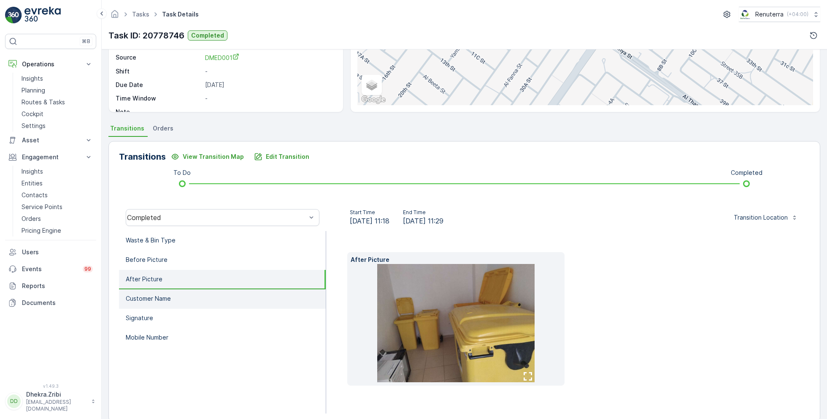
click at [170, 297] on p "Customer Name" at bounding box center [148, 298] width 45 height 8
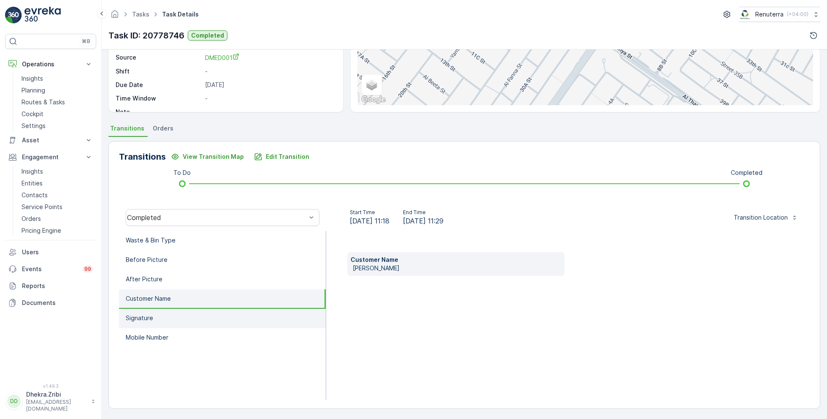
click at [170, 315] on li "Signature" at bounding box center [222, 317] width 207 height 19
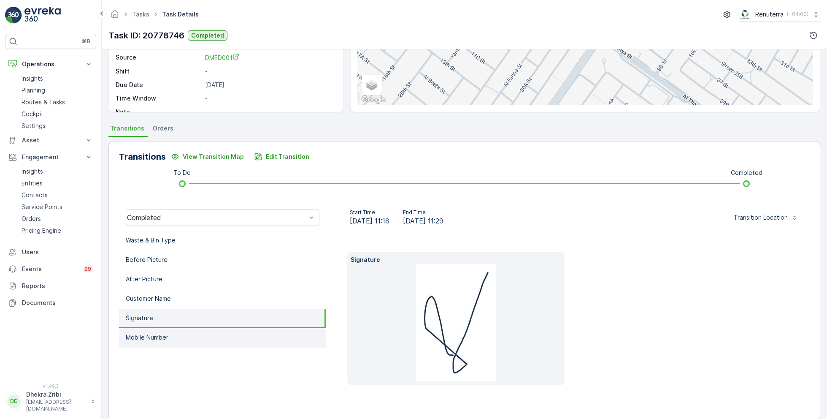
click at [177, 328] on li "Mobile Number" at bounding box center [222, 337] width 207 height 19
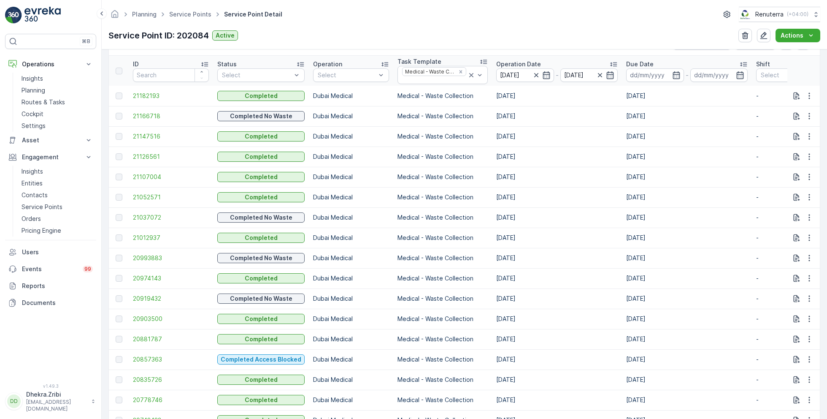
scroll to position [376, 0]
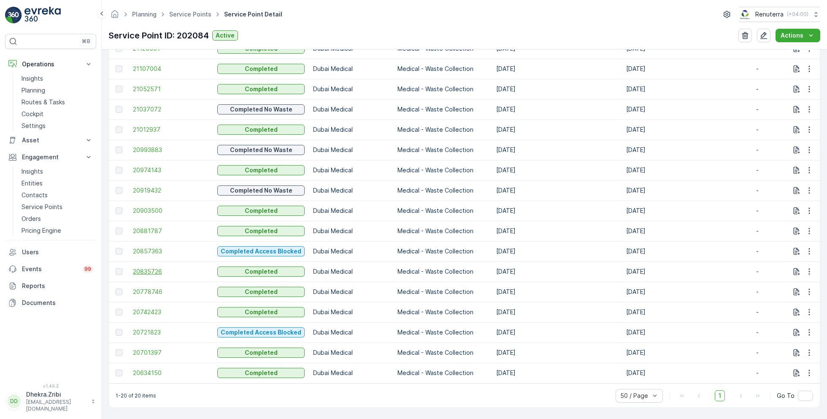
click at [155, 267] on span "20835726" at bounding box center [171, 271] width 76 height 8
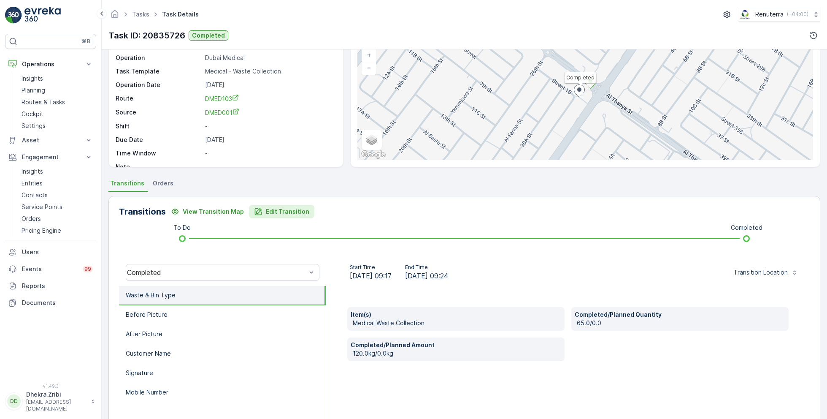
scroll to position [113, 0]
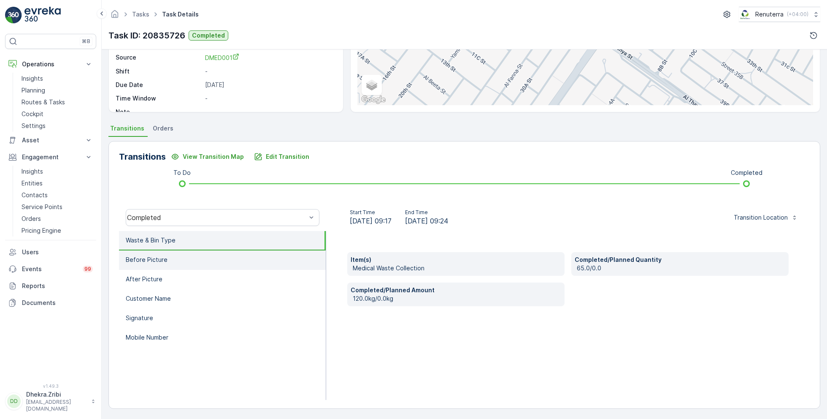
click at [199, 263] on li "Before Picture" at bounding box center [222, 259] width 207 height 19
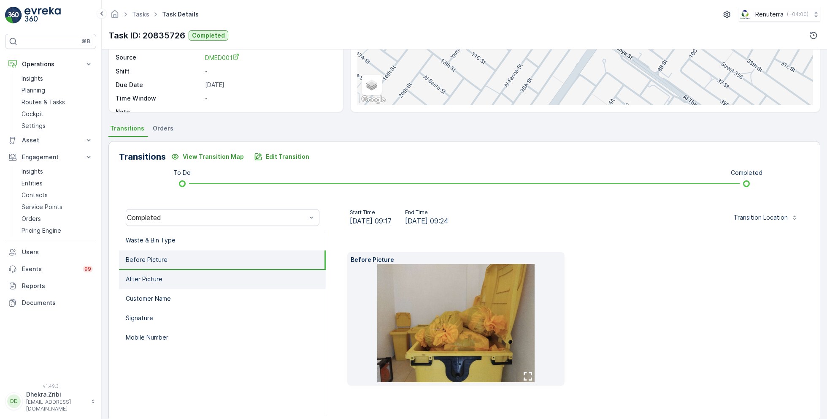
click at [197, 277] on li "After Picture" at bounding box center [222, 279] width 207 height 19
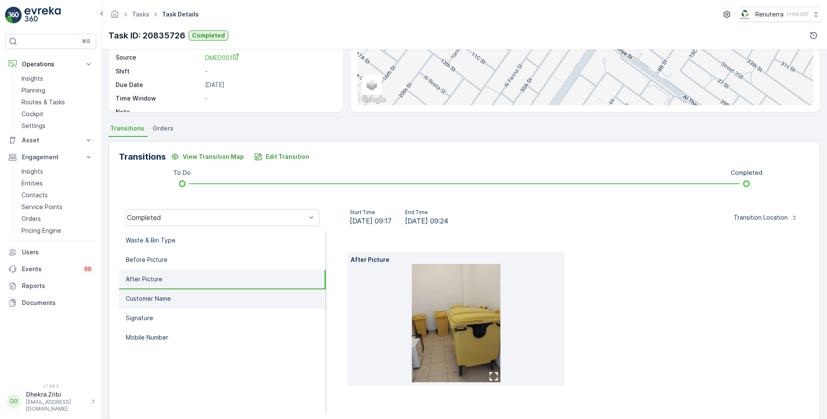
click at [195, 293] on li "Customer Name" at bounding box center [222, 298] width 207 height 19
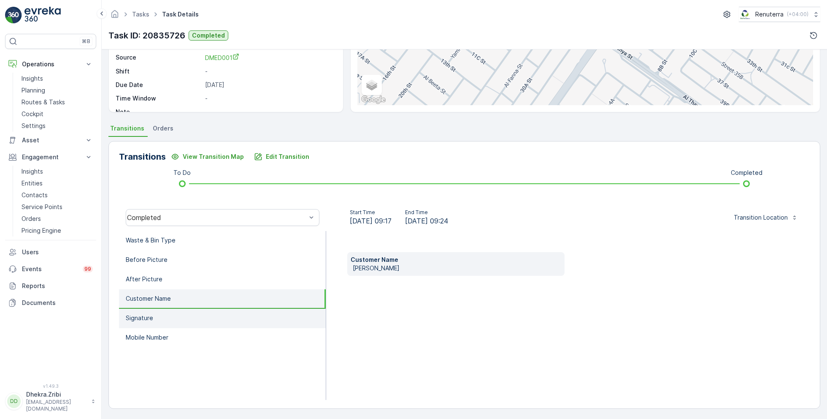
click at [192, 313] on li "Signature" at bounding box center [222, 317] width 207 height 19
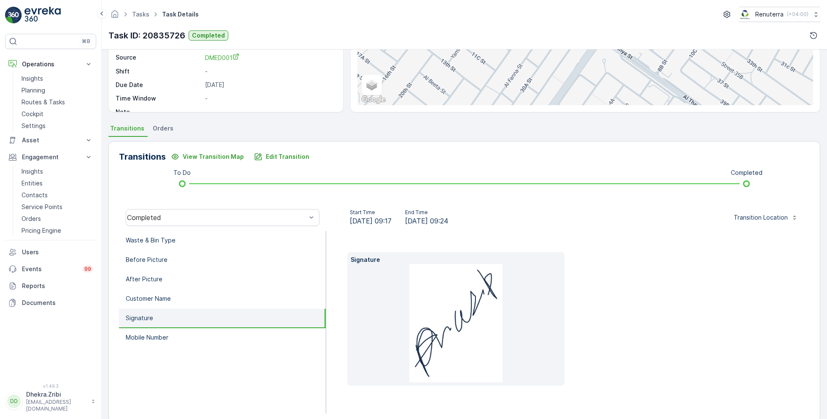
click at [195, 327] on li "Signature" at bounding box center [222, 317] width 207 height 19
click at [196, 335] on li "Mobile Number" at bounding box center [222, 337] width 207 height 19
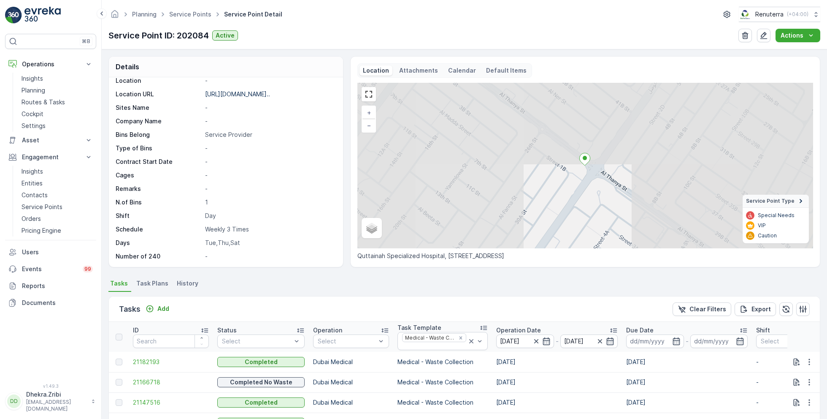
scroll to position [376, 0]
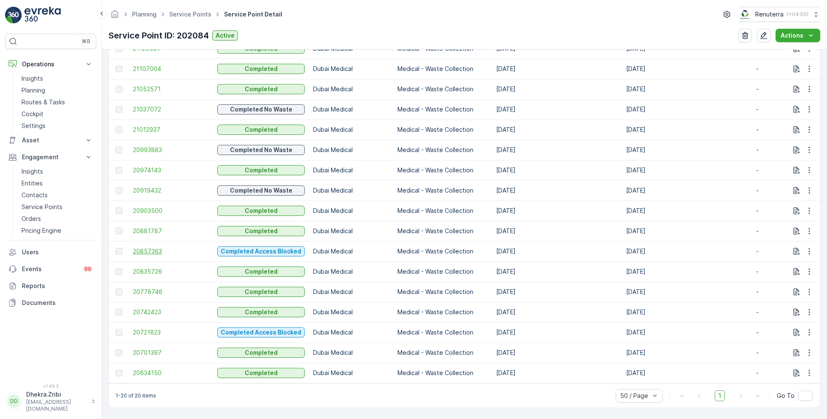
click at [159, 247] on span "20857363" at bounding box center [171, 251] width 76 height 8
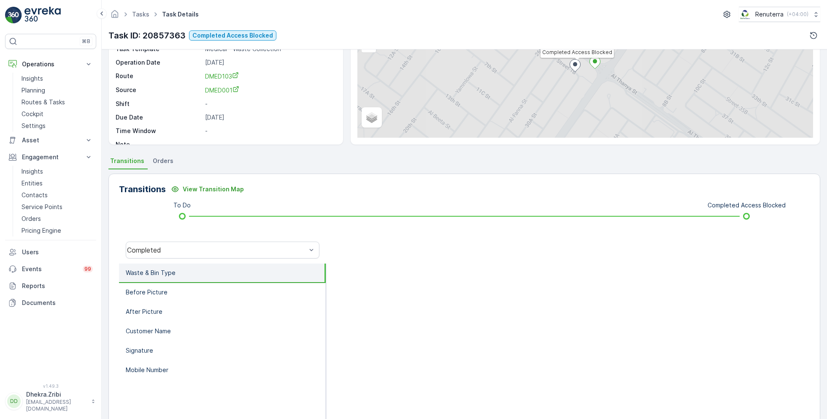
scroll to position [113, 0]
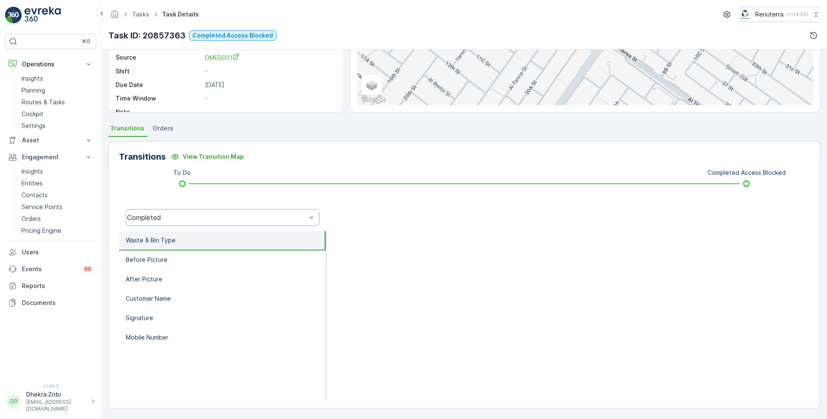
click at [183, 210] on div "Completed" at bounding box center [223, 217] width 194 height 17
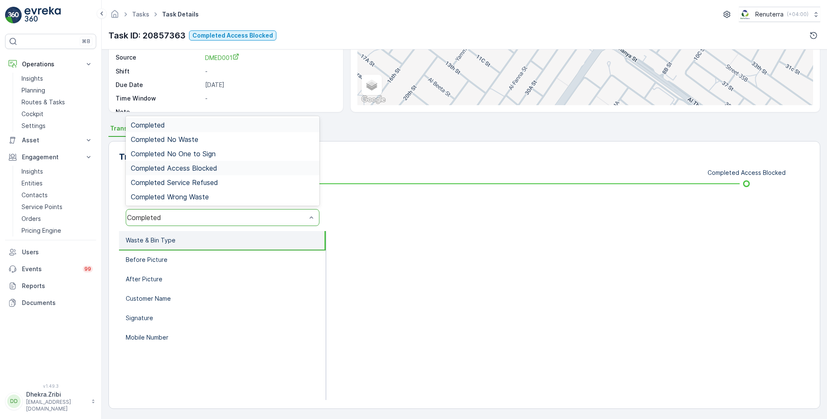
click at [210, 165] on span "Completed Access Blocked" at bounding box center [174, 168] width 86 height 8
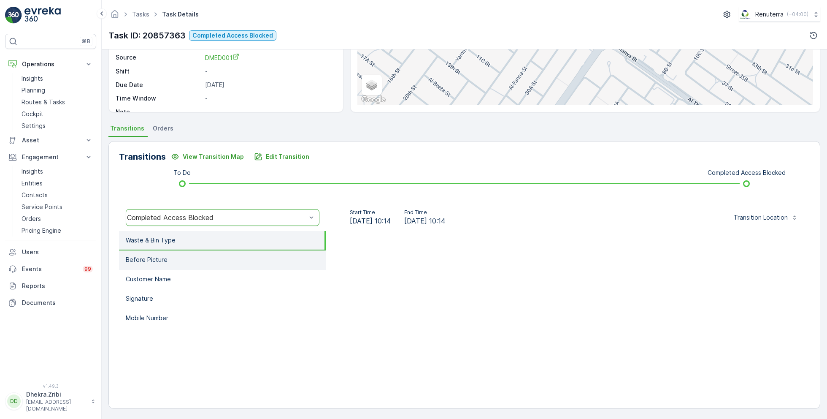
click at [179, 250] on li "Before Picture" at bounding box center [222, 259] width 207 height 19
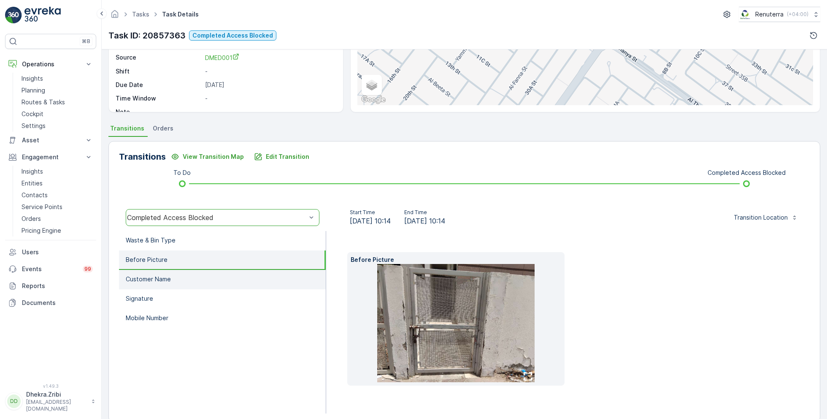
click at [177, 271] on li "Customer Name" at bounding box center [222, 279] width 207 height 19
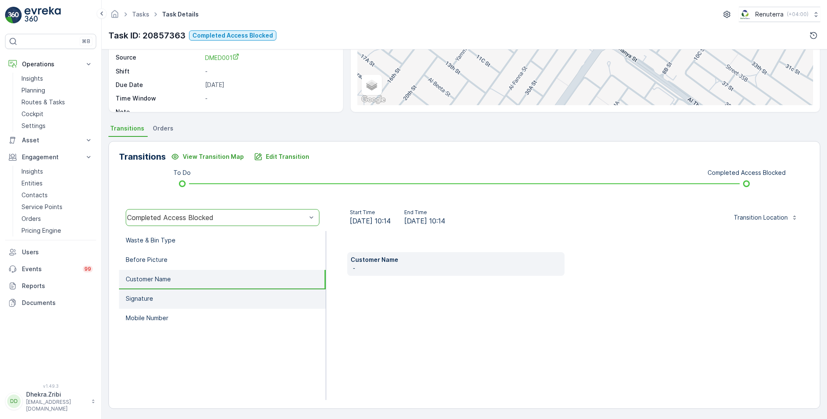
click at [172, 289] on li "Signature" at bounding box center [222, 298] width 207 height 19
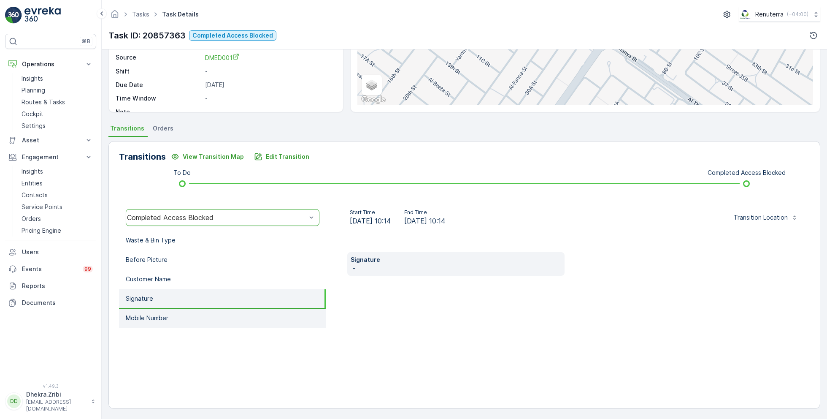
click at [170, 308] on li "Mobile Number" at bounding box center [222, 317] width 207 height 19
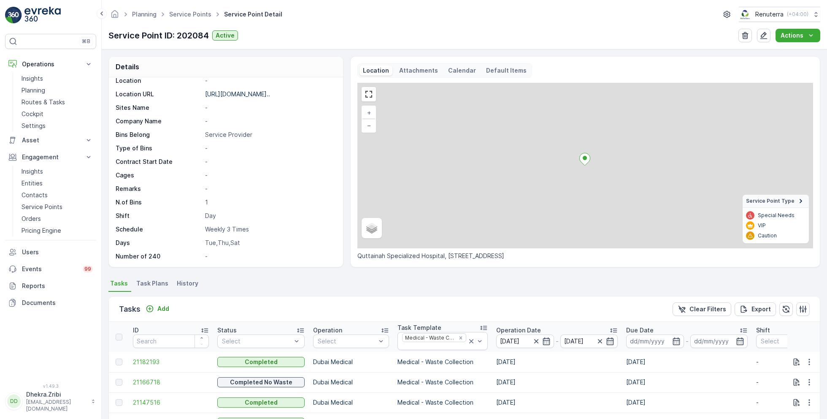
scroll to position [376, 0]
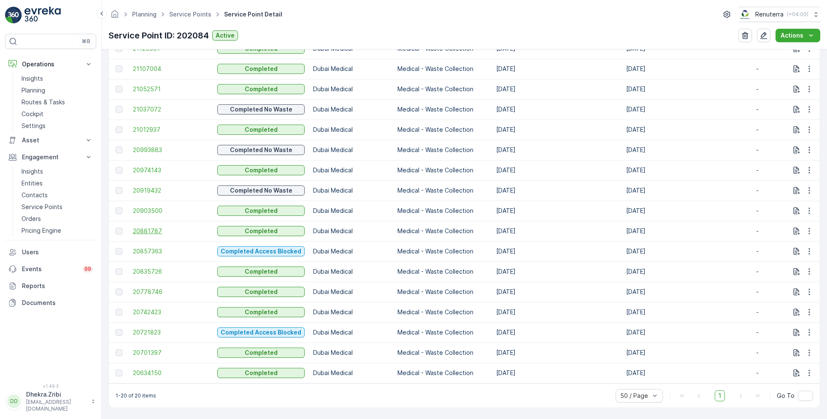
click at [155, 227] on span "20881787" at bounding box center [171, 231] width 76 height 8
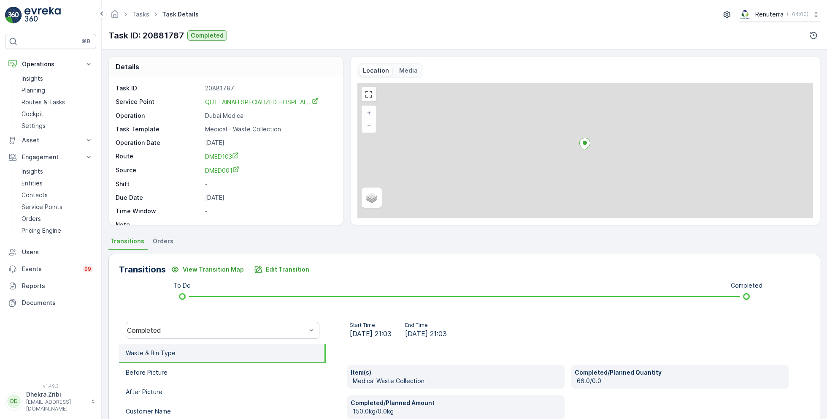
scroll to position [113, 0]
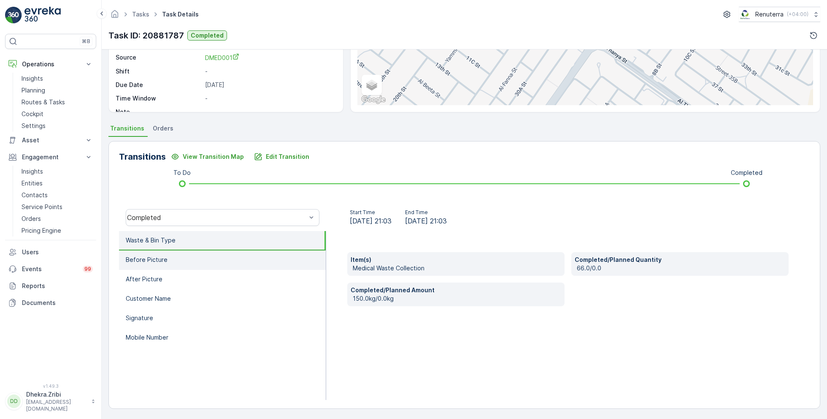
click at [184, 259] on li "Before Picture" at bounding box center [222, 259] width 207 height 19
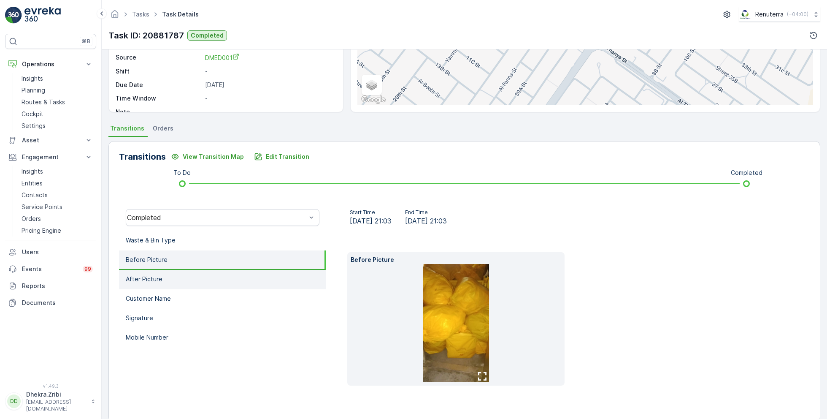
click at [184, 272] on li "After Picture" at bounding box center [222, 279] width 207 height 19
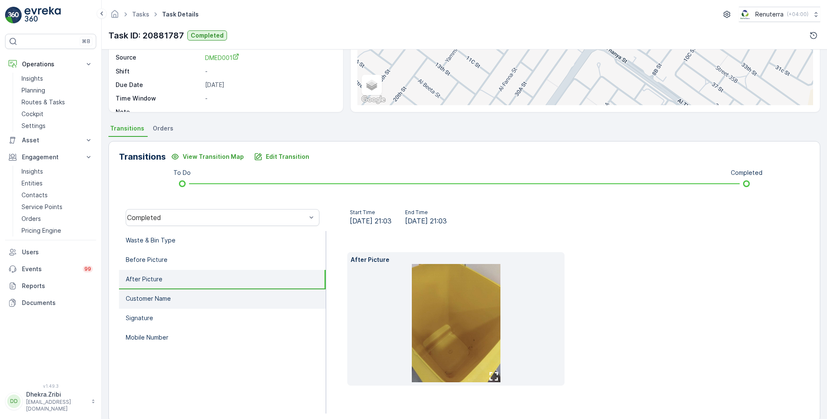
click at [183, 292] on li "Customer Name" at bounding box center [222, 298] width 207 height 19
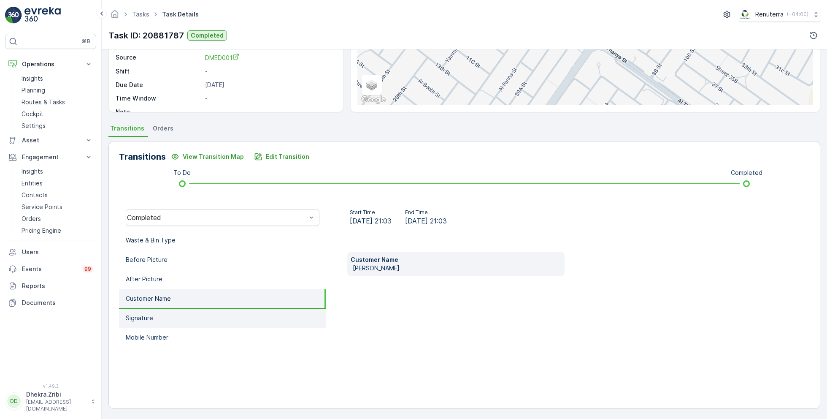
click at [185, 312] on li "Signature" at bounding box center [222, 317] width 207 height 19
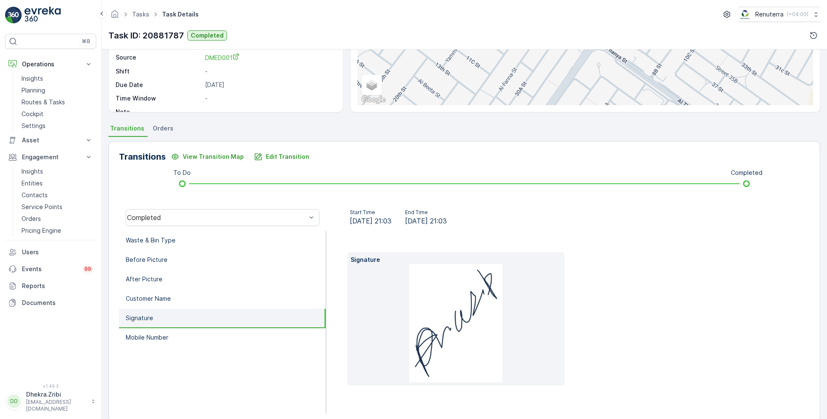
click at [190, 327] on li "Signature" at bounding box center [222, 317] width 207 height 19
click at [194, 335] on li "Mobile Number" at bounding box center [222, 337] width 207 height 19
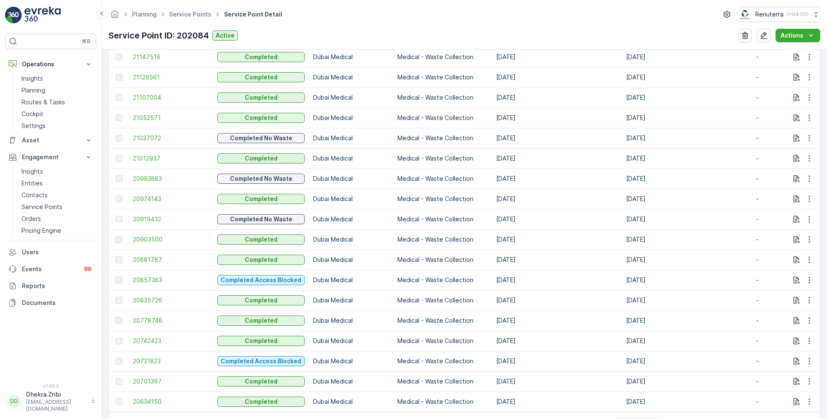
scroll to position [376, 0]
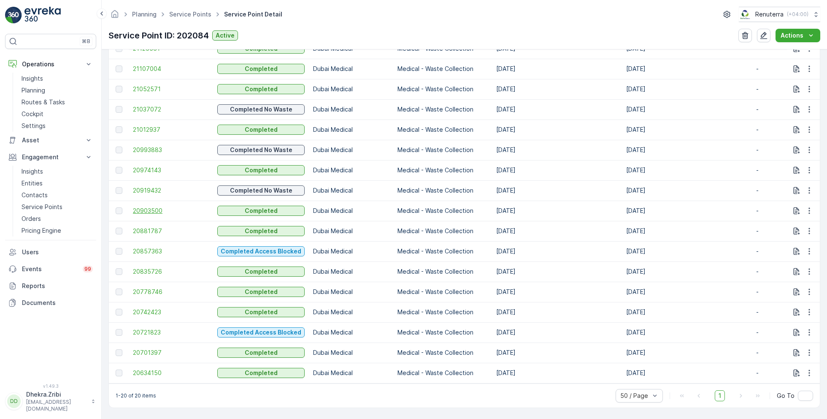
click at [166, 206] on span "20903500" at bounding box center [171, 210] width 76 height 8
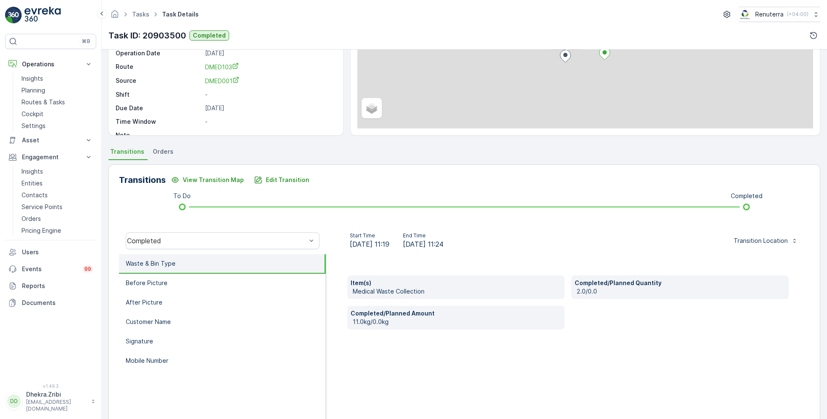
scroll to position [113, 0]
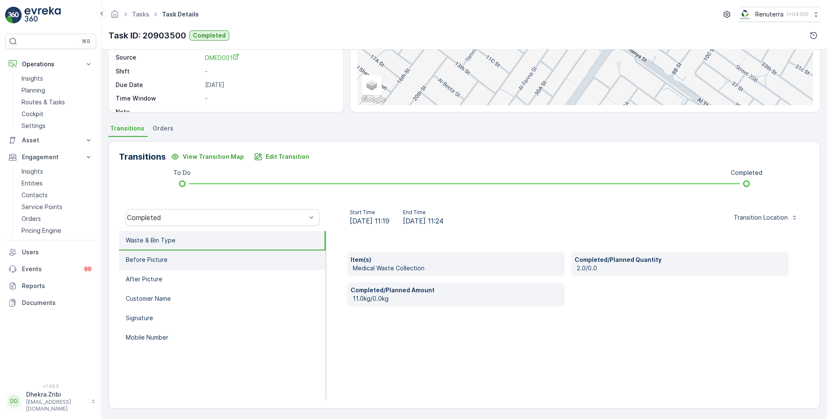
click at [193, 259] on li "Before Picture" at bounding box center [222, 259] width 207 height 19
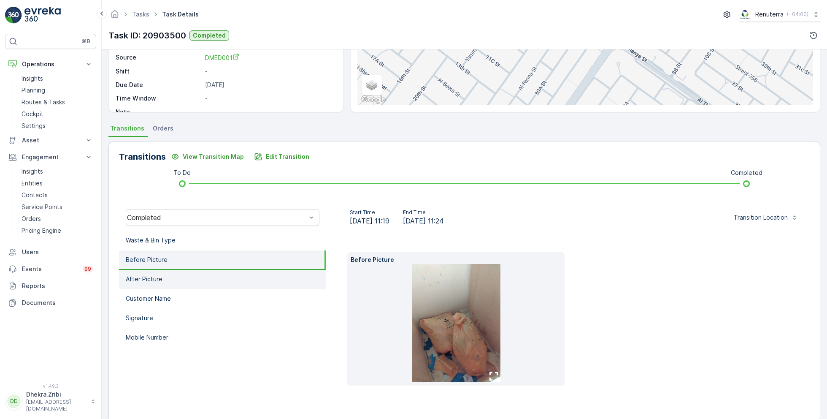
click at [186, 279] on li "After Picture" at bounding box center [222, 279] width 207 height 19
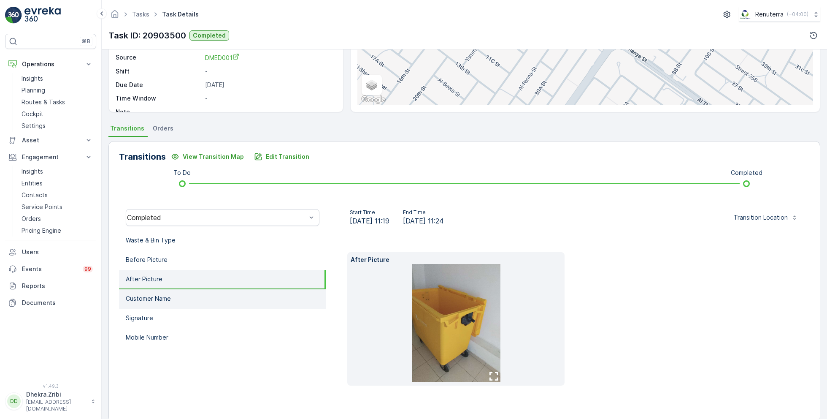
click at [186, 290] on li "Customer Name" at bounding box center [222, 298] width 207 height 19
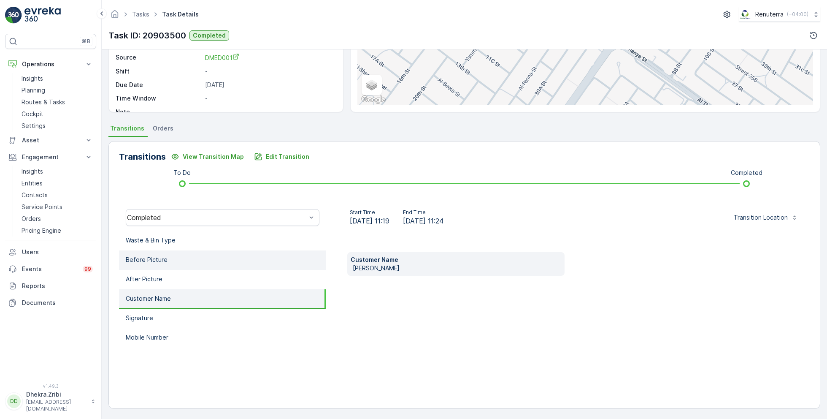
click at [184, 266] on li "Before Picture" at bounding box center [222, 259] width 207 height 19
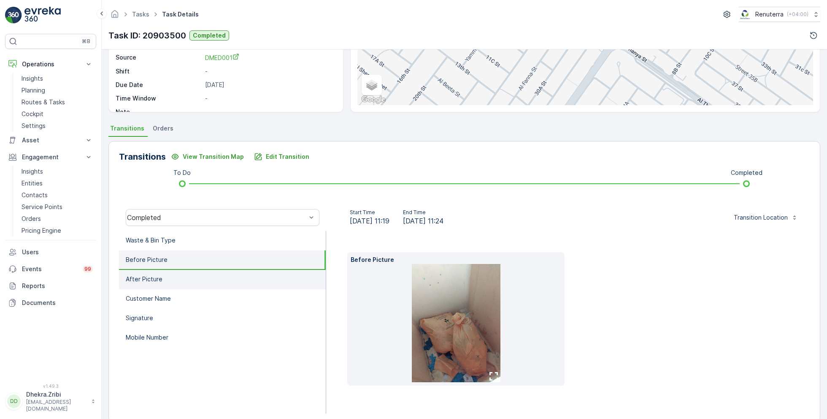
click at [184, 276] on li "After Picture" at bounding box center [222, 279] width 207 height 19
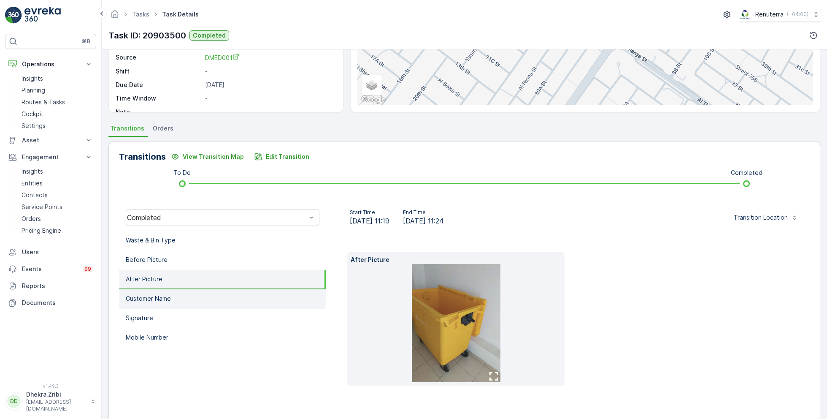
click at [183, 292] on li "Customer Name" at bounding box center [222, 298] width 207 height 19
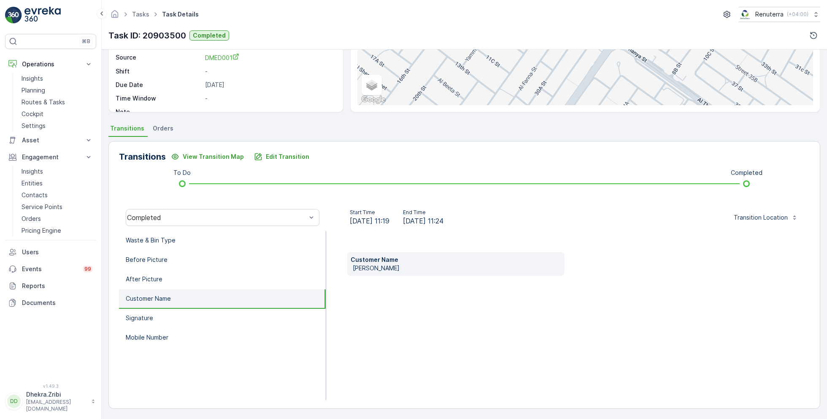
click at [184, 305] on li "Customer Name" at bounding box center [222, 298] width 207 height 19
click at [184, 316] on li "Signature" at bounding box center [222, 317] width 207 height 19
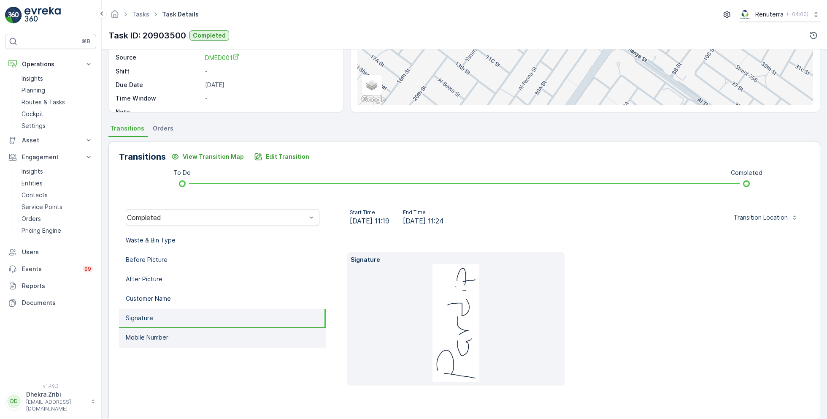
click at [190, 328] on li "Mobile Number" at bounding box center [222, 337] width 207 height 19
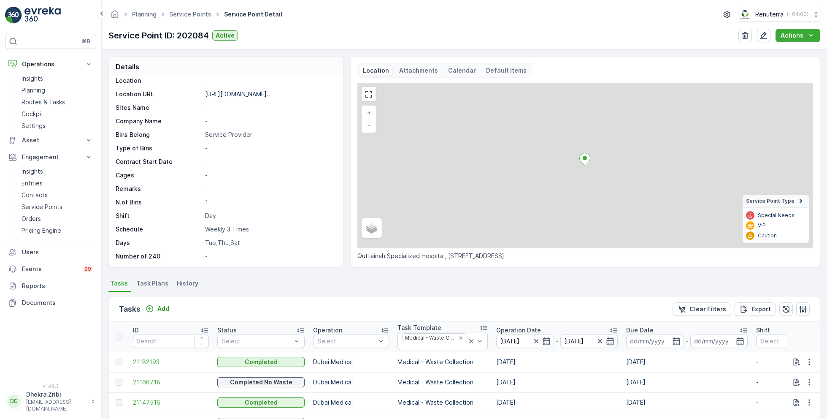
scroll to position [376, 0]
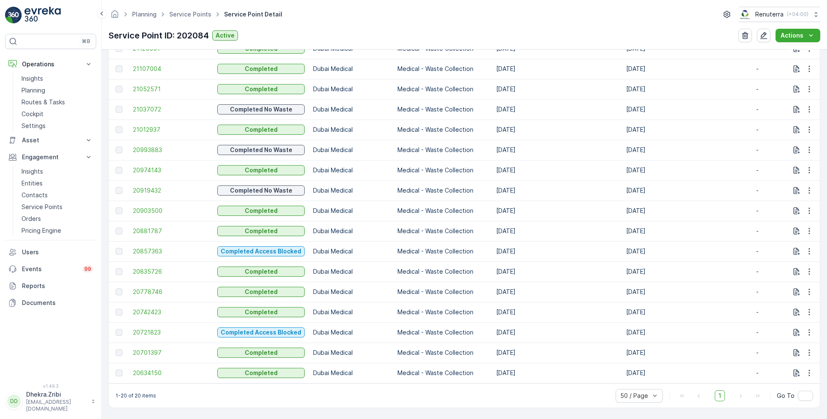
click at [159, 182] on td "20919432" at bounding box center [171, 190] width 84 height 20
click at [146, 186] on span "20919432" at bounding box center [171, 190] width 76 height 8
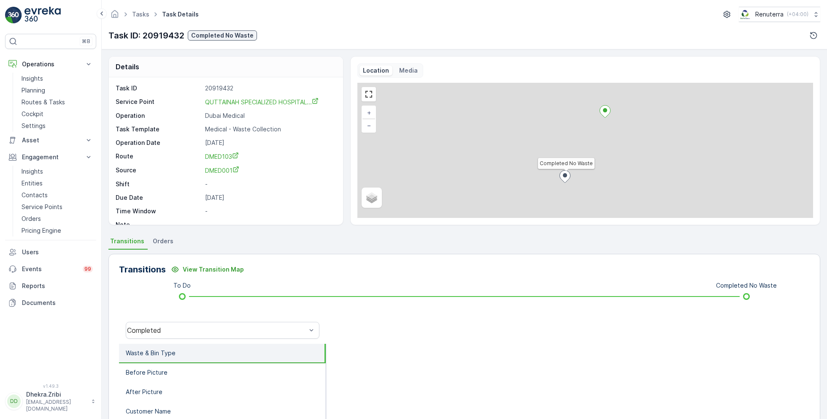
scroll to position [113, 0]
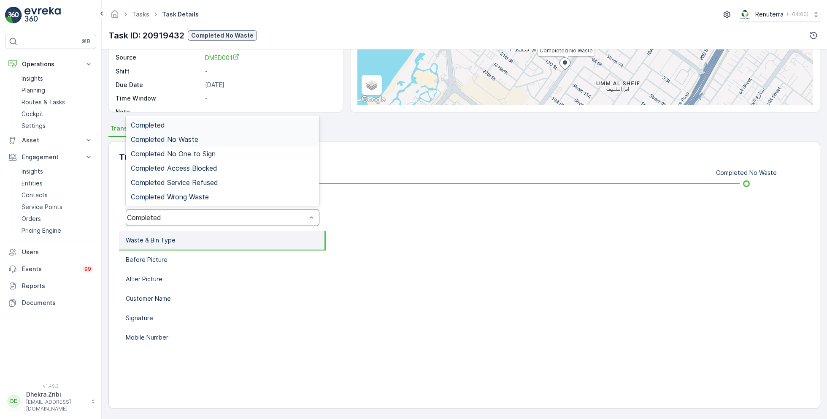
click at [197, 137] on span "Completed No Waste" at bounding box center [165, 139] width 68 height 8
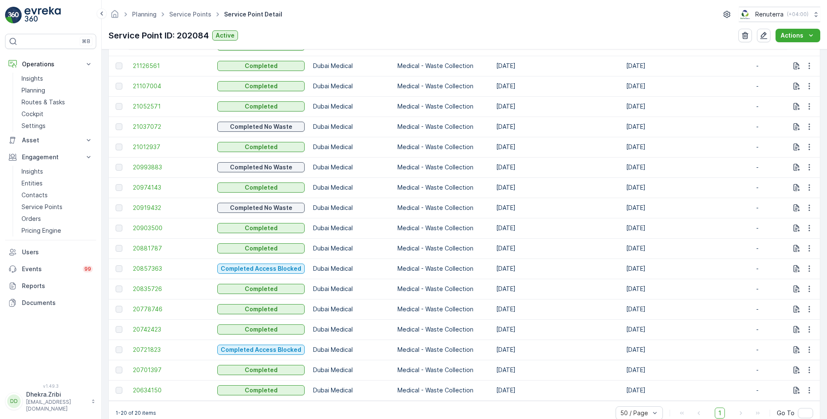
scroll to position [358, 0]
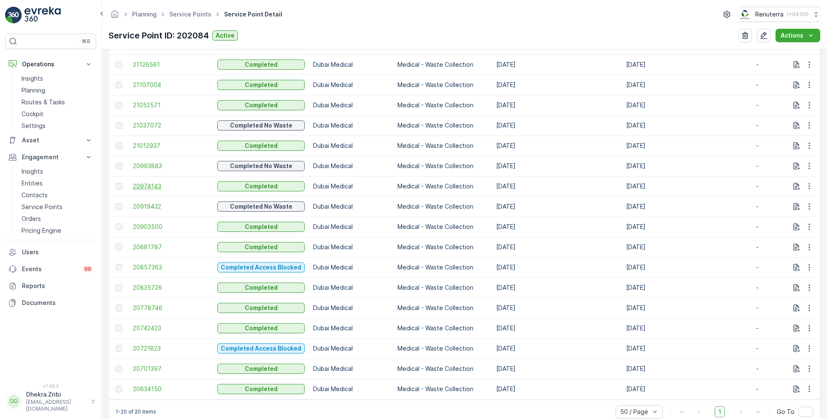
click at [150, 185] on span "20974143" at bounding box center [171, 186] width 76 height 8
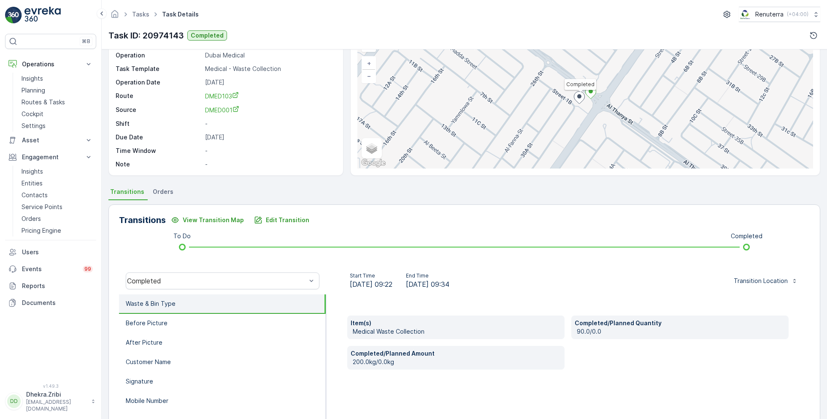
scroll to position [61, 0]
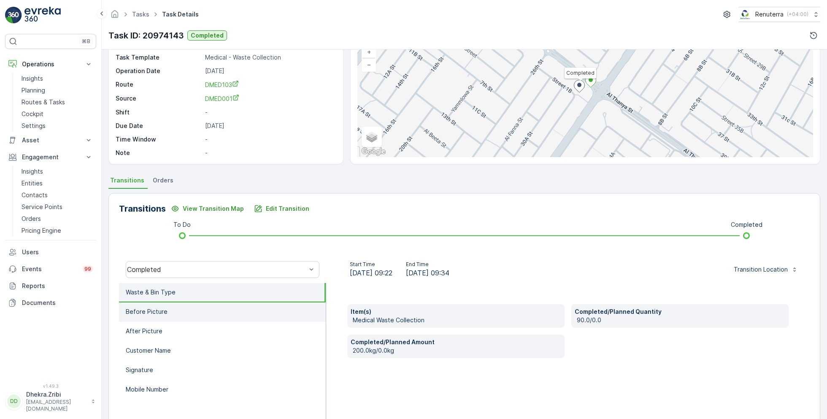
click at [173, 307] on li "Before Picture" at bounding box center [222, 311] width 207 height 19
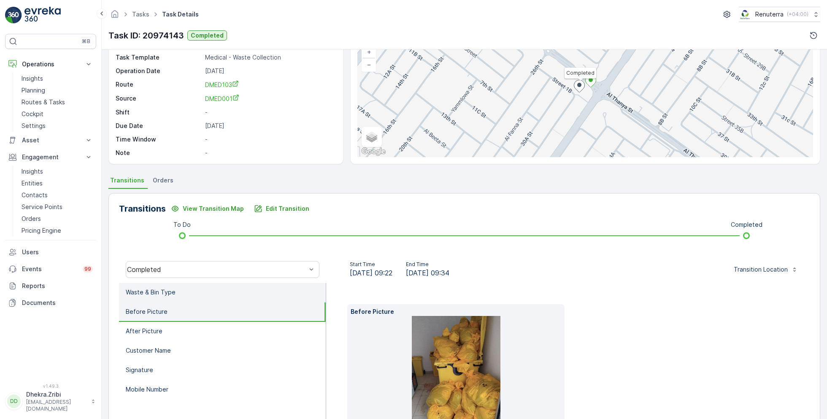
scroll to position [126, 0]
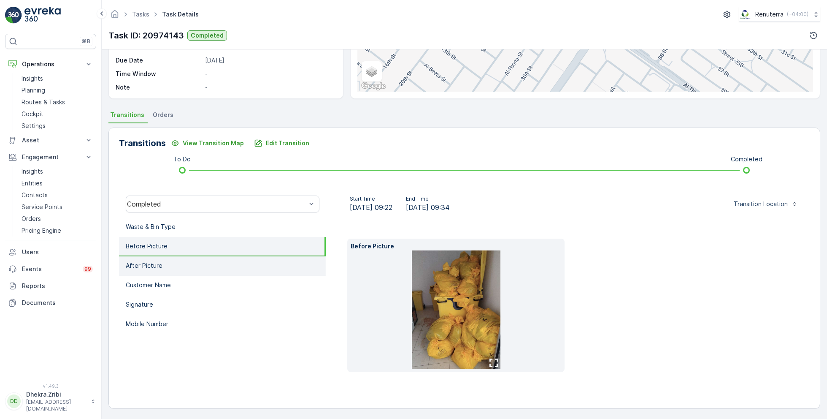
click at [165, 265] on li "After Picture" at bounding box center [222, 265] width 207 height 19
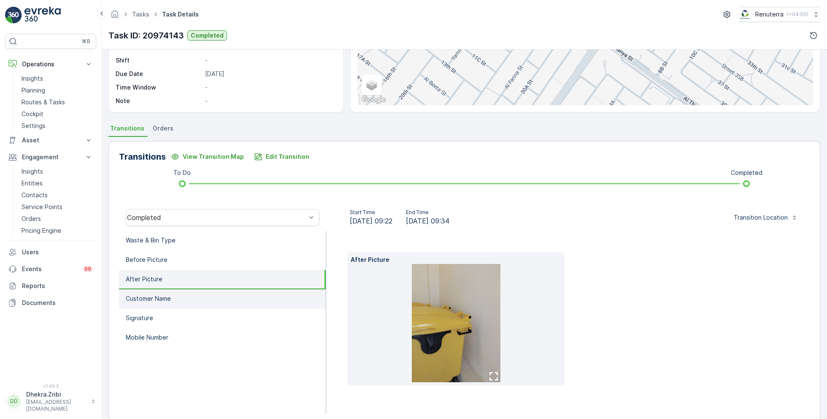
click at [177, 297] on li "Customer Name" at bounding box center [222, 298] width 207 height 19
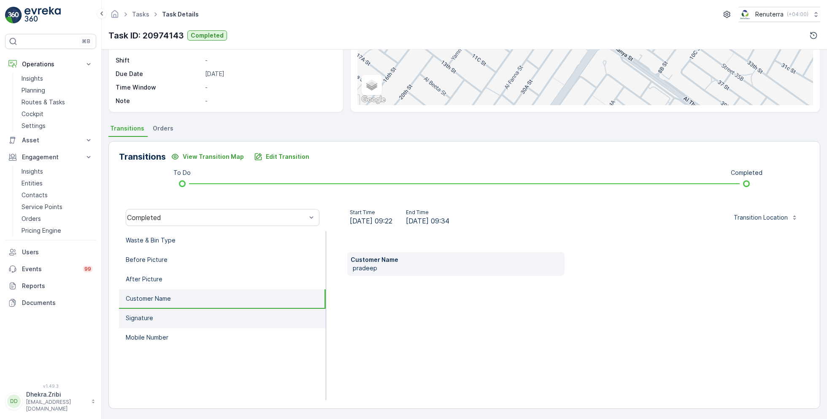
click at [177, 317] on li "Signature" at bounding box center [222, 317] width 207 height 19
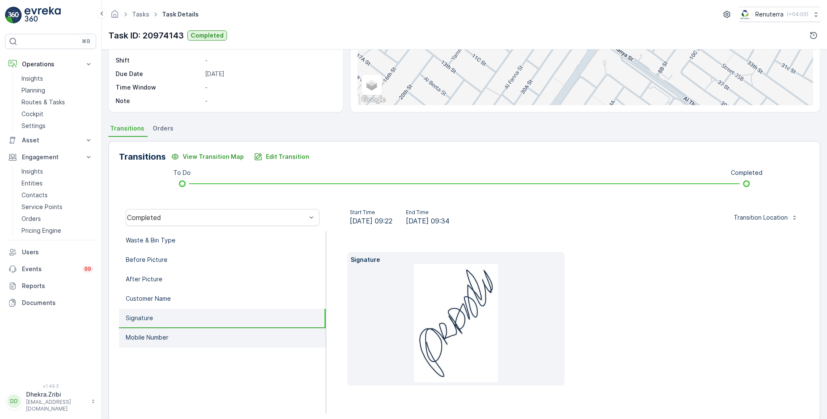
click at [184, 334] on li "Mobile Number" at bounding box center [222, 337] width 207 height 19
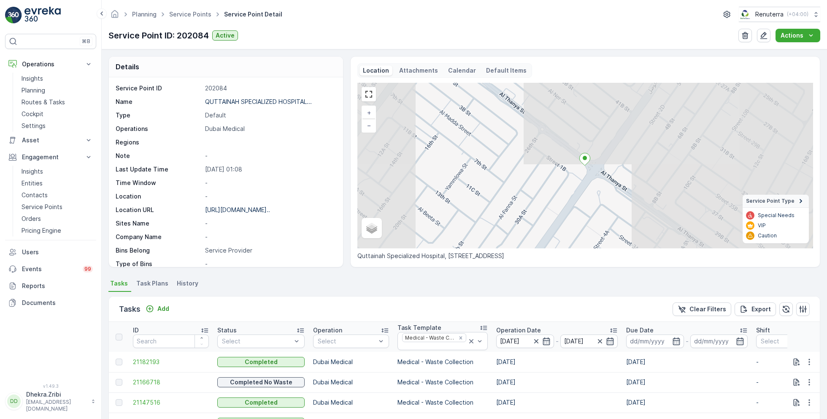
scroll to position [376, 0]
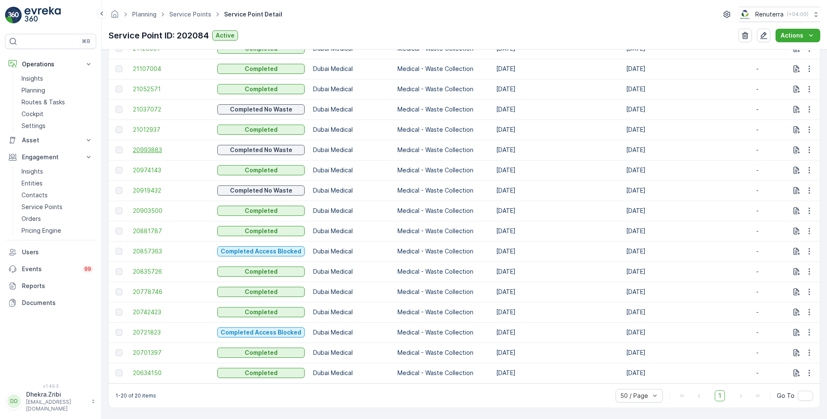
click at [155, 146] on span "20993883" at bounding box center [171, 150] width 76 height 8
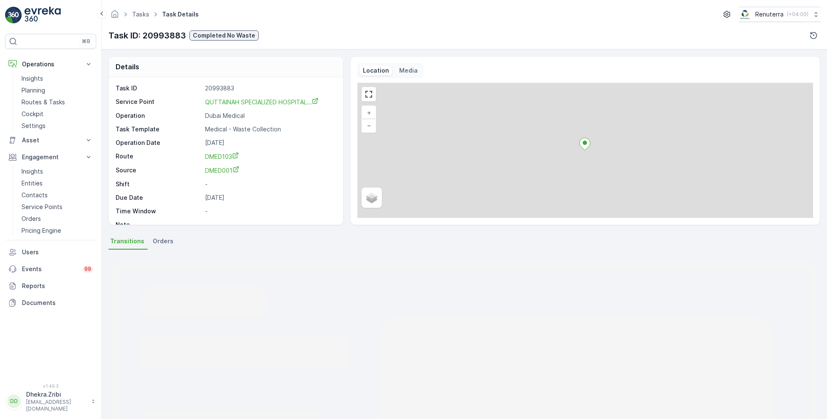
scroll to position [113, 0]
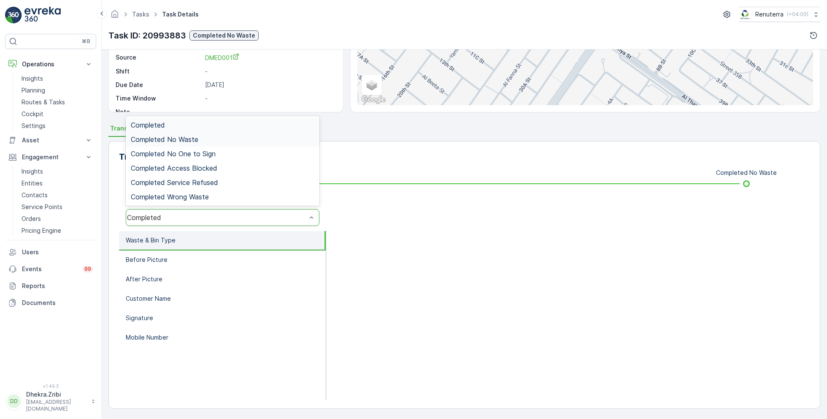
click at [193, 140] on span "Completed No Waste" at bounding box center [165, 139] width 68 height 8
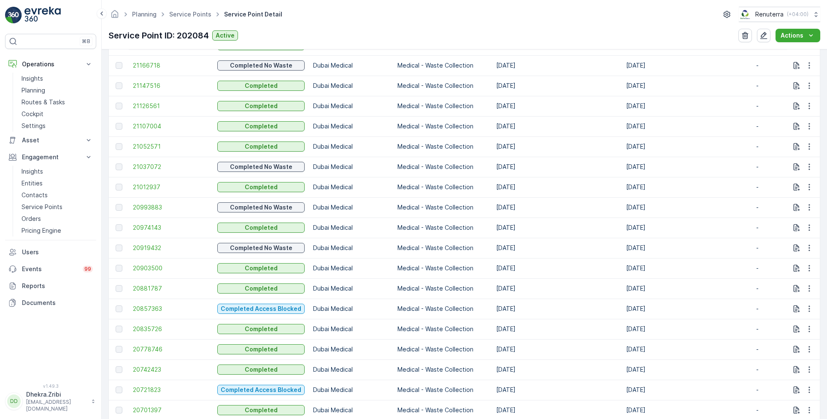
scroll to position [376, 0]
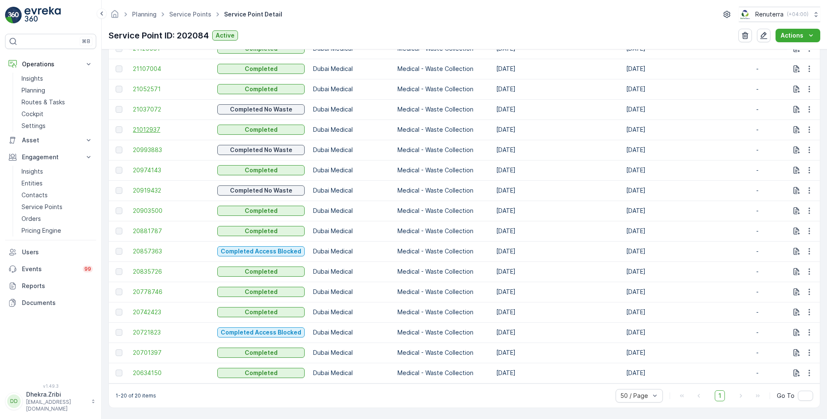
click at [148, 125] on span "21012937" at bounding box center [171, 129] width 76 height 8
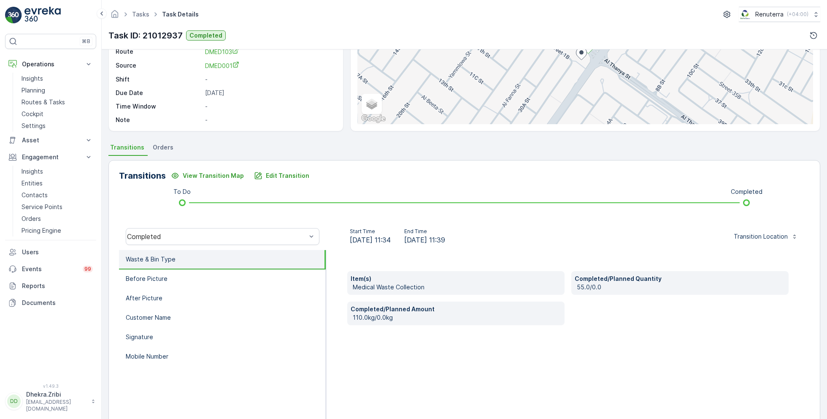
scroll to position [113, 0]
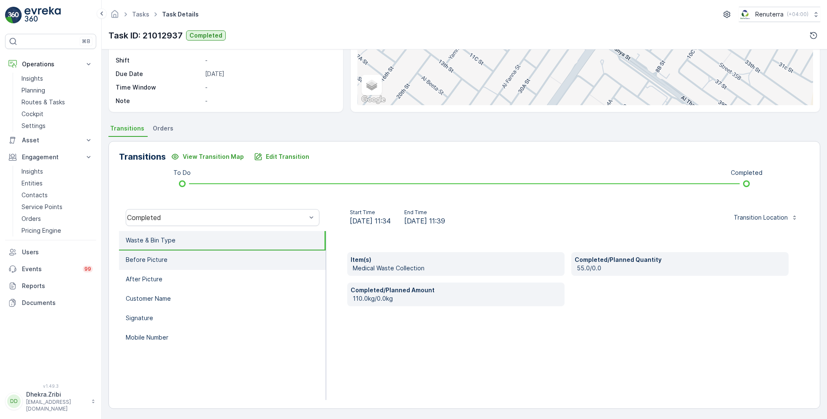
click at [182, 261] on li "Before Picture" at bounding box center [222, 259] width 207 height 19
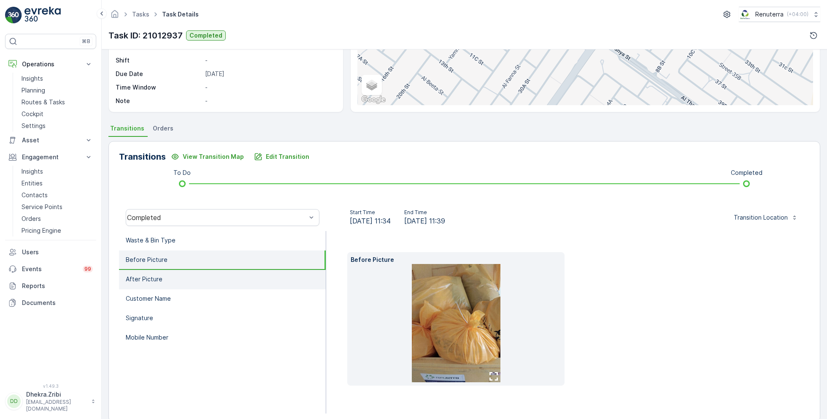
click at [184, 279] on li "After Picture" at bounding box center [222, 279] width 207 height 19
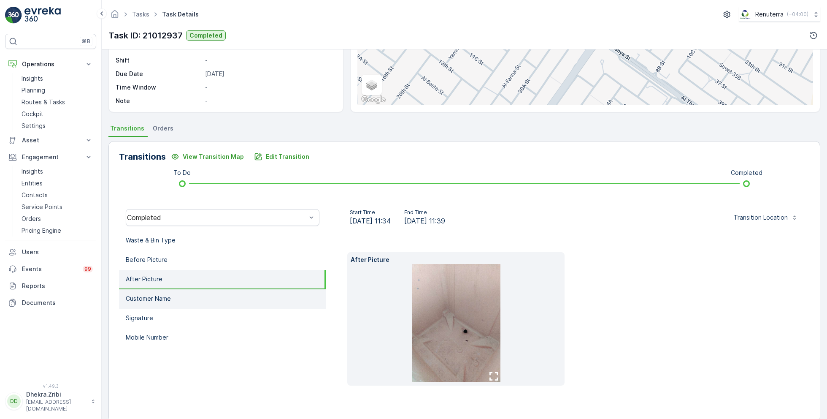
click at [187, 289] on li "Customer Name" at bounding box center [222, 298] width 207 height 19
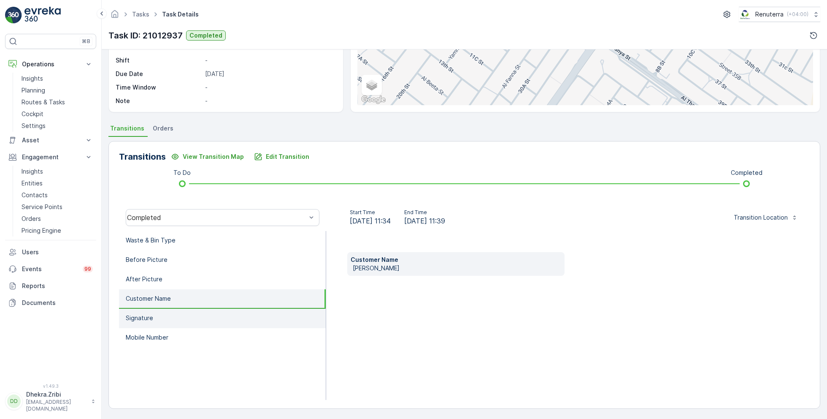
click at [187, 312] on li "Signature" at bounding box center [222, 317] width 207 height 19
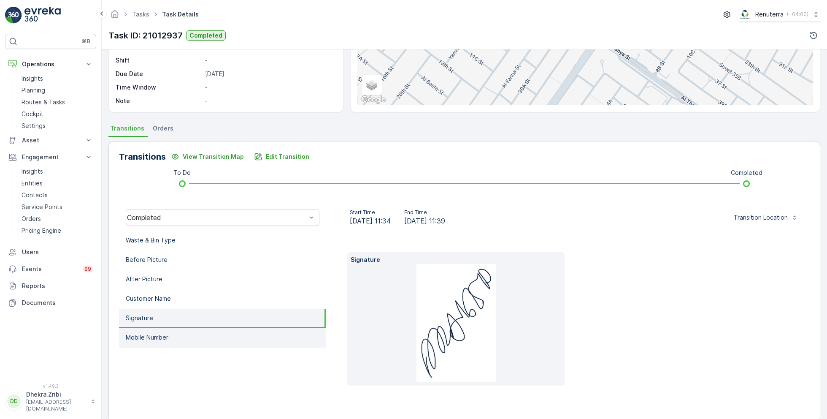
click at [191, 328] on li "Mobile Number" at bounding box center [222, 337] width 207 height 19
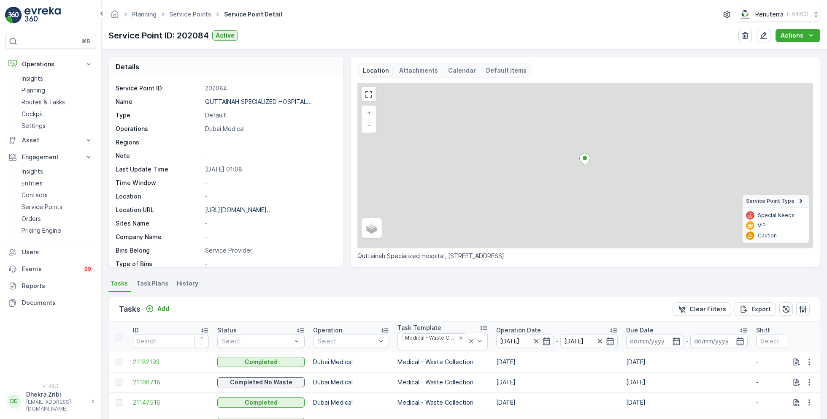
scroll to position [376, 0]
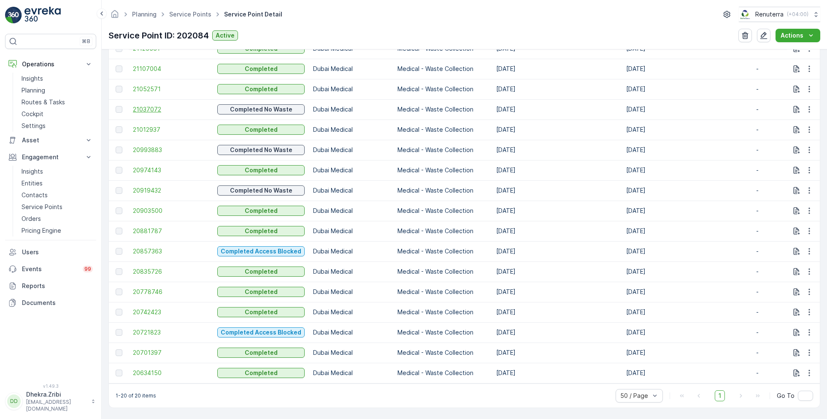
click at [151, 105] on span "21037072" at bounding box center [171, 109] width 76 height 8
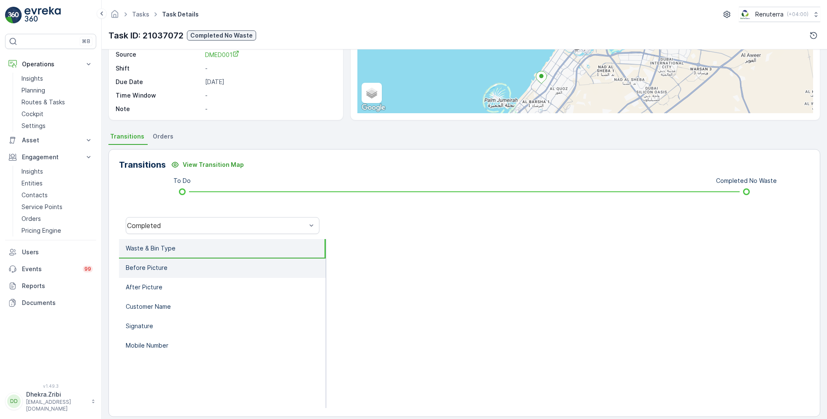
scroll to position [113, 0]
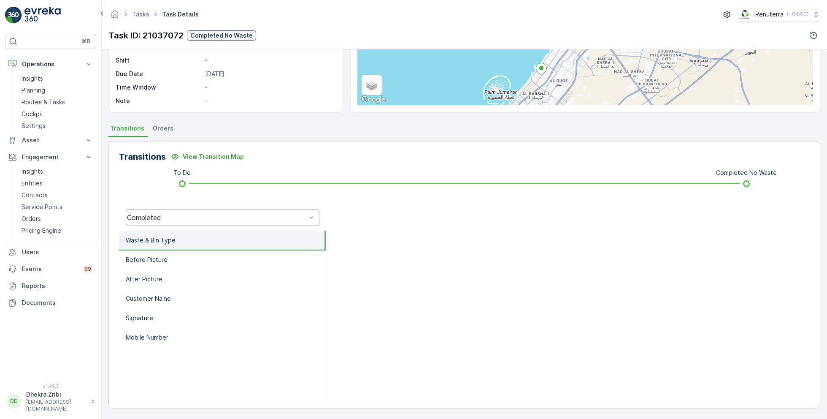
click at [211, 209] on div "Completed" at bounding box center [223, 217] width 194 height 17
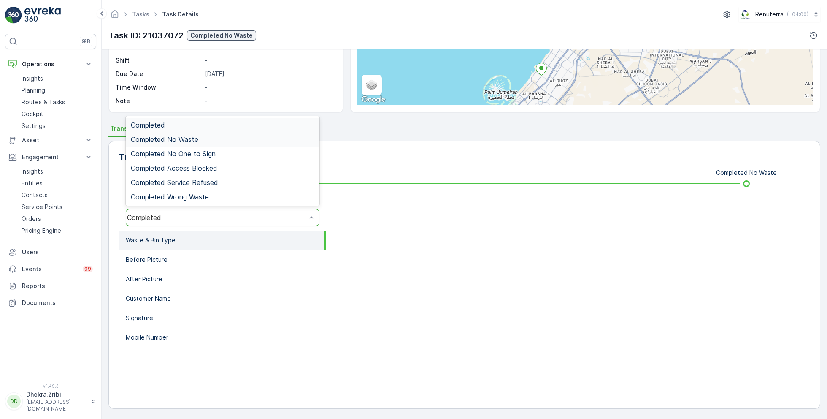
click at [218, 138] on div "Completed No Waste" at bounding box center [223, 139] width 184 height 8
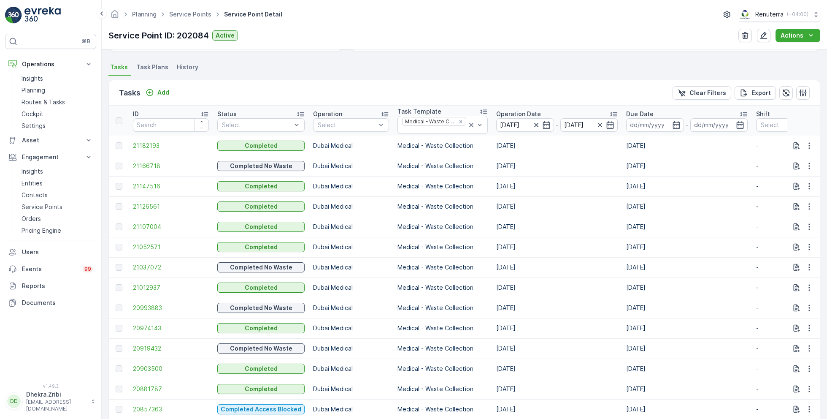
scroll to position [243, 0]
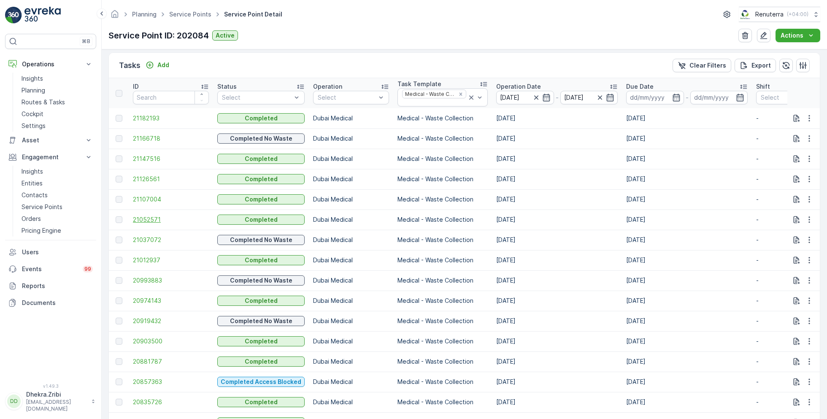
click at [152, 216] on span "21052571" at bounding box center [171, 219] width 76 height 8
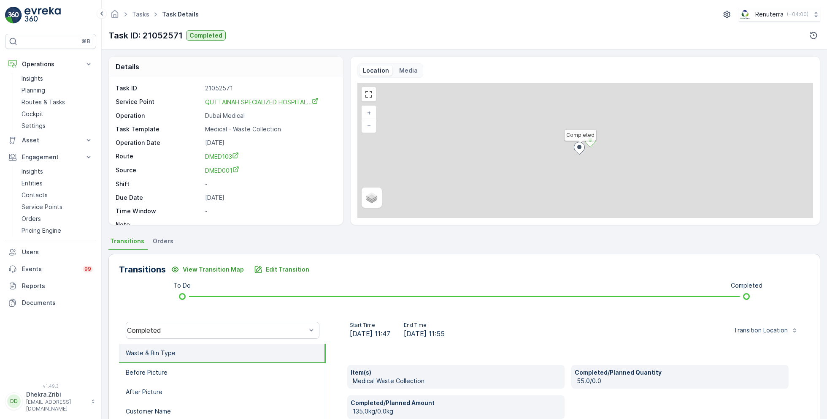
scroll to position [113, 0]
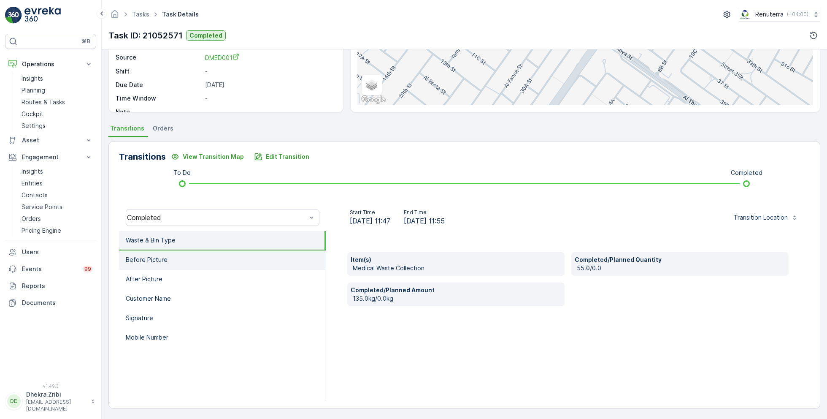
click at [187, 259] on li "Before Picture" at bounding box center [222, 259] width 207 height 19
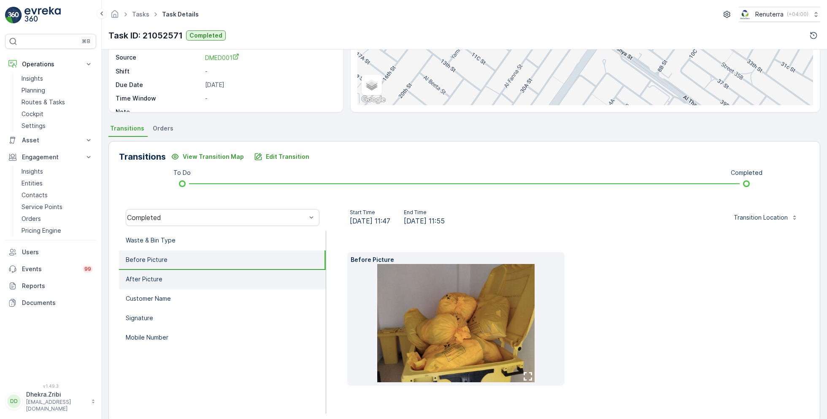
click at [173, 279] on li "After Picture" at bounding box center [222, 279] width 207 height 19
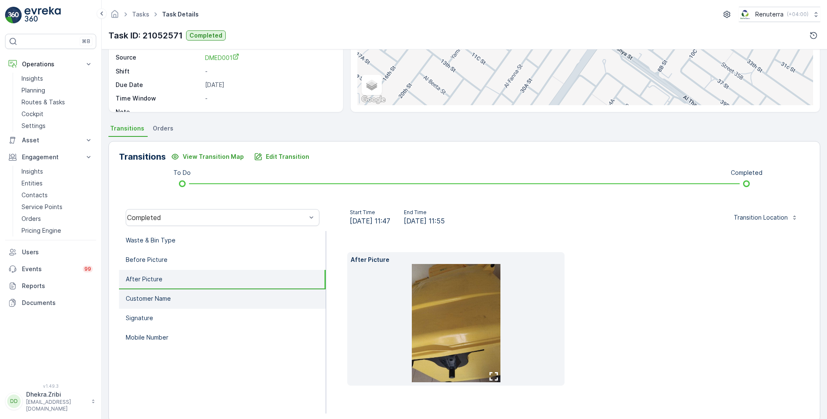
click at [179, 292] on li "Customer Name" at bounding box center [222, 298] width 207 height 19
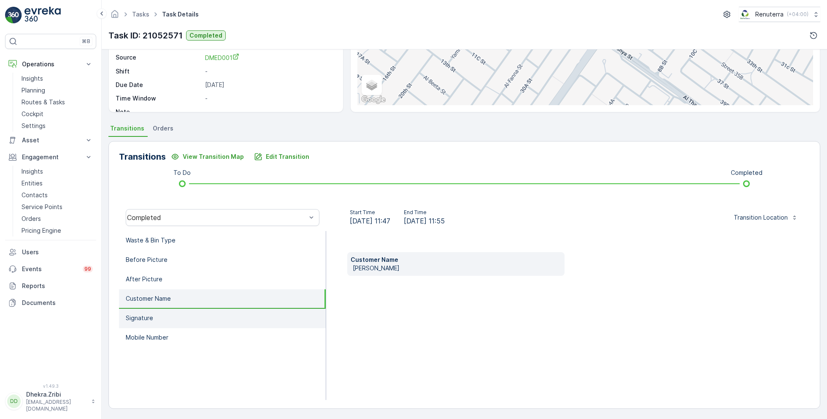
click at [179, 311] on li "Signature" at bounding box center [222, 317] width 207 height 19
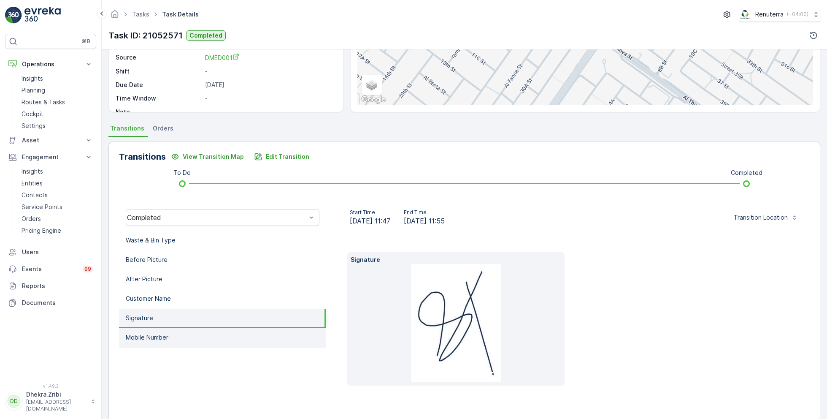
click at [184, 330] on li "Mobile Number" at bounding box center [222, 337] width 207 height 19
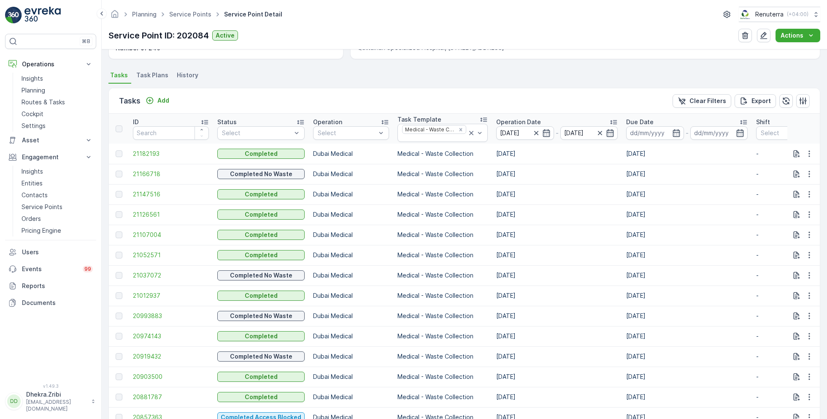
scroll to position [211, 0]
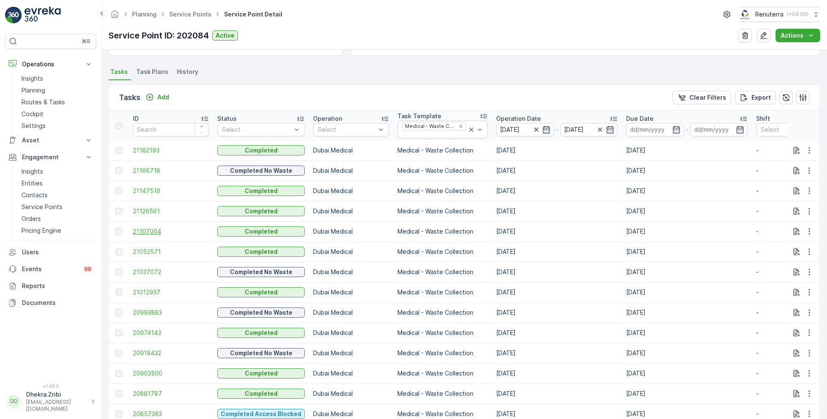
click at [150, 230] on span "21107004" at bounding box center [171, 231] width 76 height 8
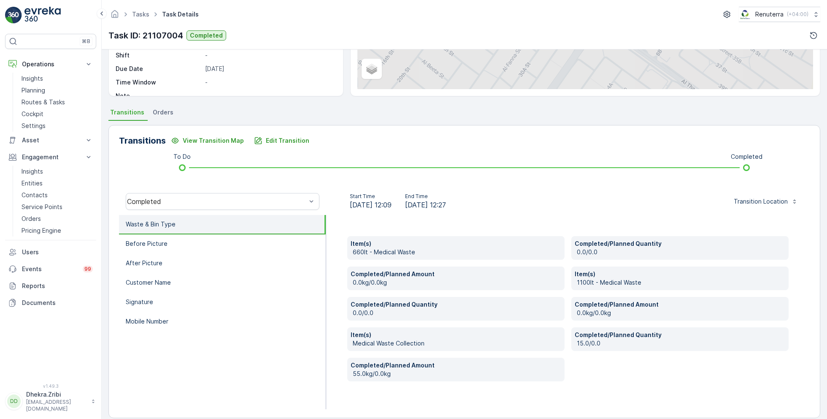
scroll to position [138, 0]
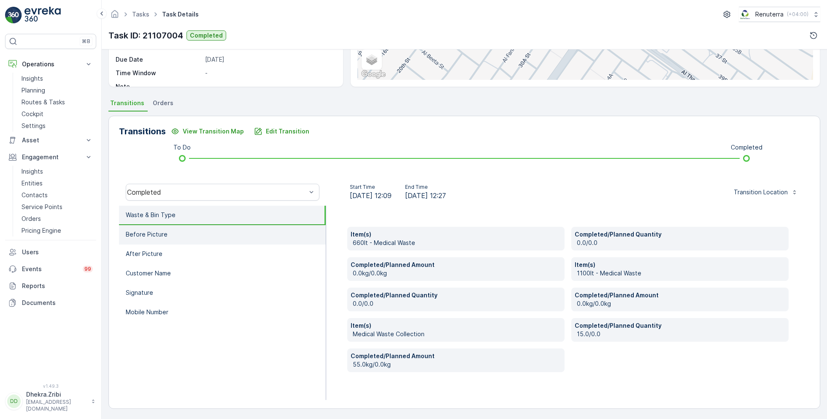
click at [199, 231] on li "Before Picture" at bounding box center [222, 234] width 207 height 19
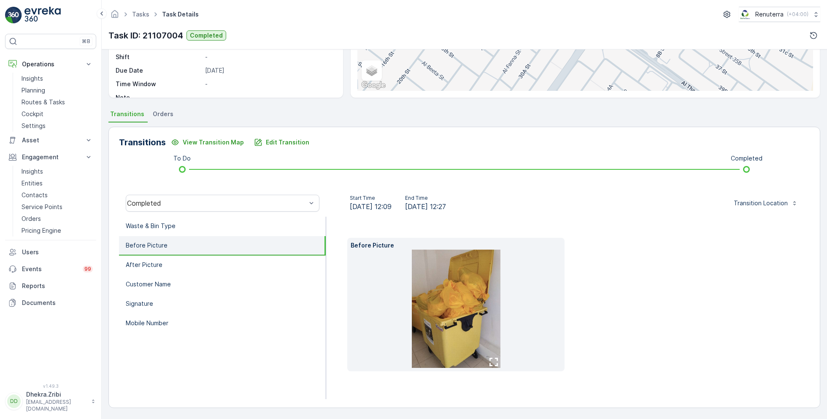
scroll to position [113, 0]
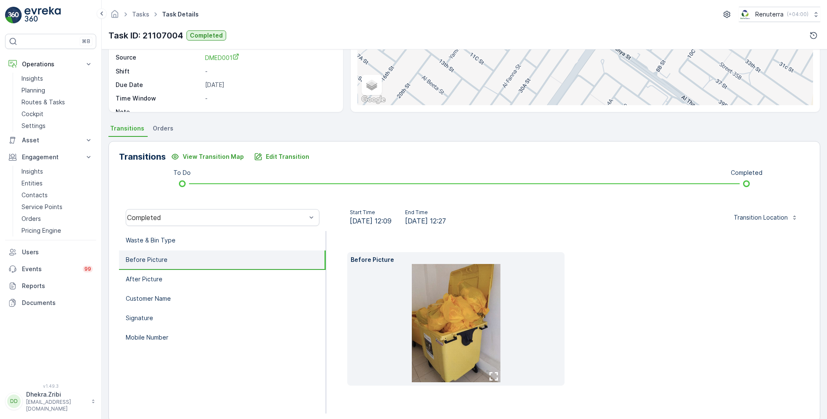
click at [181, 262] on li "Before Picture" at bounding box center [222, 259] width 207 height 19
click at [176, 275] on li "After Picture" at bounding box center [222, 279] width 207 height 19
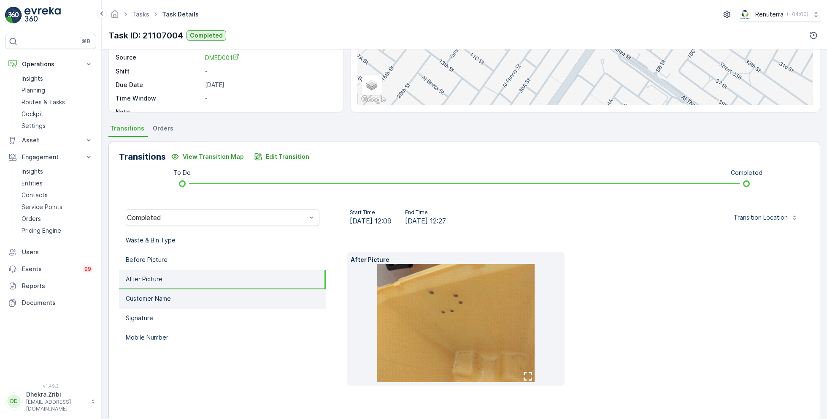
click at [178, 298] on li "Customer Name" at bounding box center [222, 298] width 207 height 19
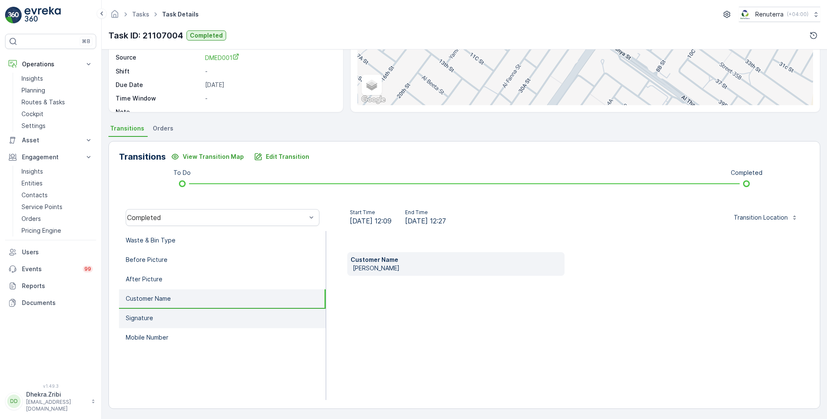
click at [179, 315] on li "Signature" at bounding box center [222, 317] width 207 height 19
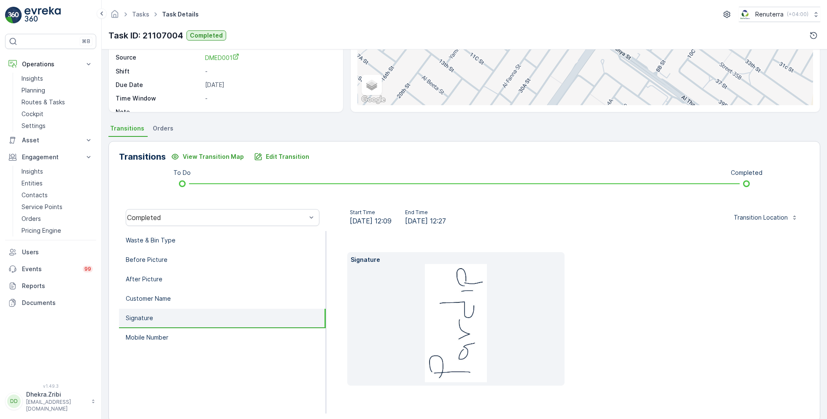
click at [187, 327] on li "Signature" at bounding box center [222, 317] width 207 height 19
click at [176, 333] on li "Mobile Number" at bounding box center [222, 337] width 207 height 19
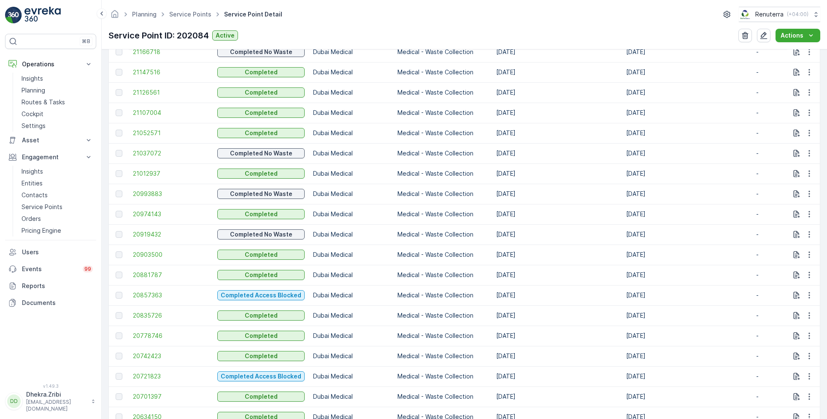
scroll to position [313, 0]
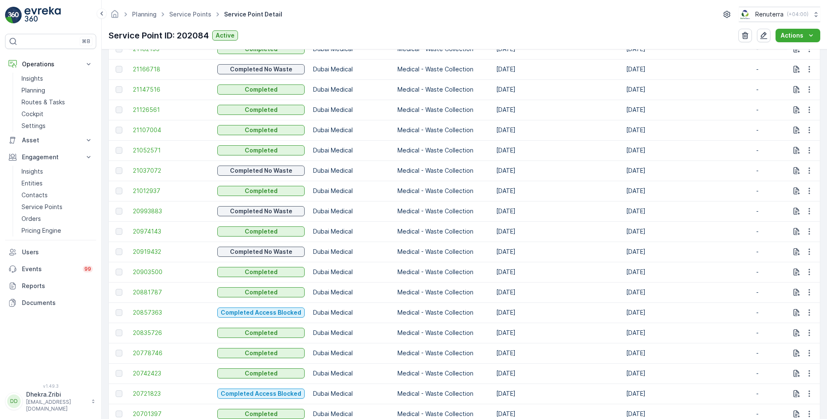
click at [147, 122] on td "21107004" at bounding box center [171, 130] width 84 height 20
click at [151, 129] on span "21107004" at bounding box center [171, 130] width 76 height 8
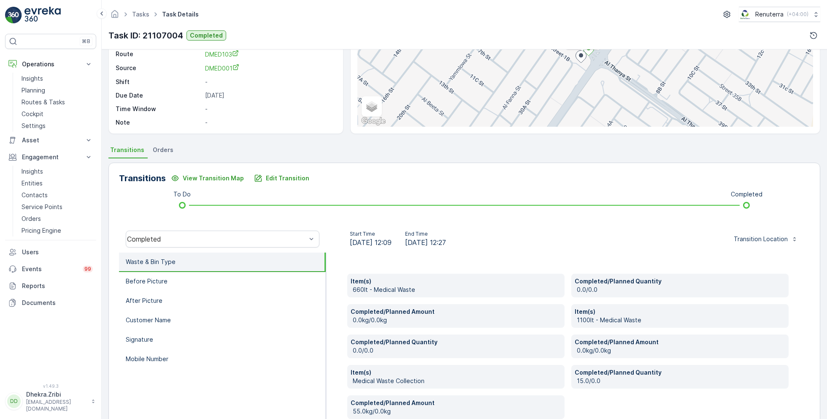
scroll to position [138, 0]
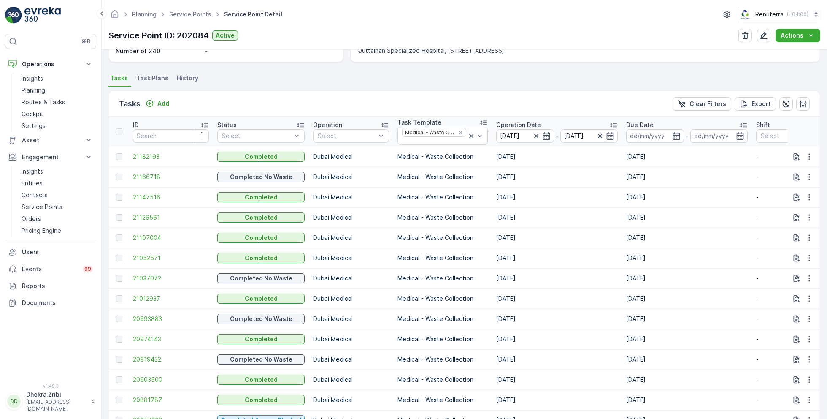
scroll to position [222, 0]
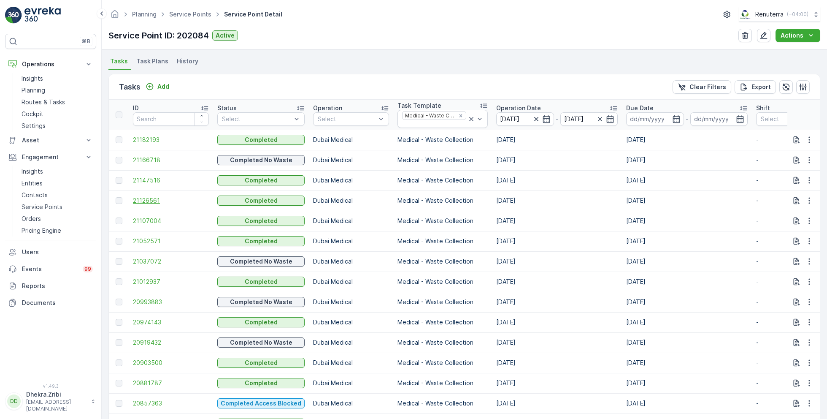
click at [148, 199] on span "21126561" at bounding box center [171, 200] width 76 height 8
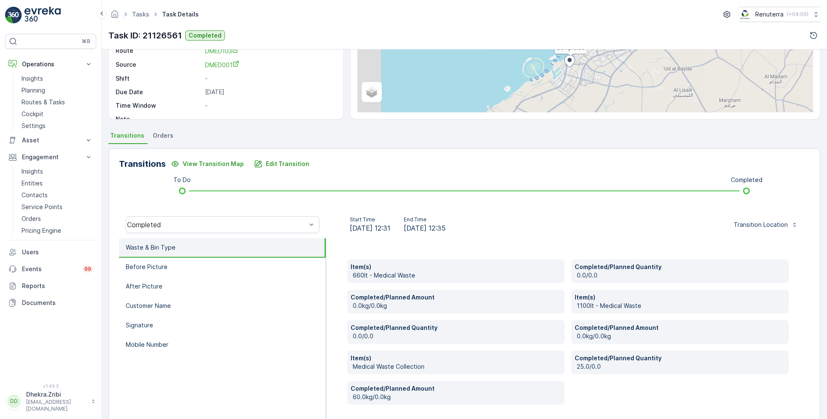
scroll to position [138, 0]
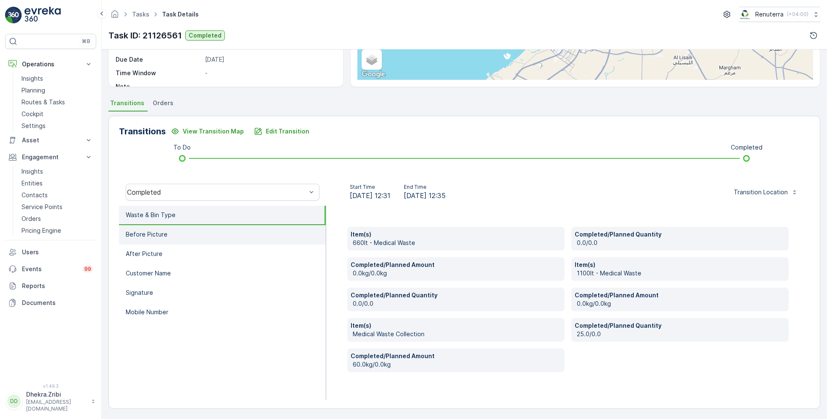
click at [167, 230] on li "Before Picture" at bounding box center [222, 234] width 207 height 19
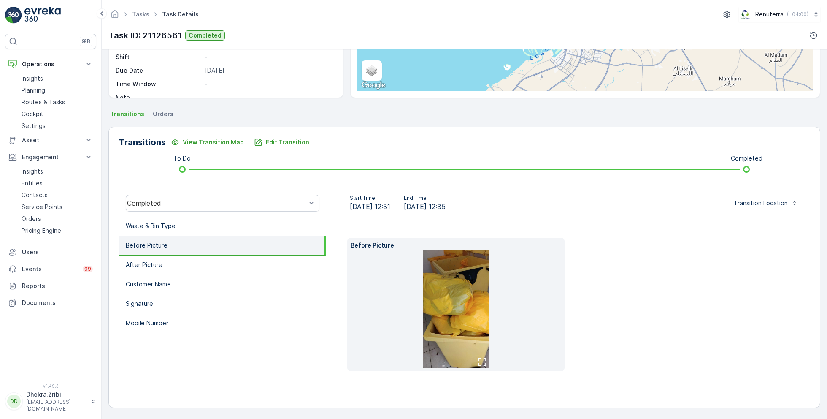
scroll to position [113, 0]
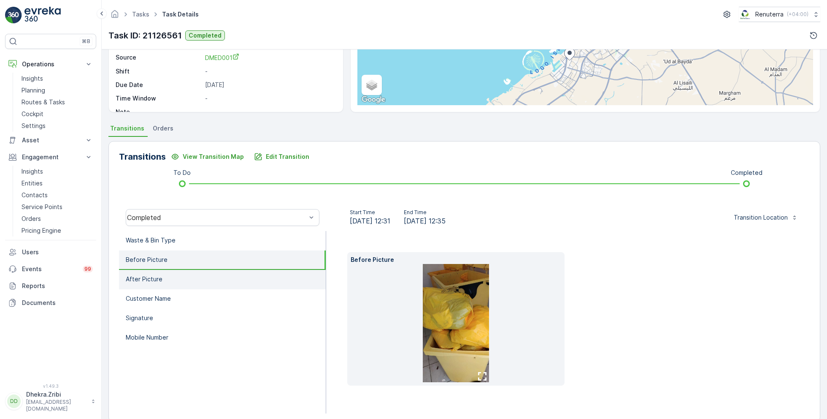
click at [166, 276] on li "After Picture" at bounding box center [222, 279] width 207 height 19
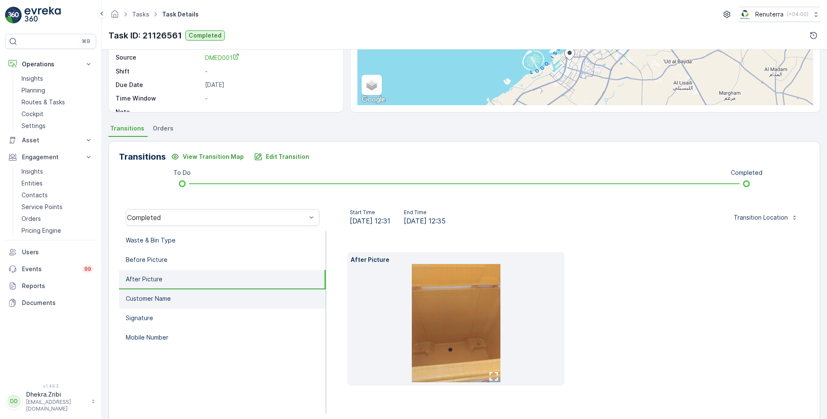
click at [171, 300] on li "Customer Name" at bounding box center [222, 298] width 207 height 19
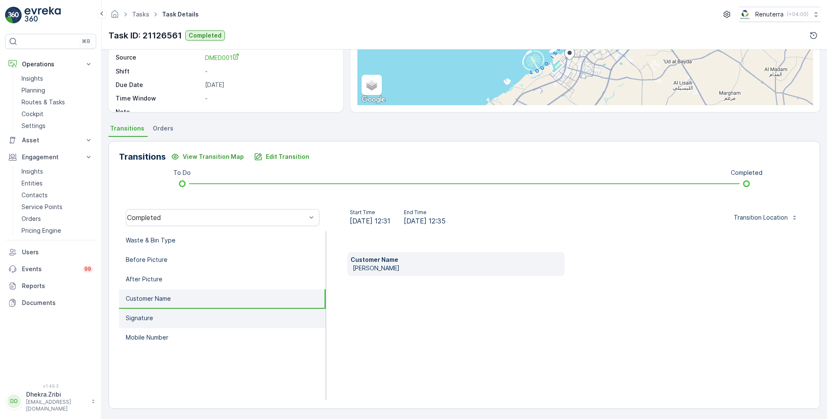
click at [176, 319] on li "Signature" at bounding box center [222, 317] width 207 height 19
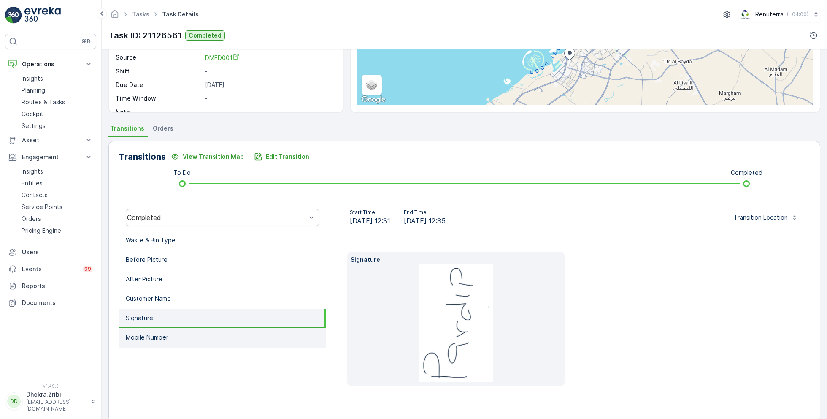
click at [189, 333] on li "Mobile Number" at bounding box center [222, 337] width 207 height 19
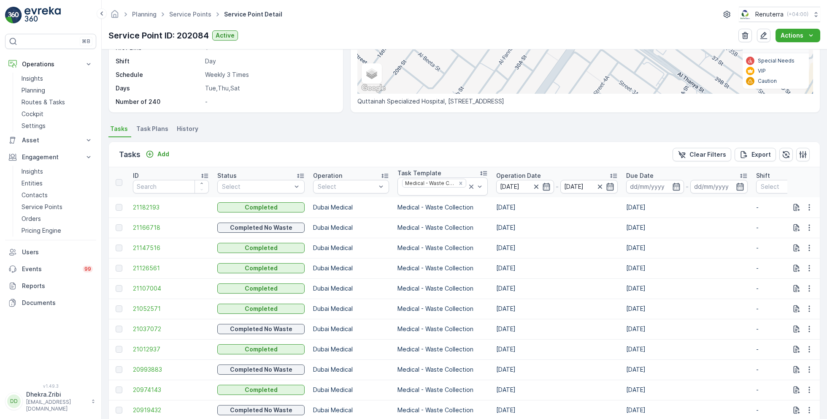
scroll to position [162, 0]
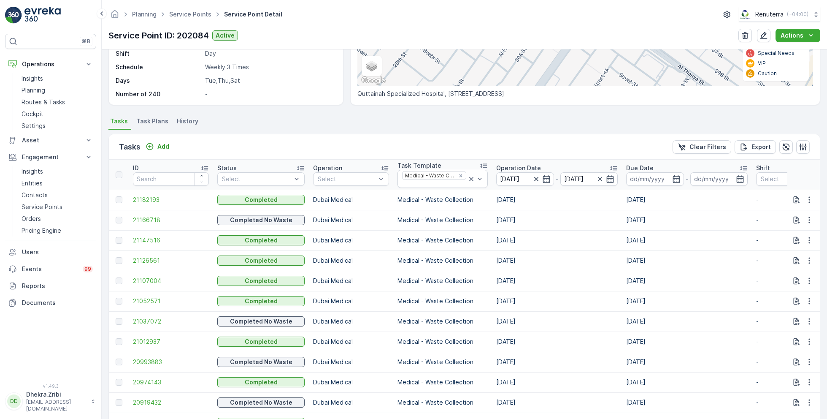
click at [153, 238] on span "21147516" at bounding box center [171, 240] width 76 height 8
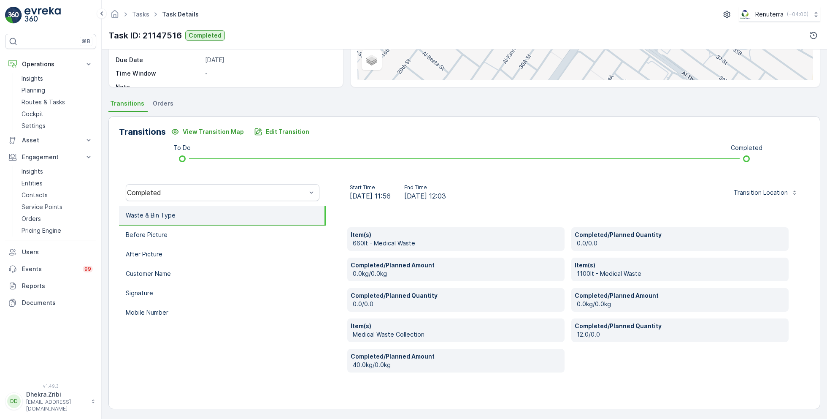
scroll to position [138, 0]
click at [175, 253] on li "After Picture" at bounding box center [222, 253] width 207 height 19
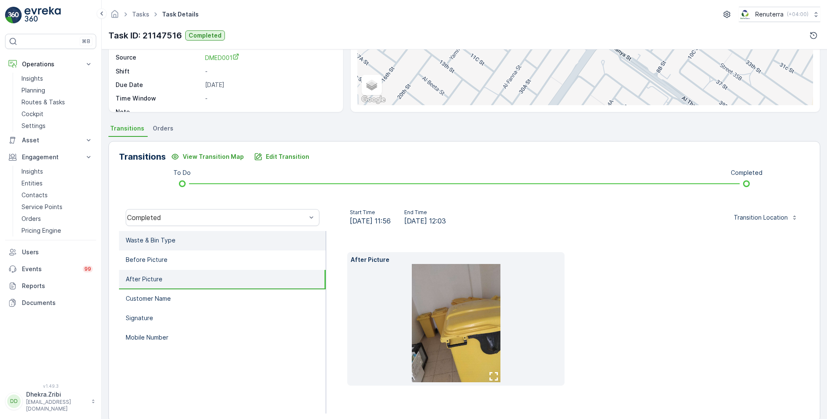
click at [176, 236] on li "Waste & Bin Type" at bounding box center [222, 240] width 207 height 19
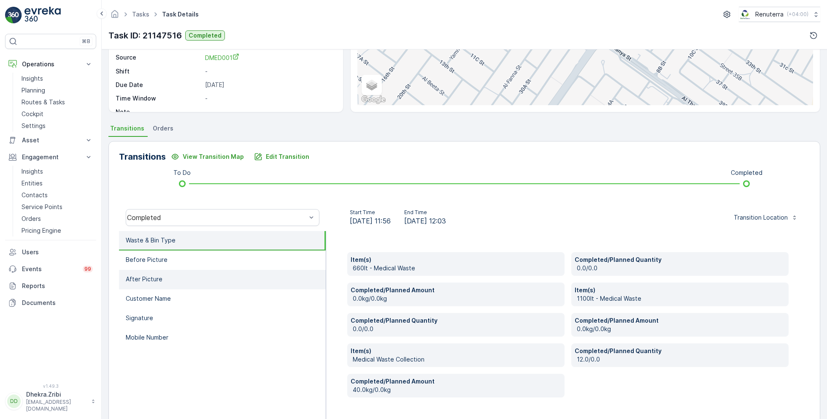
click at [154, 286] on li "After Picture" at bounding box center [222, 279] width 207 height 19
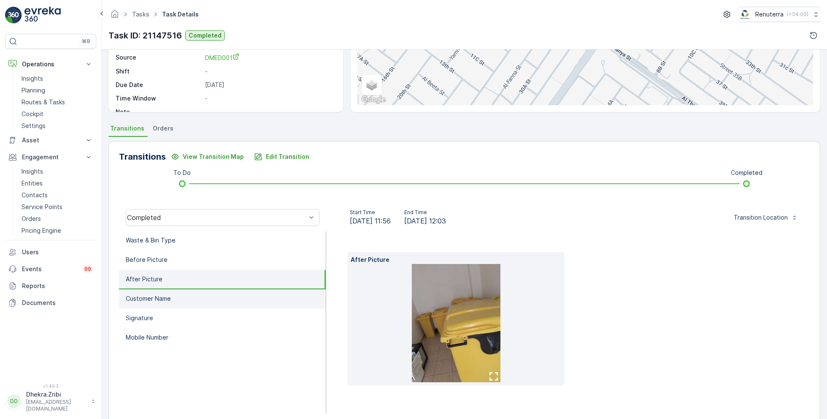
click at [163, 303] on li "Customer Name" at bounding box center [222, 298] width 207 height 19
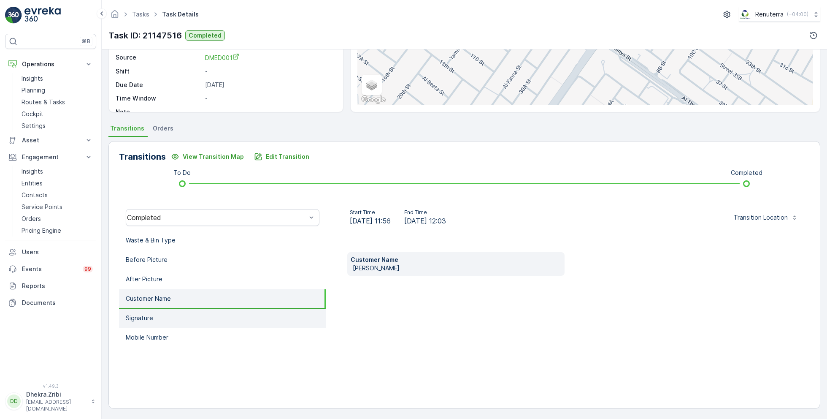
click at [165, 318] on li "Signature" at bounding box center [222, 317] width 207 height 19
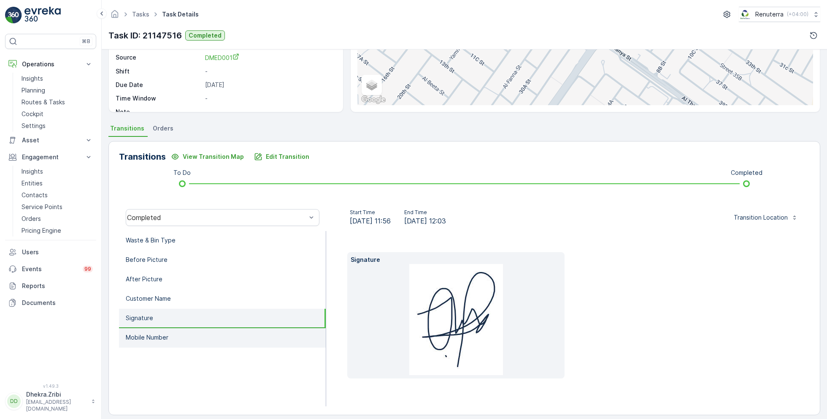
click at [169, 335] on li "Mobile Number" at bounding box center [222, 337] width 207 height 19
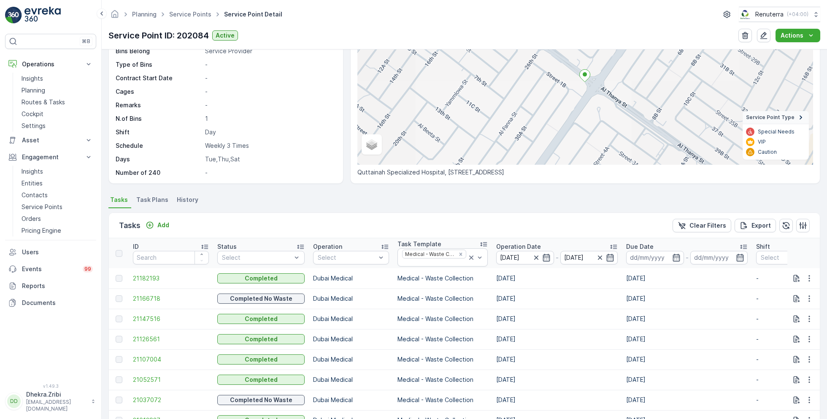
scroll to position [98, 0]
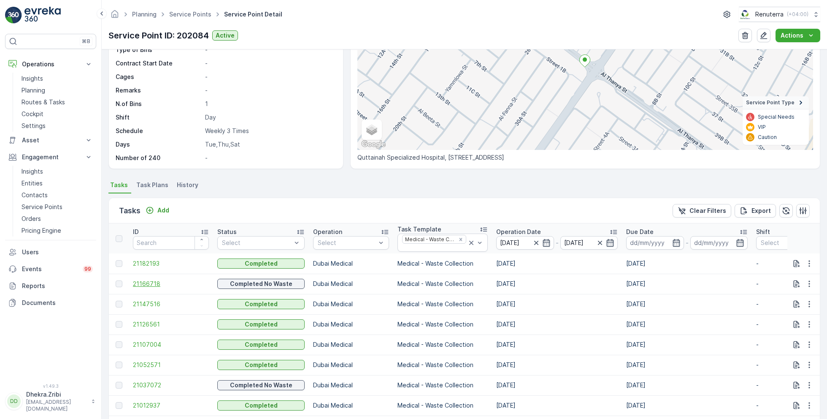
click at [157, 279] on span "21166718" at bounding box center [171, 283] width 76 height 8
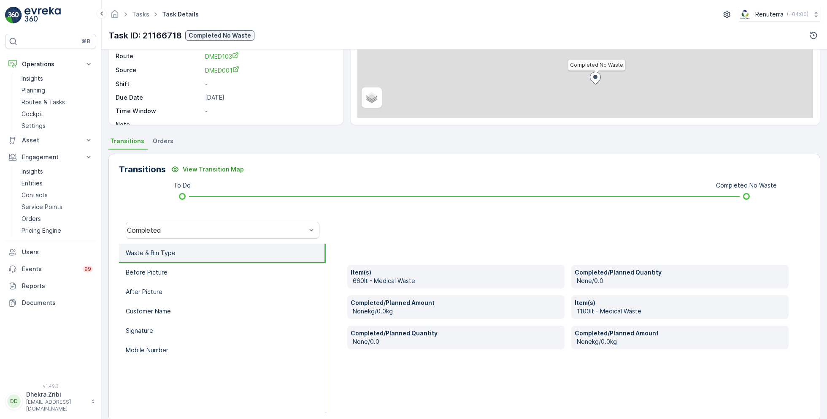
scroll to position [113, 0]
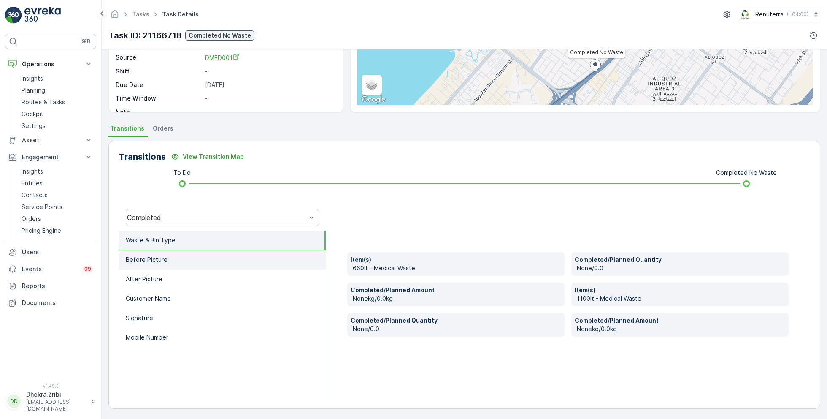
click at [205, 262] on li "Before Picture" at bounding box center [222, 259] width 207 height 19
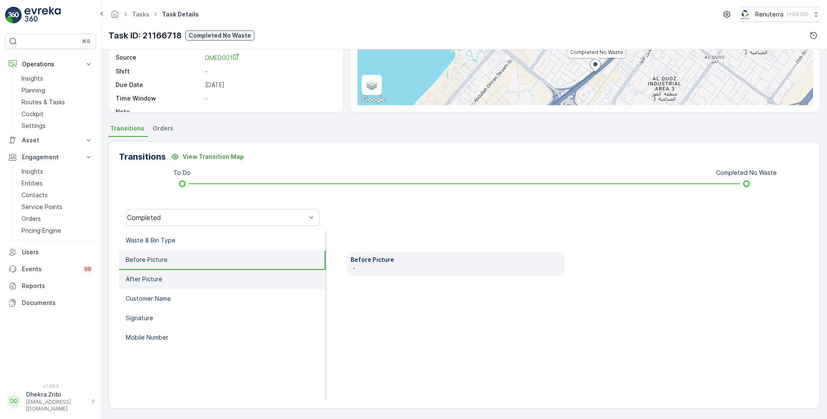
click at [184, 278] on li "After Picture" at bounding box center [222, 279] width 207 height 19
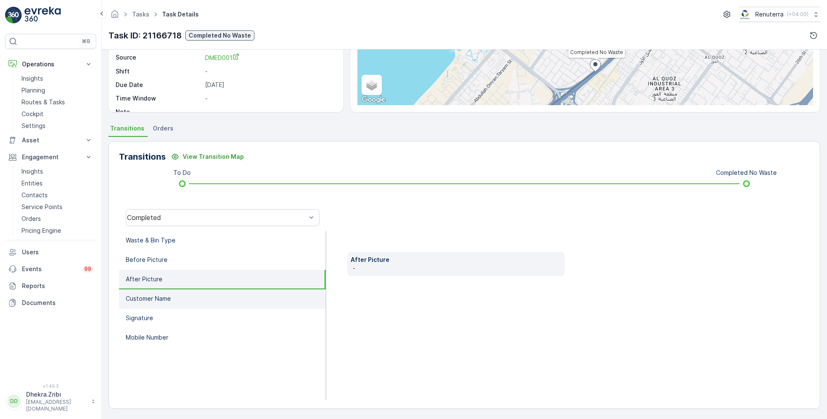
click at [186, 293] on li "Customer Name" at bounding box center [222, 298] width 207 height 19
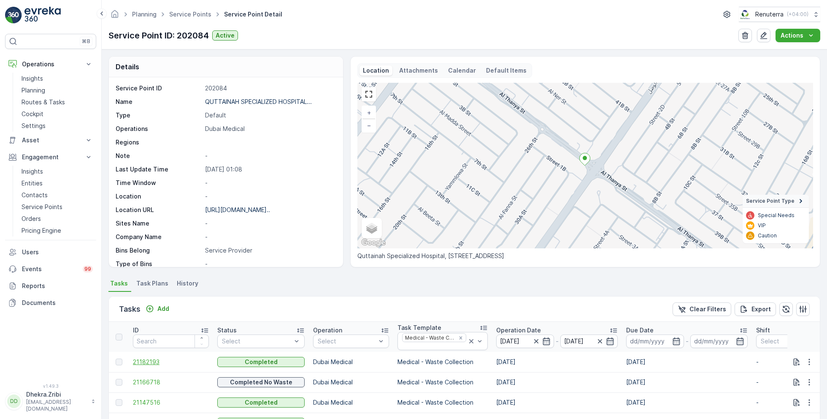
click at [147, 359] on span "21182193" at bounding box center [171, 361] width 76 height 8
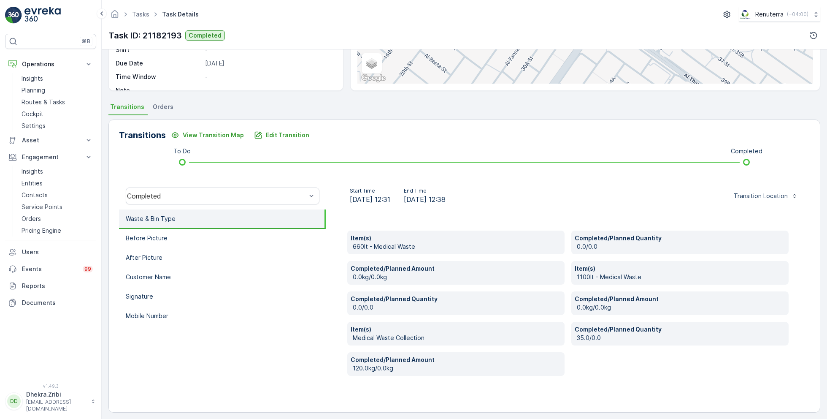
scroll to position [138, 0]
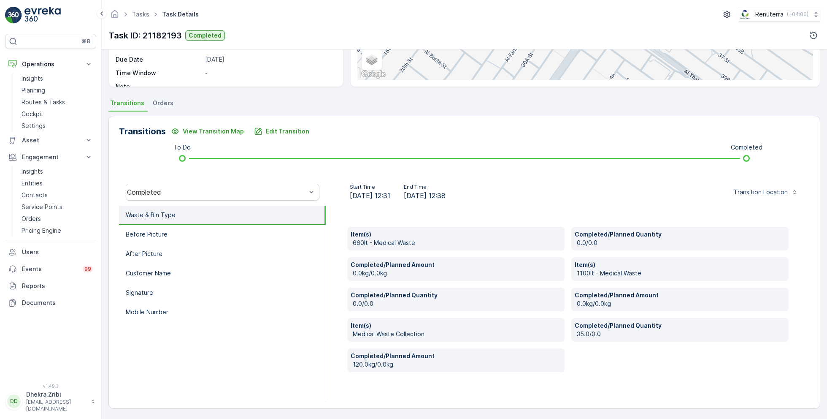
click at [204, 224] on li "Waste & Bin Type" at bounding box center [222, 214] width 207 height 19
click at [182, 233] on li "Before Picture" at bounding box center [222, 234] width 207 height 19
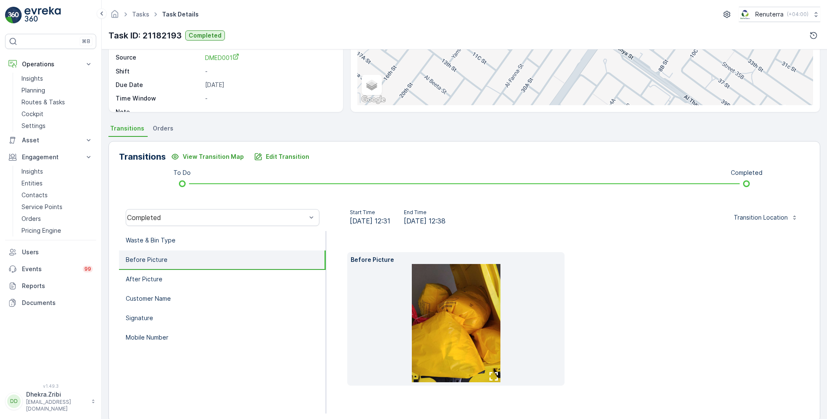
click at [182, 257] on li "Before Picture" at bounding box center [222, 259] width 207 height 19
click at [183, 279] on li "After Picture" at bounding box center [222, 279] width 207 height 19
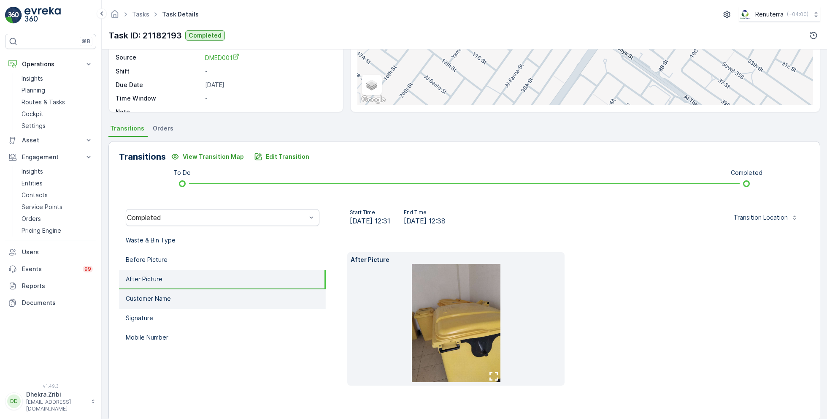
click at [190, 295] on li "Customer Name" at bounding box center [222, 298] width 207 height 19
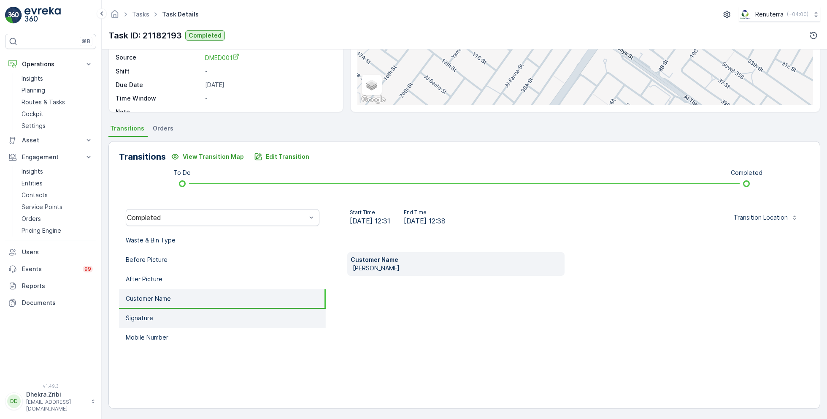
click at [194, 312] on li "Signature" at bounding box center [222, 317] width 207 height 19
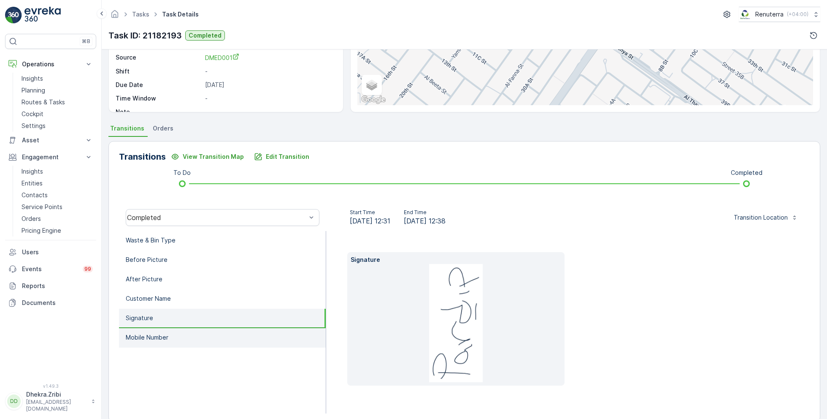
click at [197, 332] on li "Mobile Number" at bounding box center [222, 337] width 207 height 19
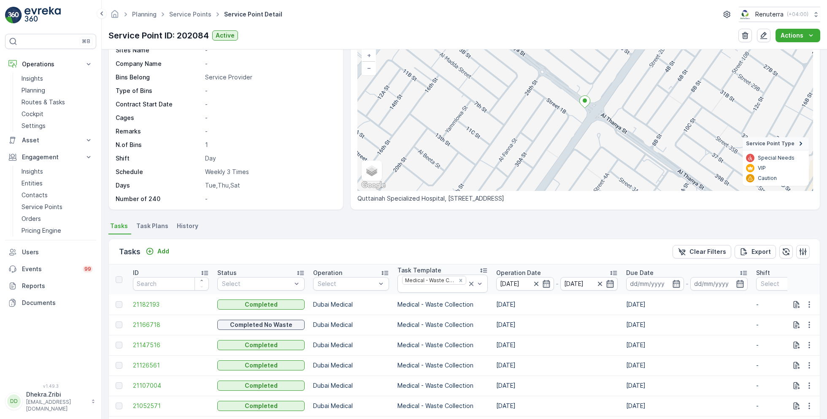
scroll to position [73, 0]
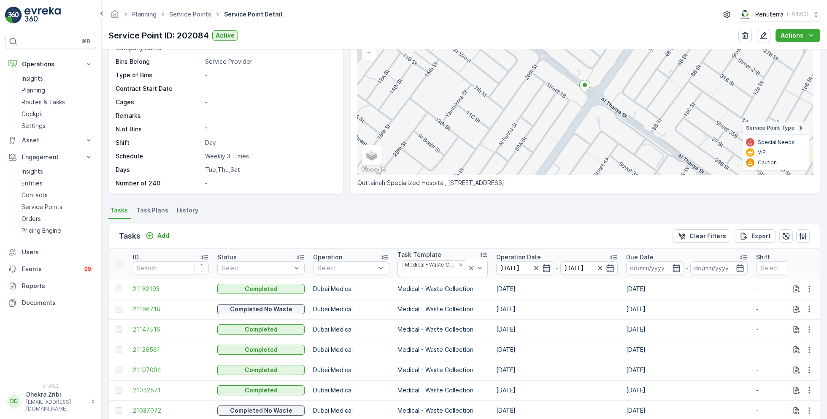
click at [150, 210] on span "Task Plans" at bounding box center [152, 210] width 32 height 8
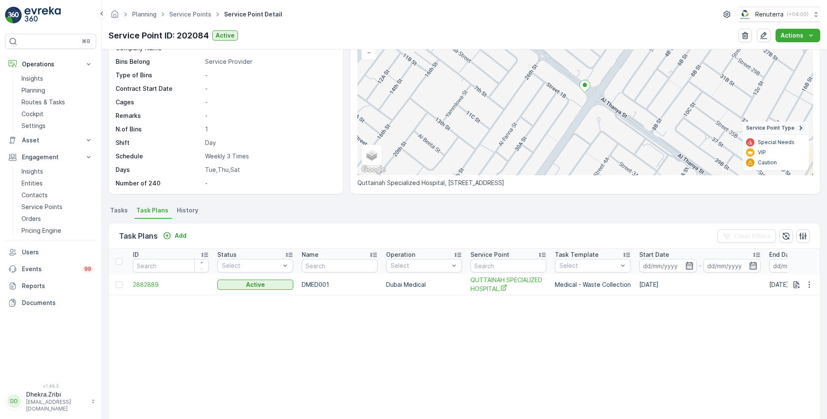
click at [121, 211] on span "Tasks" at bounding box center [119, 210] width 18 height 8
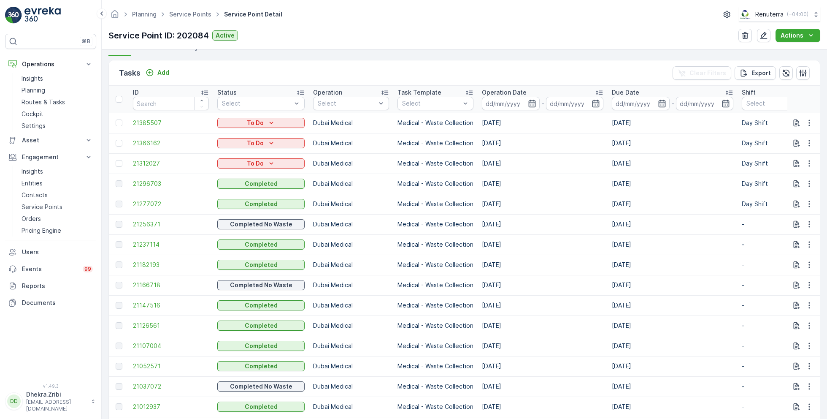
scroll to position [232, 0]
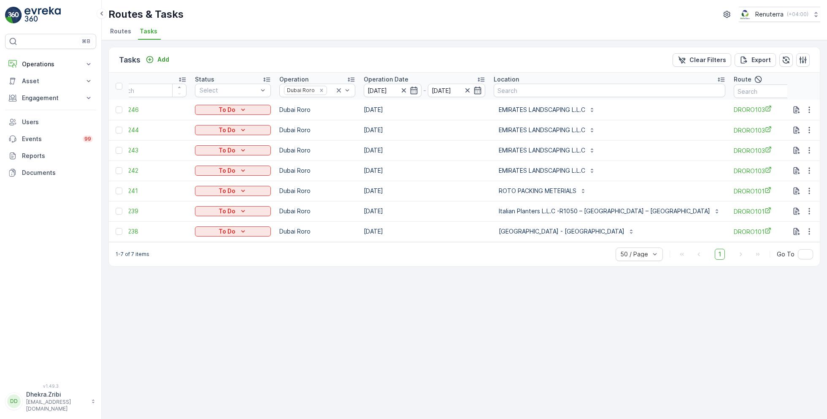
scroll to position [0, 29]
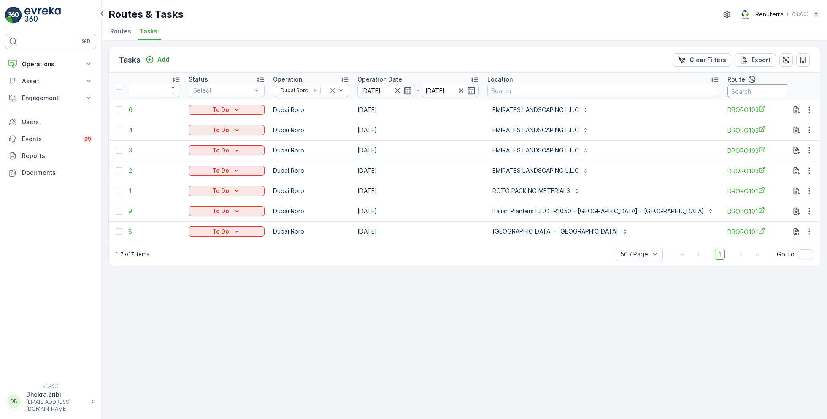
click at [732, 86] on input "text" at bounding box center [765, 91] width 76 height 14
type input "101"
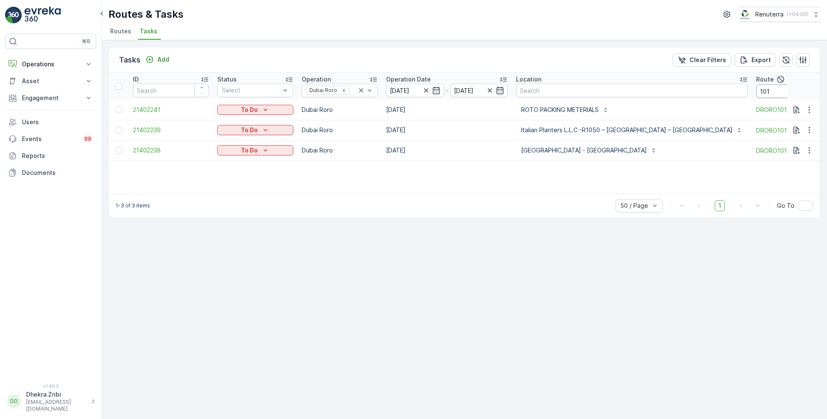
click at [756, 96] on input "101" at bounding box center [794, 91] width 76 height 14
type input "102"
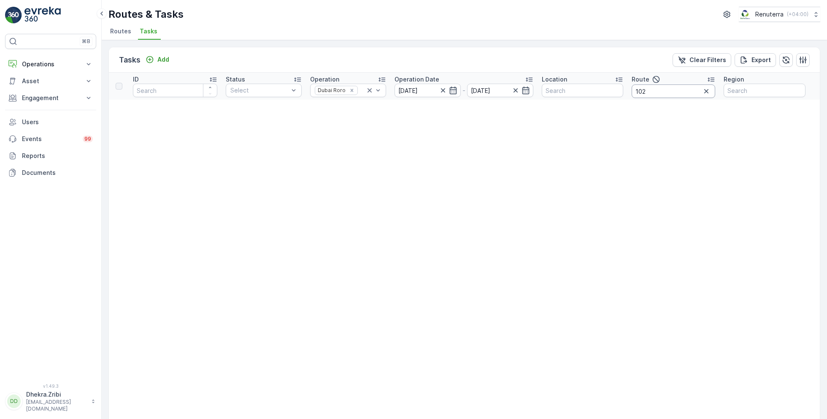
click at [681, 88] on input "102" at bounding box center [674, 91] width 84 height 14
type input "103"
